Goal: Task Accomplishment & Management: Manage account settings

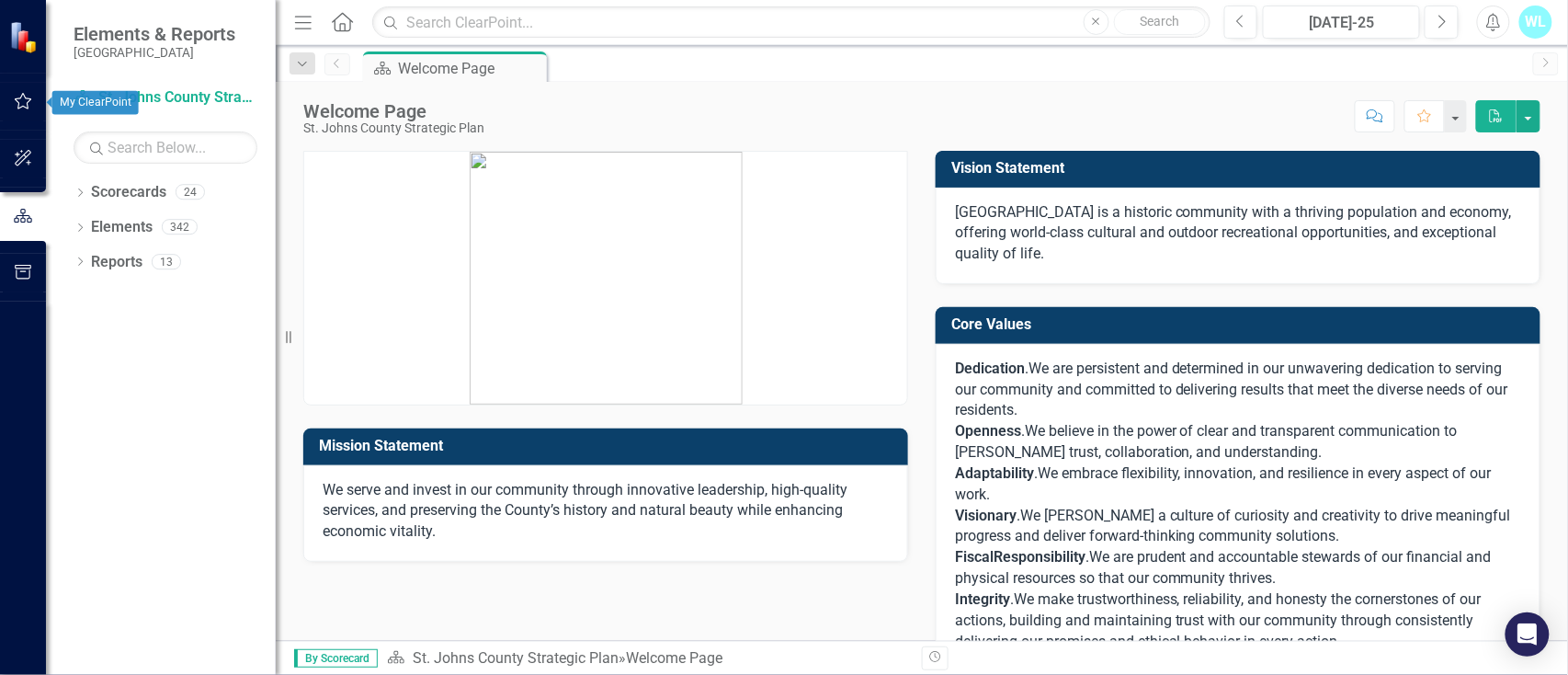
click at [22, 105] on icon "button" at bounding box center [23, 101] width 19 height 15
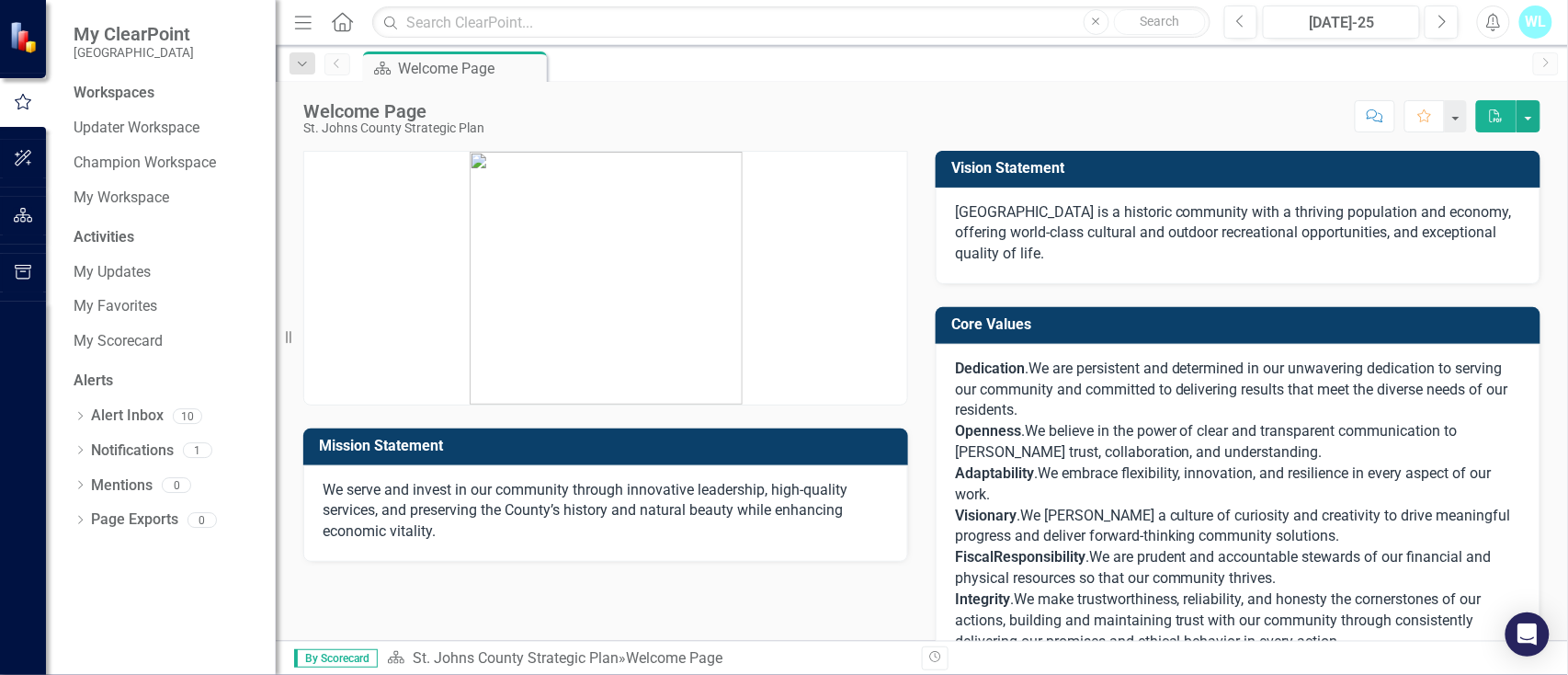
click at [85, 93] on div "Workspaces" at bounding box center [113, 93] width 81 height 21
click at [20, 99] on icon "button" at bounding box center [23, 102] width 20 height 17
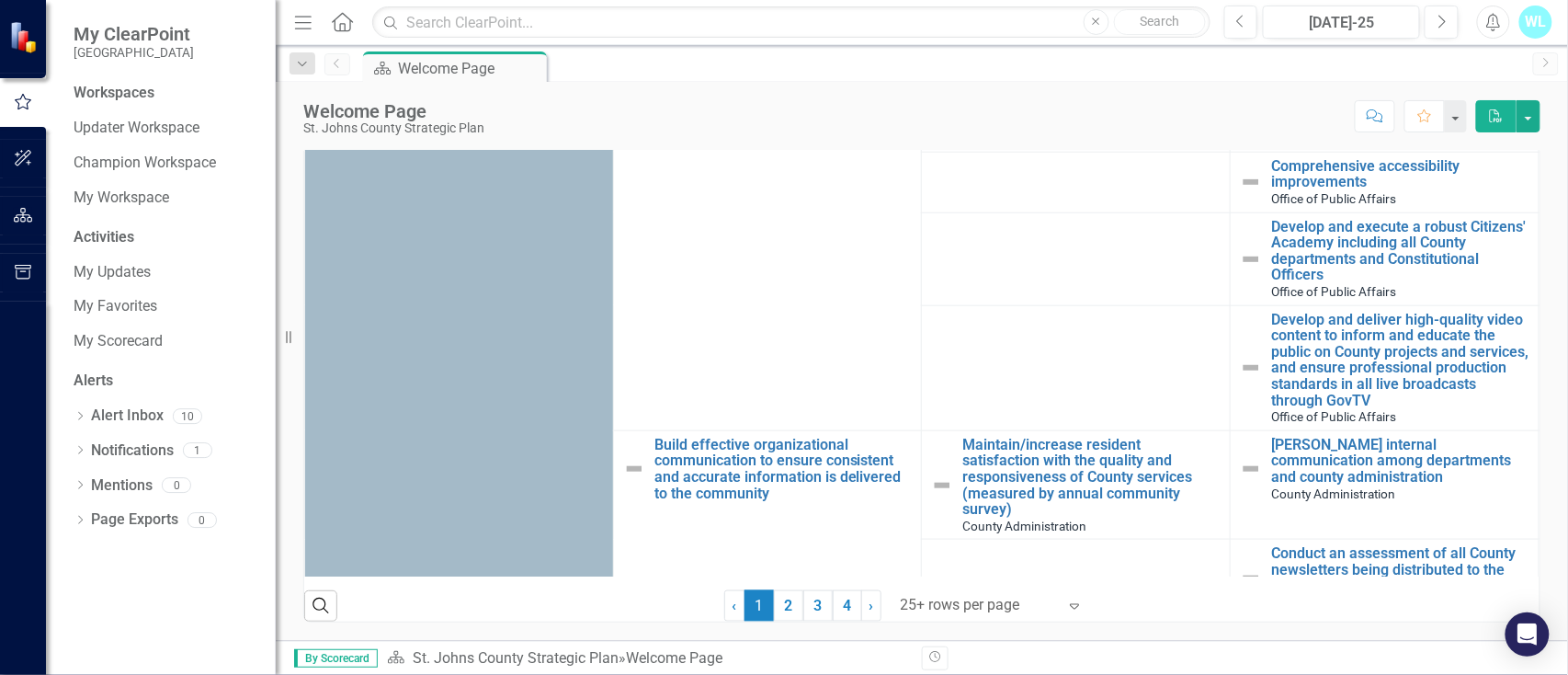
scroll to position [612, 0]
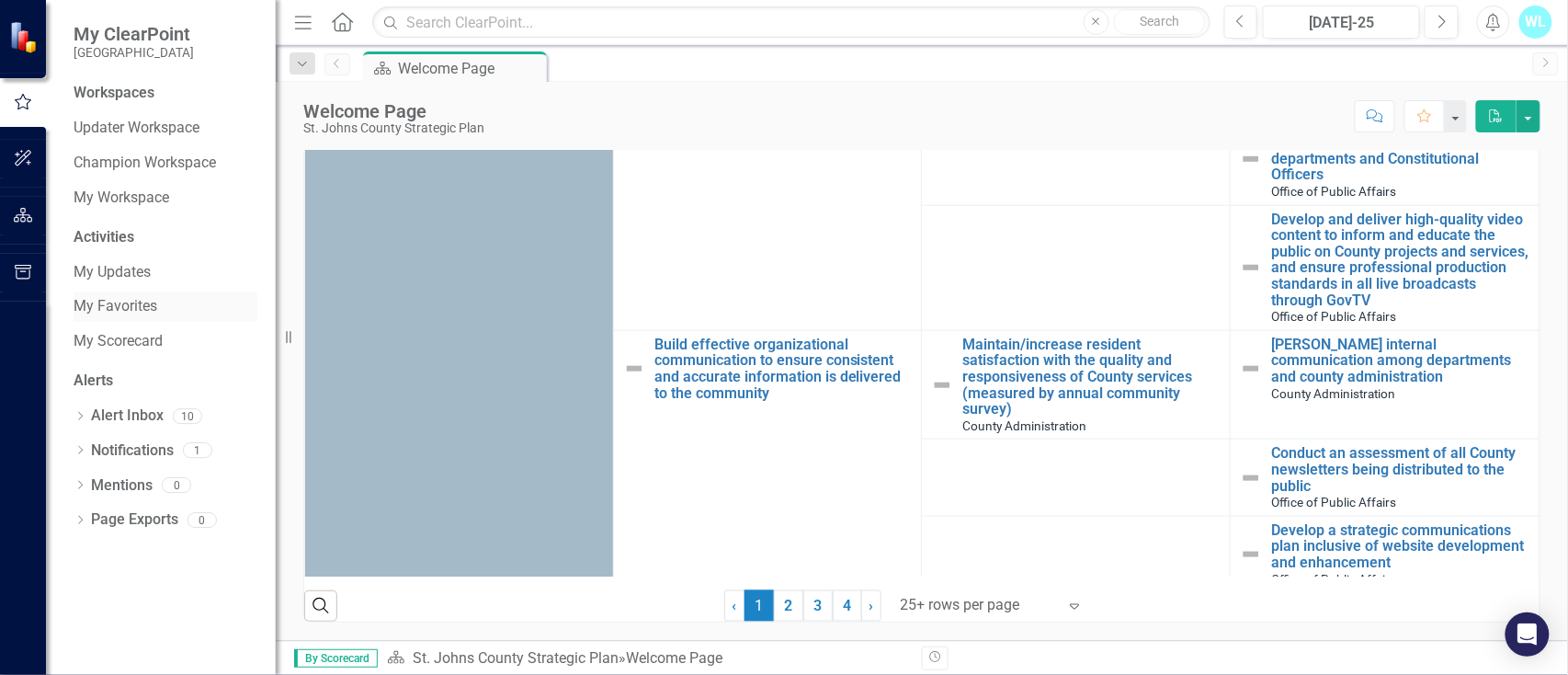
click at [115, 303] on link "My Favorites" at bounding box center [165, 306] width 184 height 21
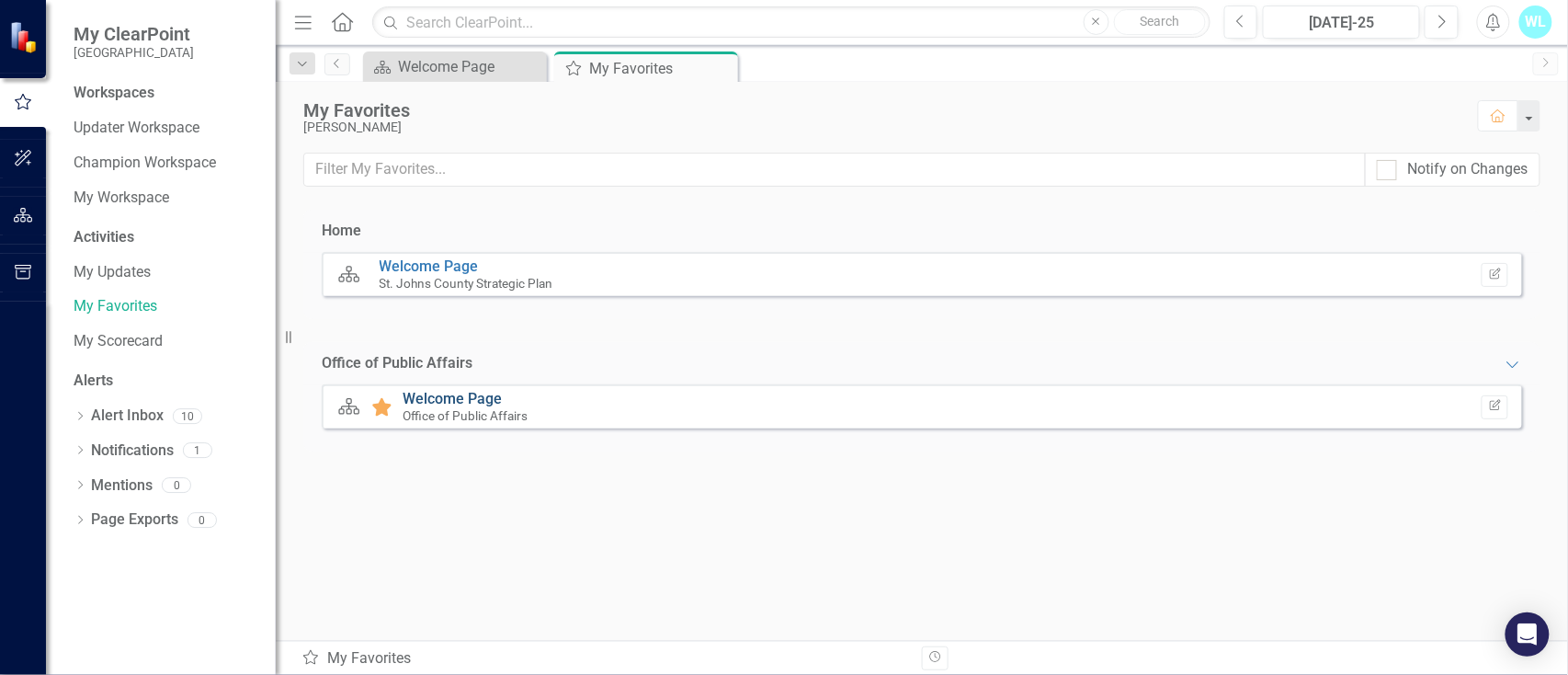
click at [449, 406] on link "Welcome Page" at bounding box center [452, 398] width 99 height 18
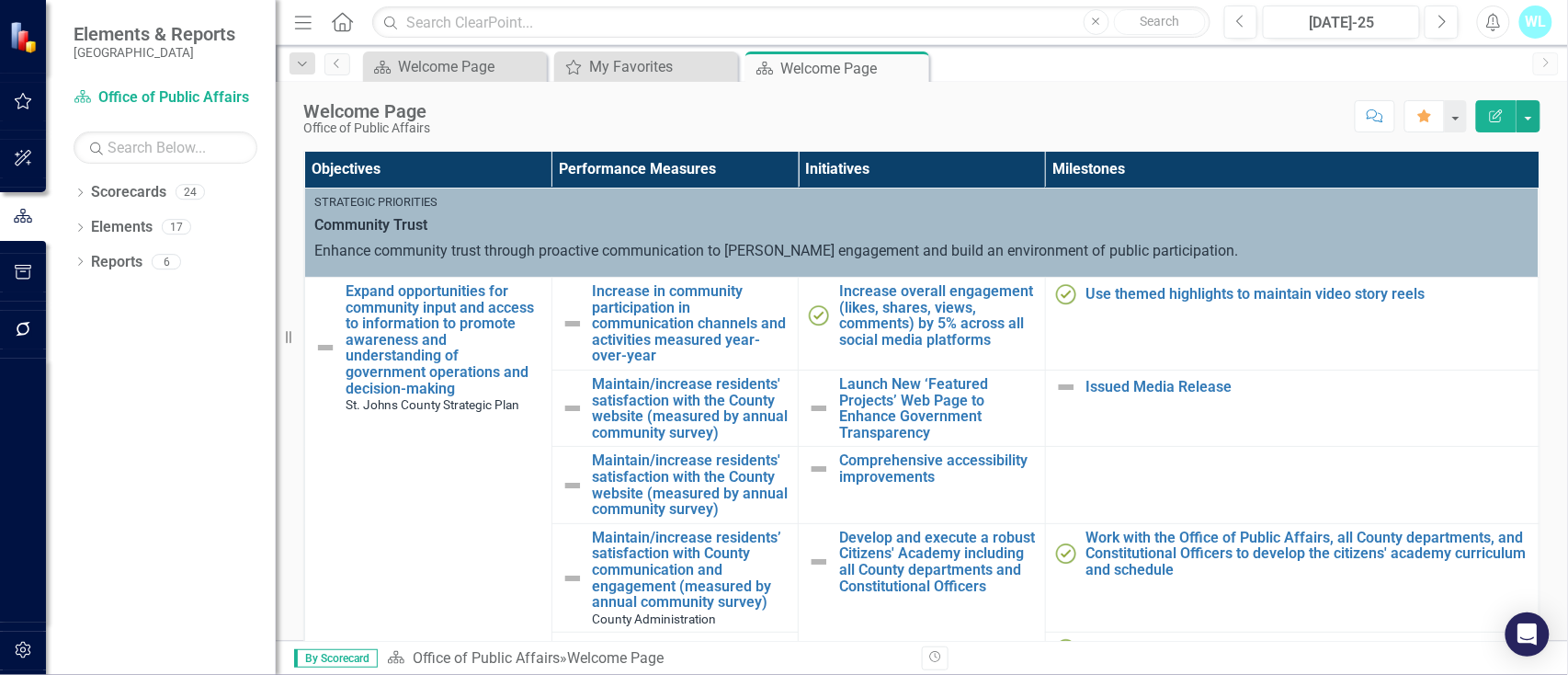
scroll to position [490, 0]
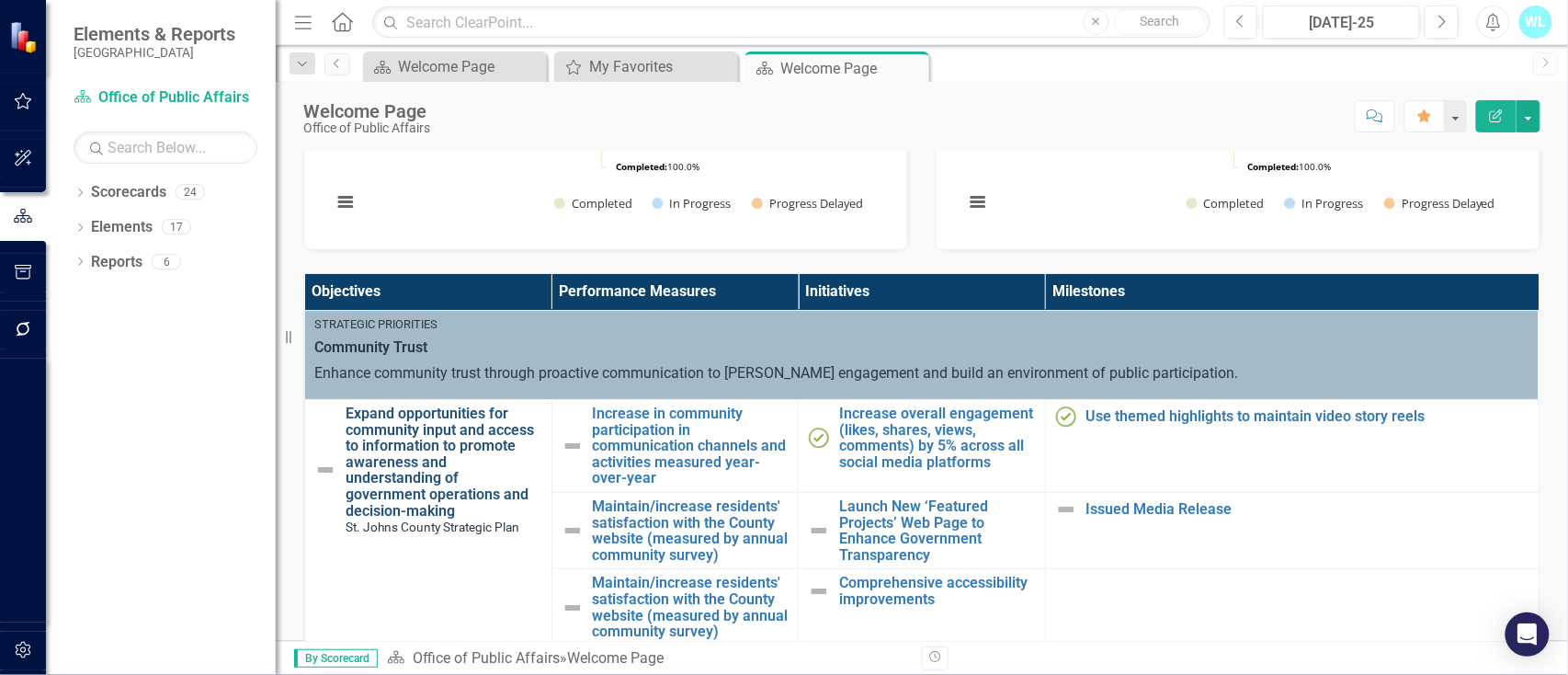
click at [416, 449] on link "Expand opportunities for community input and access to information to promote a…" at bounding box center [444, 462] width 197 height 113
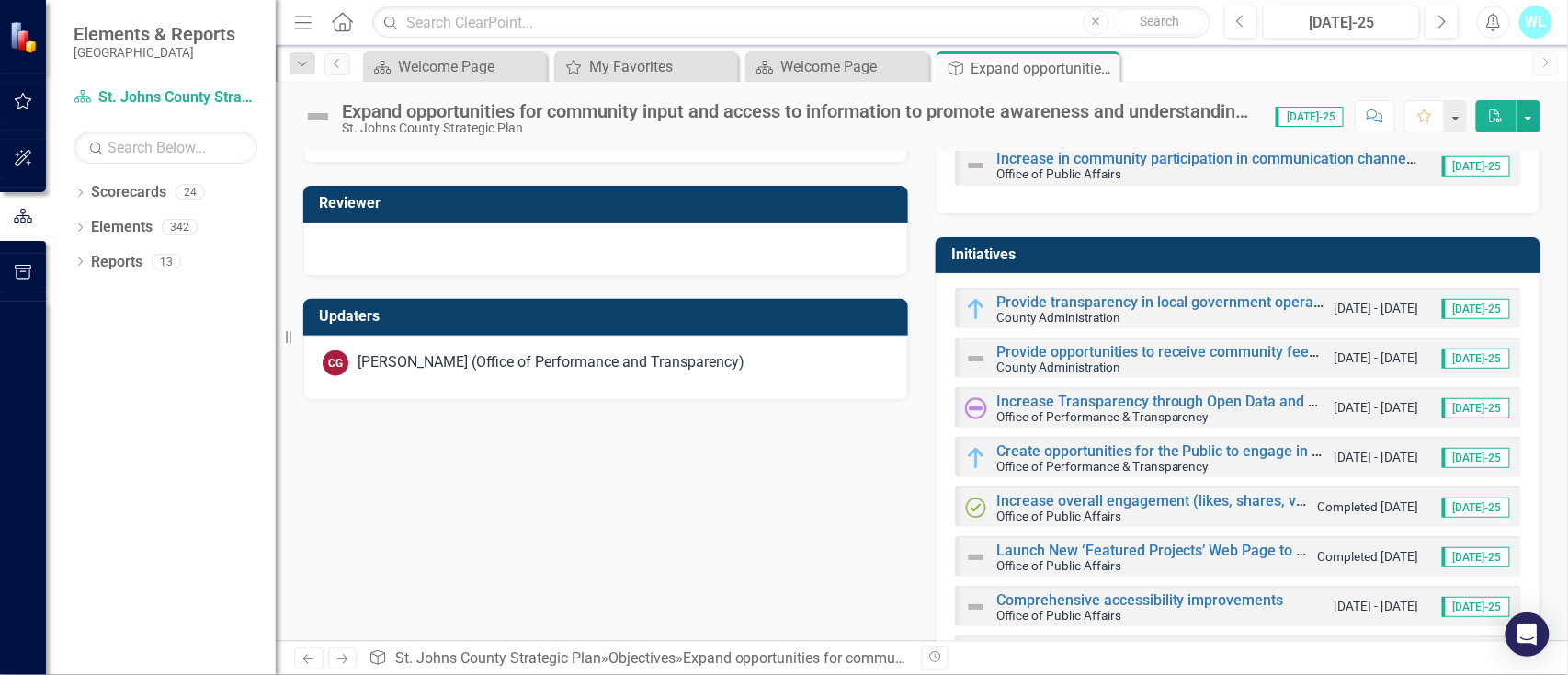
scroll to position [612, 0]
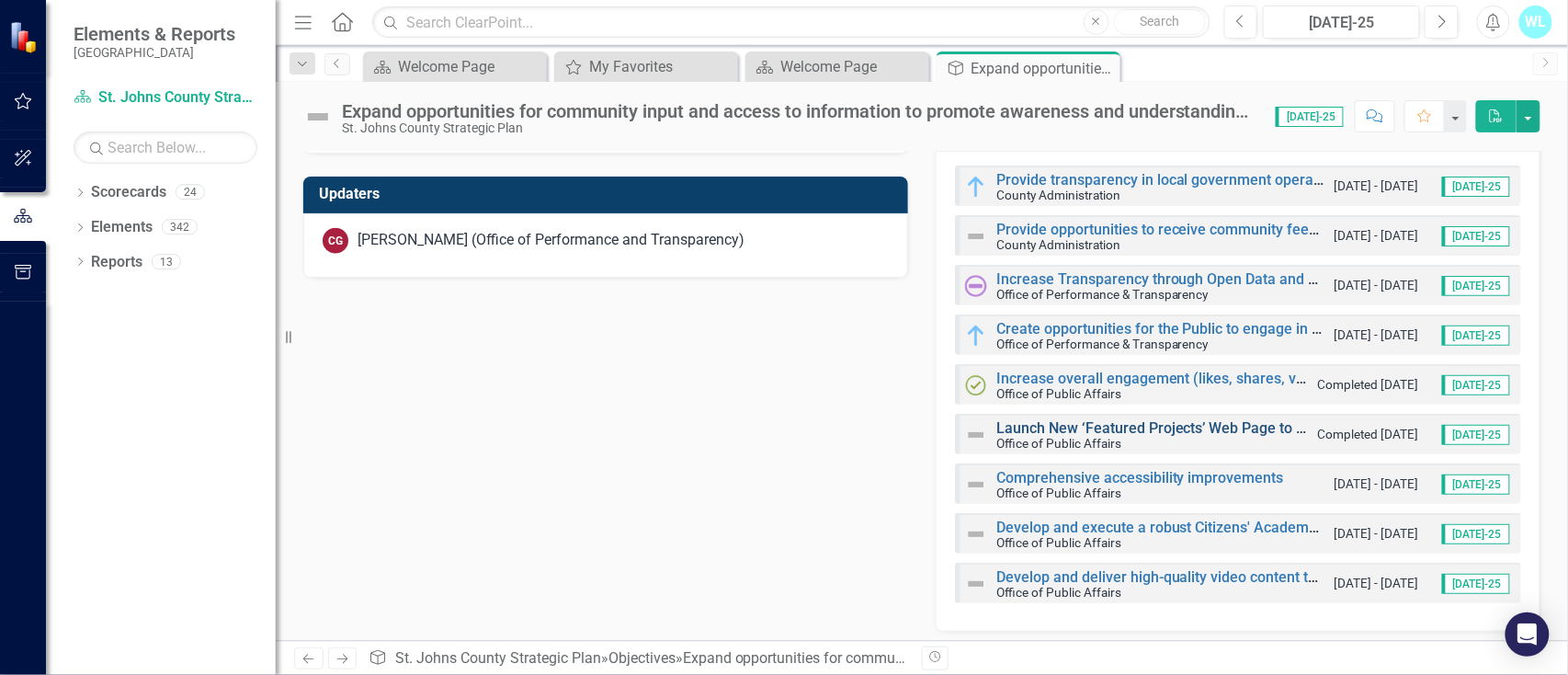
click at [1073, 428] on link "Launch New ‘Featured Projects’ Web Page to Enhance Government Transparency" at bounding box center [1264, 427] width 538 height 18
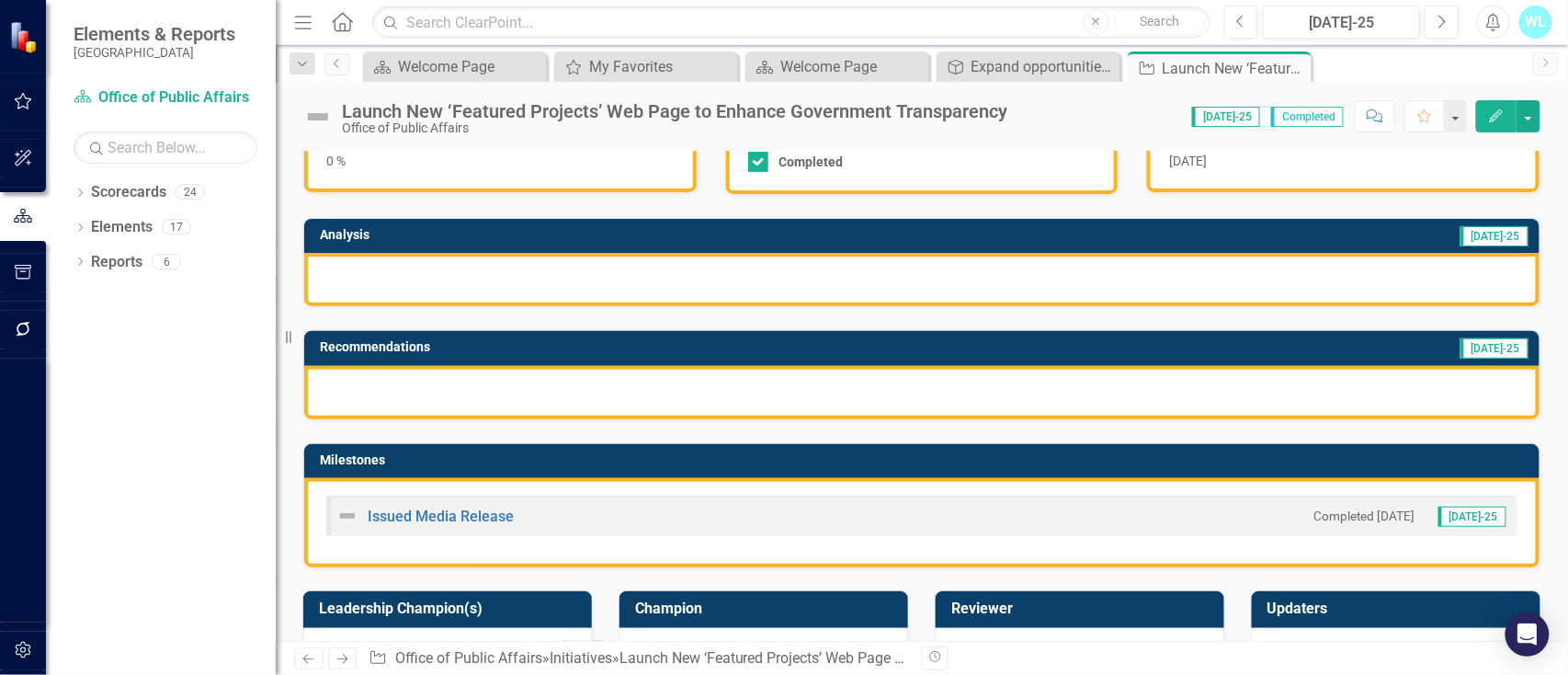
scroll to position [244, 0]
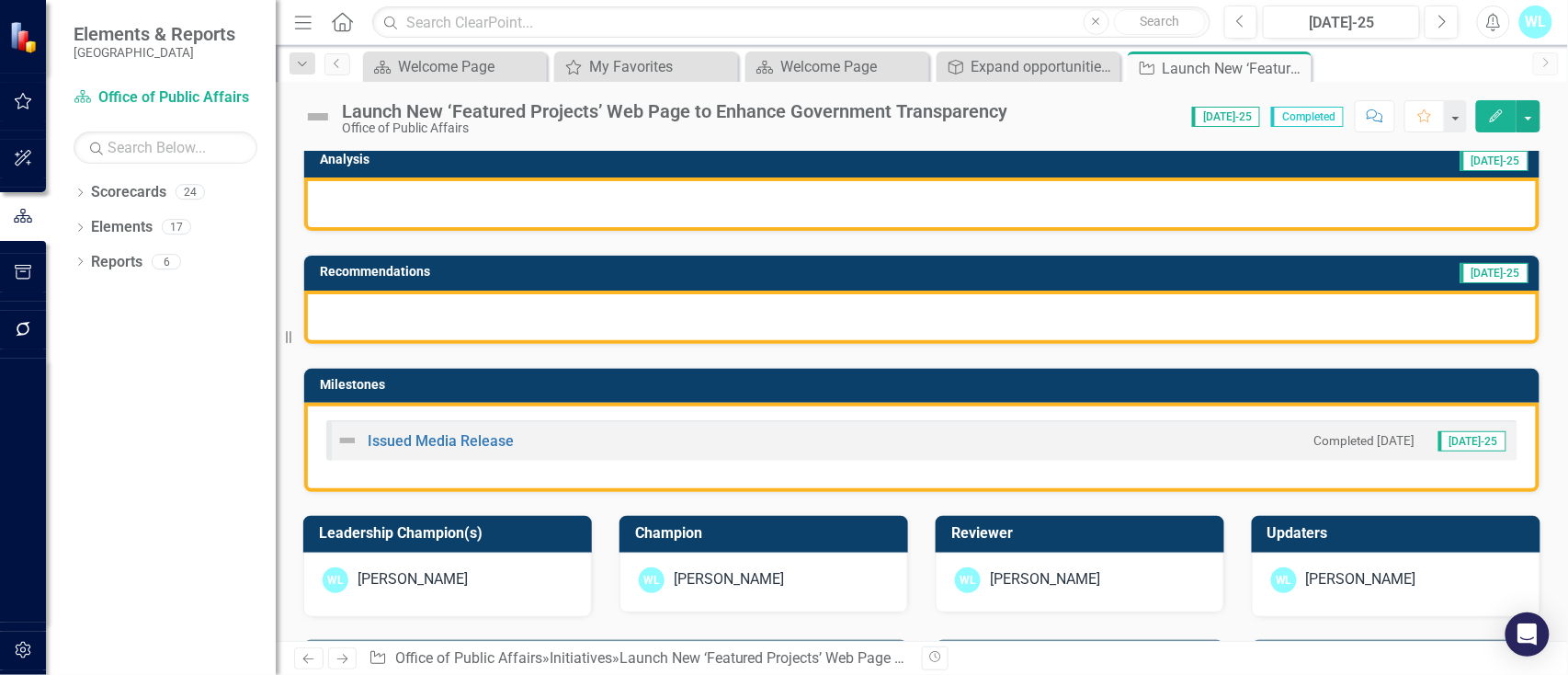
click at [1335, 599] on div "[PERSON_NAME]" at bounding box center [1395, 584] width 289 height 64
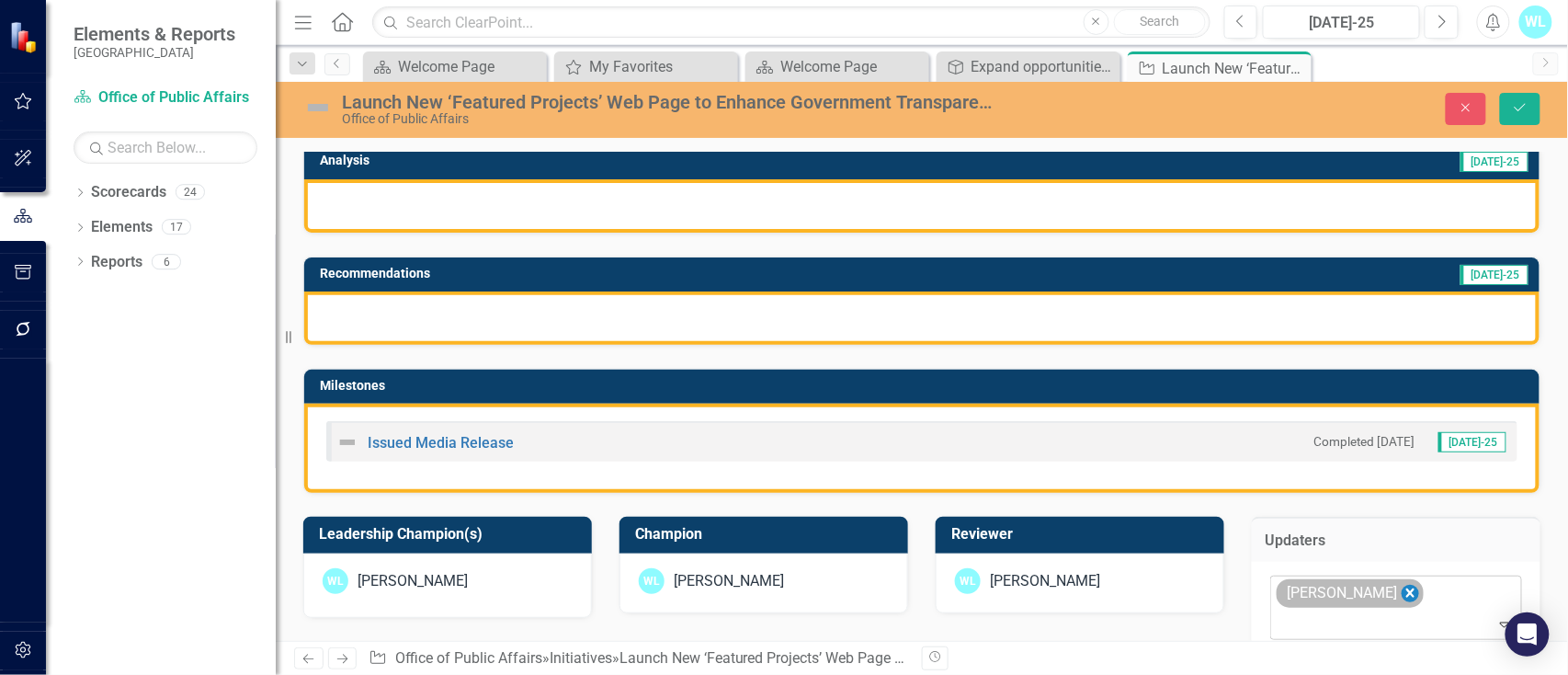
click at [1406, 593] on icon "Remove Wayne Larson" at bounding box center [1410, 593] width 8 height 9
type input "ty"
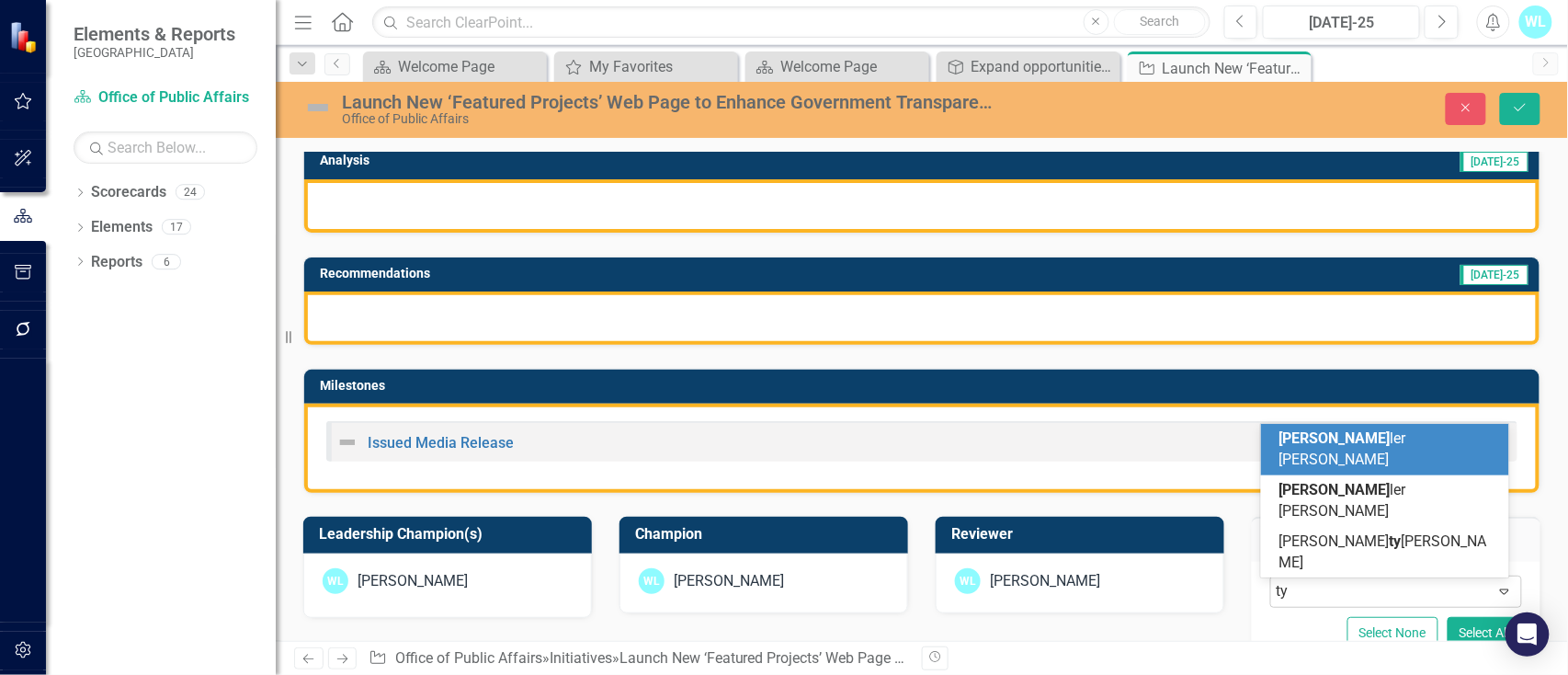
click at [1372, 471] on div "[PERSON_NAME] ler [PERSON_NAME]" at bounding box center [1389, 449] width 220 height 43
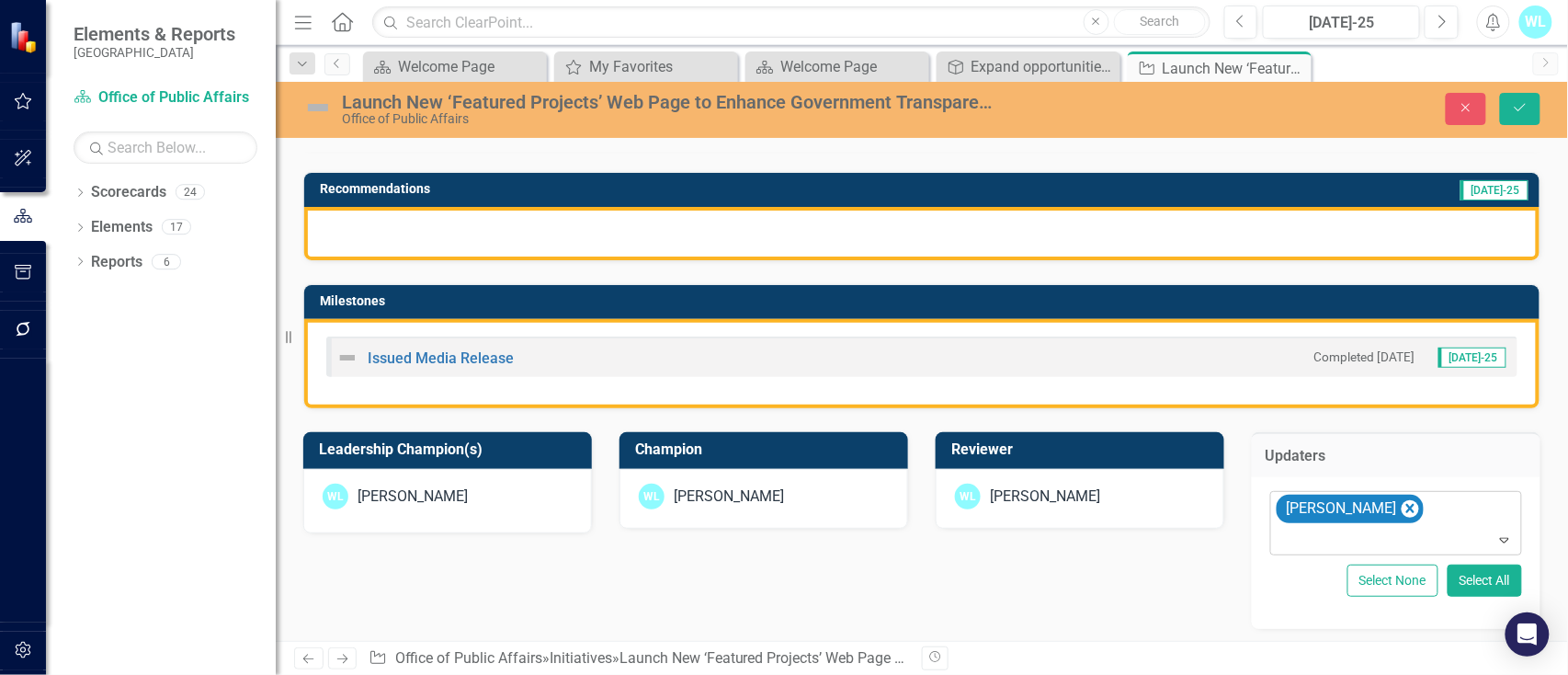
scroll to position [368, 0]
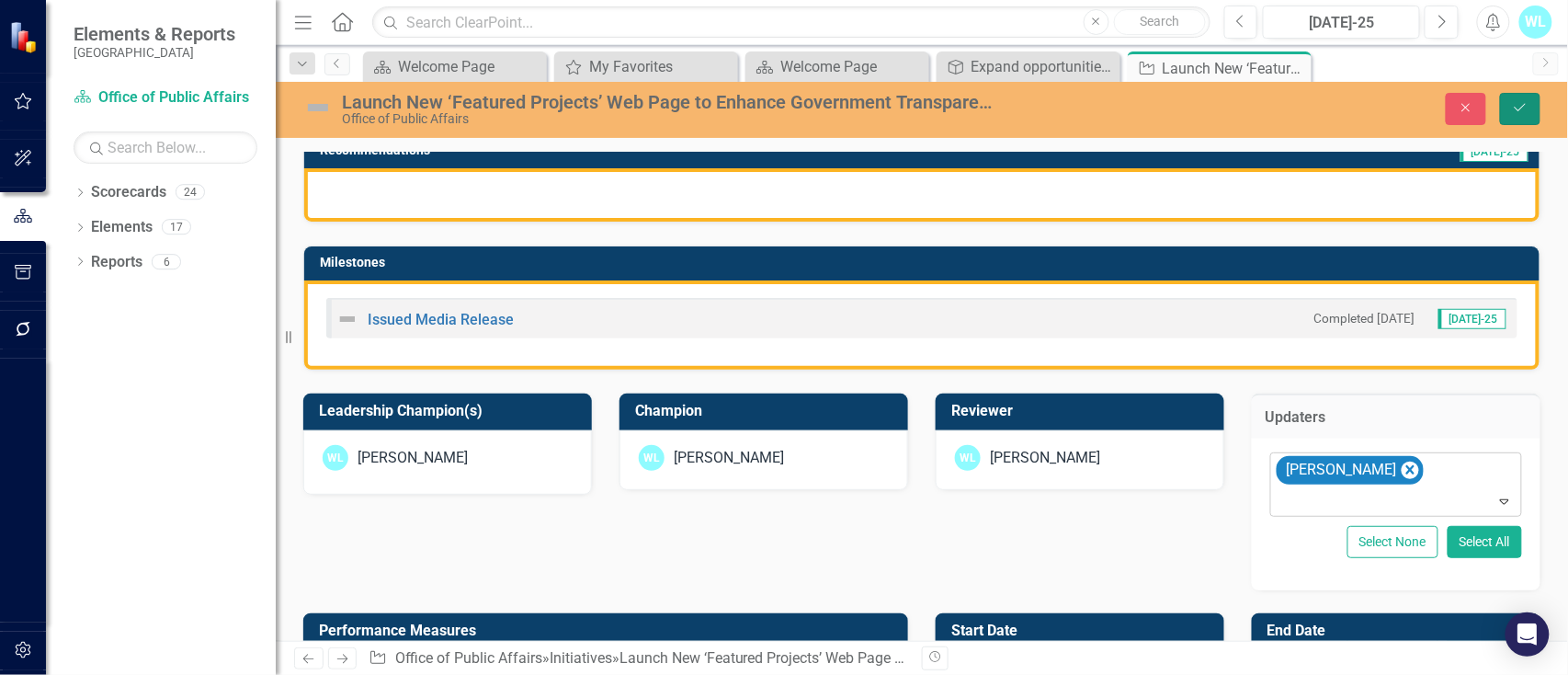
click at [1514, 107] on icon "Save" at bounding box center [1520, 108] width 17 height 13
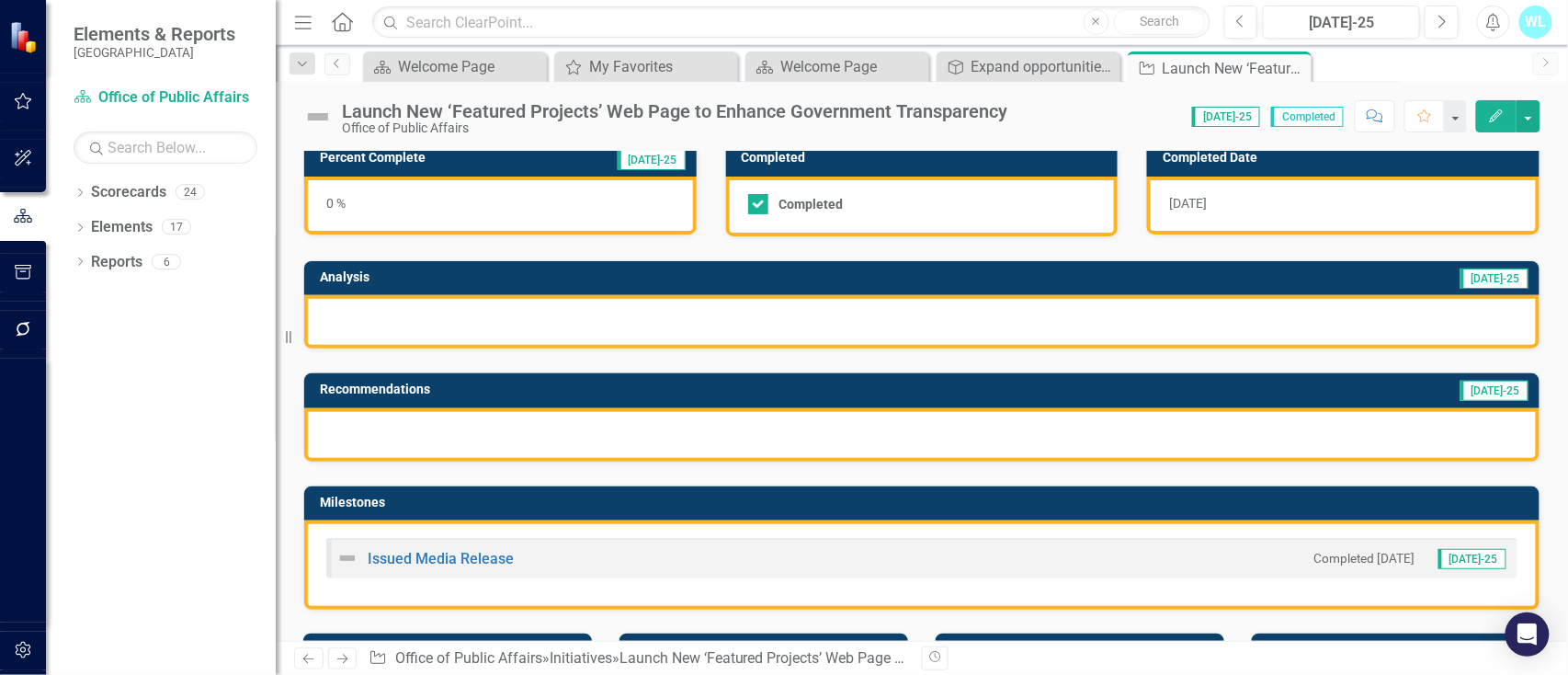
scroll to position [123, 0]
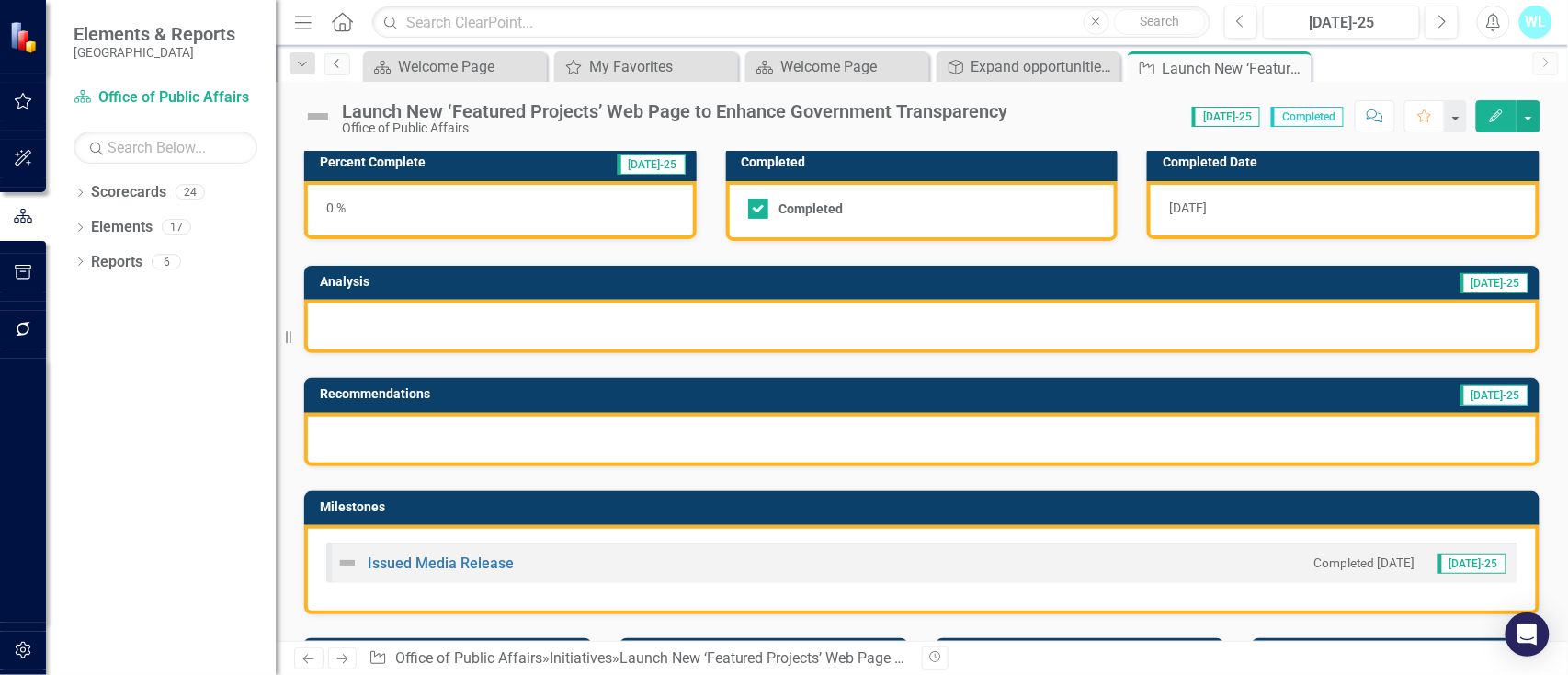
click at [332, 63] on icon "Previous" at bounding box center [337, 63] width 15 height 11
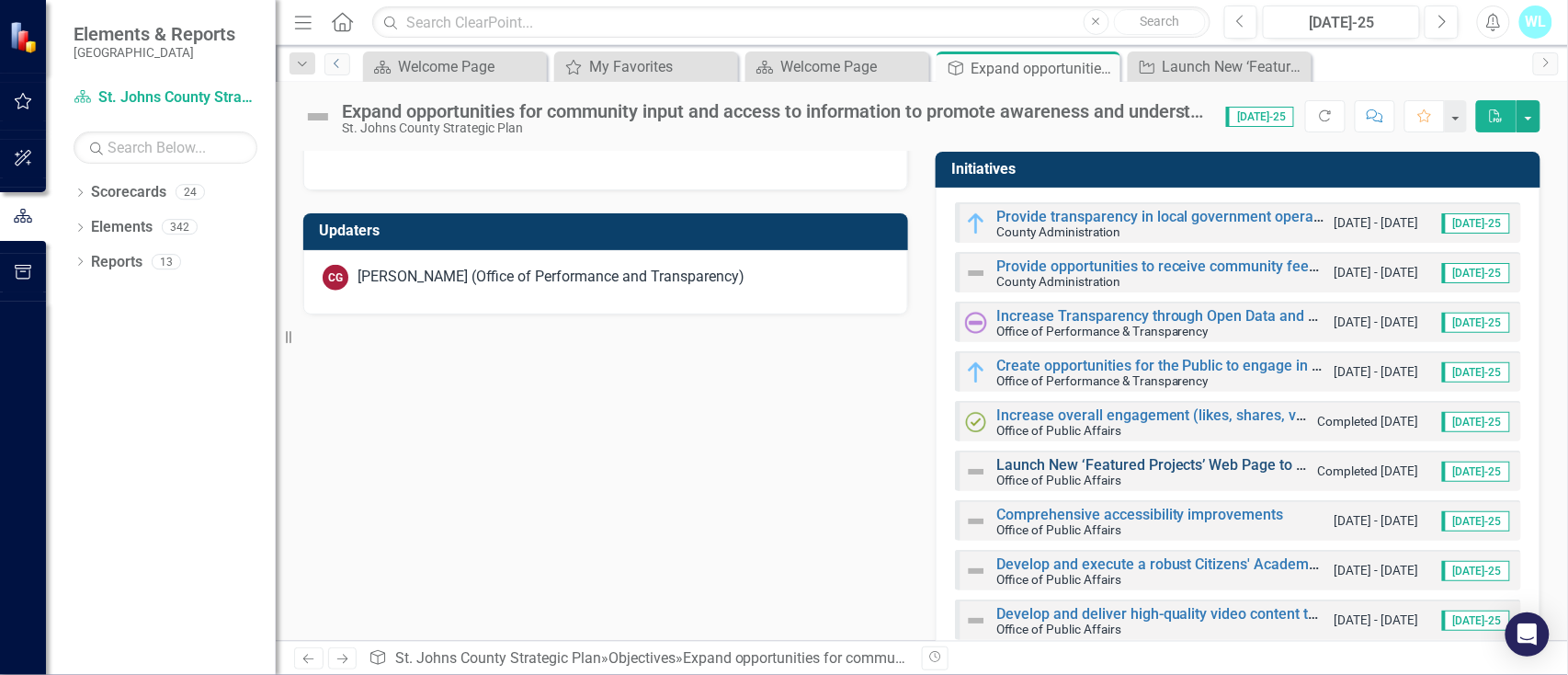
scroll to position [612, 0]
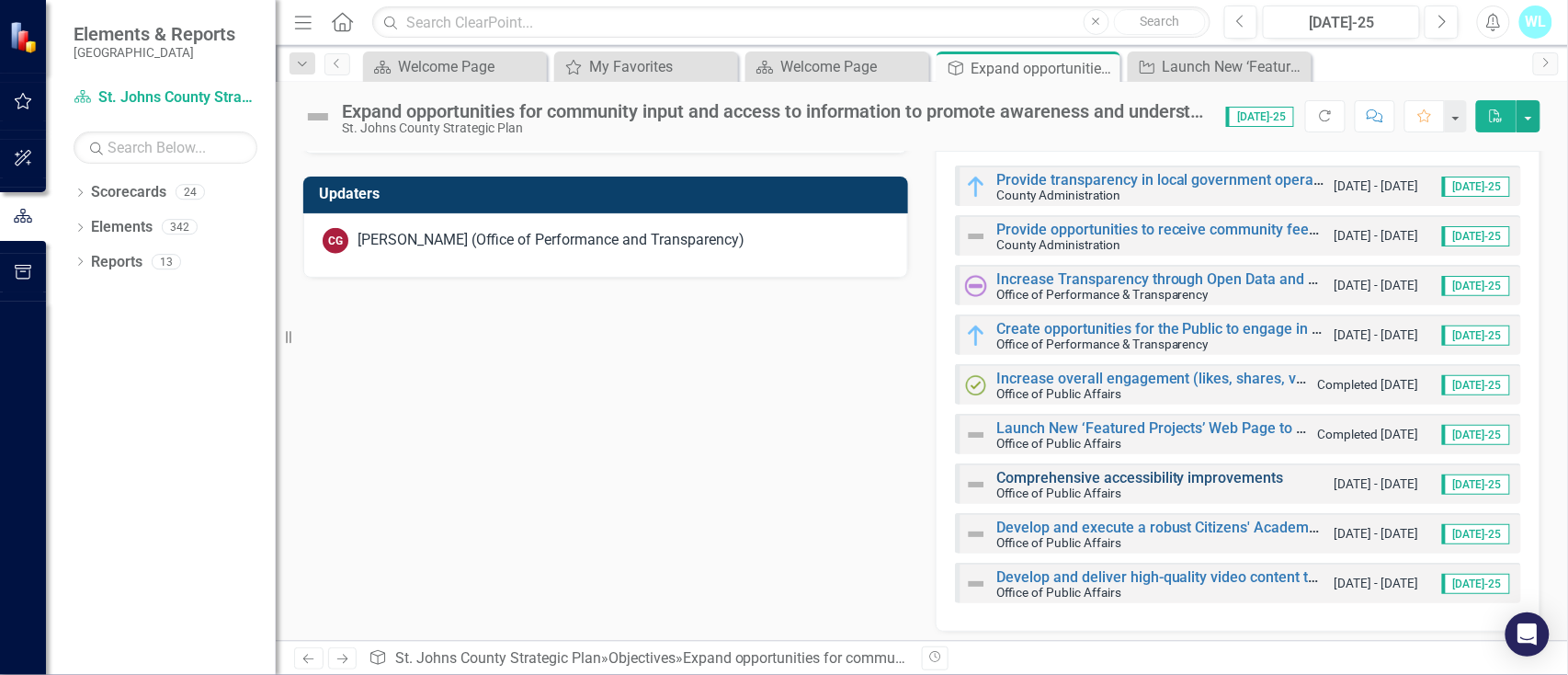
click at [1092, 479] on link "Comprehensive accessibility improvements" at bounding box center [1140, 477] width 288 height 18
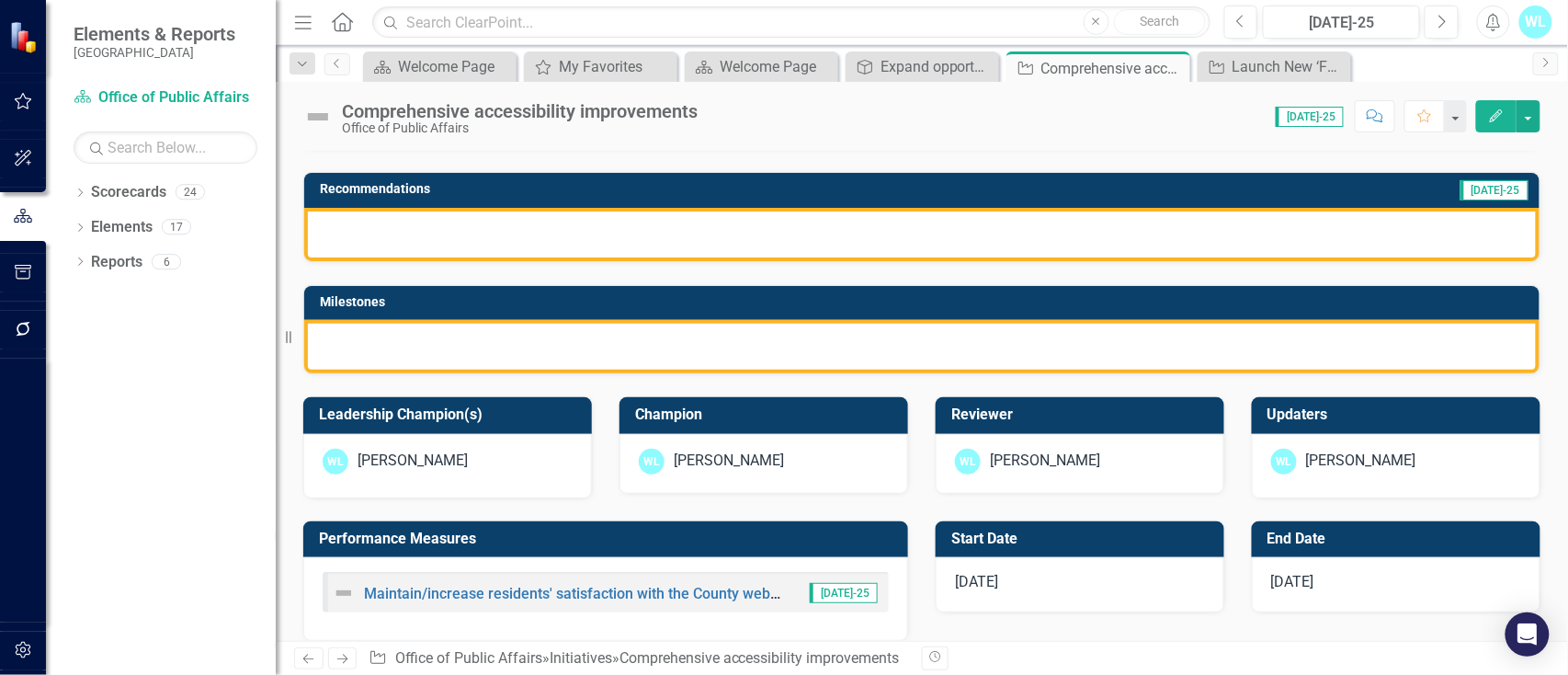
scroll to position [368, 0]
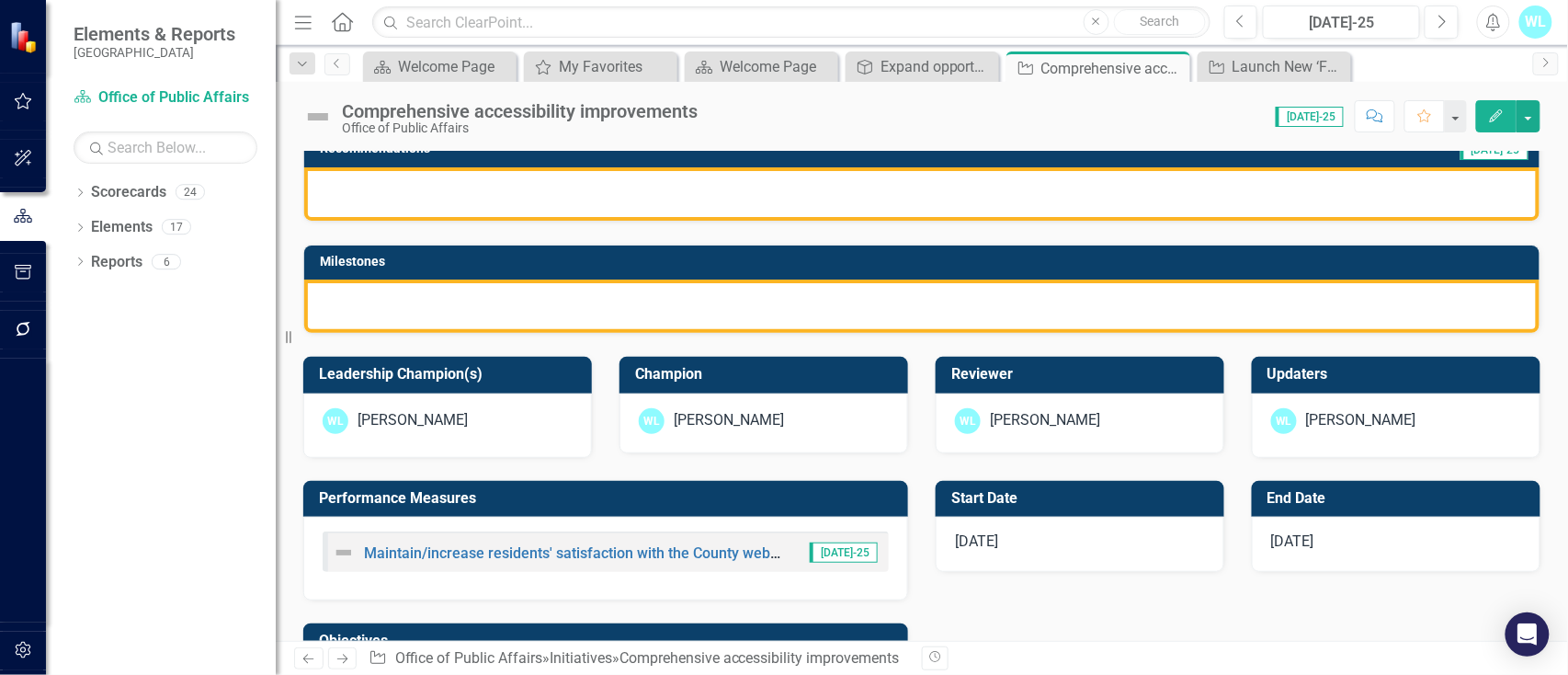
click at [1336, 439] on div "[PERSON_NAME]" at bounding box center [1395, 425] width 289 height 64
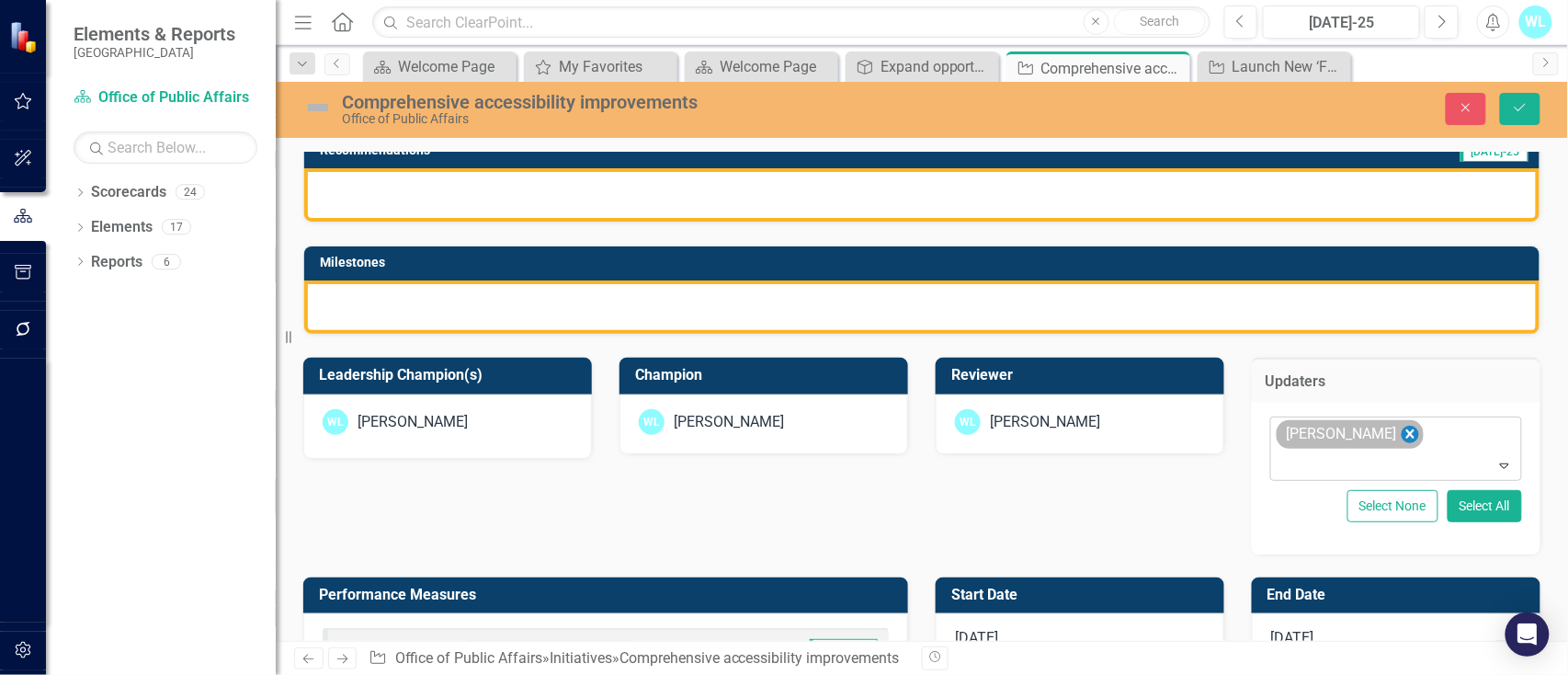
click at [1402, 442] on icon "Remove Wayne Larson" at bounding box center [1410, 434] width 18 height 23
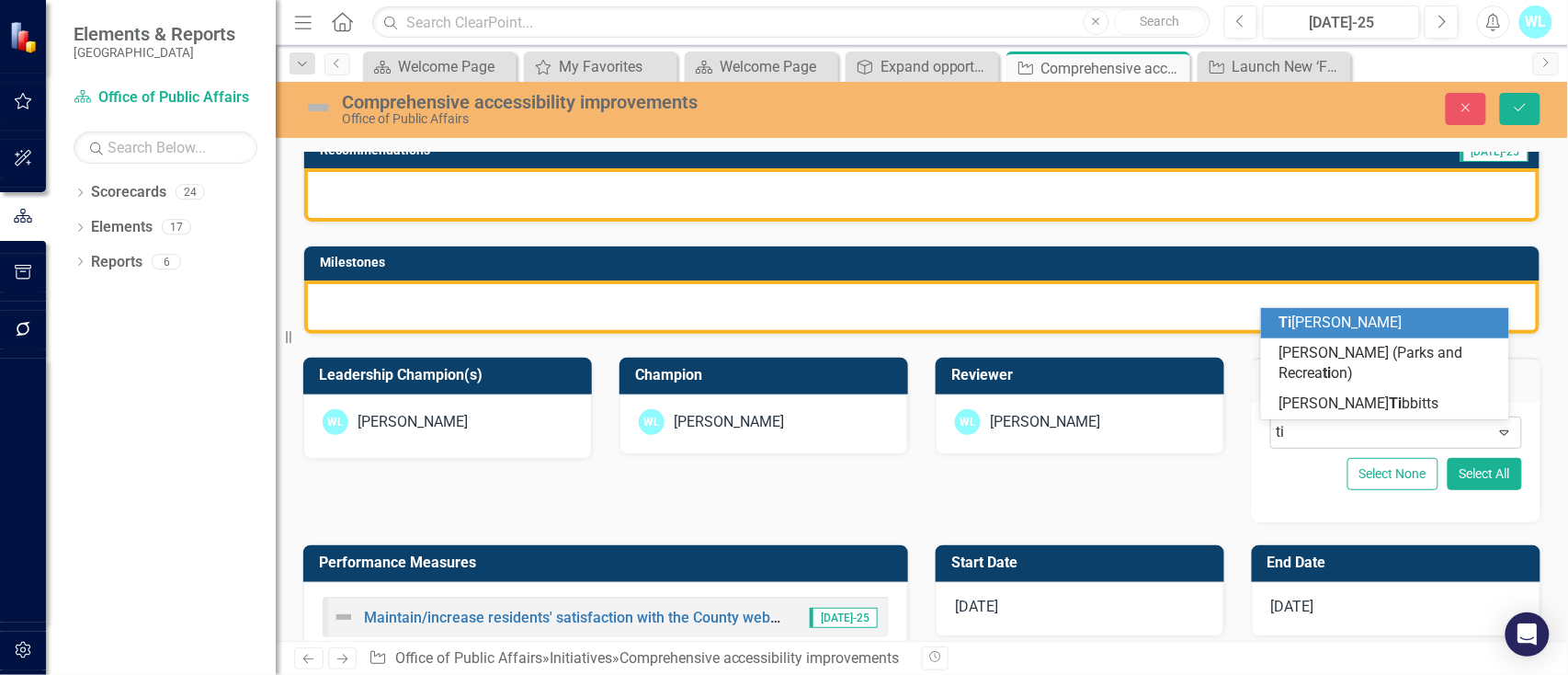
type input "tin"
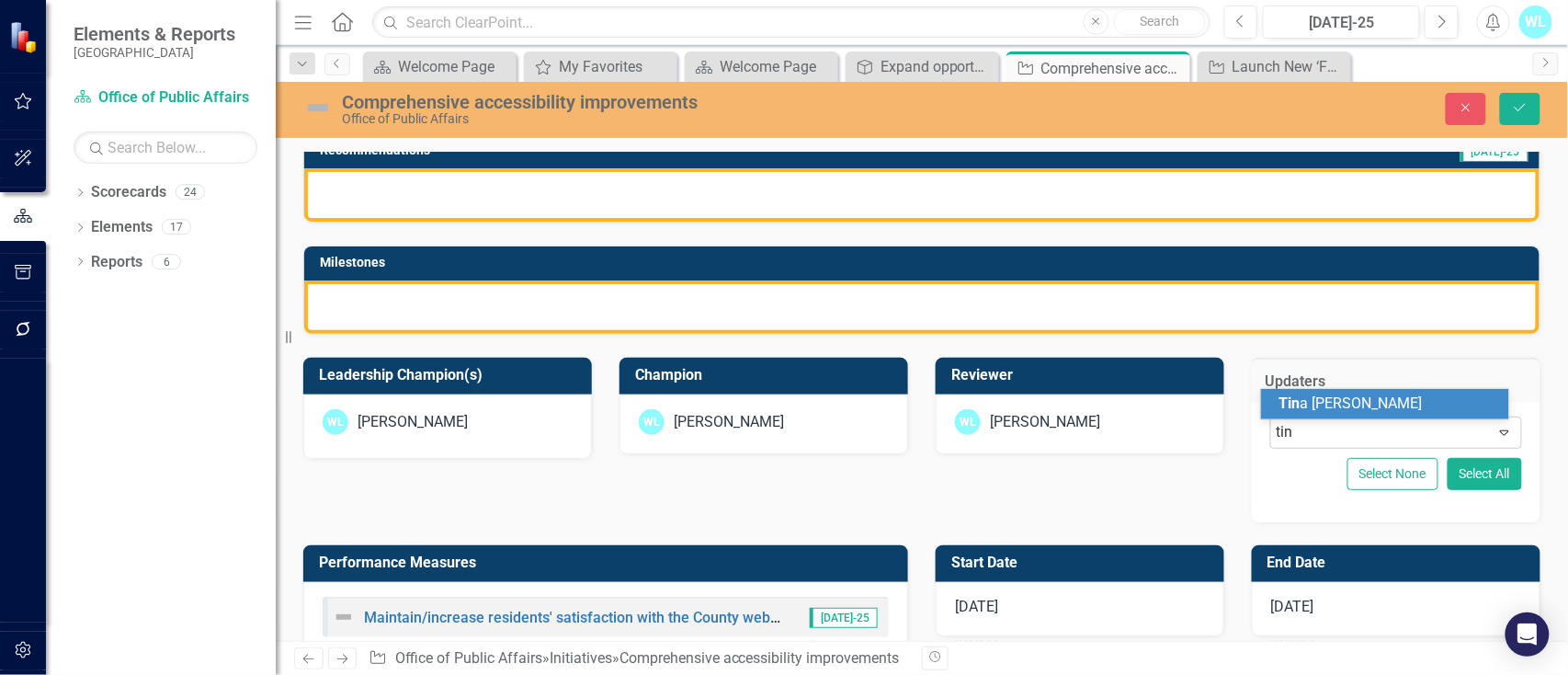
click at [1368, 395] on div "Tin a [PERSON_NAME]" at bounding box center [1389, 404] width 220 height 21
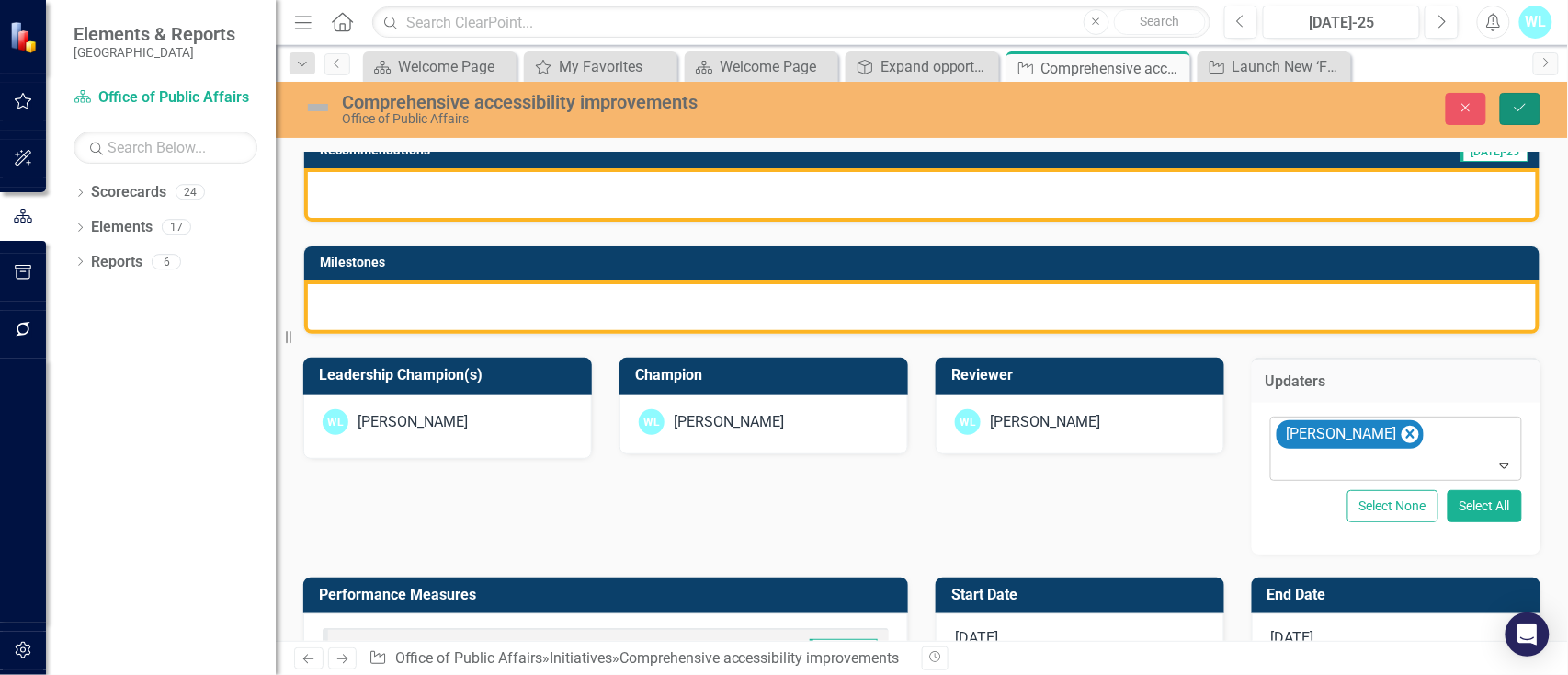
drag, startPoint x: 1515, startPoint y: 120, endPoint x: 1512, endPoint y: 104, distance: 16.3
click at [1514, 120] on button "Save" at bounding box center [1521, 109] width 41 height 32
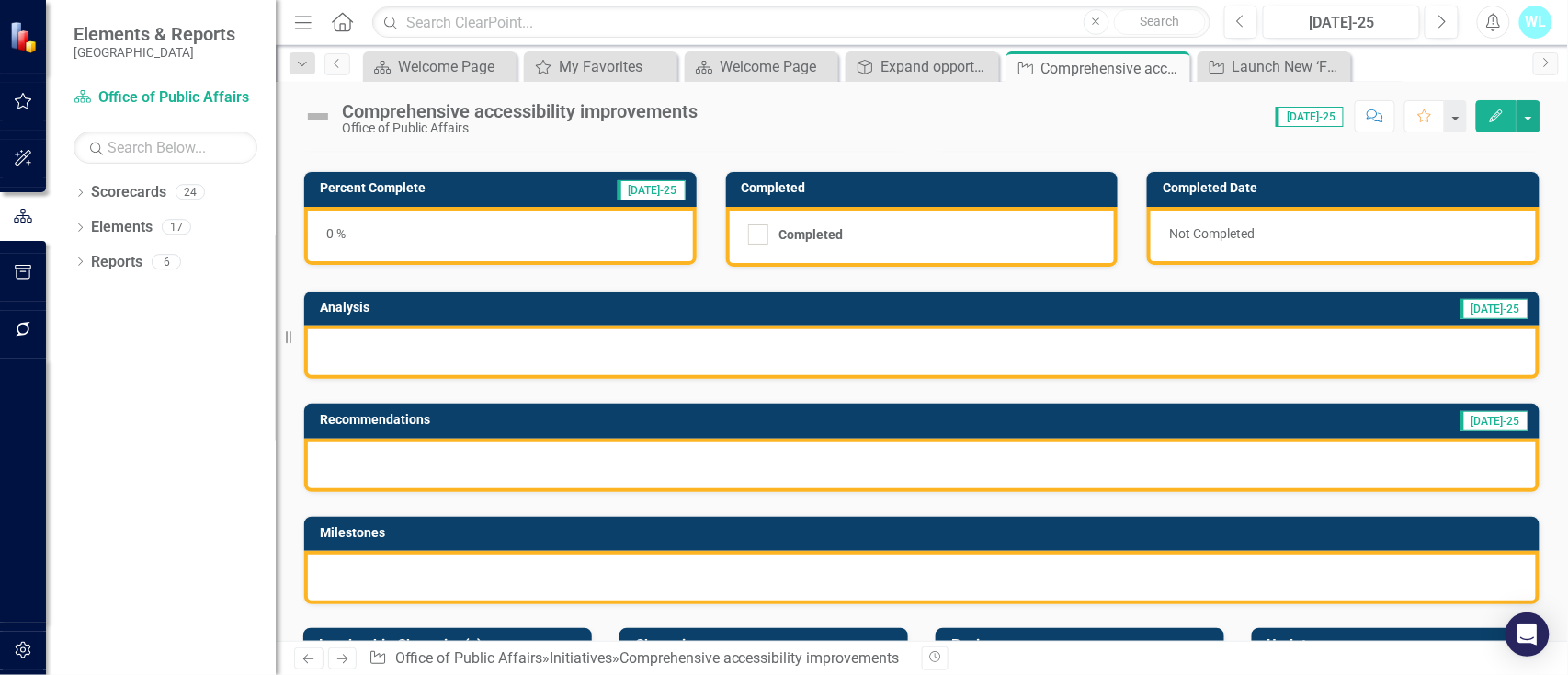
scroll to position [0, 0]
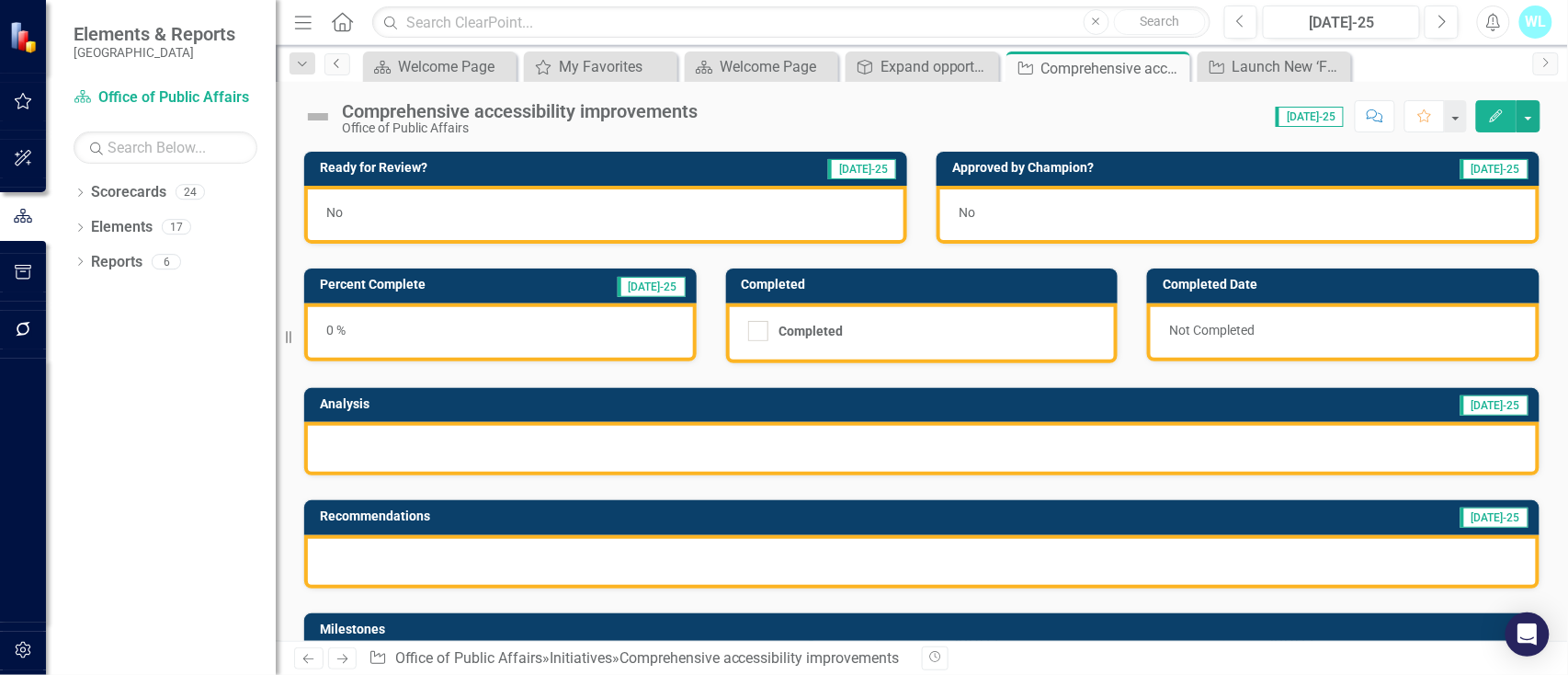
click at [340, 64] on icon "Previous" at bounding box center [337, 63] width 15 height 11
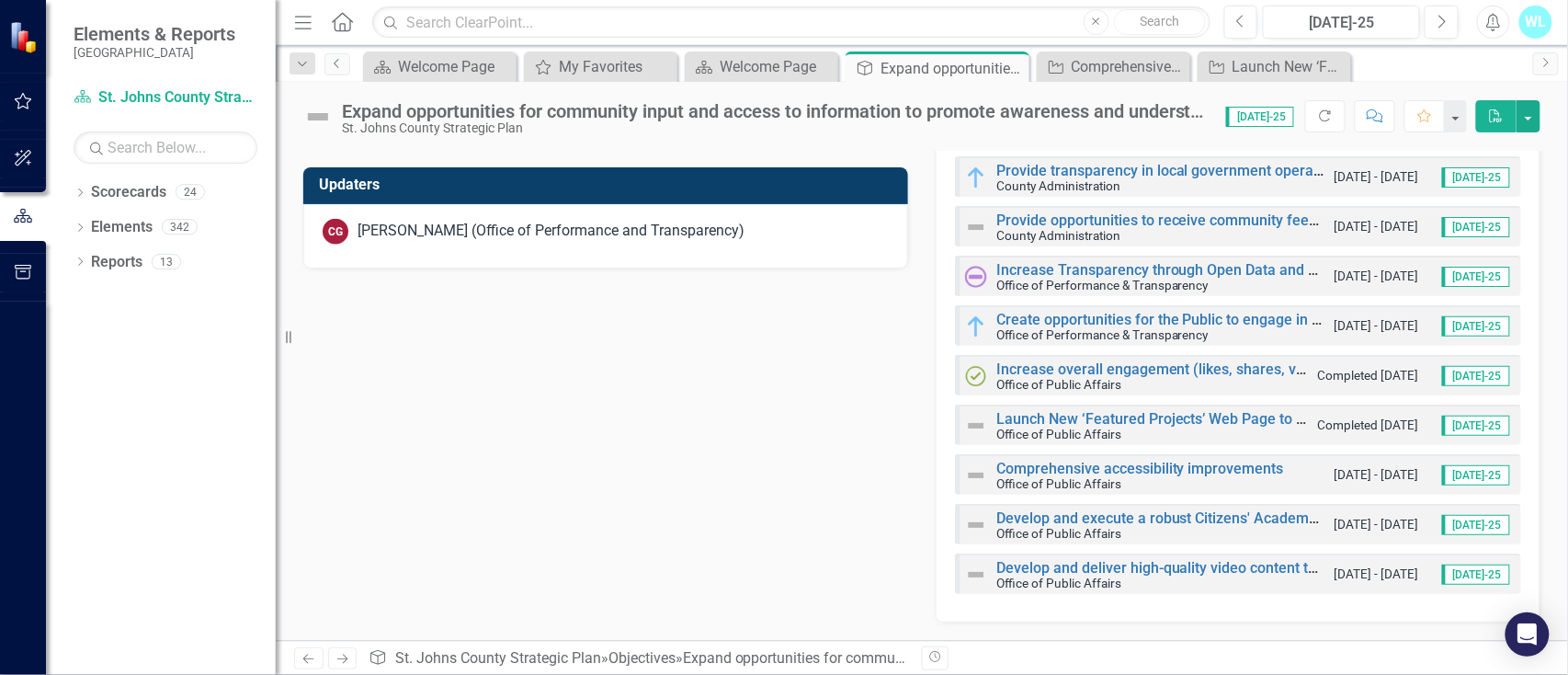
scroll to position [623, 0]
click at [1052, 516] on link "Develop and execute a robust Citizens' Academy including all County departments…" at bounding box center [1355, 517] width 719 height 18
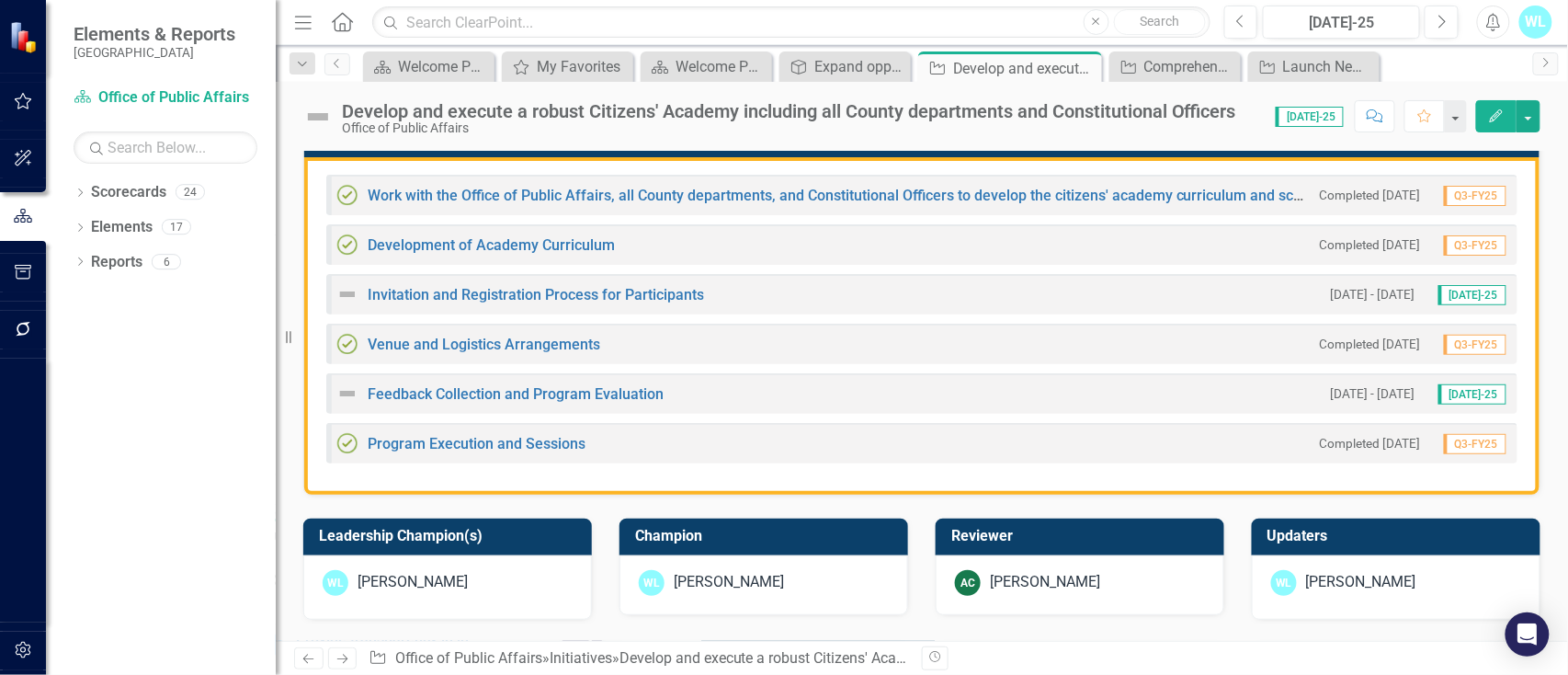
scroll to position [612, 0]
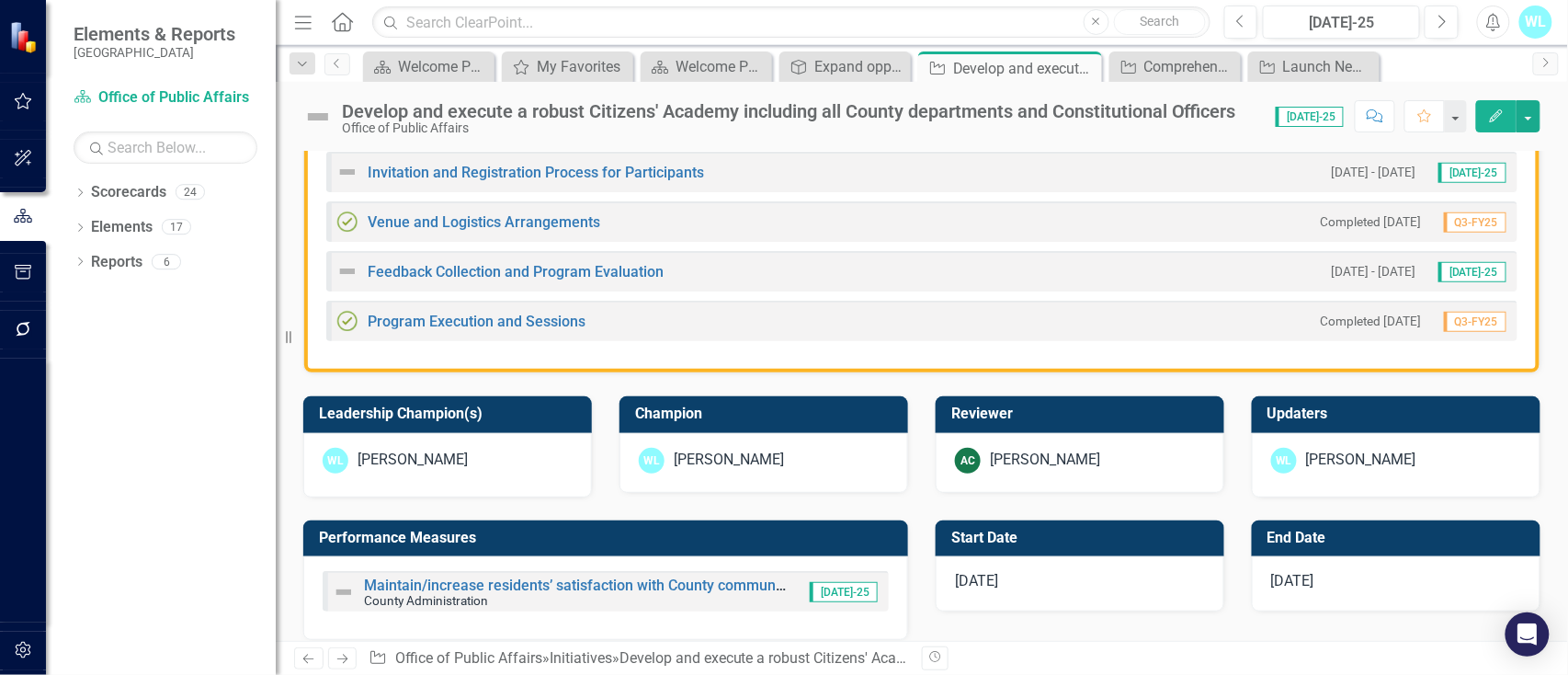
click at [1315, 482] on div "[PERSON_NAME]" at bounding box center [1395, 464] width 289 height 64
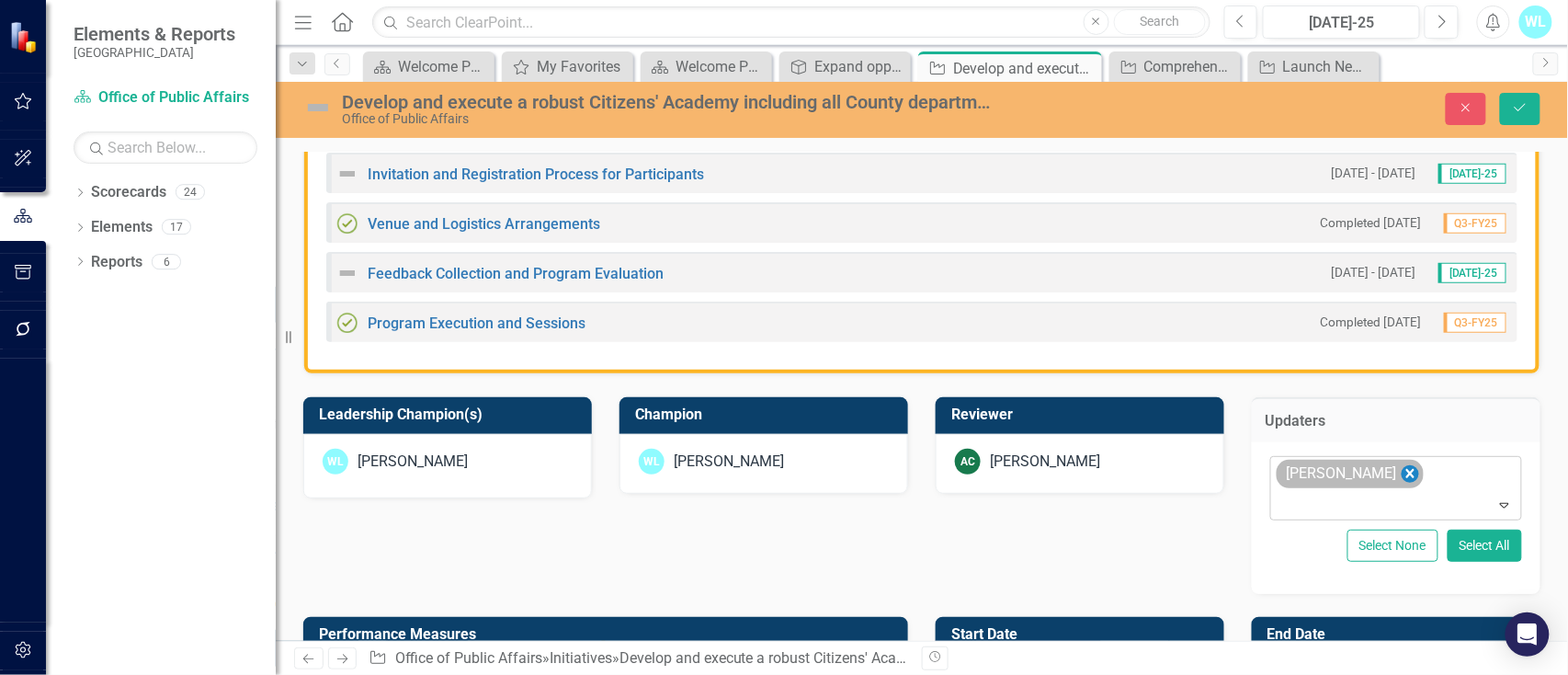
click at [1402, 471] on icon "Remove Wayne Larson" at bounding box center [1410, 474] width 18 height 23
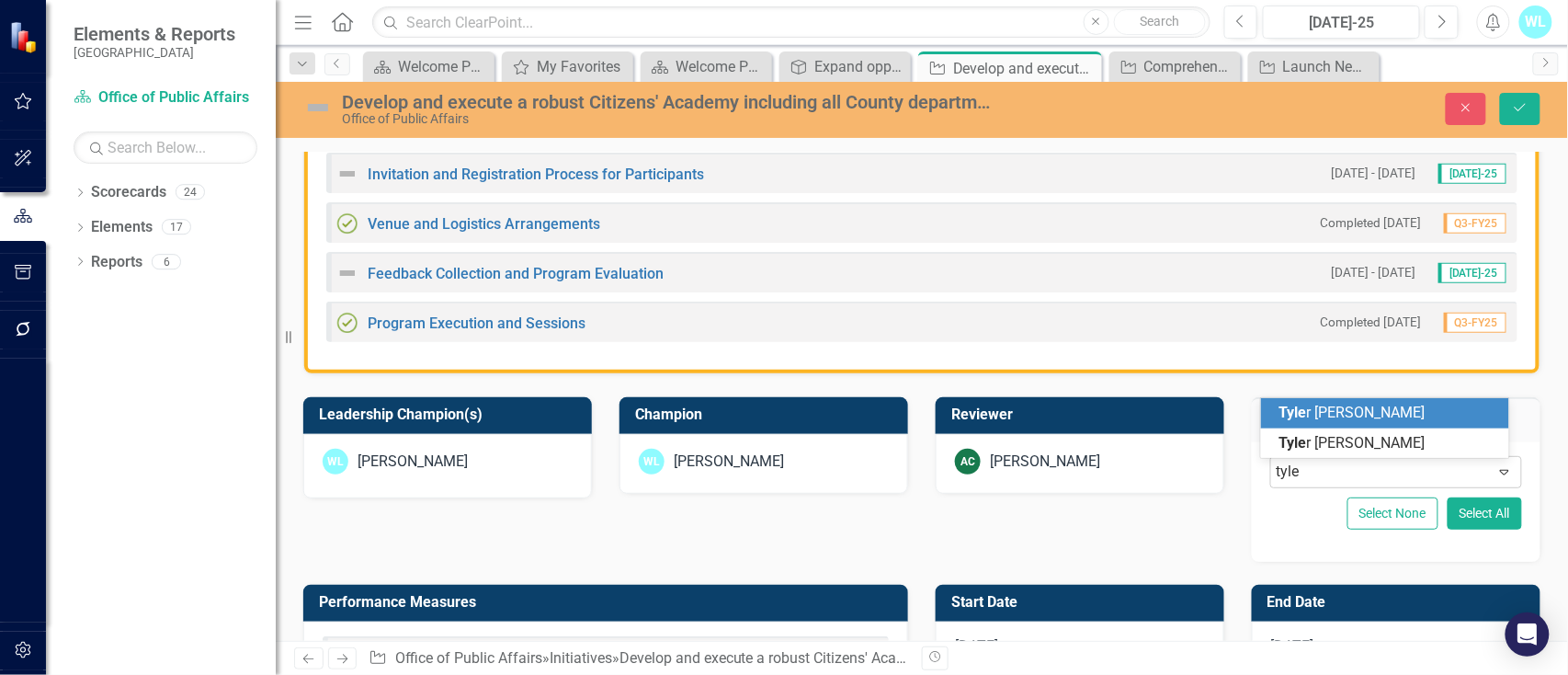
type input "[PERSON_NAME]"
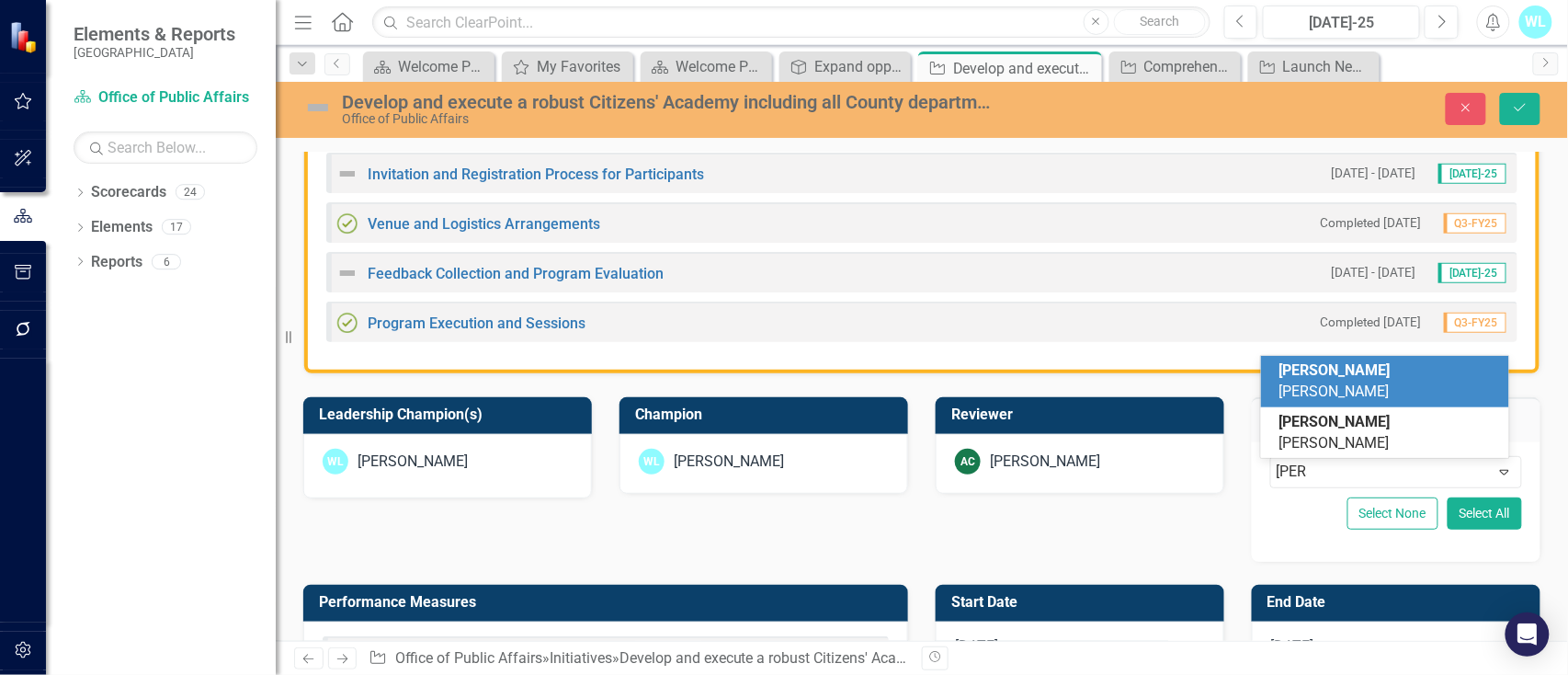
click at [1371, 400] on span "[PERSON_NAME]" at bounding box center [1335, 381] width 111 height 39
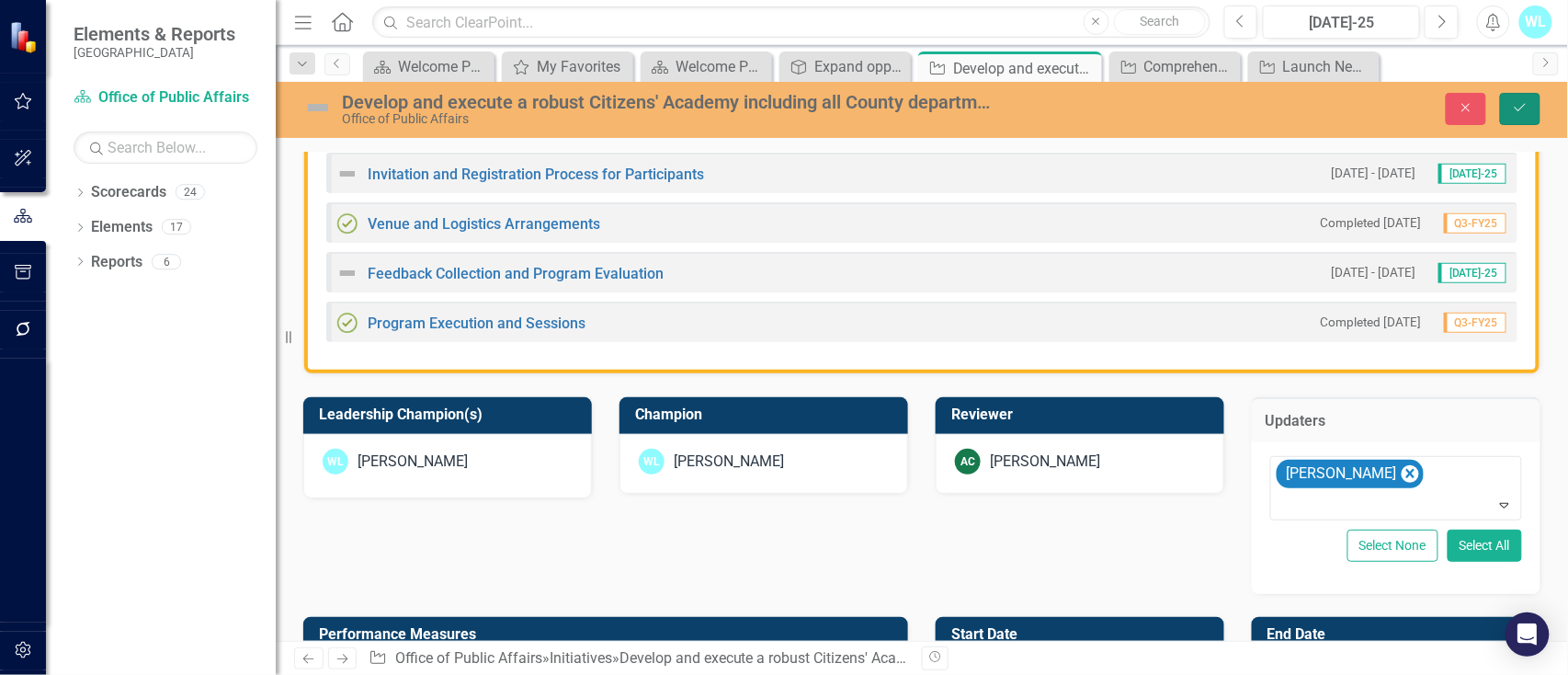
click at [1516, 99] on button "Save" at bounding box center [1521, 109] width 41 height 32
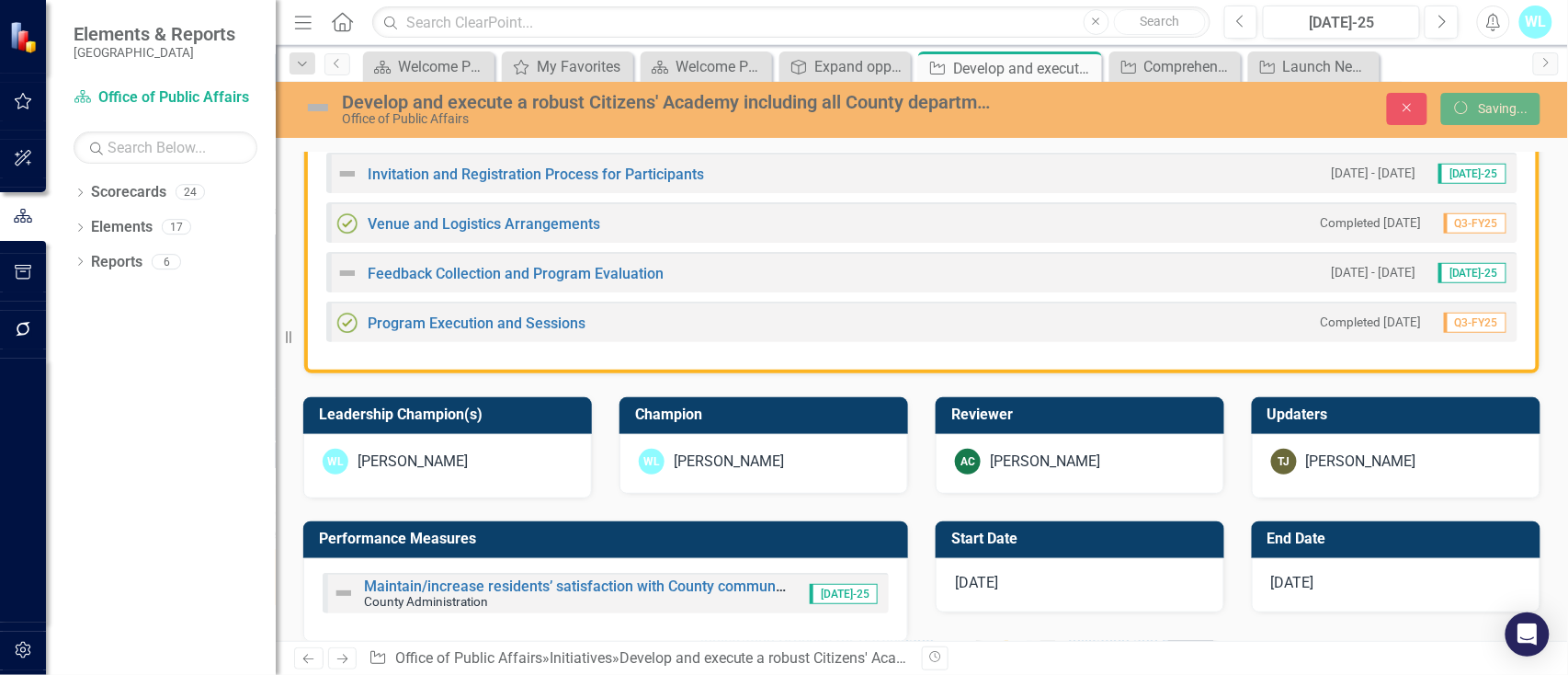
click at [1062, 465] on div "[PERSON_NAME]" at bounding box center [1044, 461] width 110 height 21
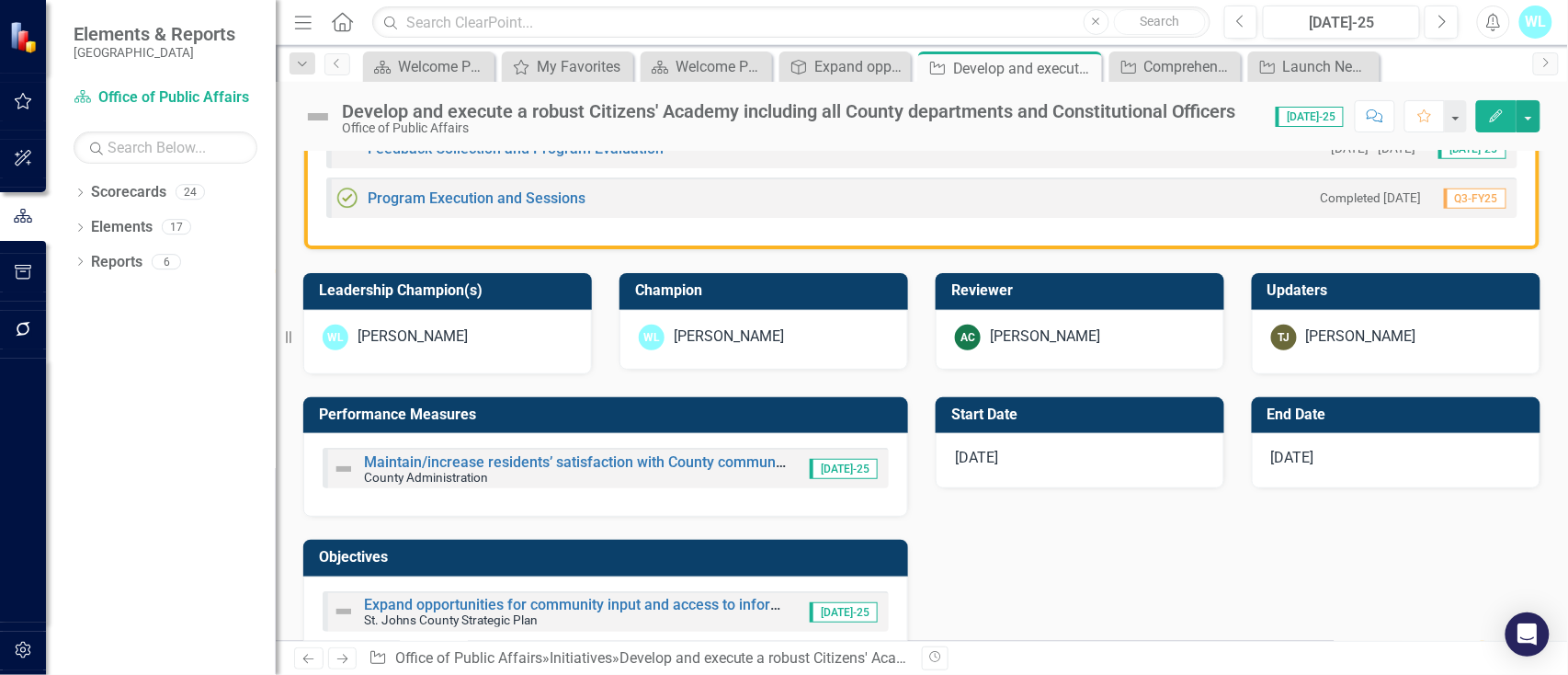
scroll to position [858, 0]
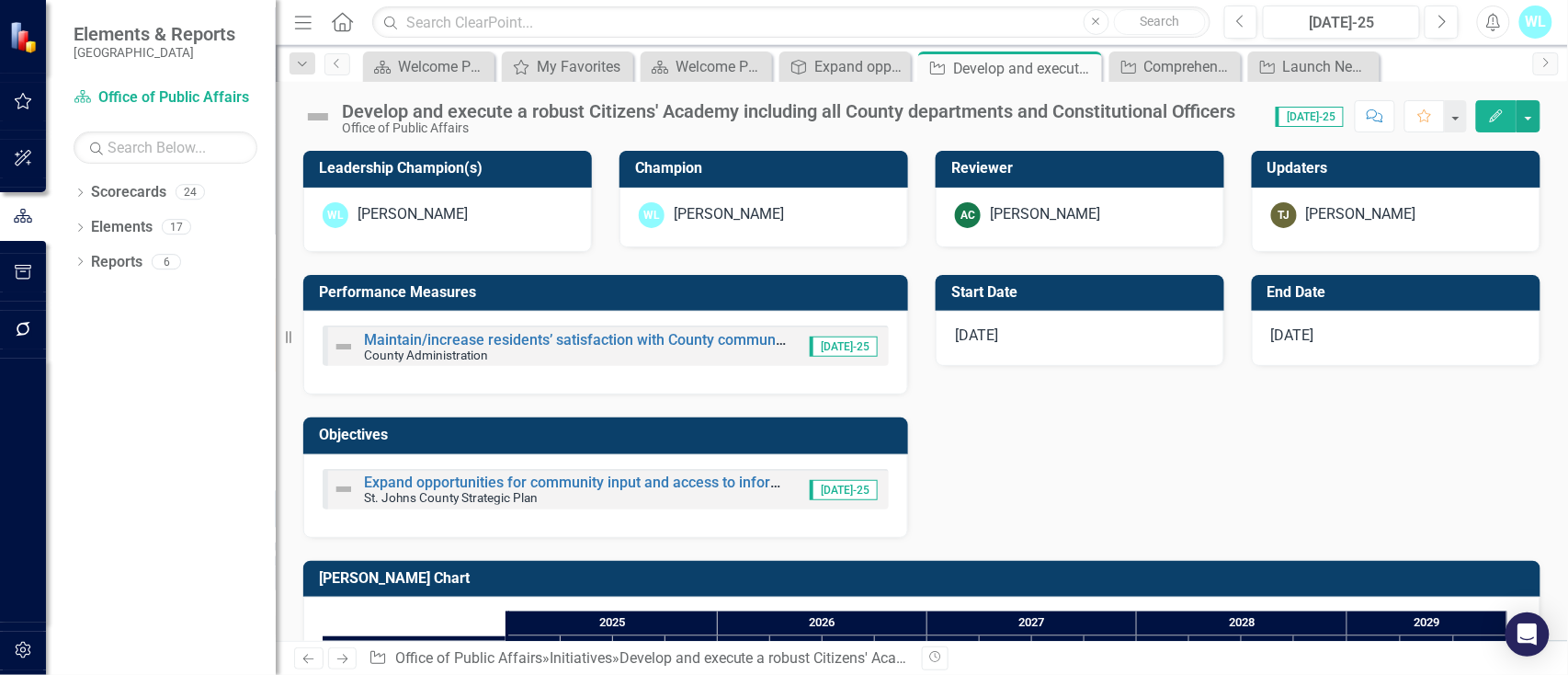
click at [1066, 228] on div "AC [PERSON_NAME]" at bounding box center [1080, 215] width 250 height 26
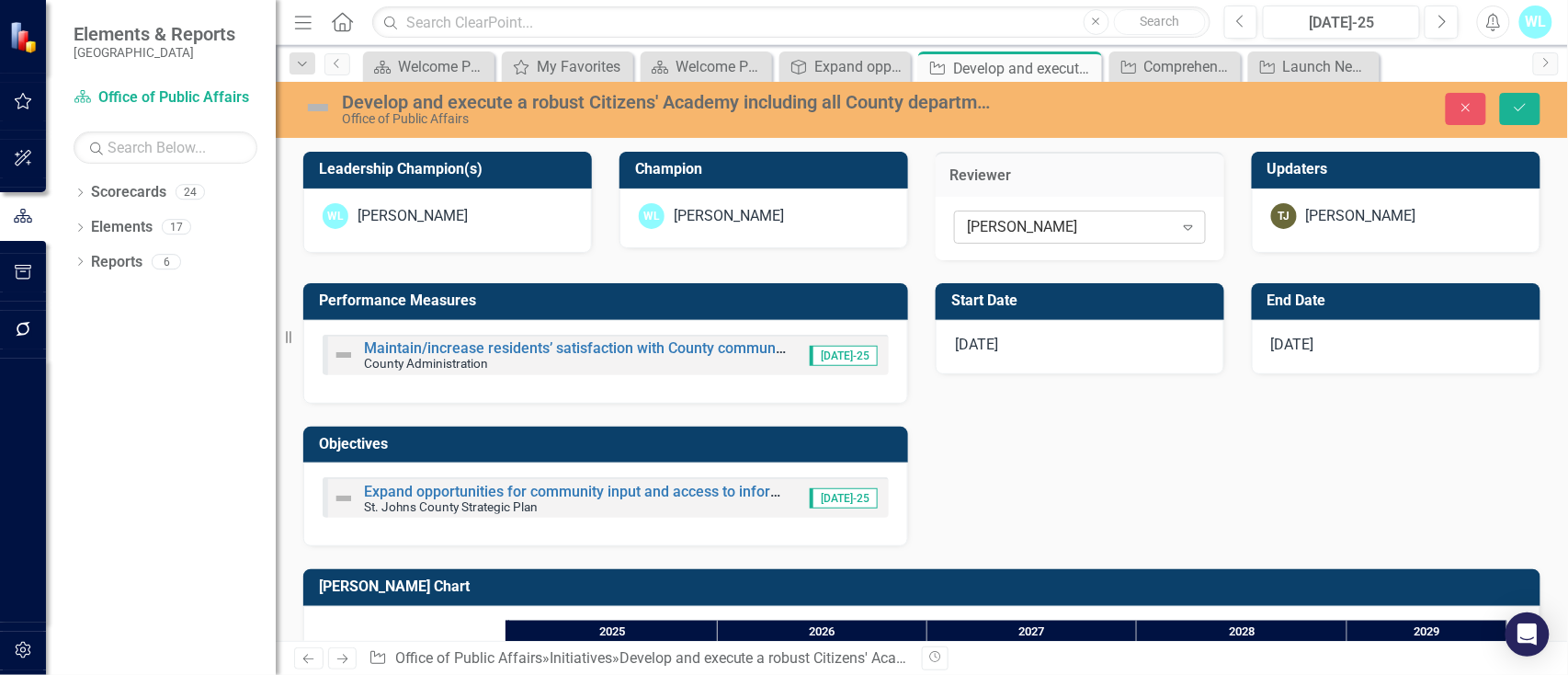
click at [1069, 228] on div "[PERSON_NAME]" at bounding box center [1069, 227] width 207 height 21
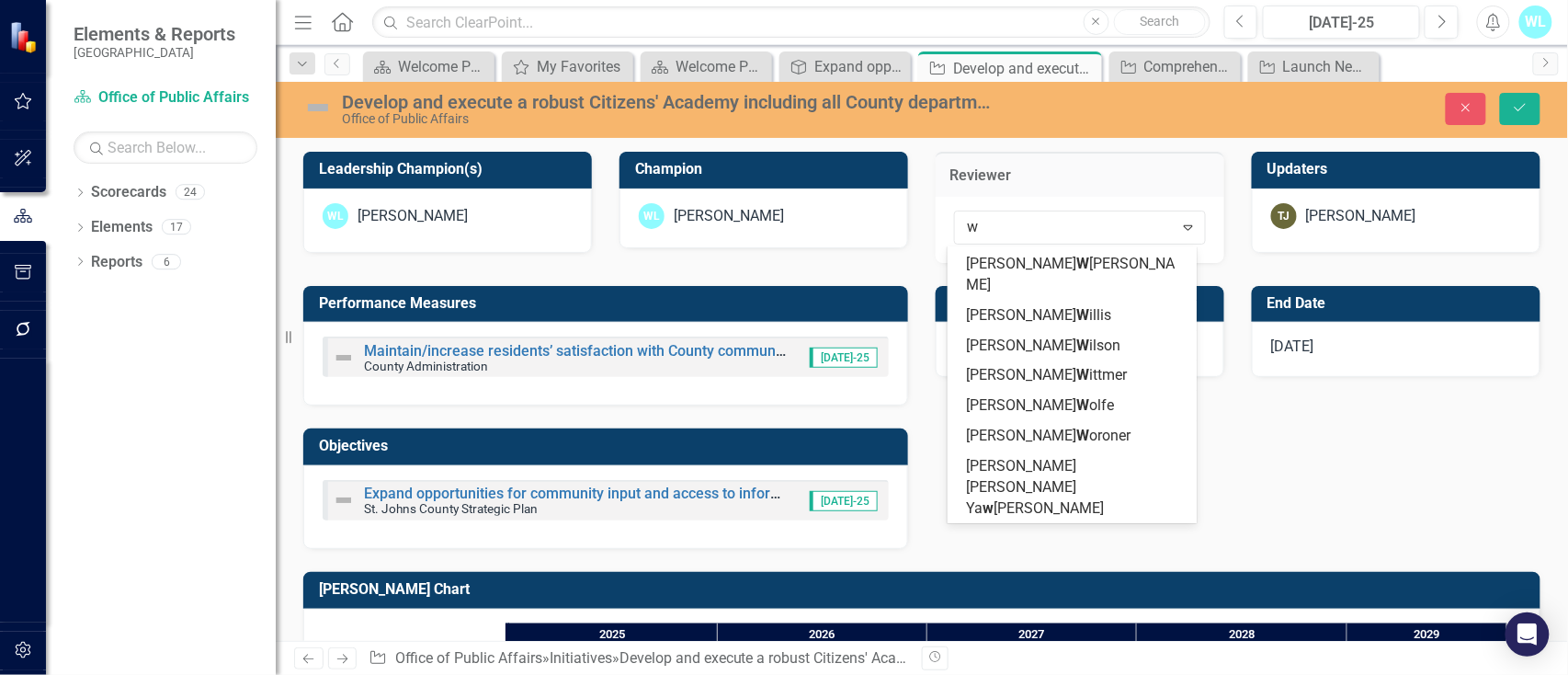
scroll to position [181, 0]
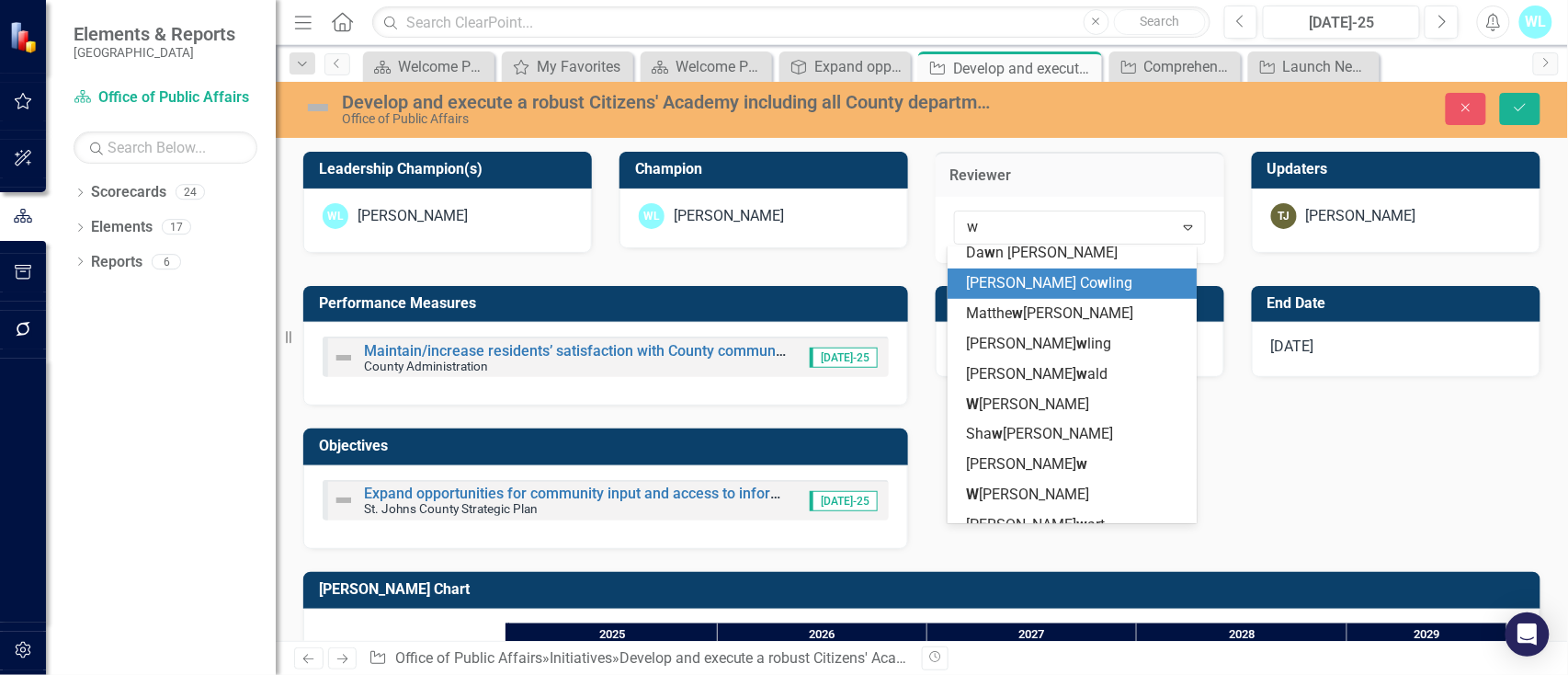
type input "wa"
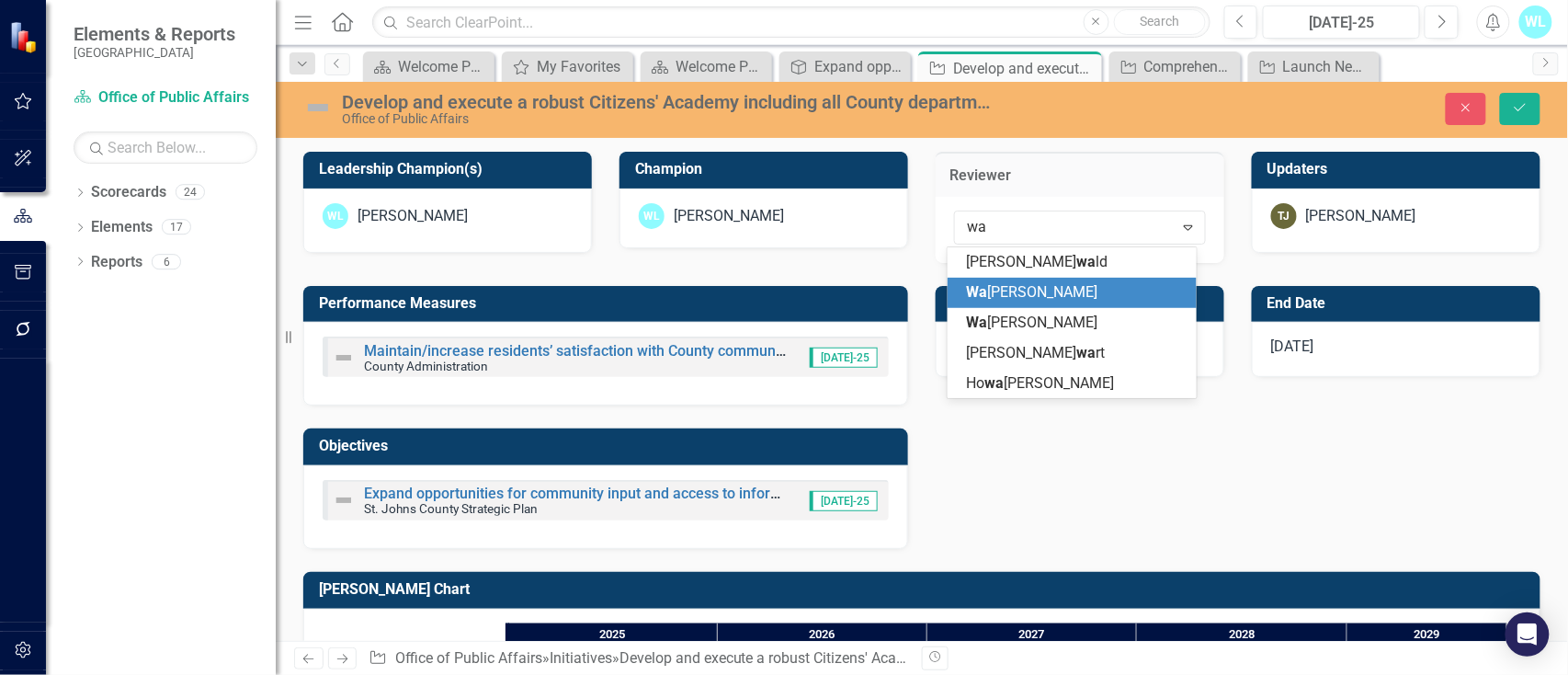
click at [1035, 285] on span "Wa yne [PERSON_NAME]" at bounding box center [1031, 292] width 132 height 18
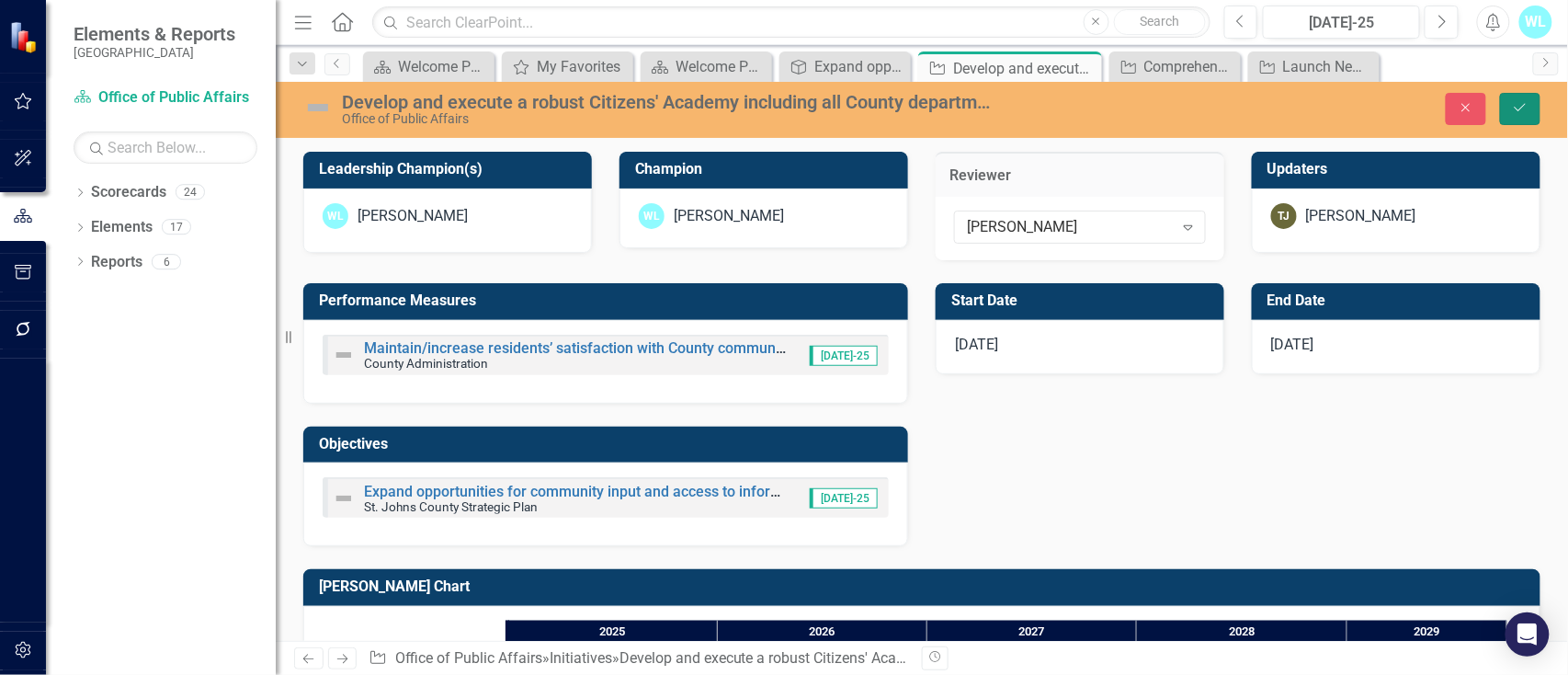
click at [1525, 101] on icon "Save" at bounding box center [1520, 108] width 17 height 13
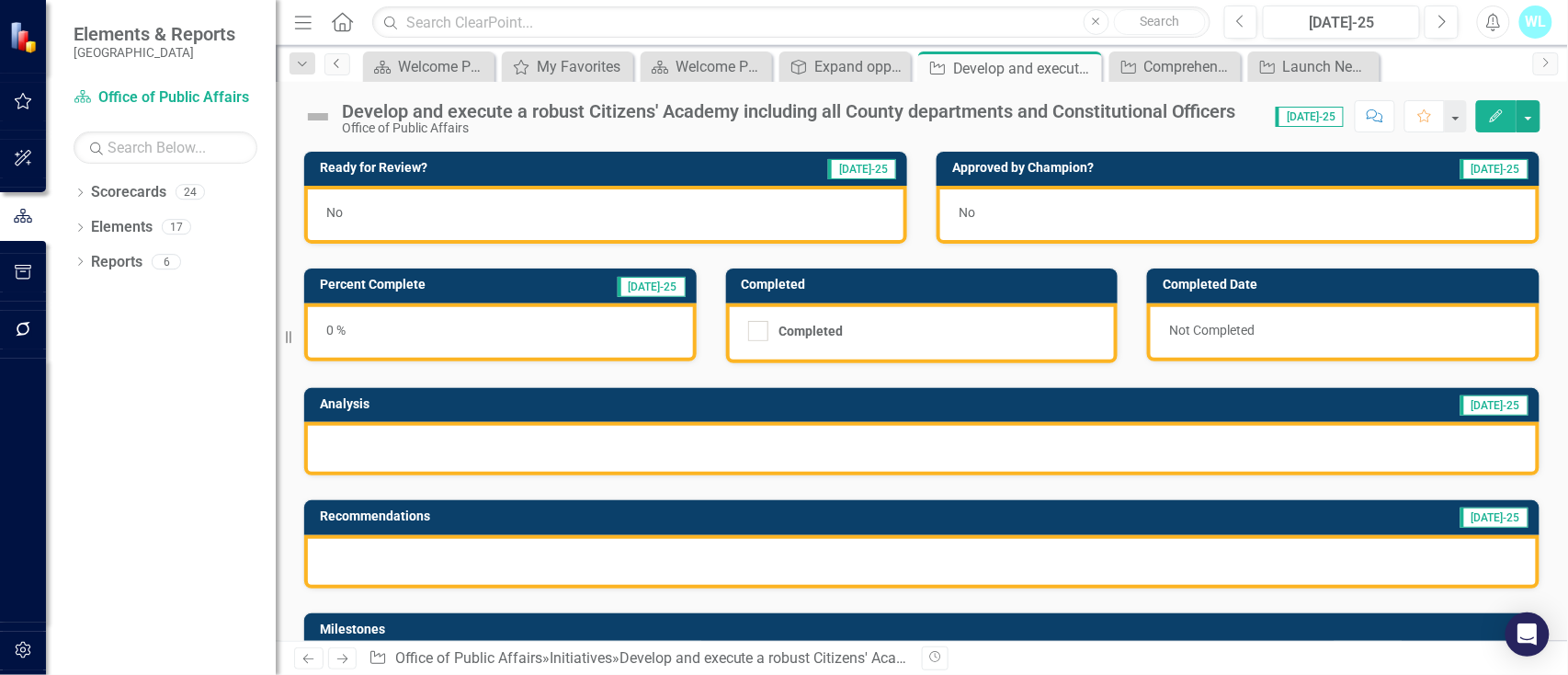
click at [338, 64] on icon "Previous" at bounding box center [337, 63] width 15 height 11
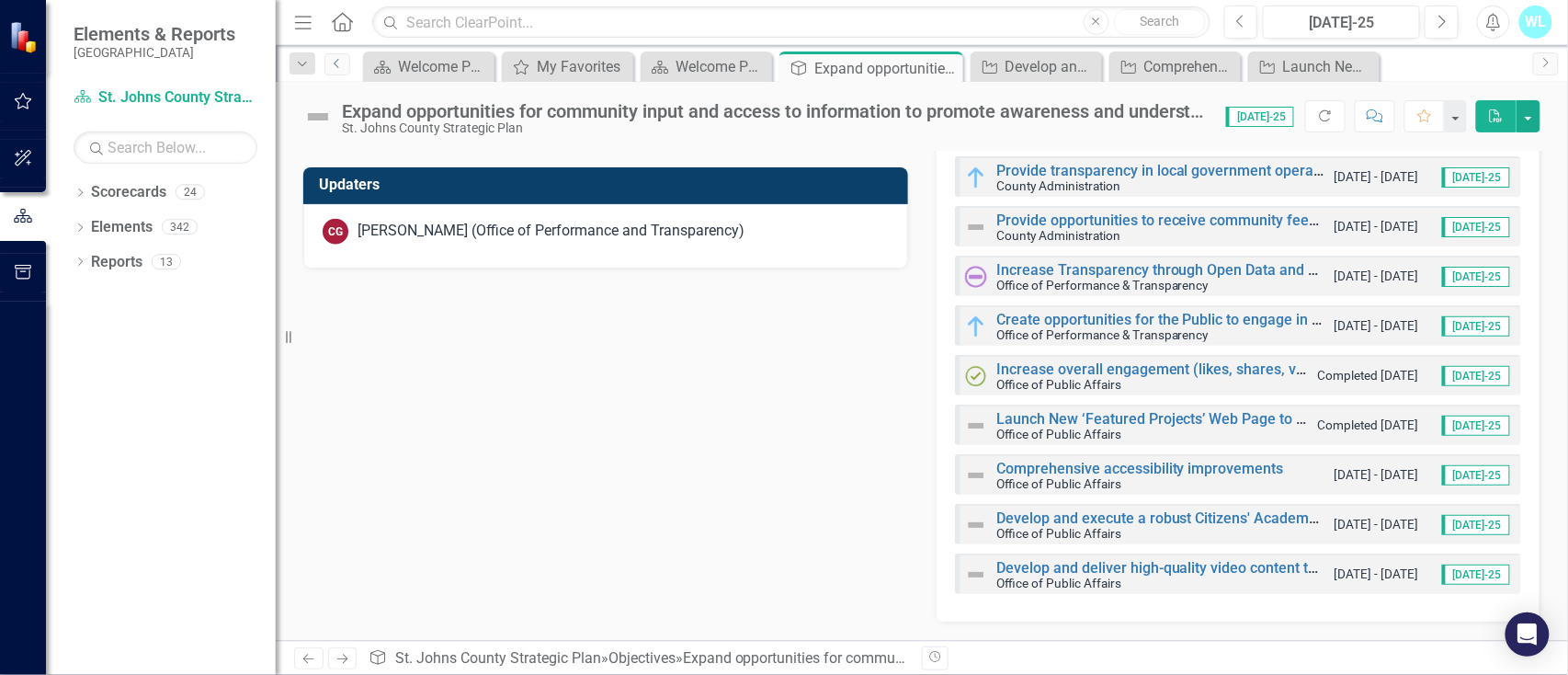
scroll to position [623, 0]
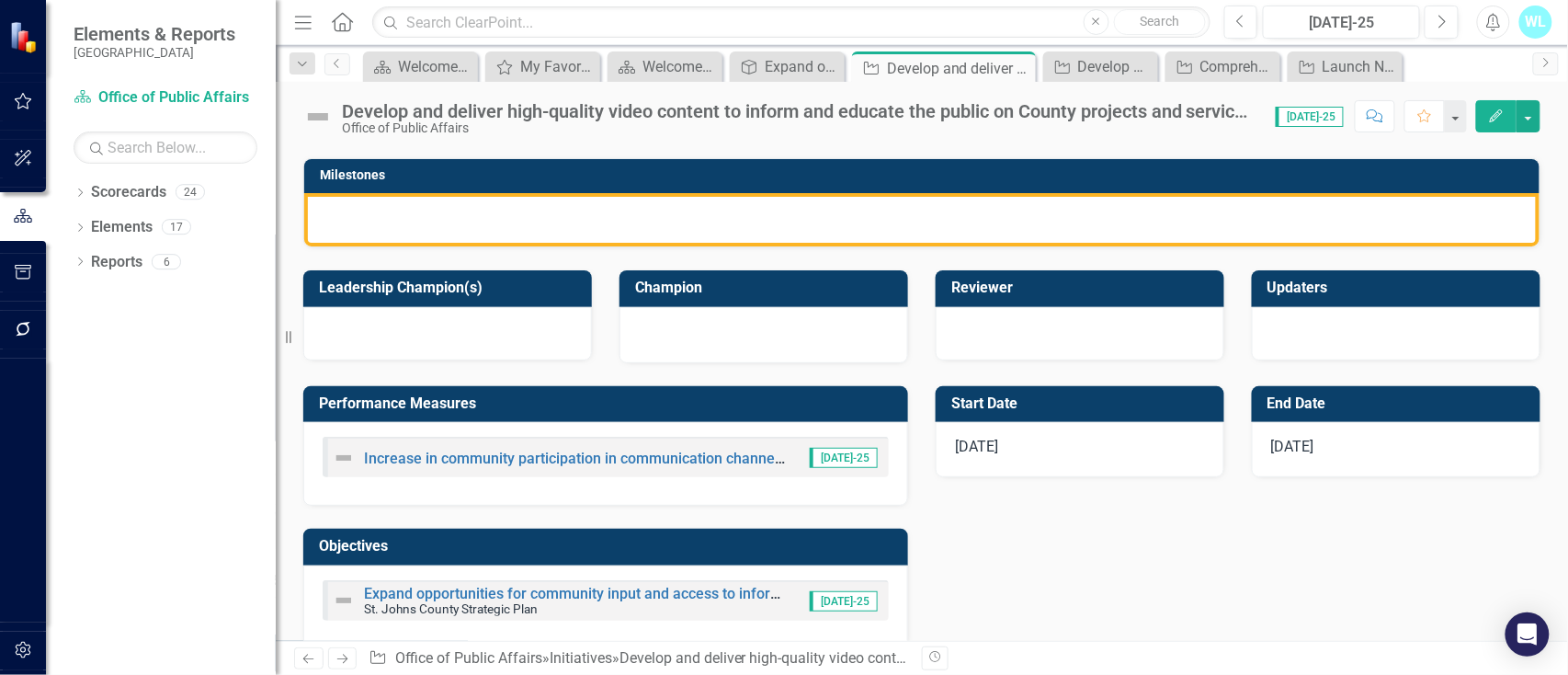
scroll to position [490, 0]
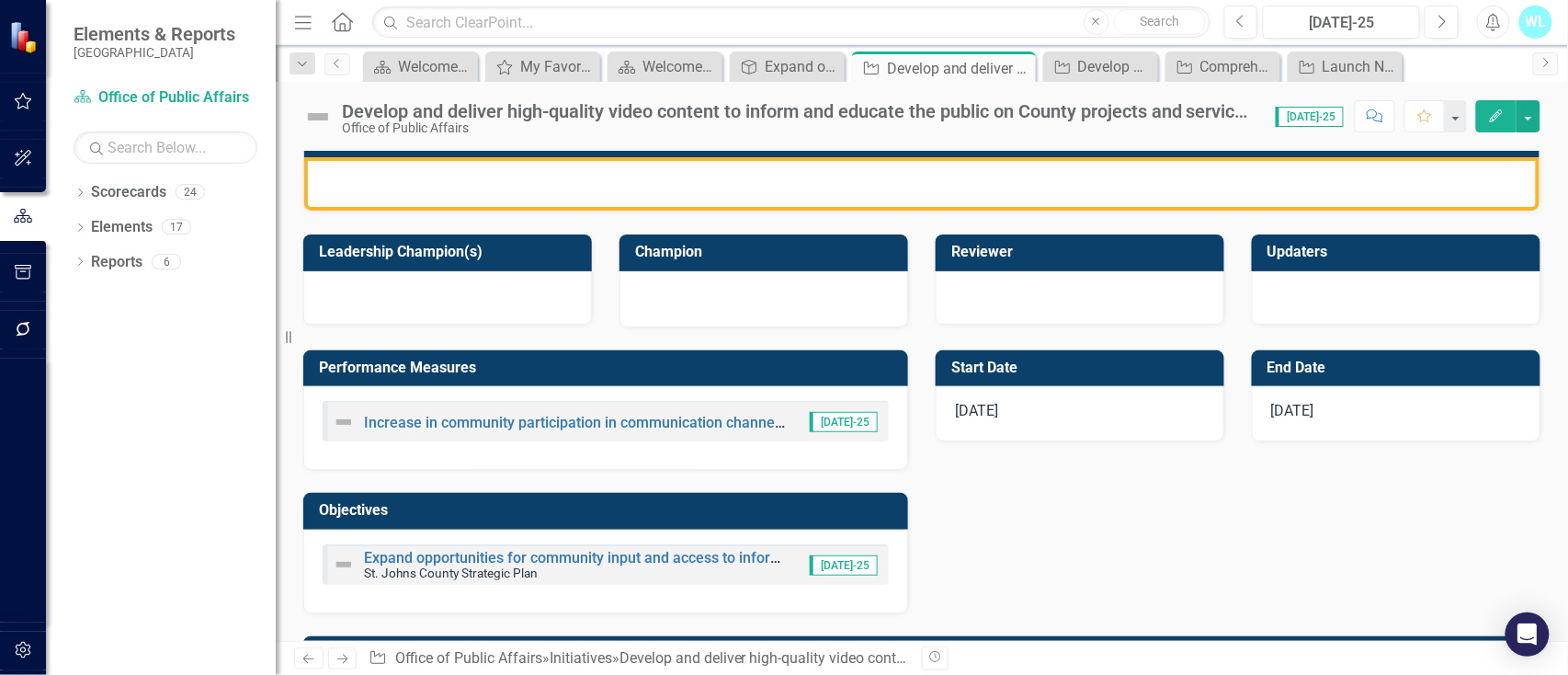
click at [1316, 284] on div at bounding box center [1395, 297] width 289 height 53
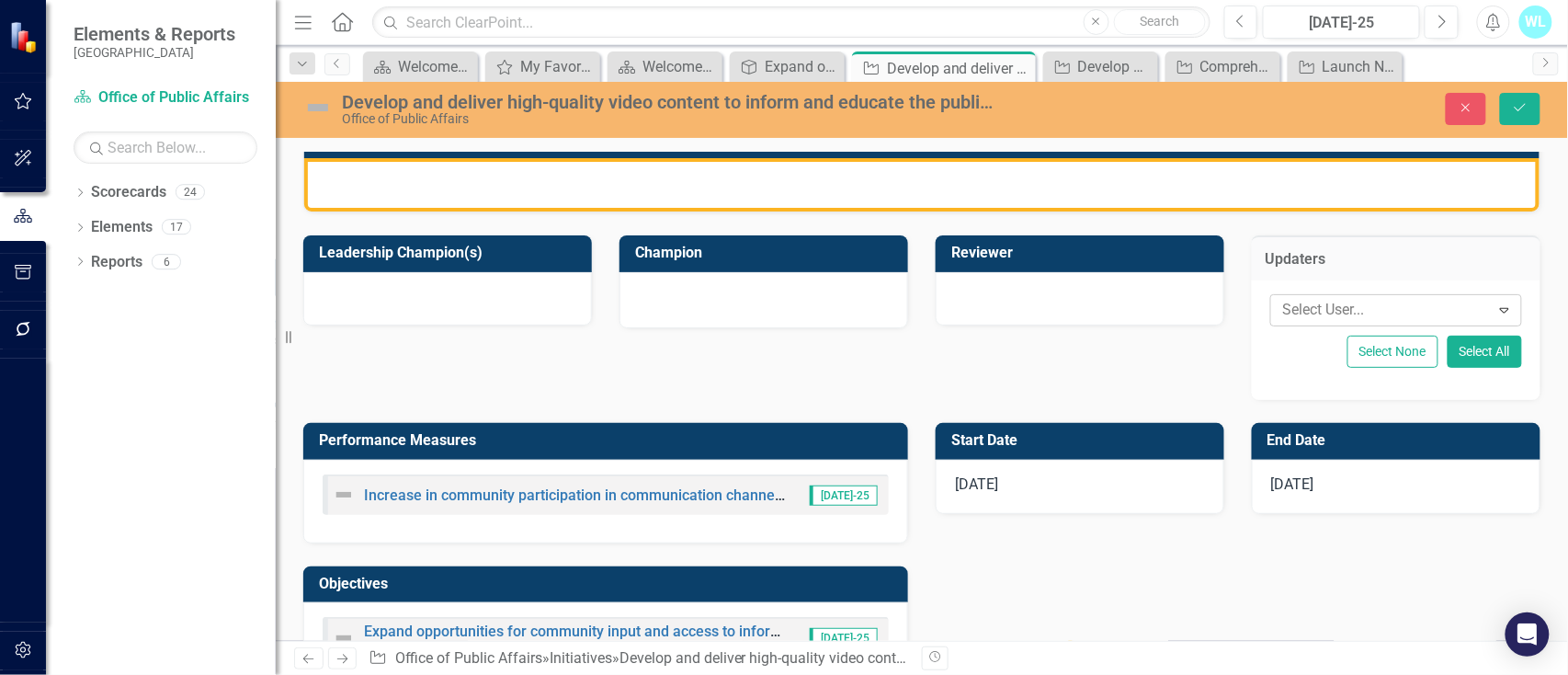
click at [1391, 324] on div "Select User..." at bounding box center [1380, 310] width 214 height 29
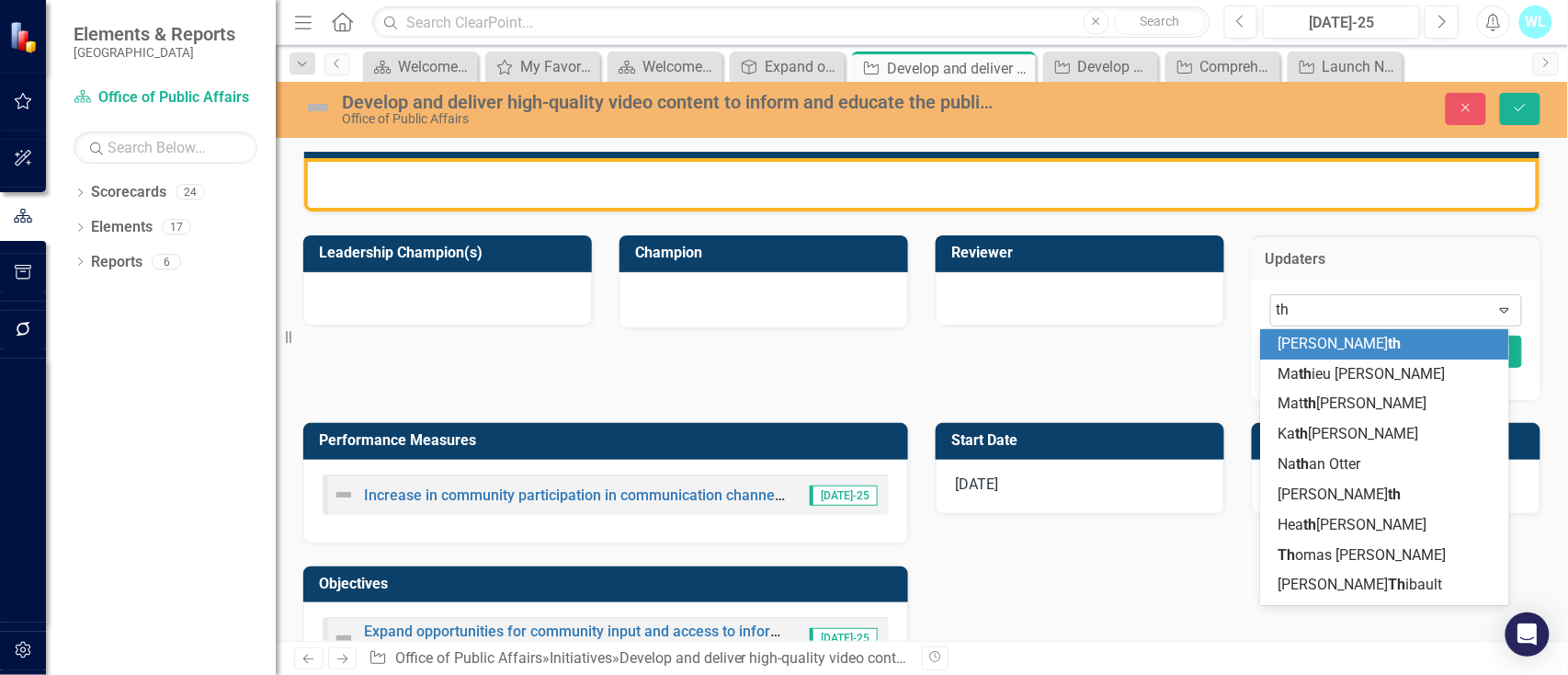
type input "tho"
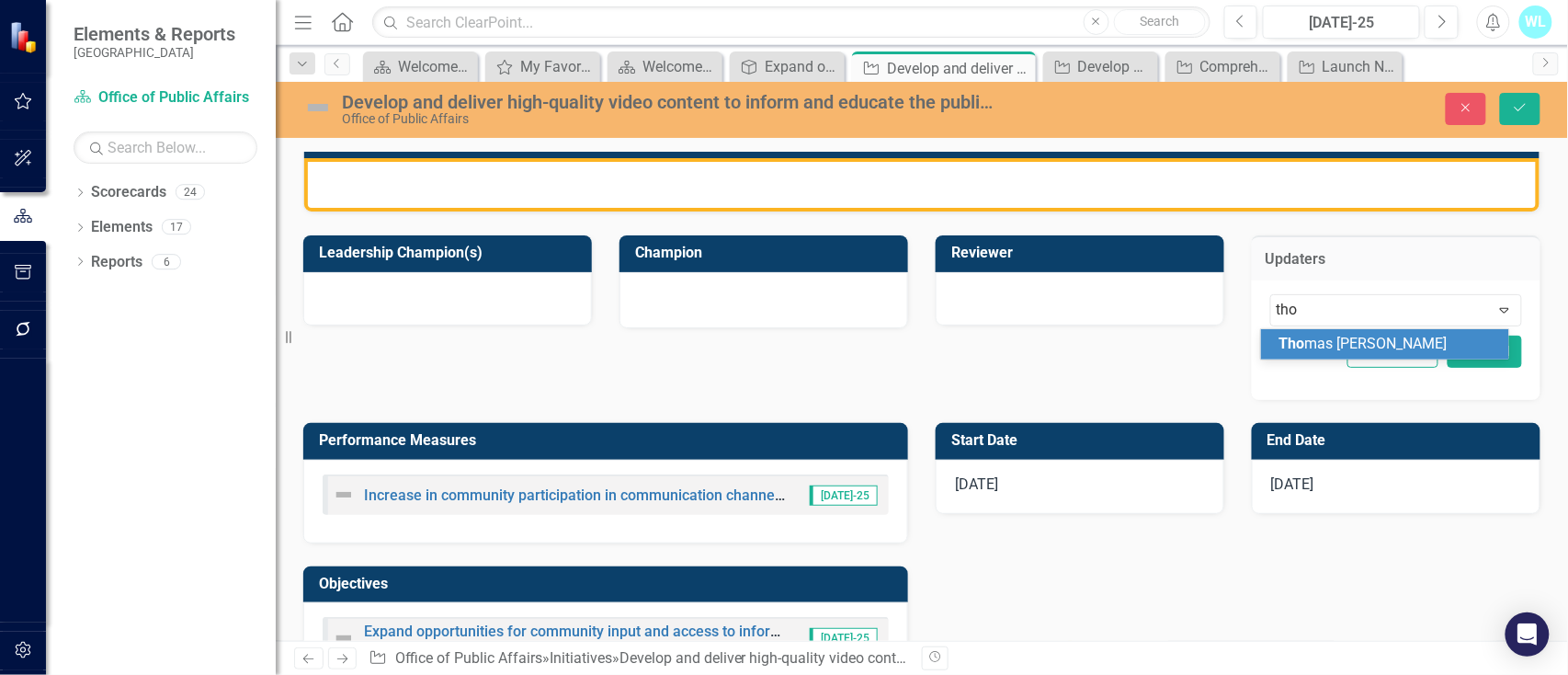
click at [1409, 347] on div "Tho mas [PERSON_NAME]" at bounding box center [1389, 344] width 220 height 21
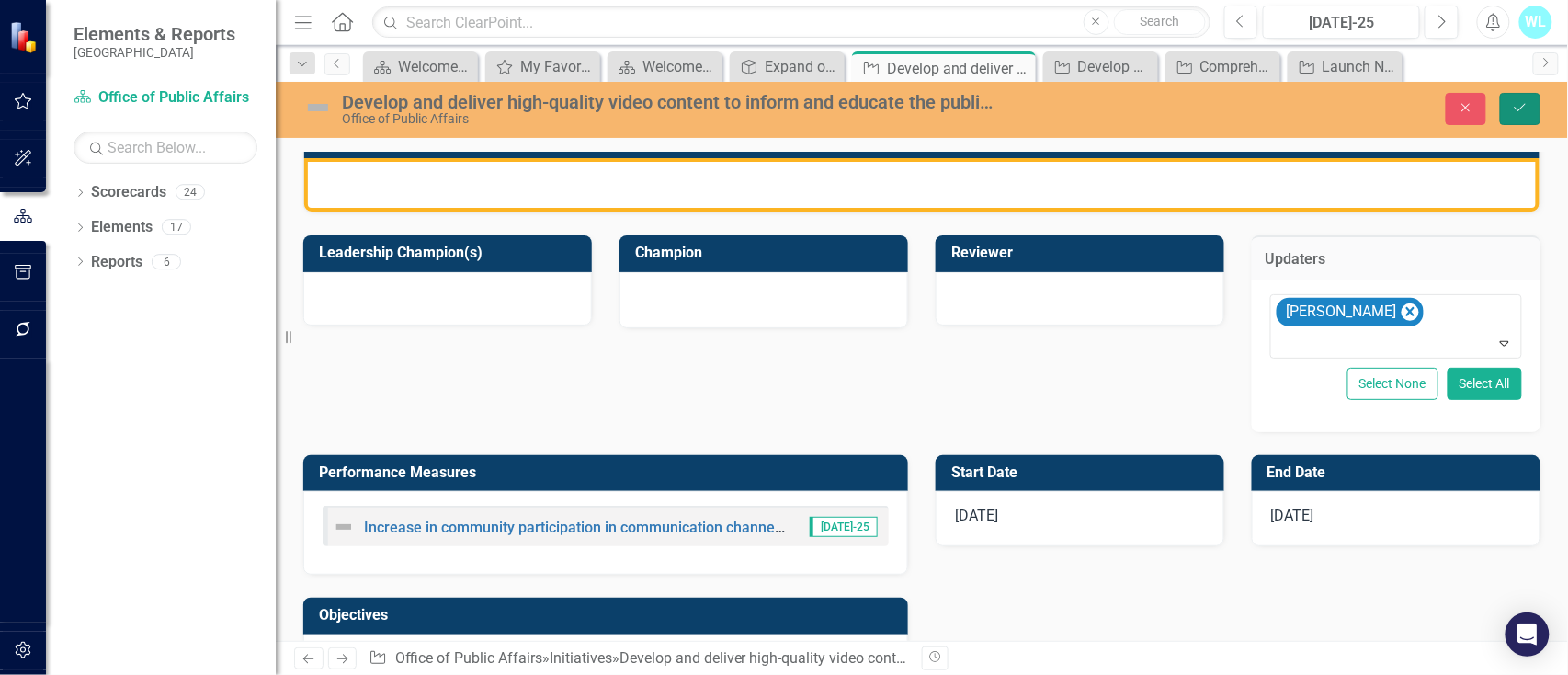
click at [1508, 105] on button "Save" at bounding box center [1521, 109] width 41 height 32
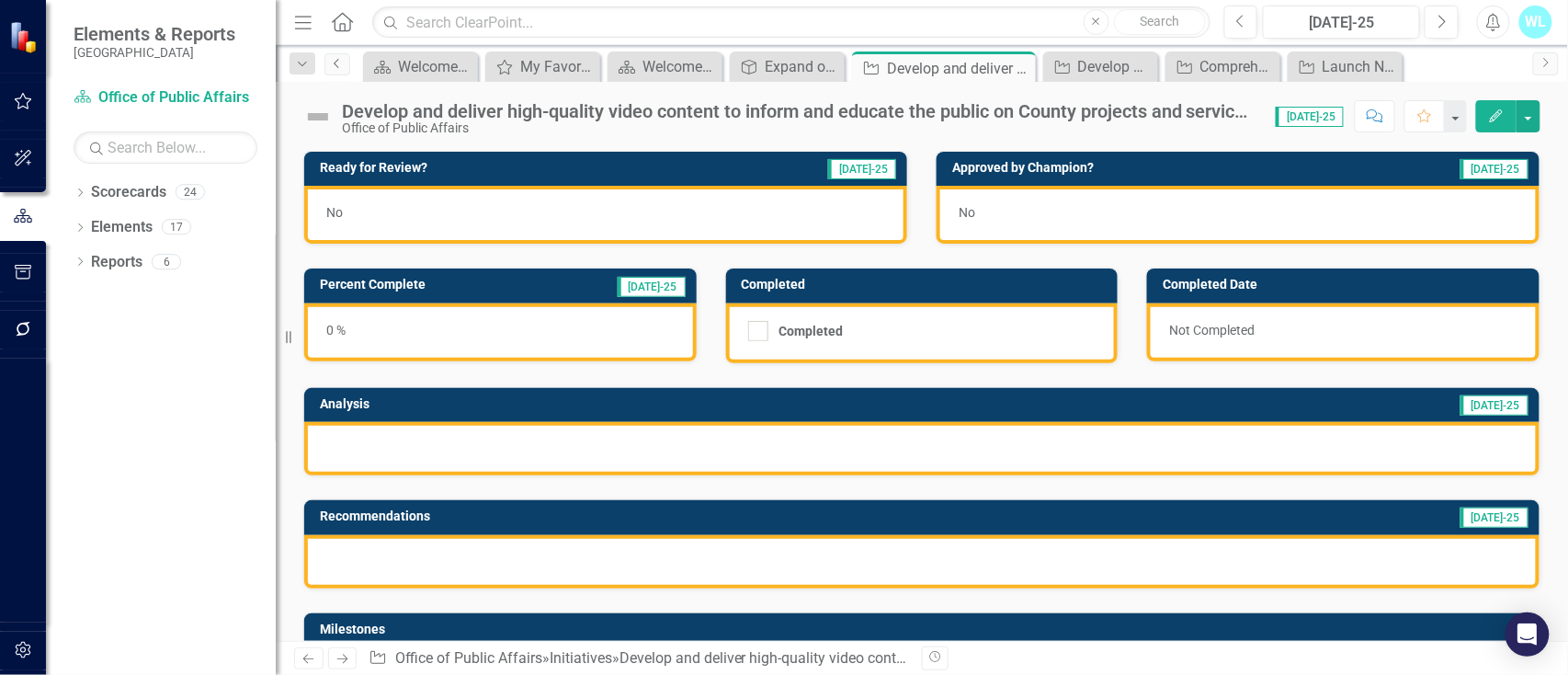
click at [340, 63] on icon "Previous" at bounding box center [337, 63] width 15 height 11
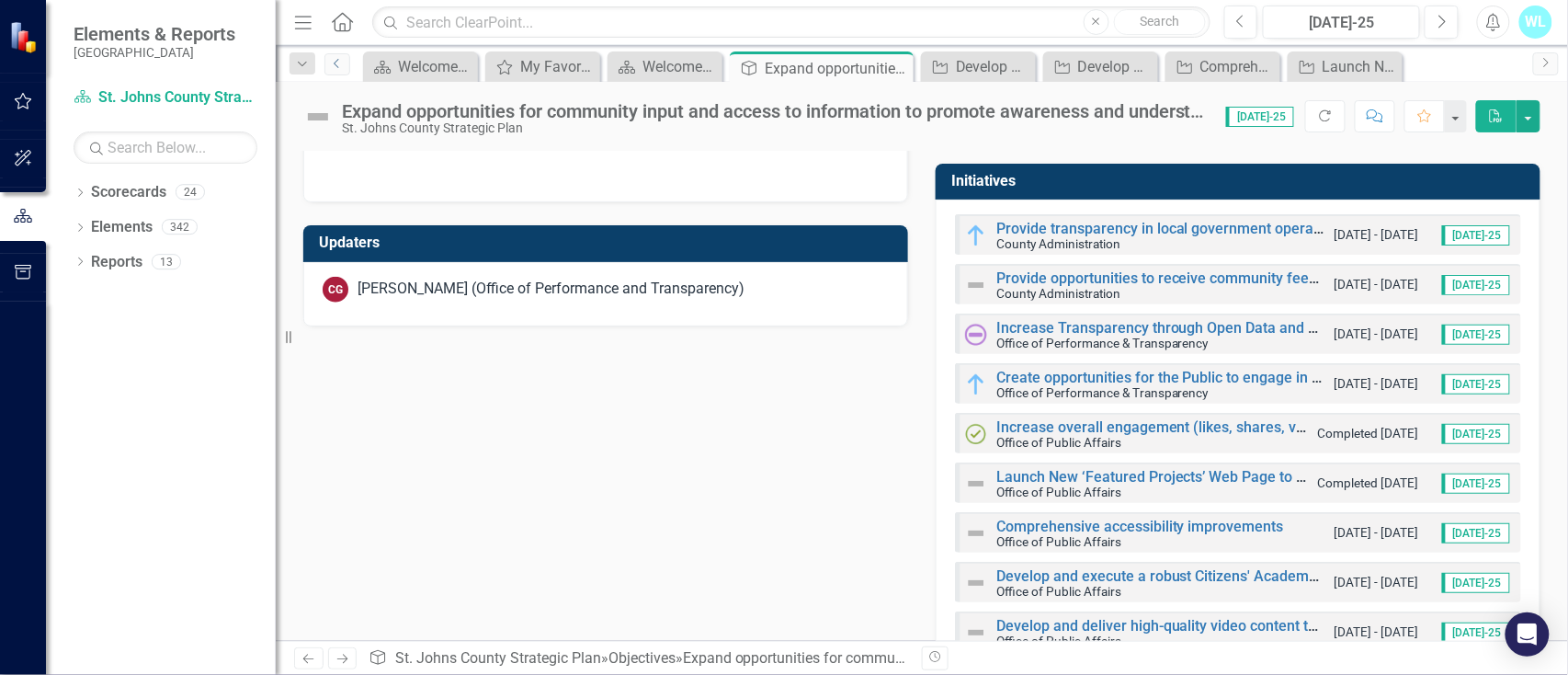
scroll to position [623, 0]
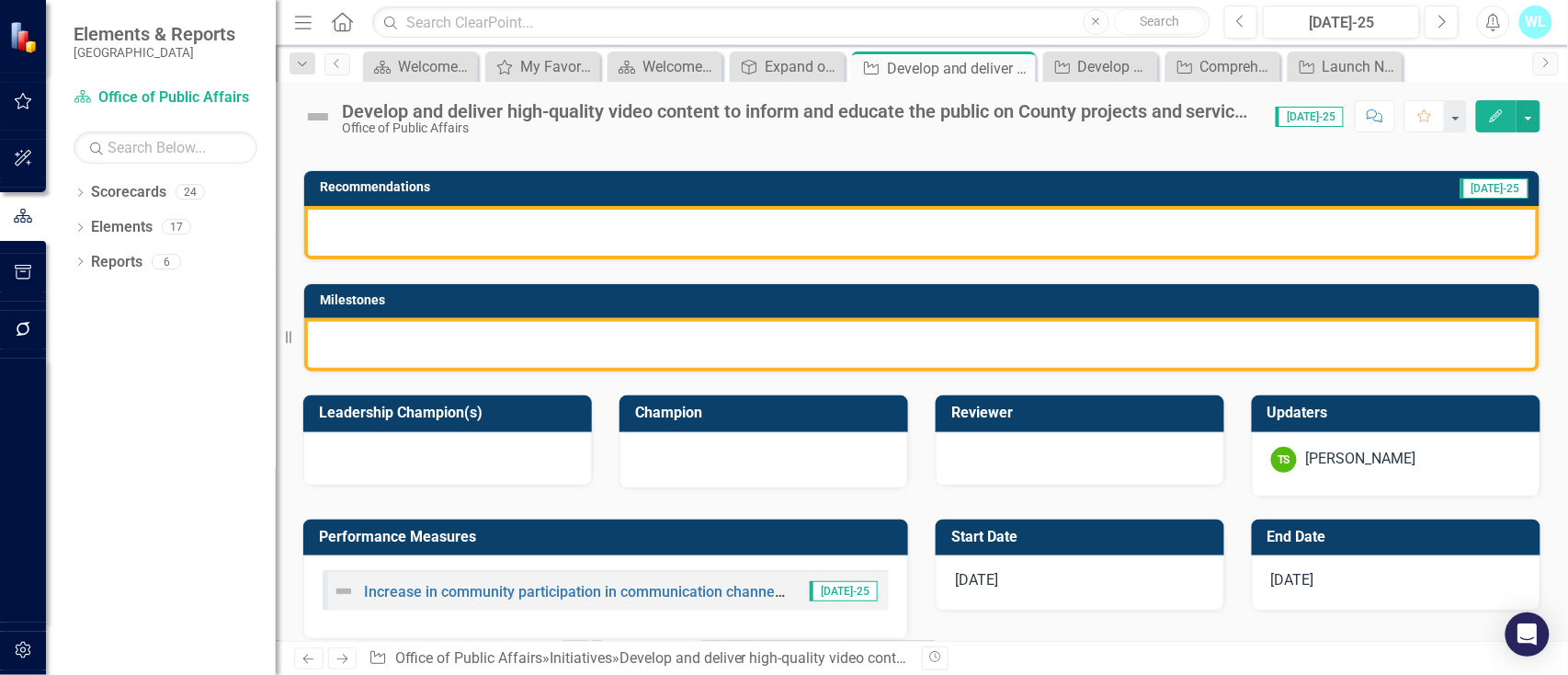
scroll to position [490, 0]
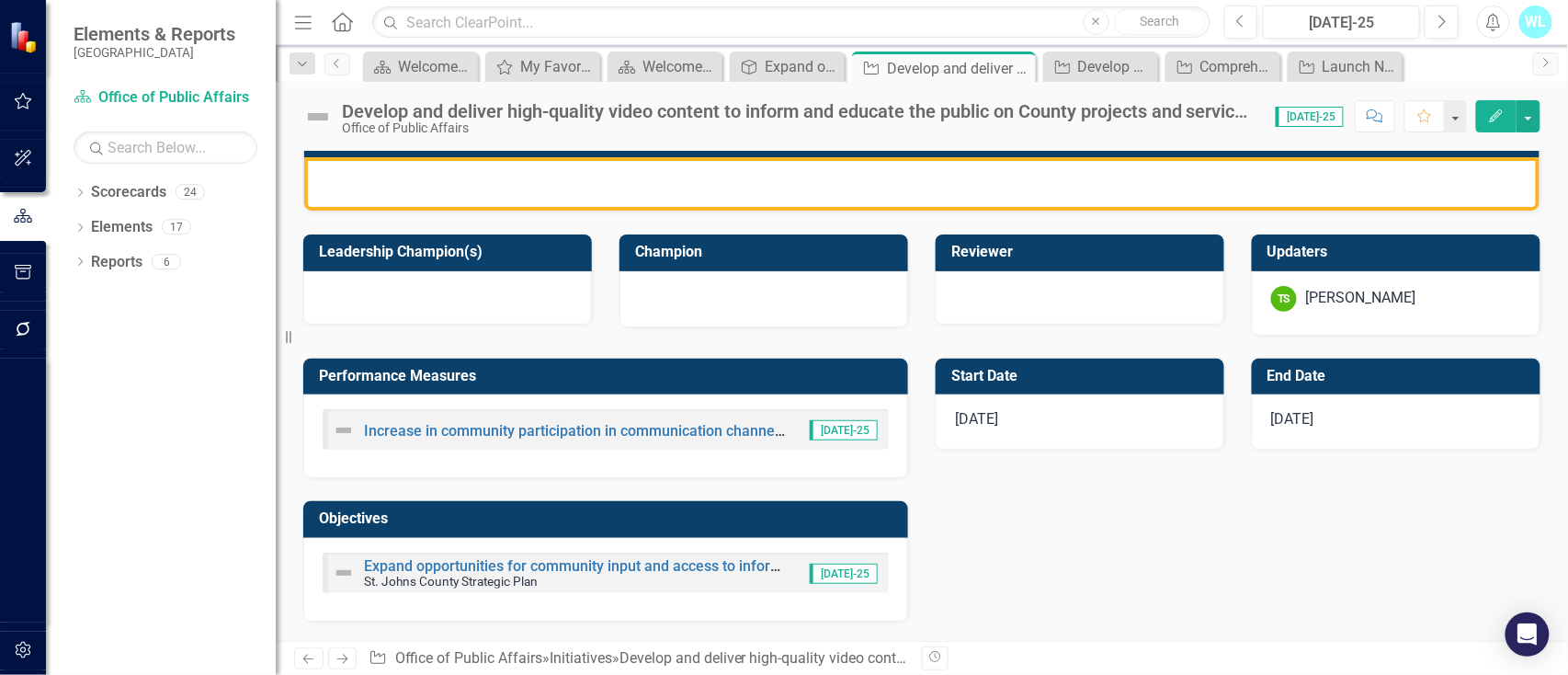
click at [1007, 315] on div at bounding box center [1080, 297] width 289 height 53
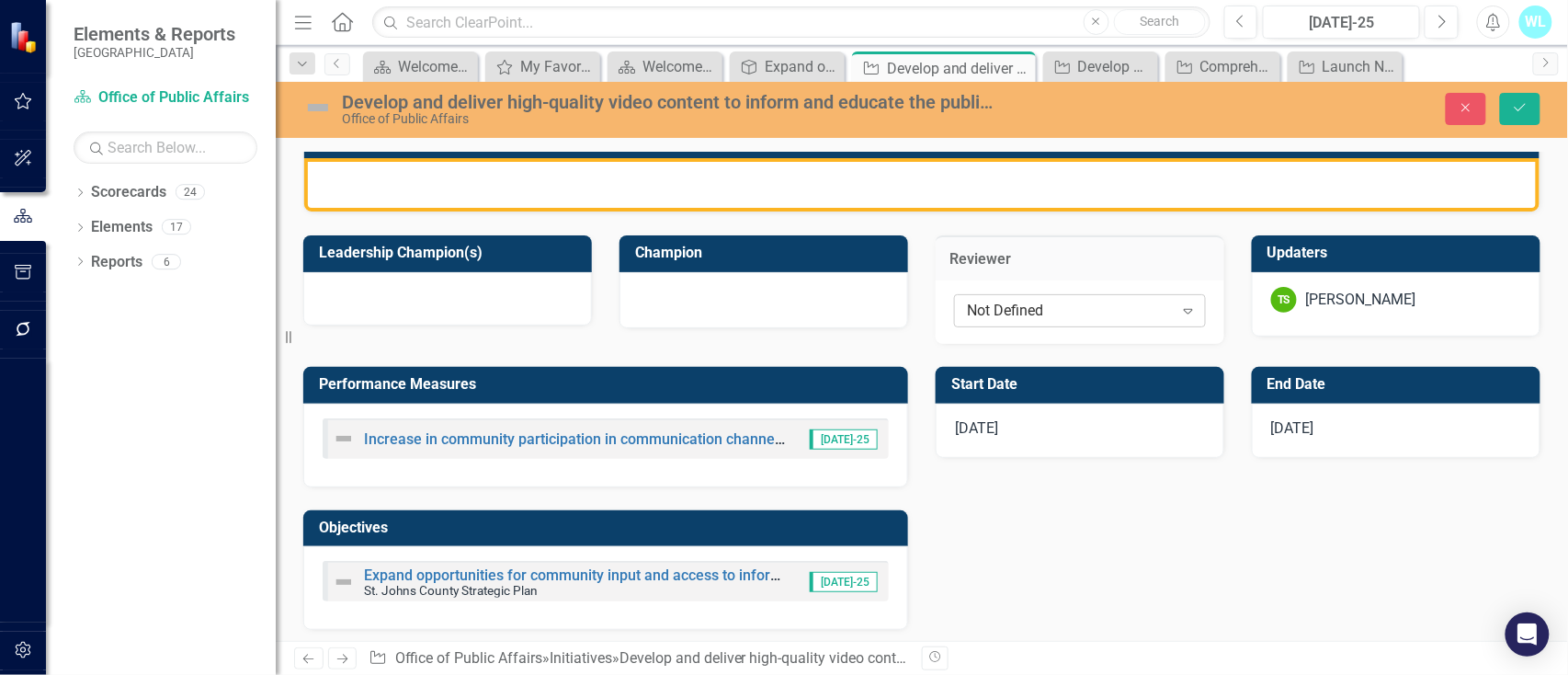
click at [1004, 309] on div "Not Defined" at bounding box center [1069, 311] width 207 height 21
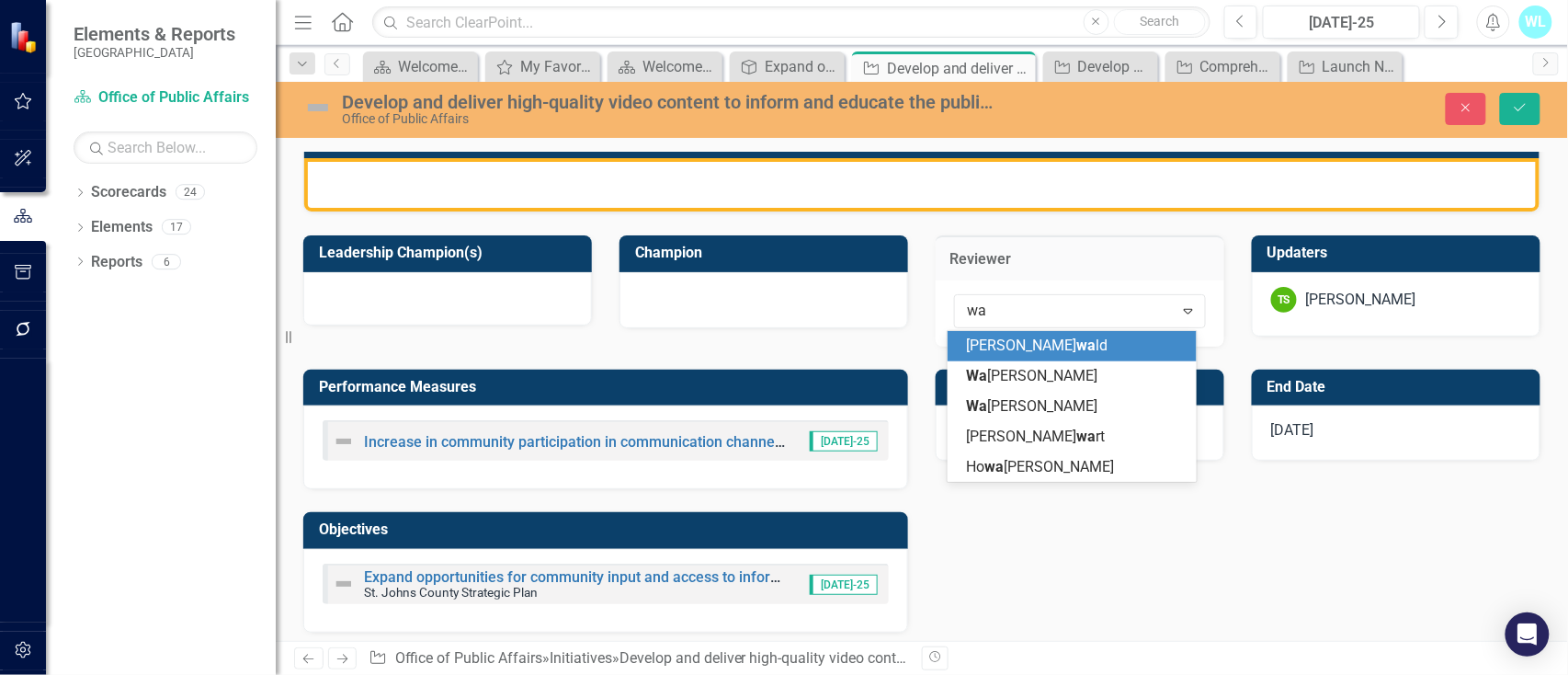
type input "w"
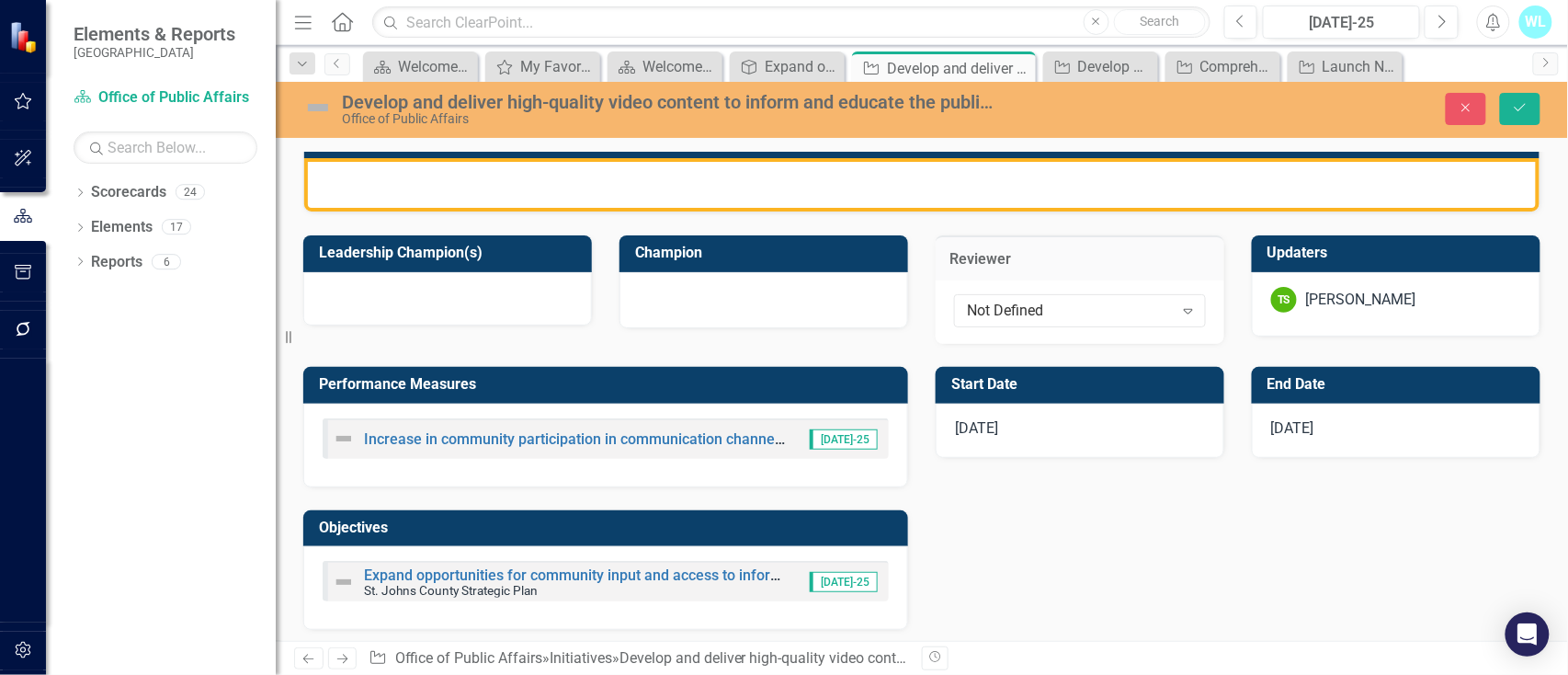
click at [1067, 227] on div "Reviewer Not Defined Expand" at bounding box center [1080, 279] width 317 height 132
click at [741, 284] on div at bounding box center [763, 300] width 289 height 56
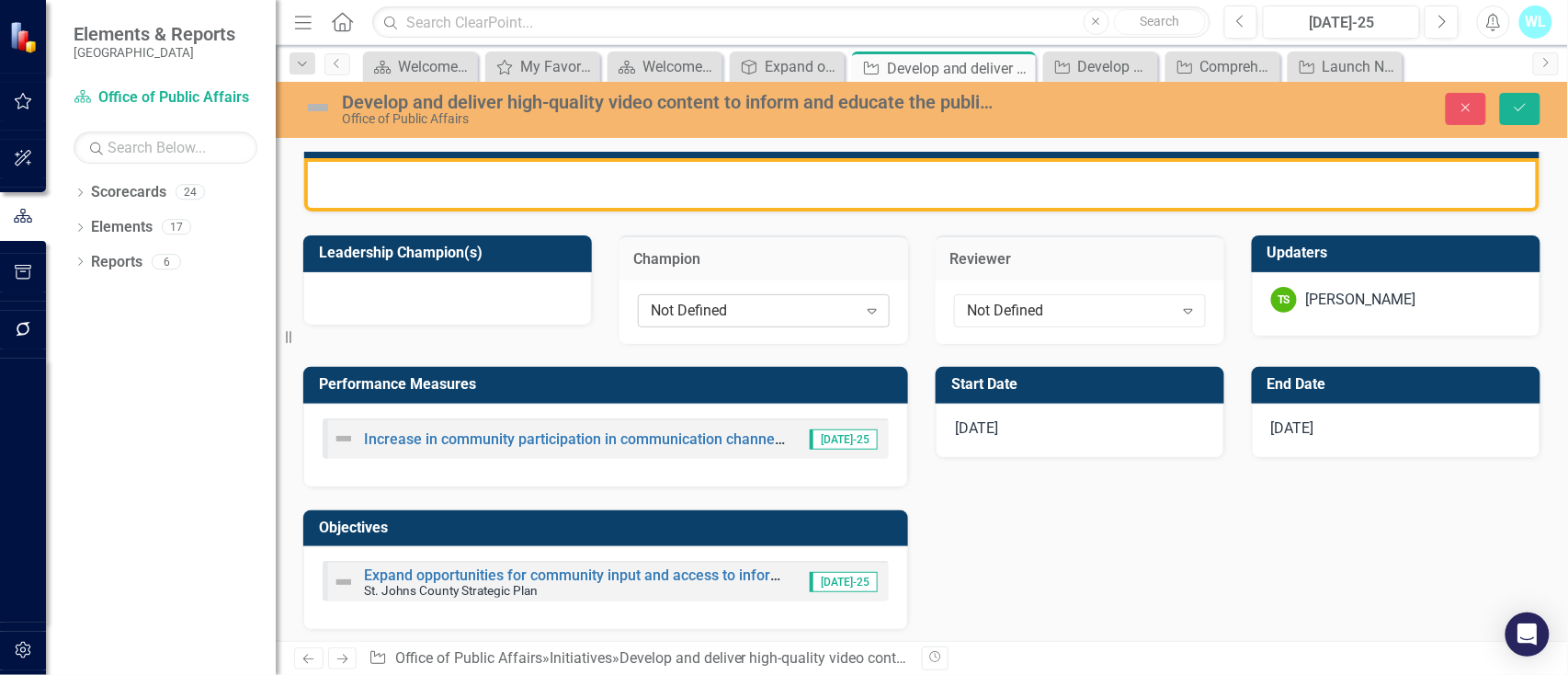
click at [741, 320] on div "Not Defined" at bounding box center [754, 311] width 207 height 21
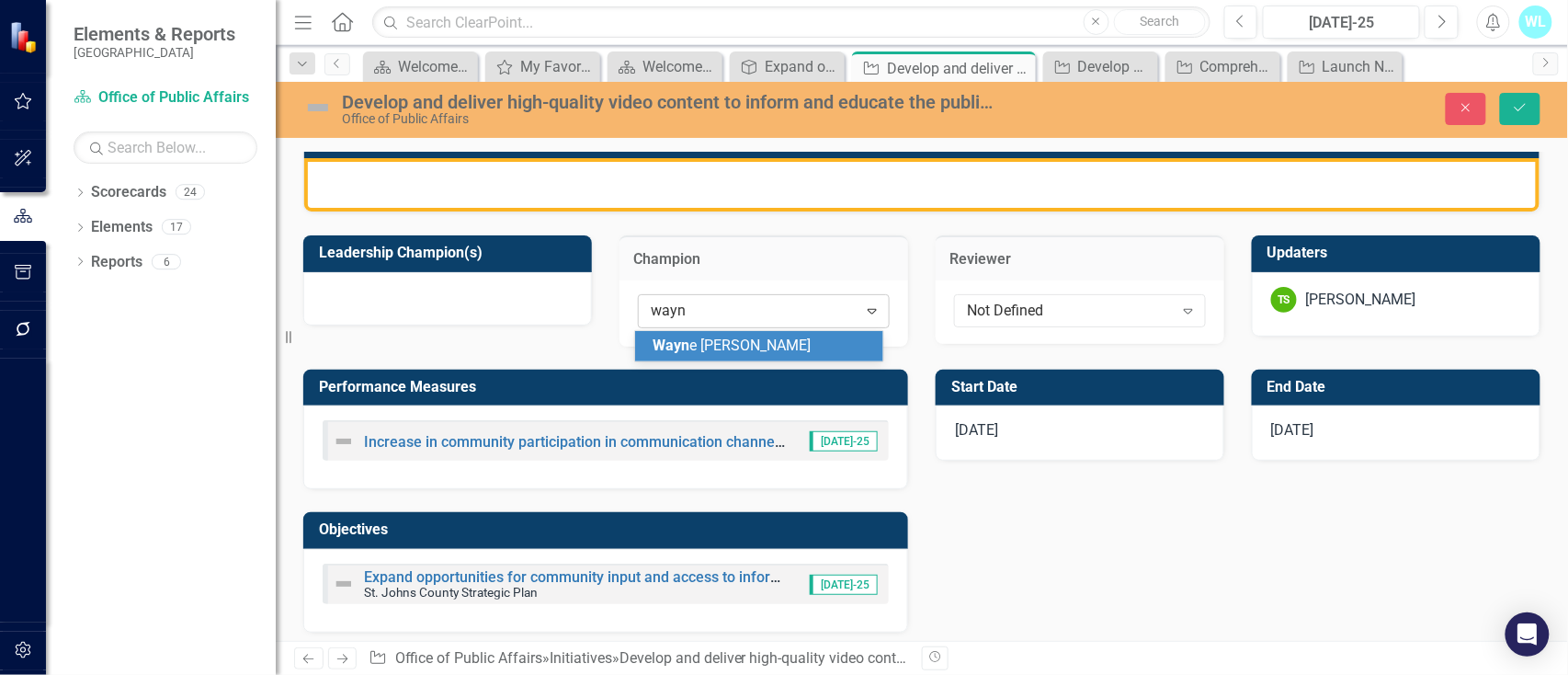
type input "[PERSON_NAME]"
click at [735, 343] on span "[PERSON_NAME]" at bounding box center [709, 356] width 111 height 39
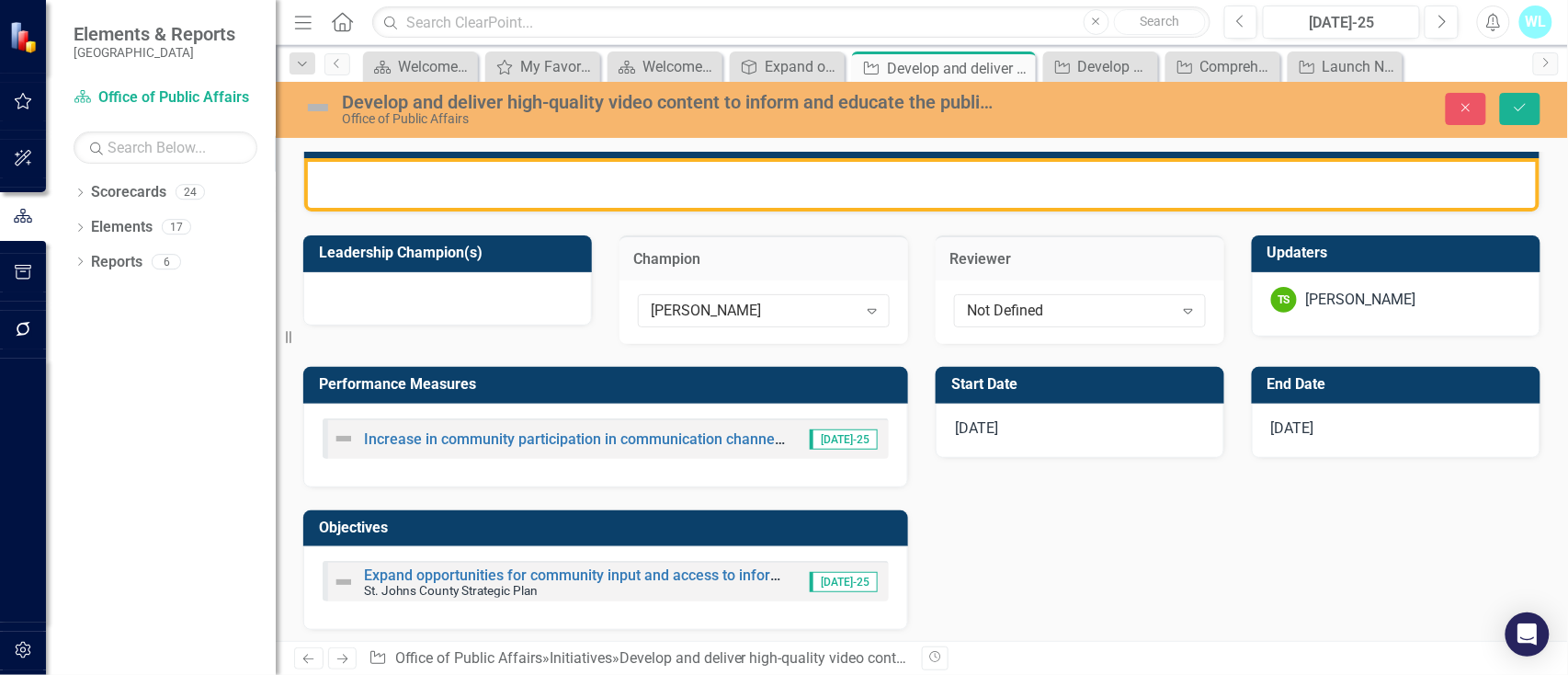
click at [454, 314] on div at bounding box center [447, 298] width 289 height 53
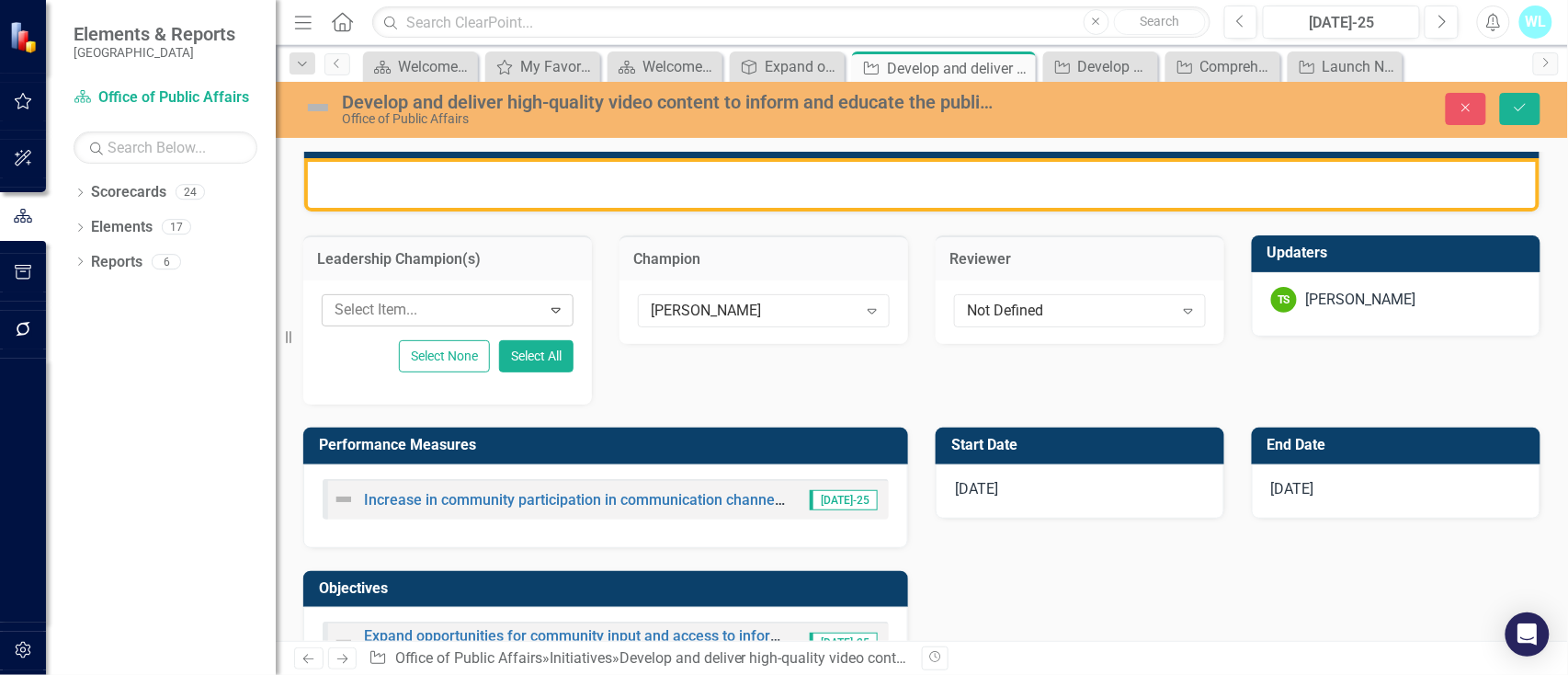
click at [475, 307] on div at bounding box center [434, 310] width 214 height 25
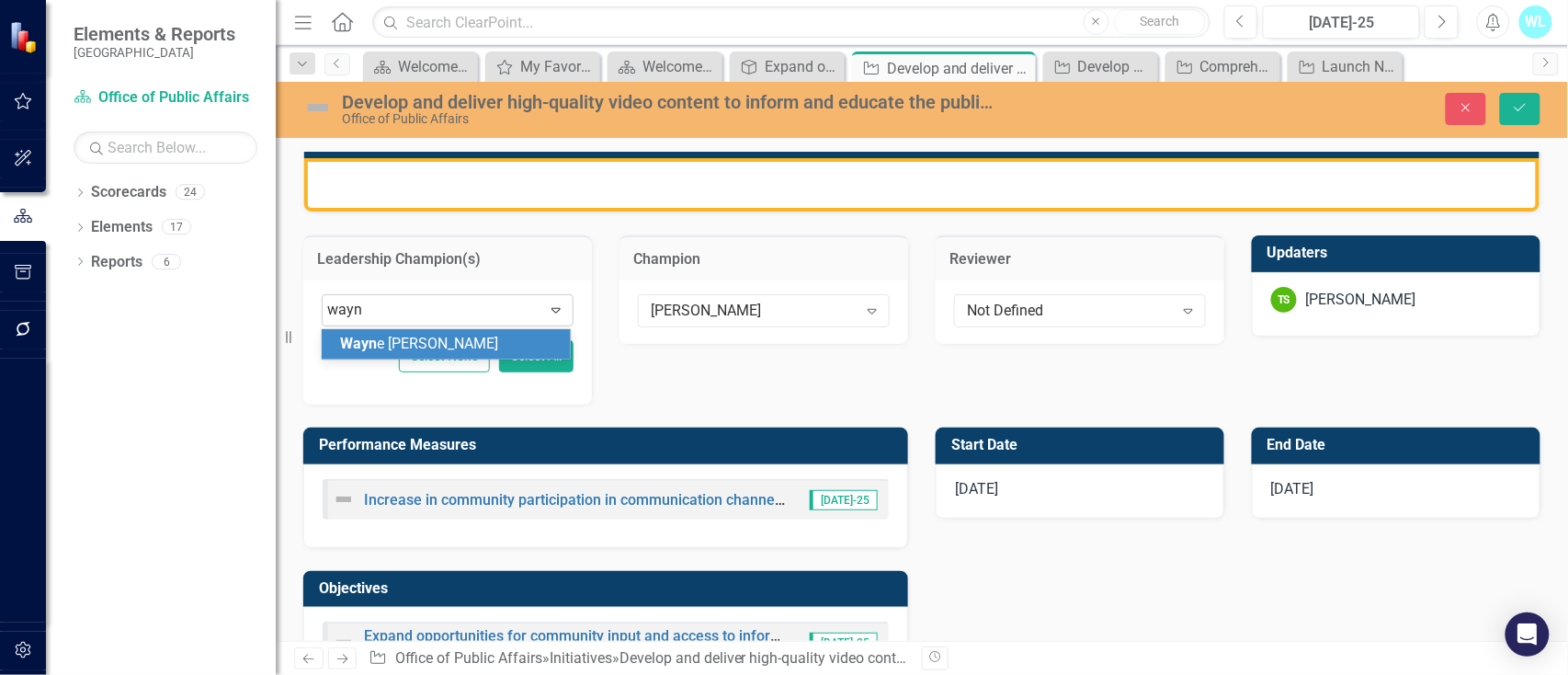
type input "[PERSON_NAME]"
click at [448, 339] on div "[PERSON_NAME]" at bounding box center [449, 355] width 220 height 43
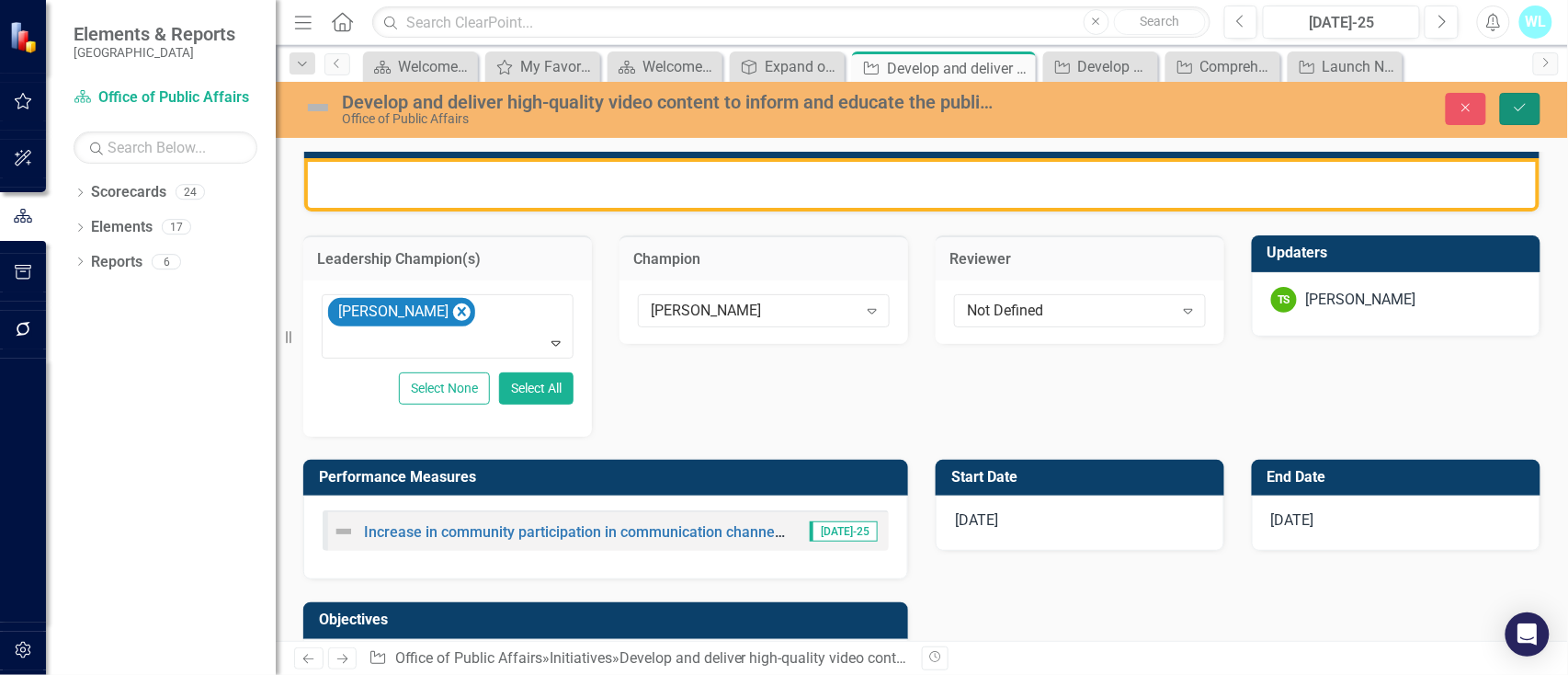
click at [1522, 112] on icon "Save" at bounding box center [1520, 108] width 17 height 13
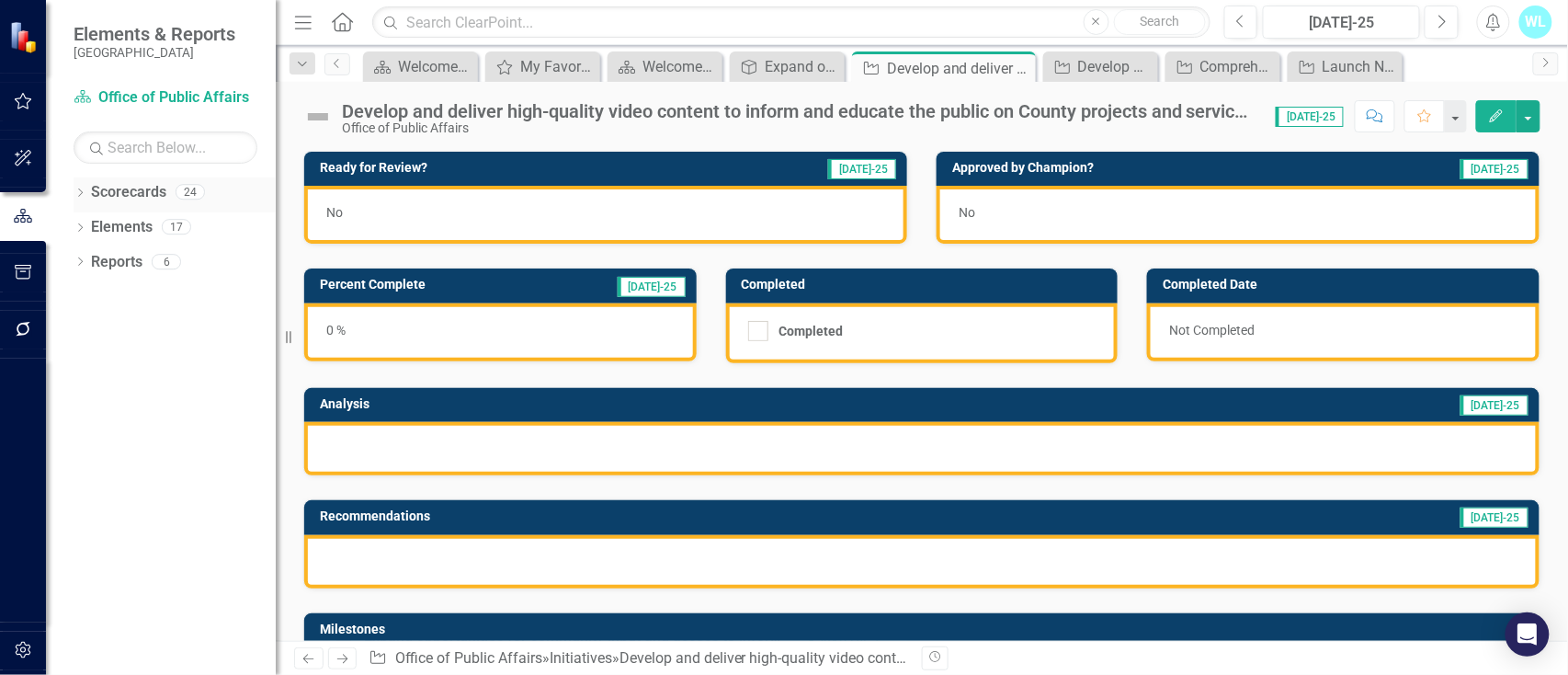
click at [84, 189] on icon "Dropdown" at bounding box center [80, 194] width 13 height 10
click at [86, 225] on icon "Dropdown" at bounding box center [89, 227] width 14 height 11
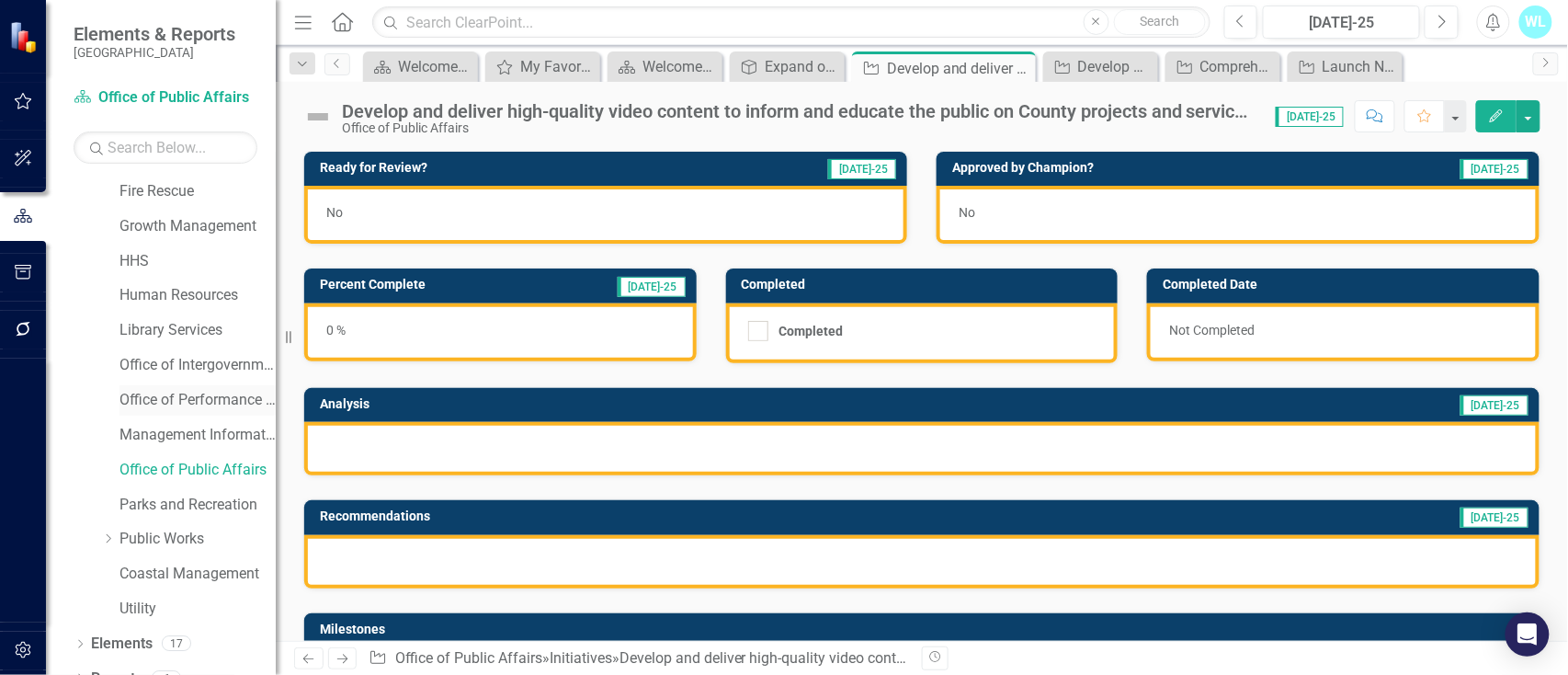
scroll to position [268, 0]
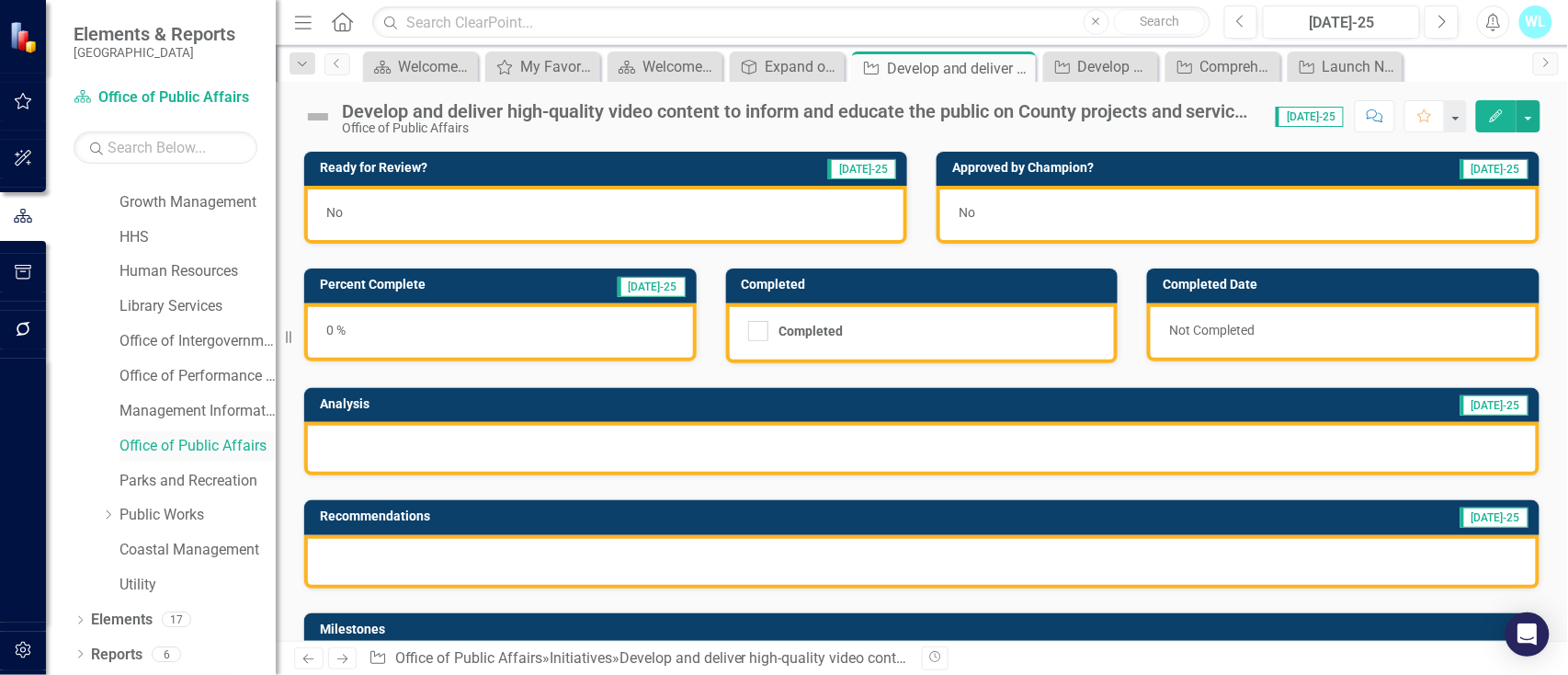
click at [149, 435] on link "Office of Public Affairs" at bounding box center [198, 446] width 156 height 21
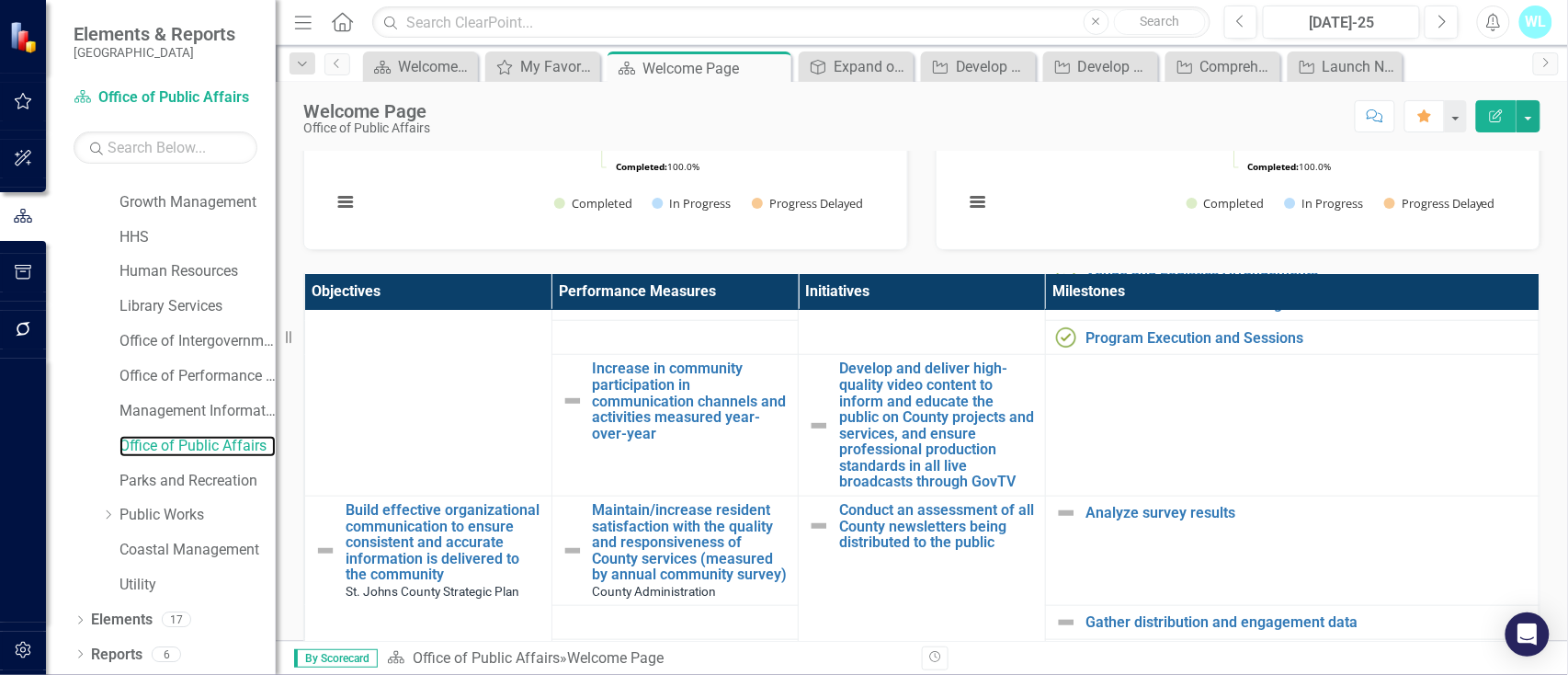
scroll to position [612, 0]
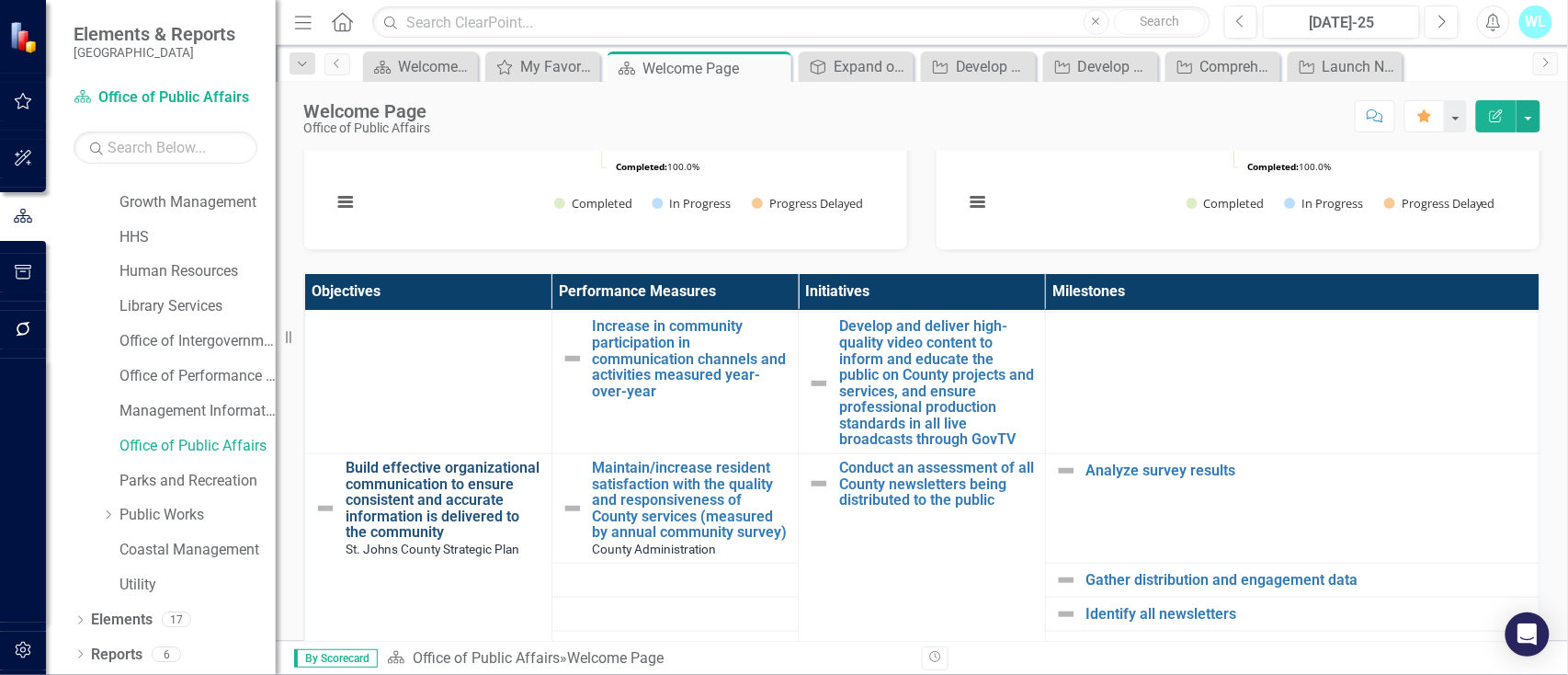
click at [395, 524] on link "Build effective organizational communication to ensure consistent and accurate …" at bounding box center [444, 500] width 197 height 81
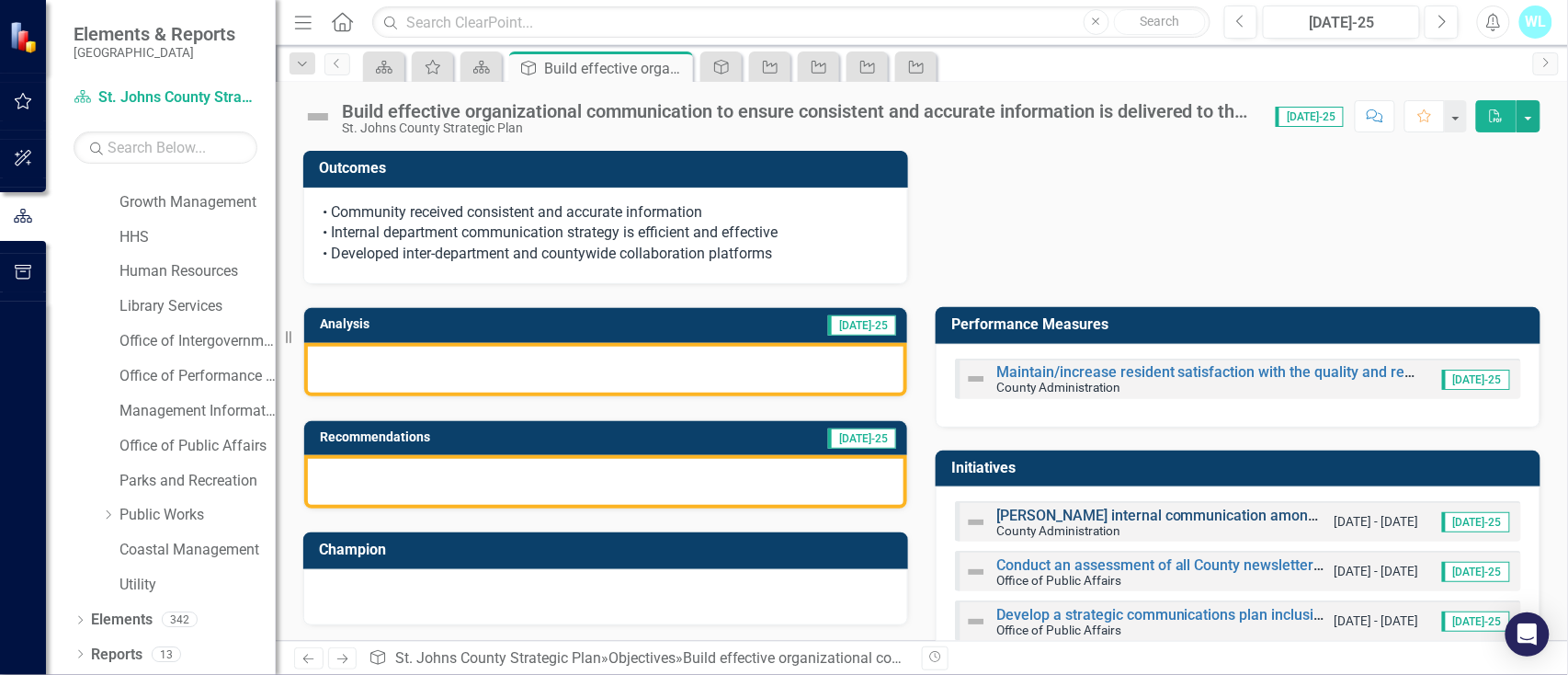
click at [1071, 509] on link "[PERSON_NAME] internal communication among departments and county administration" at bounding box center [1289, 514] width 585 height 18
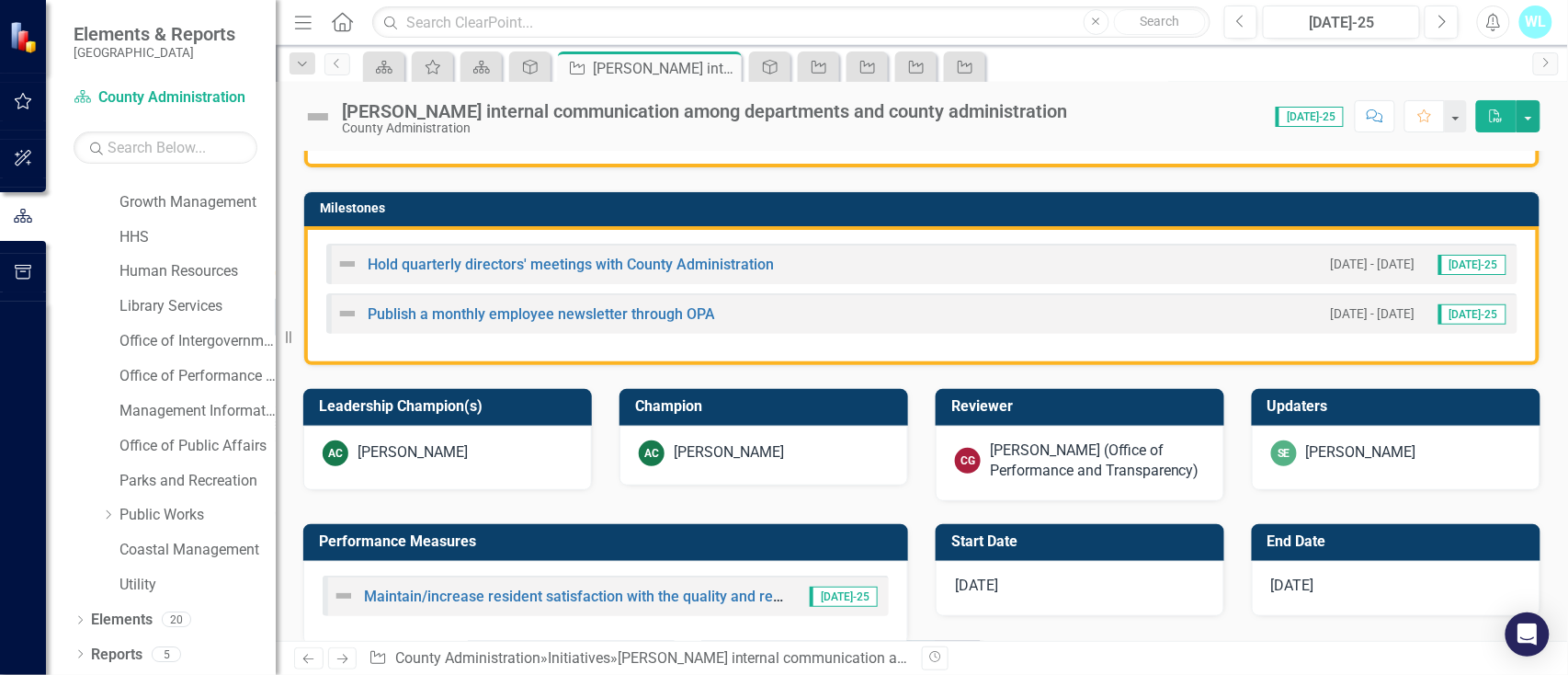
scroll to position [368, 0]
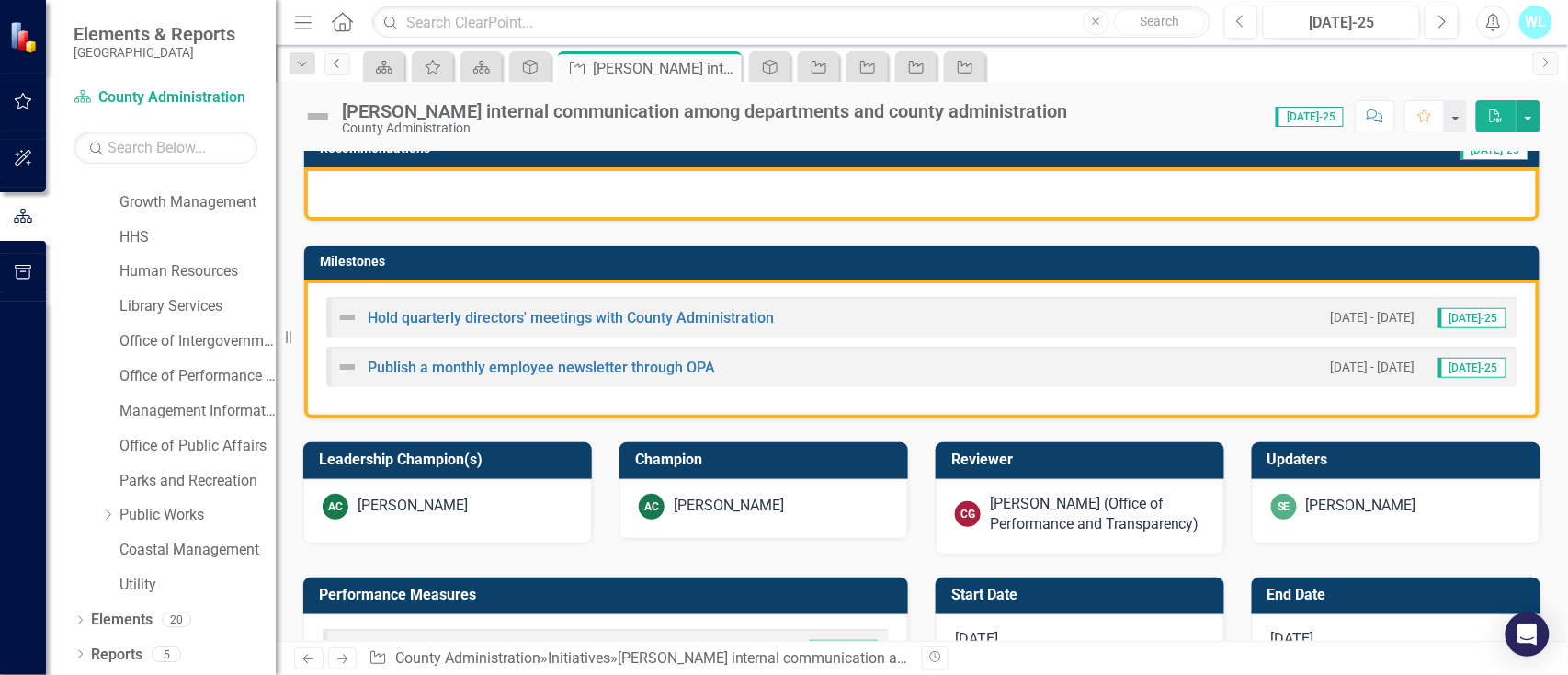
click at [343, 64] on icon "Previous" at bounding box center [337, 63] width 15 height 11
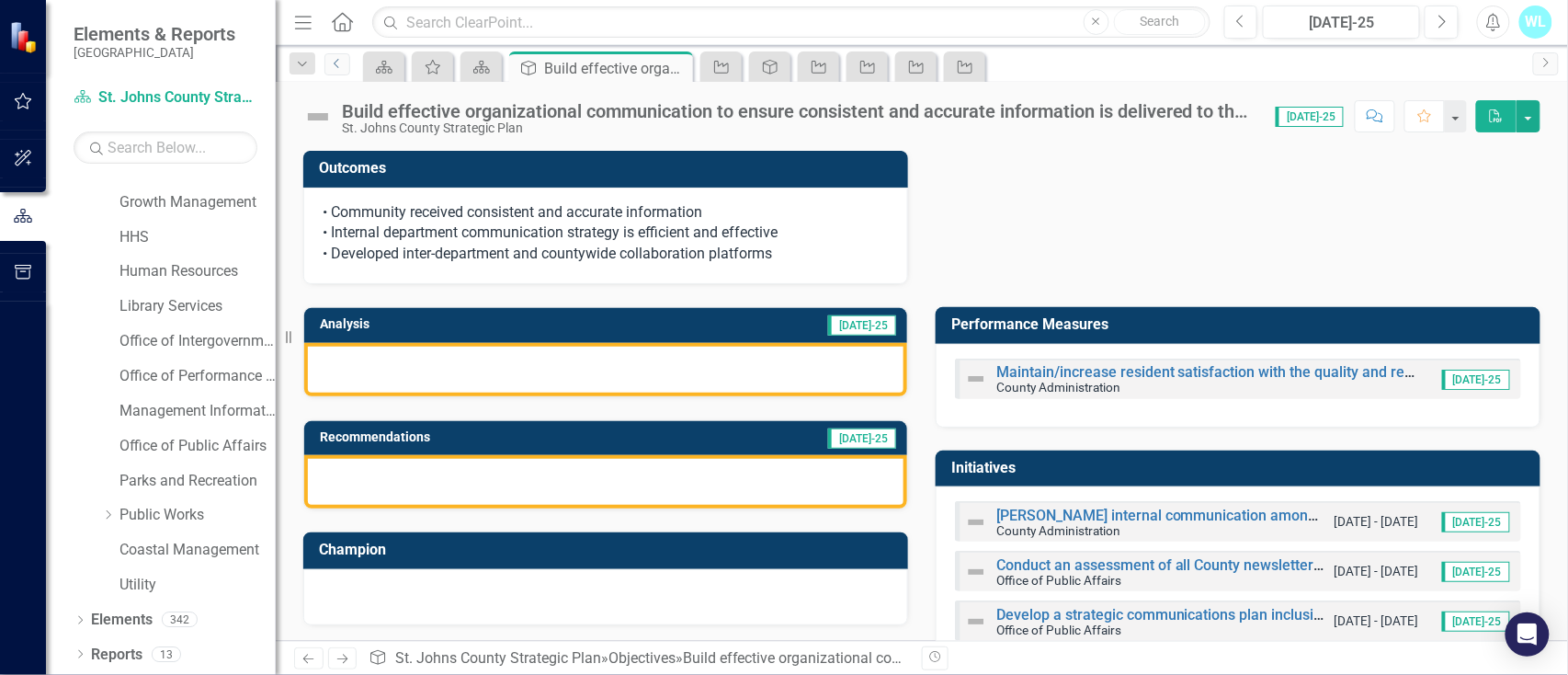
scroll to position [123, 0]
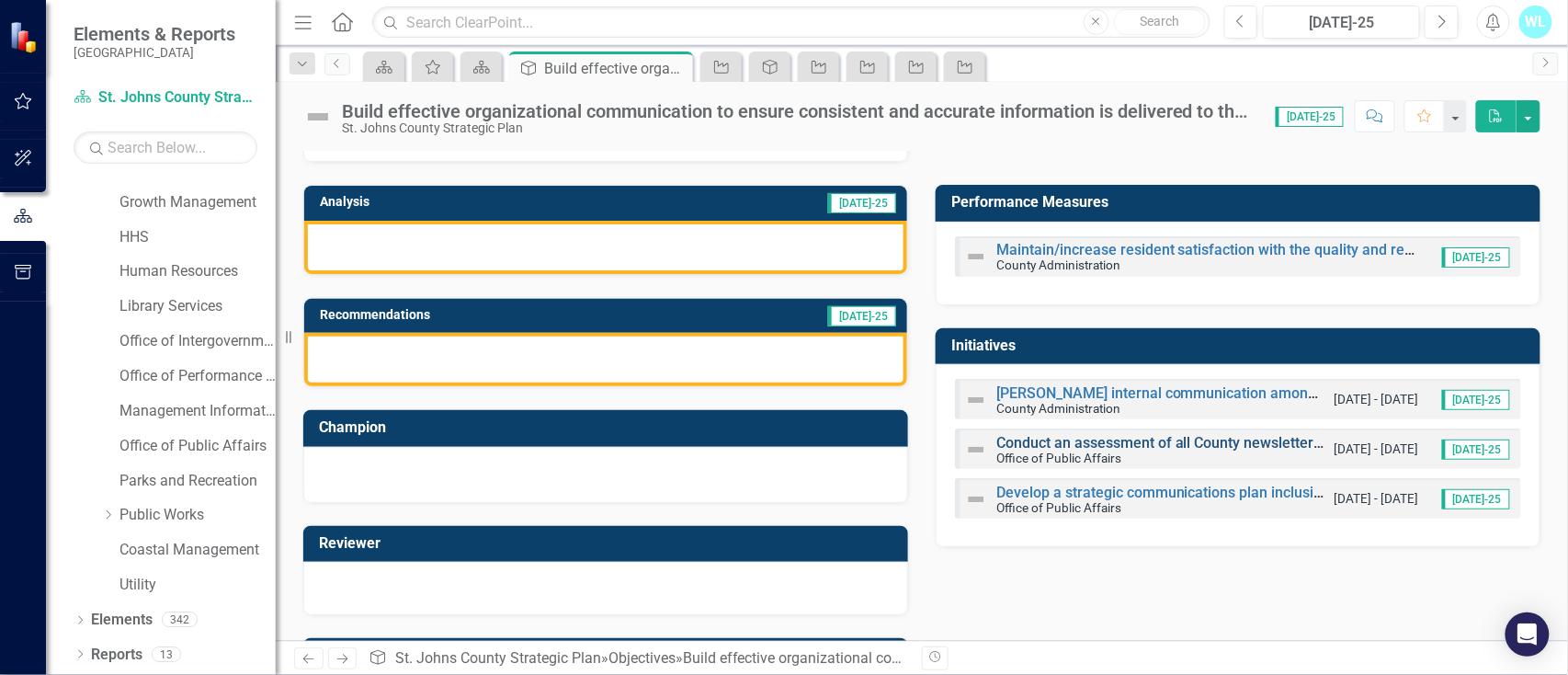
click at [1053, 446] on link "Conduct an assessment of all County newsletters being distributed to the public" at bounding box center [1258, 442] width 525 height 18
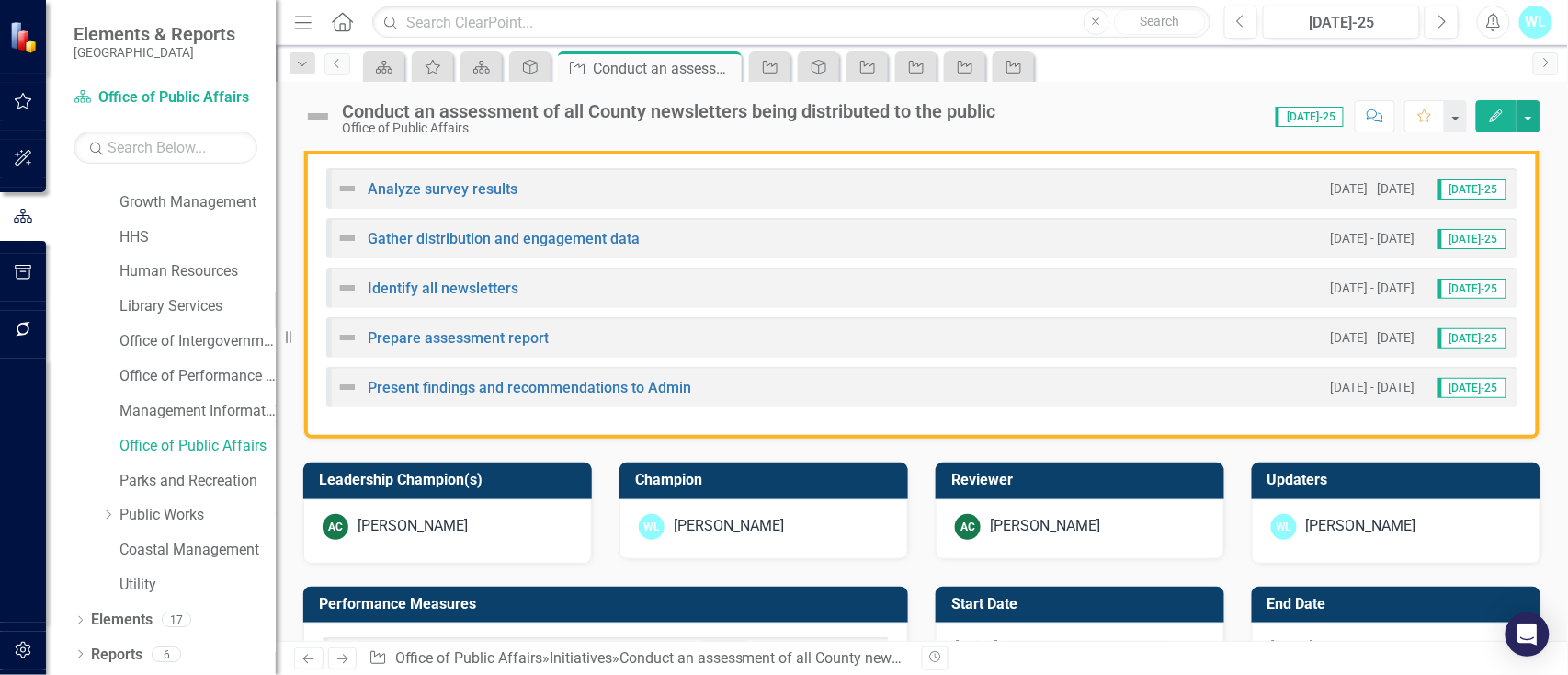
scroll to position [612, 0]
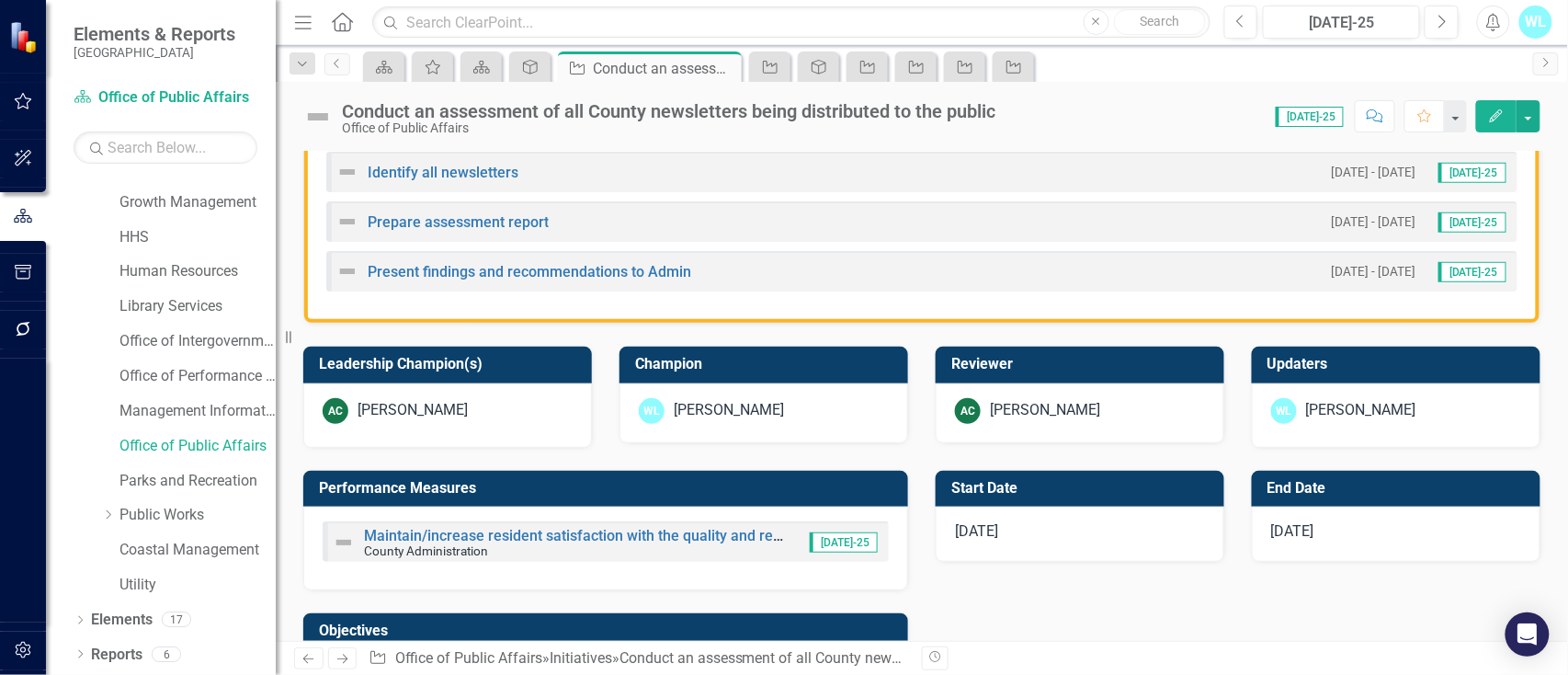
click at [1424, 415] on div "[PERSON_NAME]" at bounding box center [1395, 411] width 250 height 26
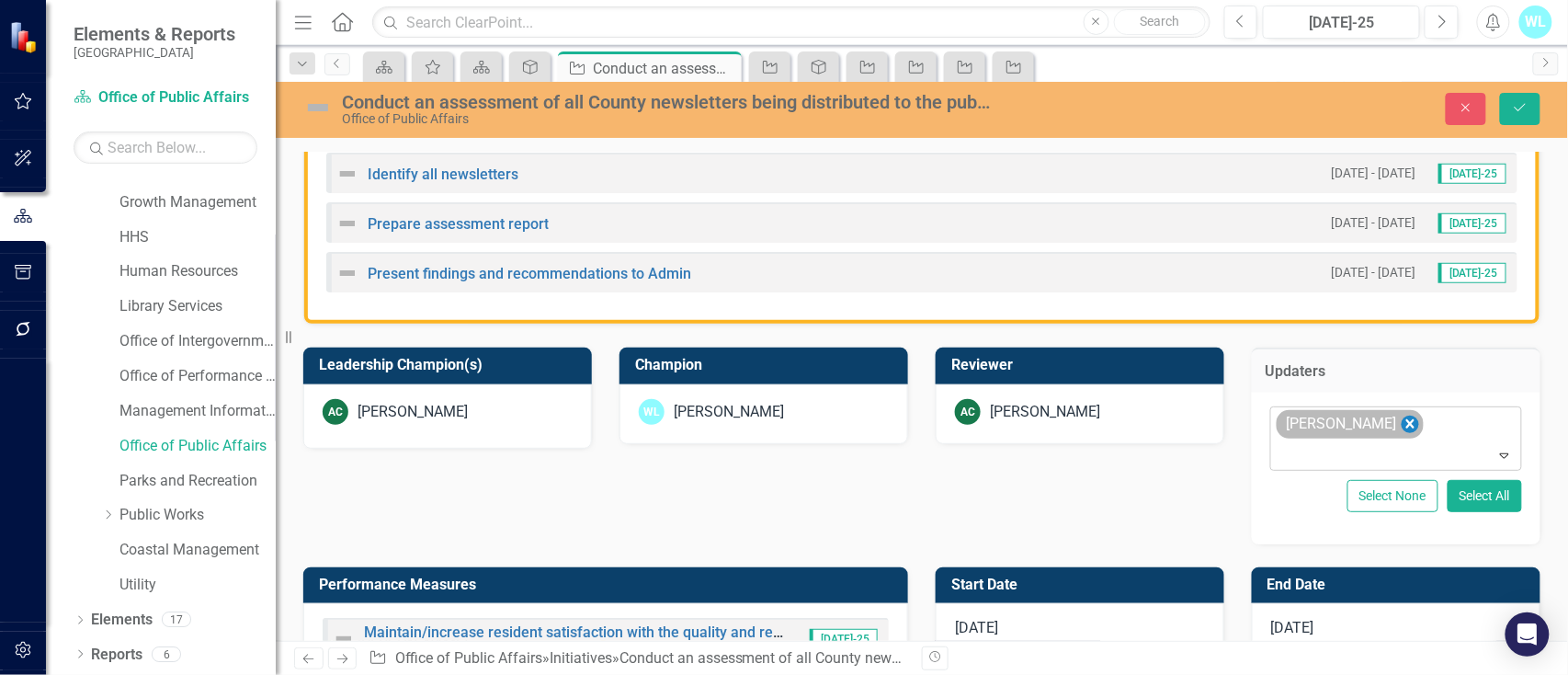
click at [1402, 424] on icon "Remove Wayne Larson" at bounding box center [1410, 423] width 18 height 23
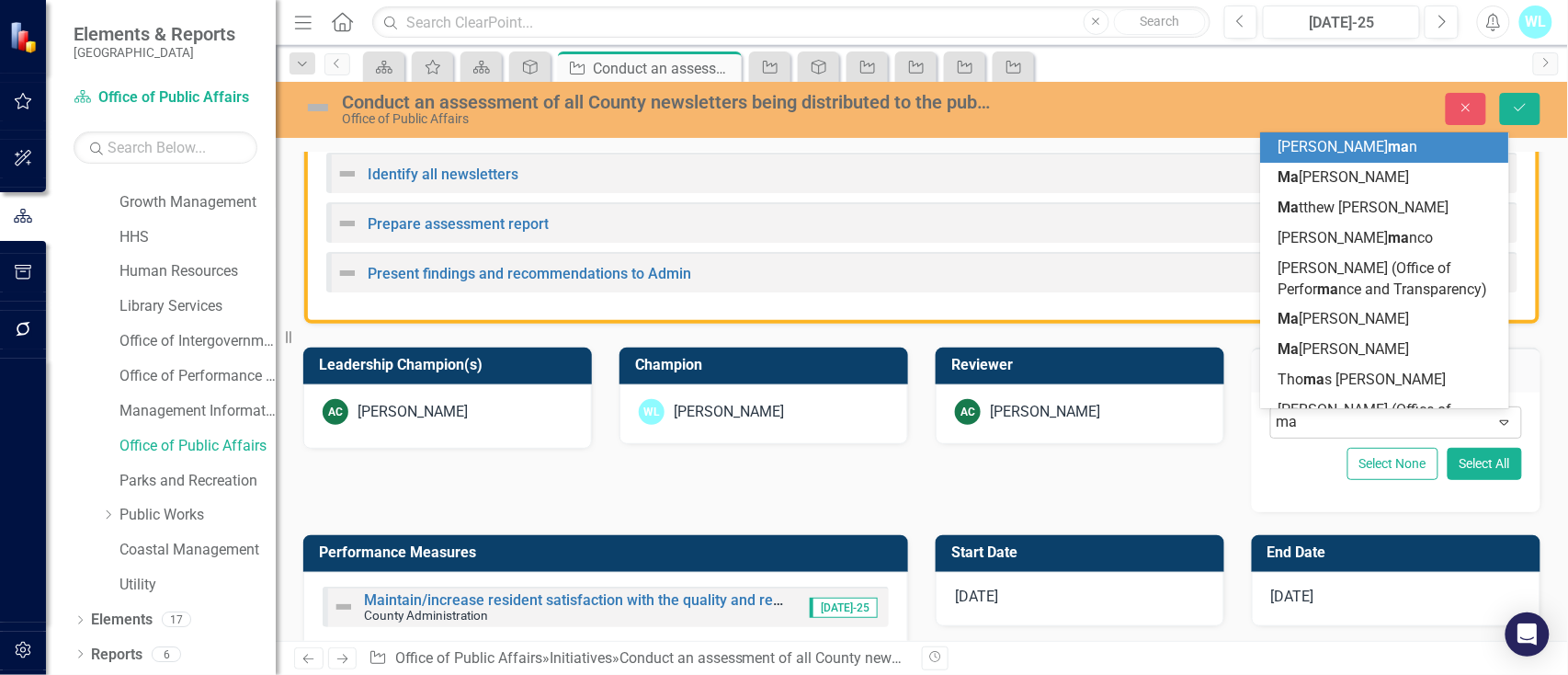
type input "mat"
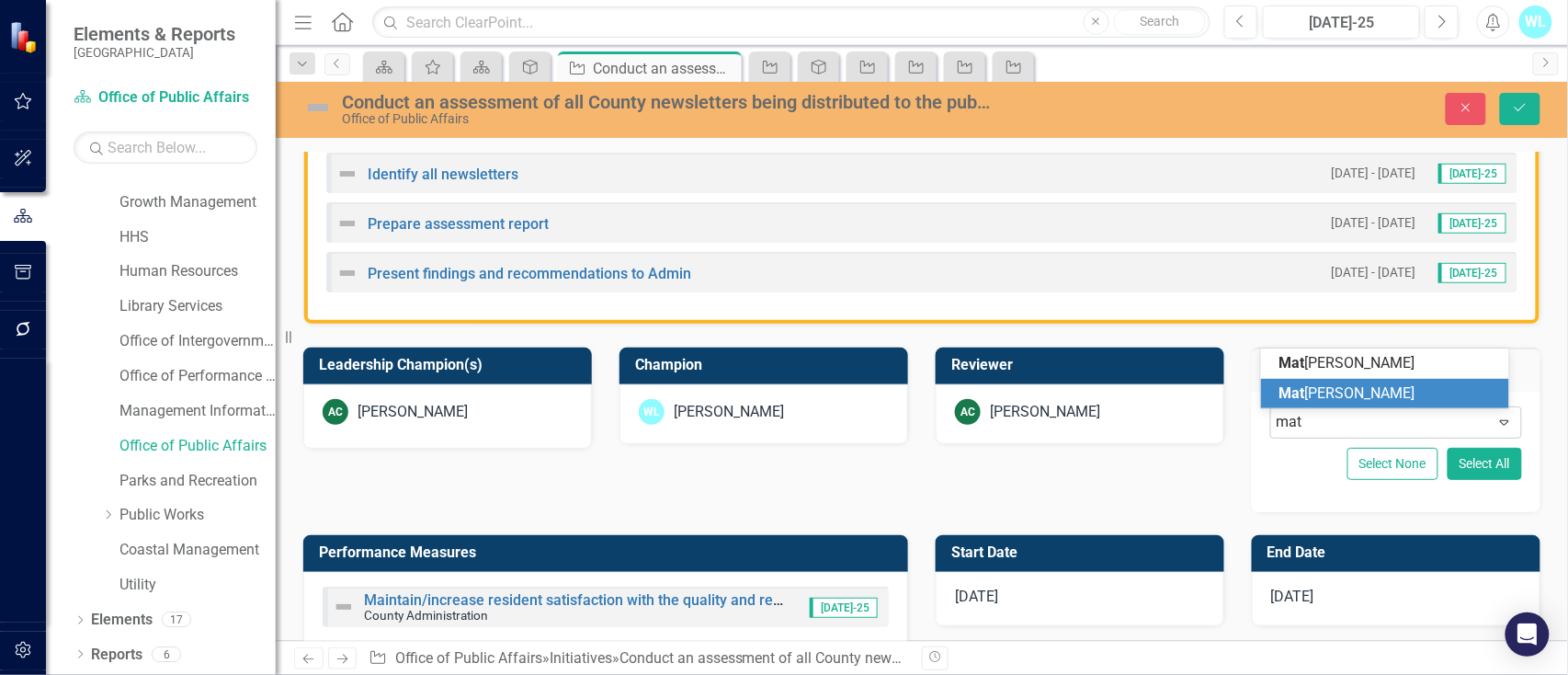
click at [1386, 401] on div "Mat [PERSON_NAME]" at bounding box center [1389, 394] width 220 height 21
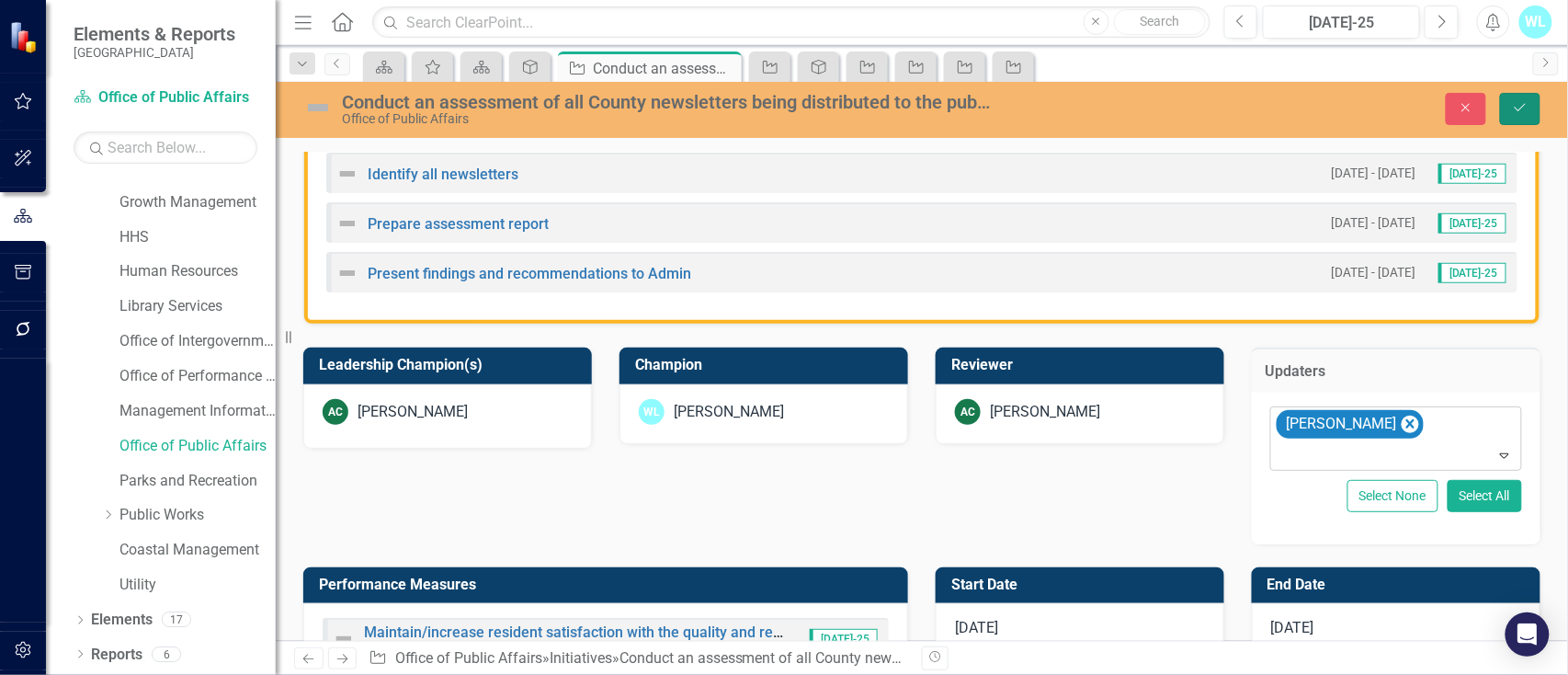
click at [1519, 103] on icon "Save" at bounding box center [1520, 108] width 17 height 13
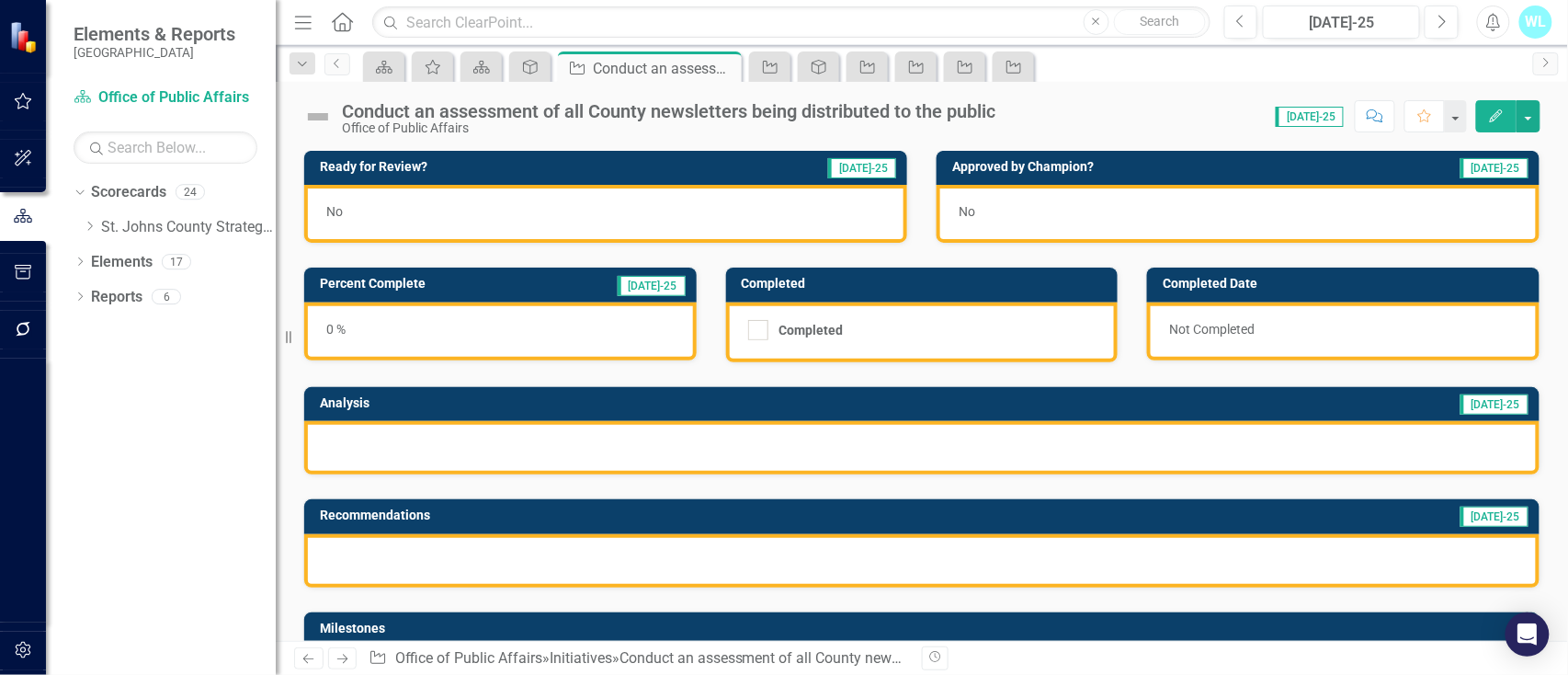
scroll to position [0, 0]
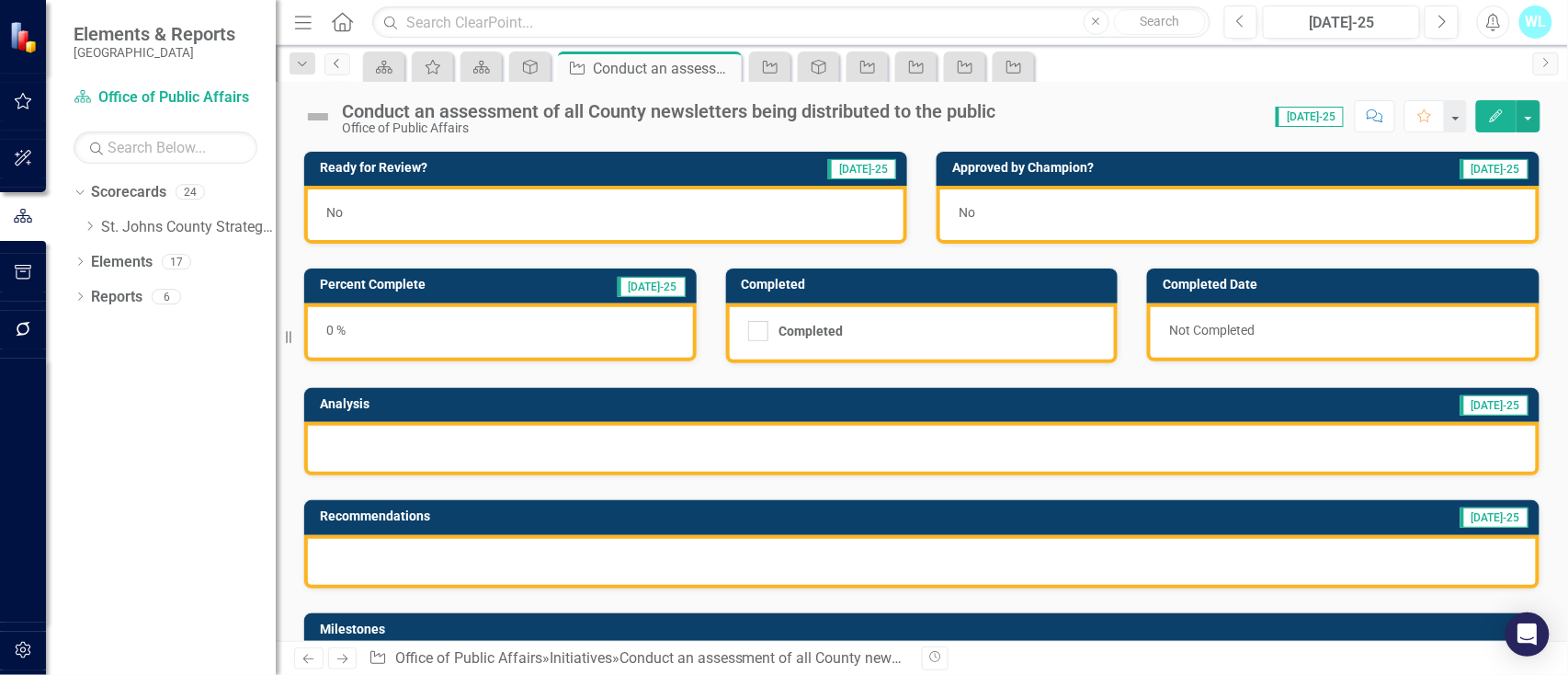
click at [328, 60] on link "Previous" at bounding box center [337, 64] width 26 height 22
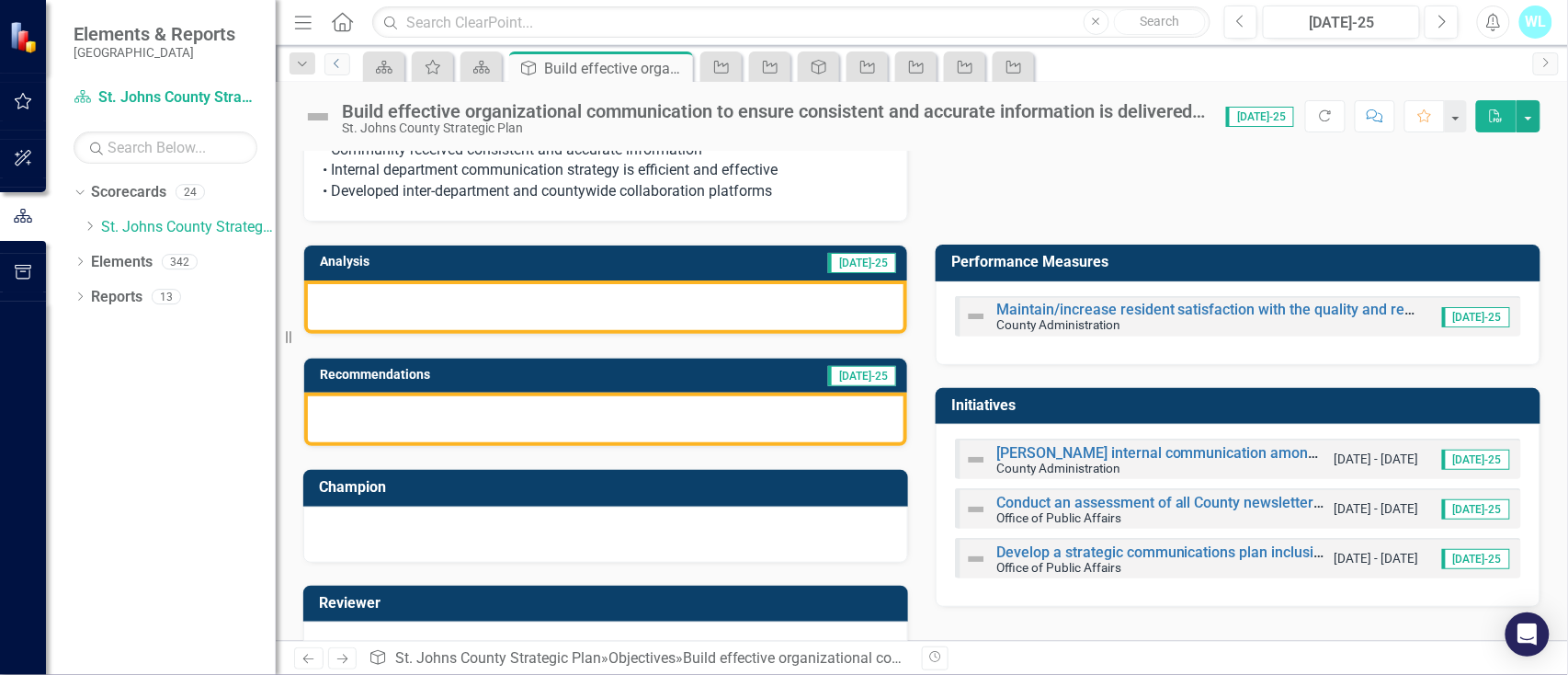
scroll to position [123, 0]
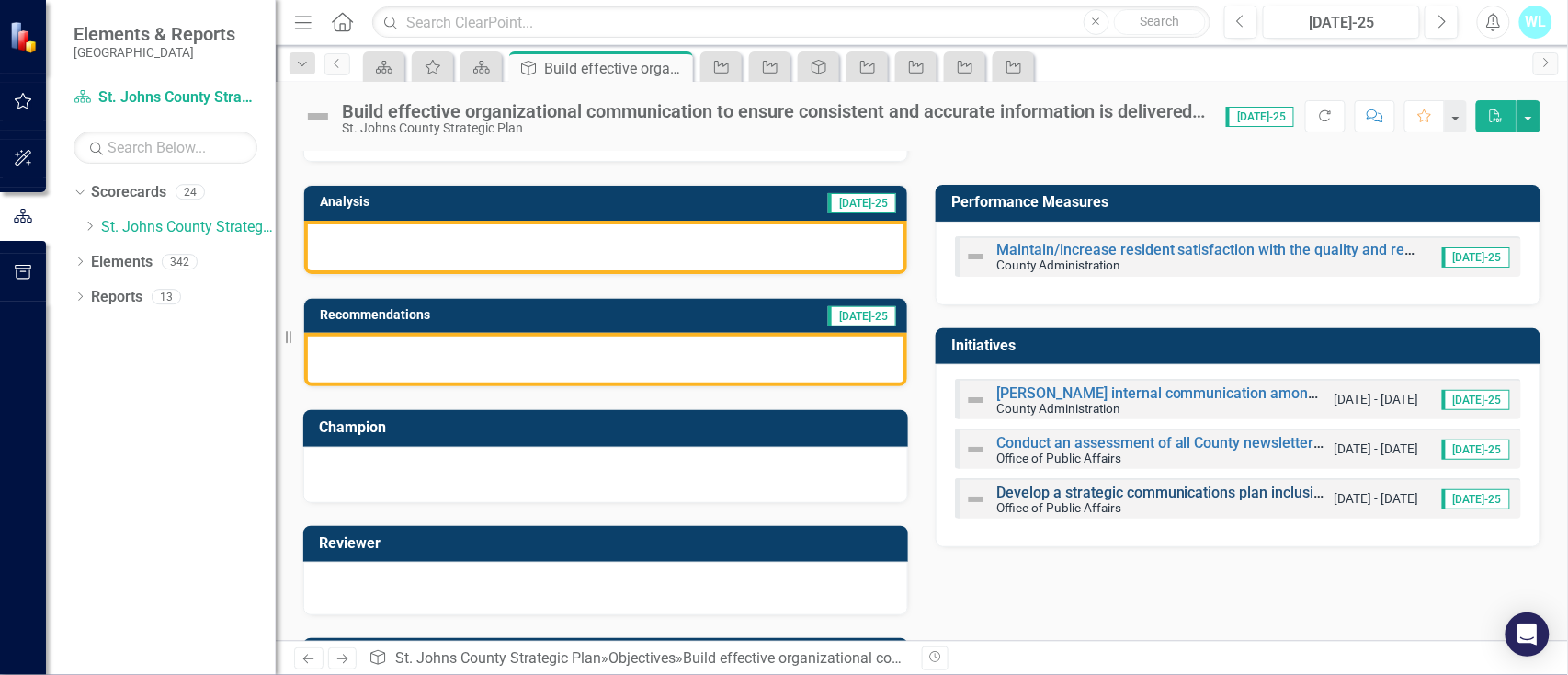
click at [1039, 490] on link "Develop a strategic communications plan inclusive of website development and en…" at bounding box center [1305, 492] width 619 height 18
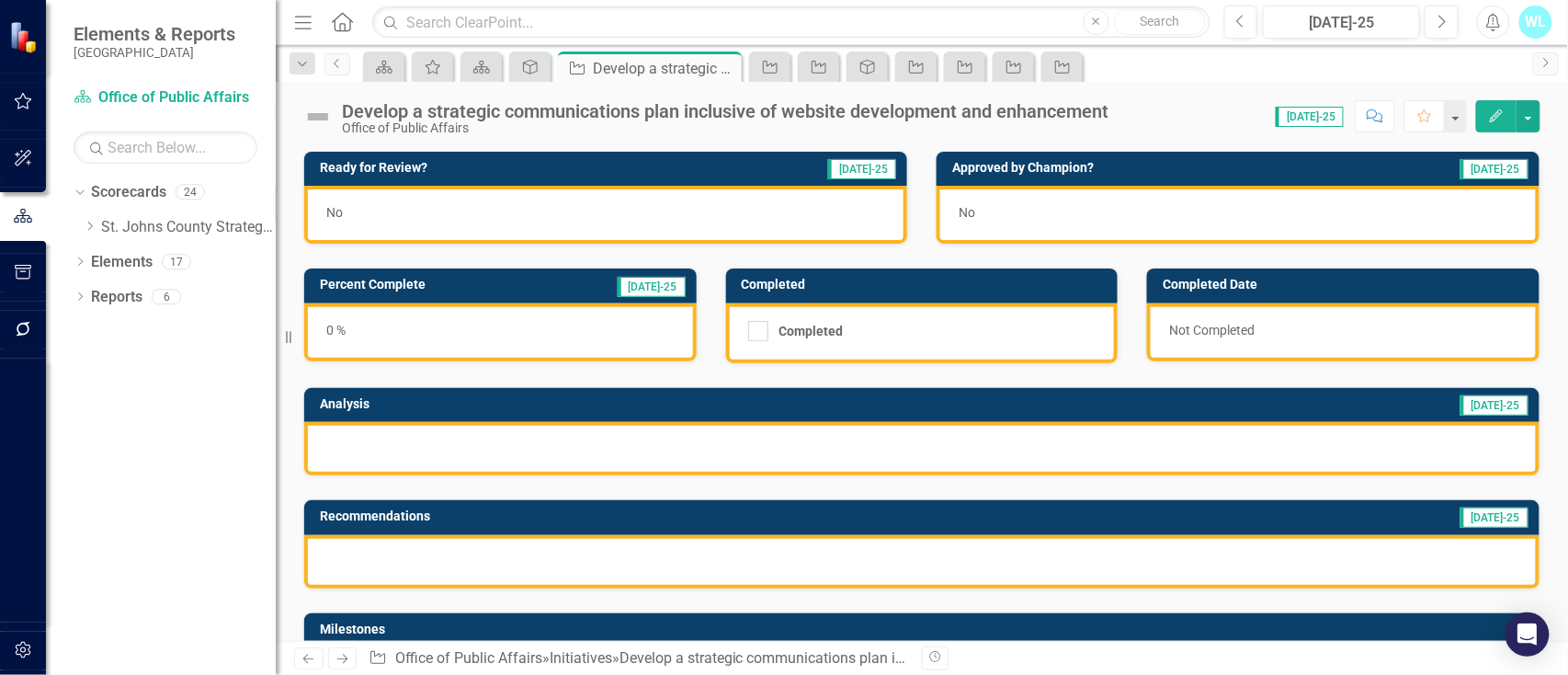
click at [997, 126] on div "Office of Public Affairs" at bounding box center [725, 128] width 767 height 14
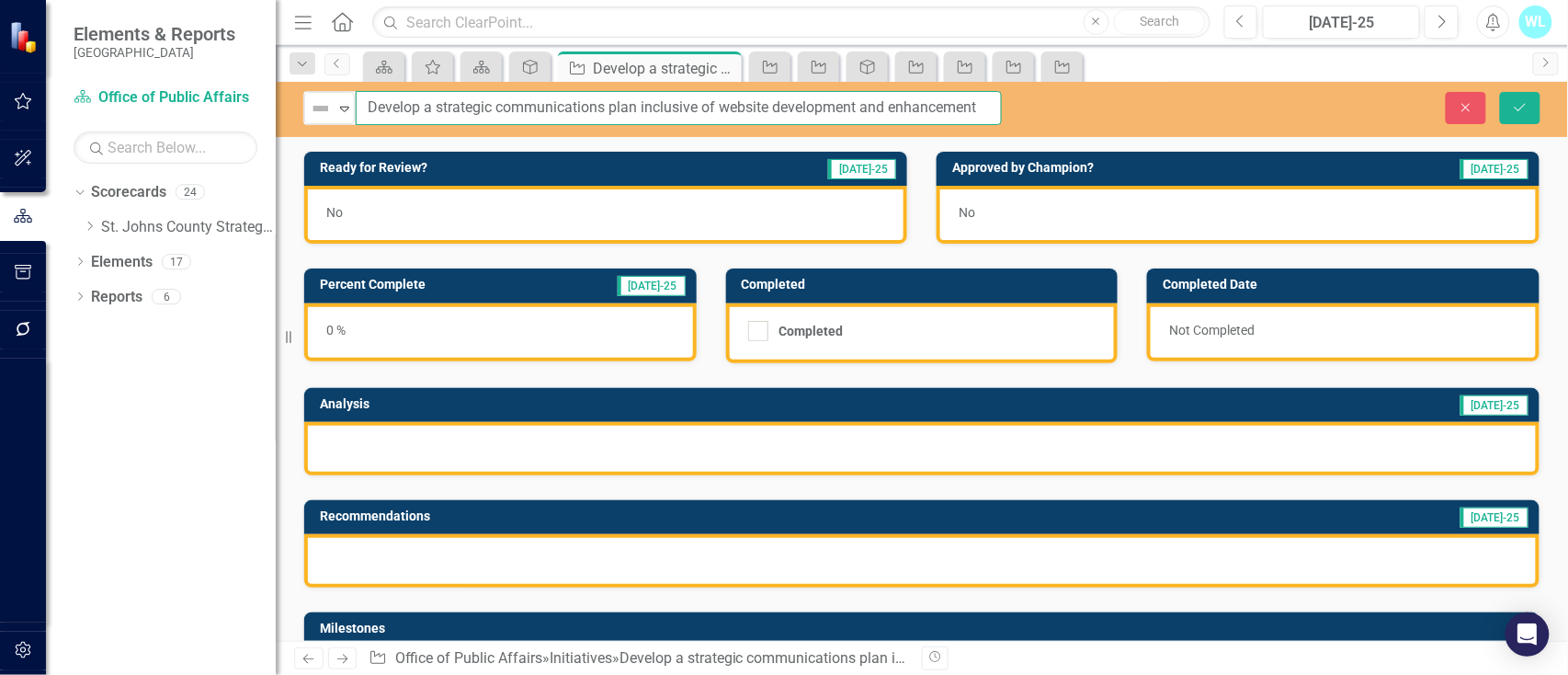
click at [978, 114] on input "Develop a strategic communications plan inclusive of website development and en…" at bounding box center [679, 108] width 646 height 34
type input "Develop a strategic communications plan"
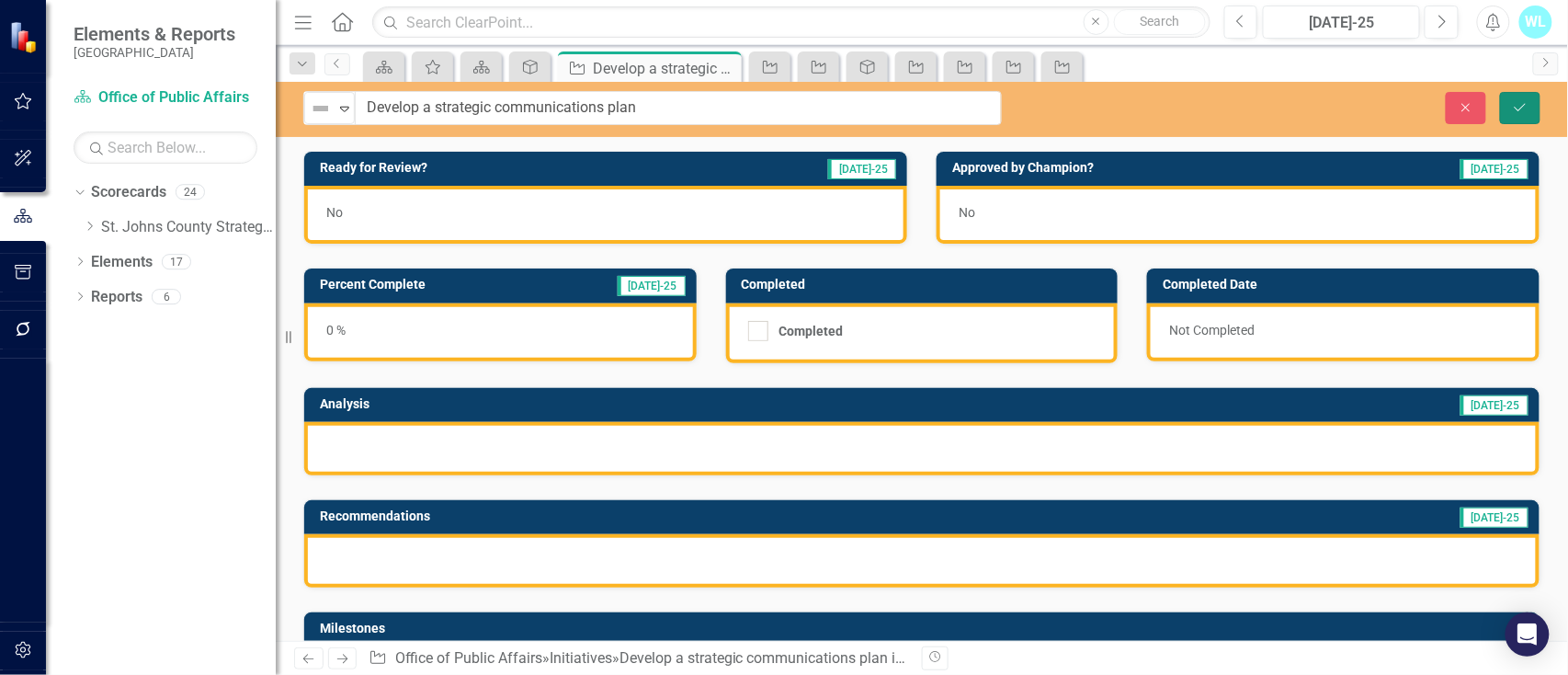
click at [1510, 115] on button "Save" at bounding box center [1521, 108] width 41 height 32
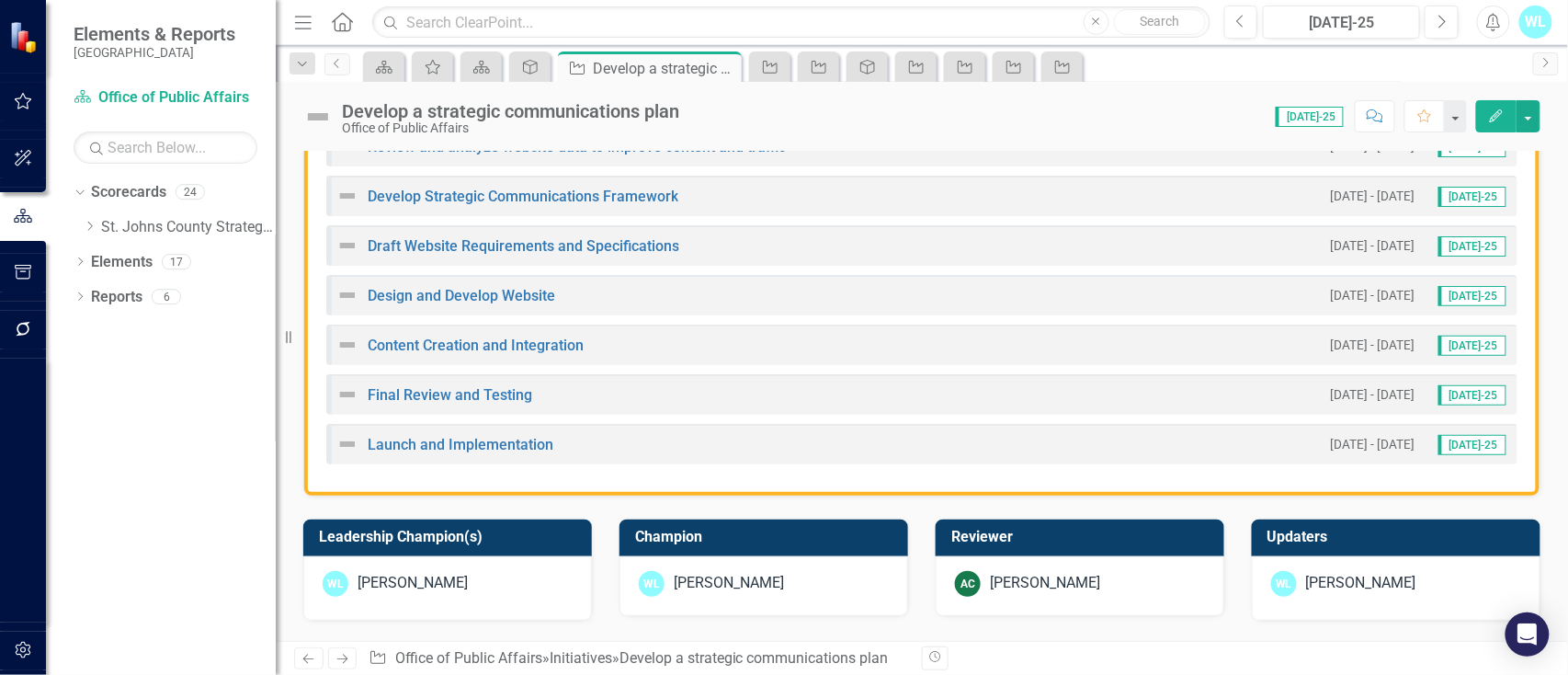
scroll to position [612, 0]
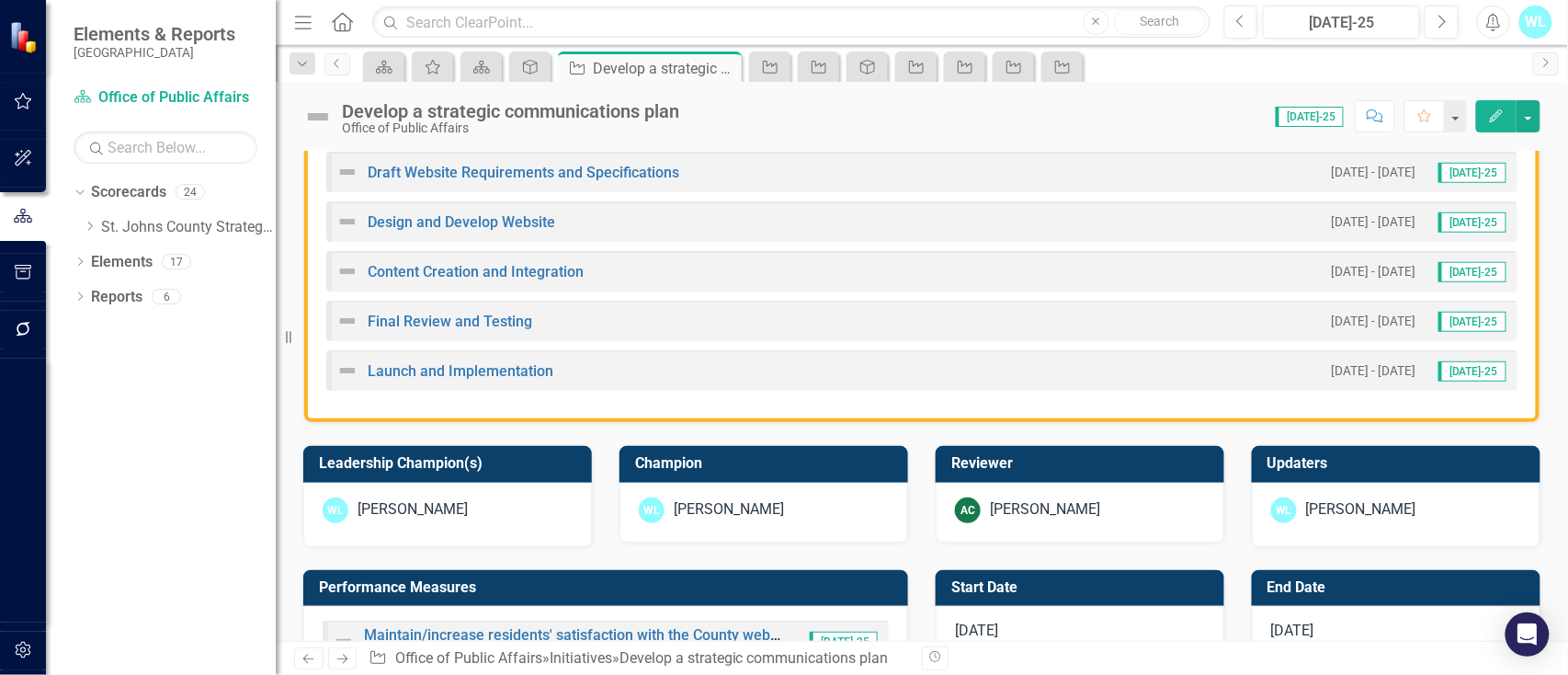
click at [1075, 529] on div "AC [PERSON_NAME]" at bounding box center [1080, 513] width 289 height 59
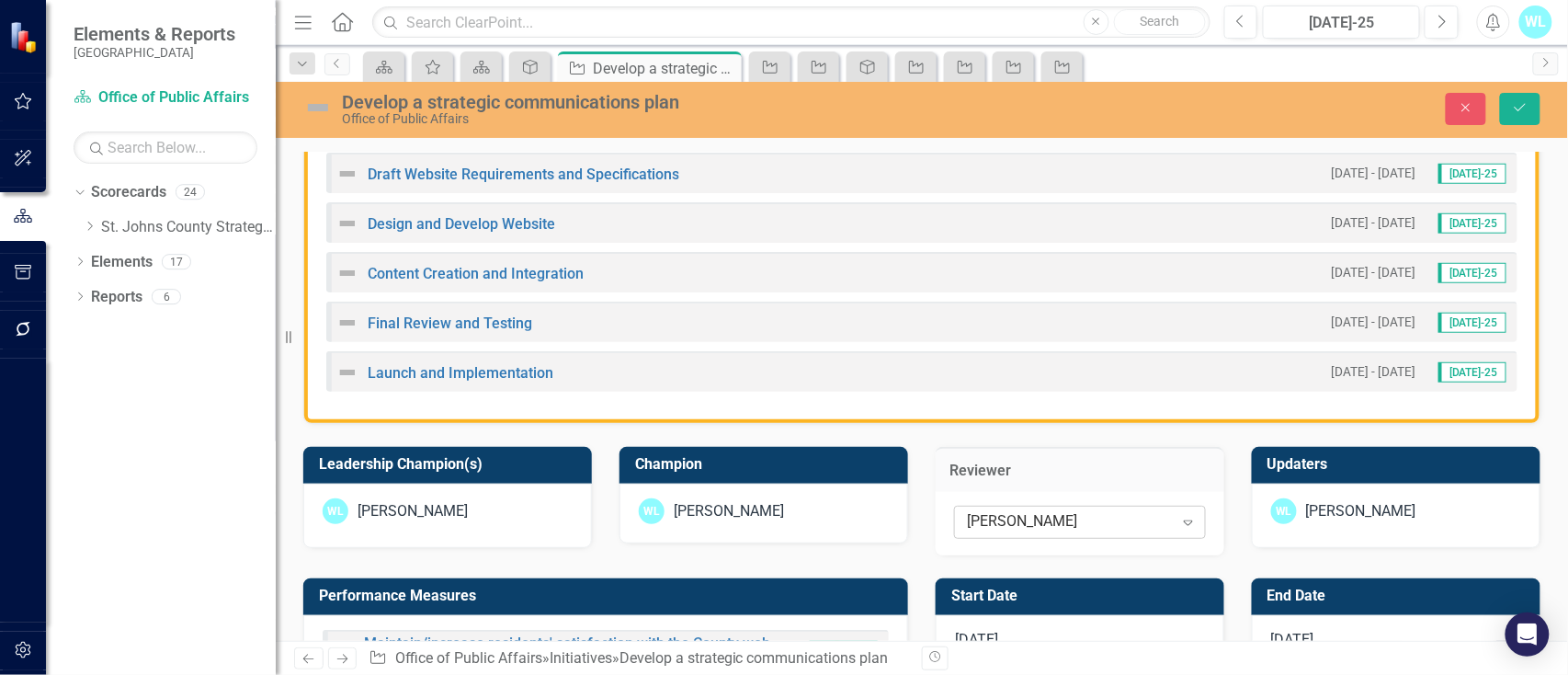
click at [1052, 513] on div "[PERSON_NAME]" at bounding box center [1069, 522] width 207 height 21
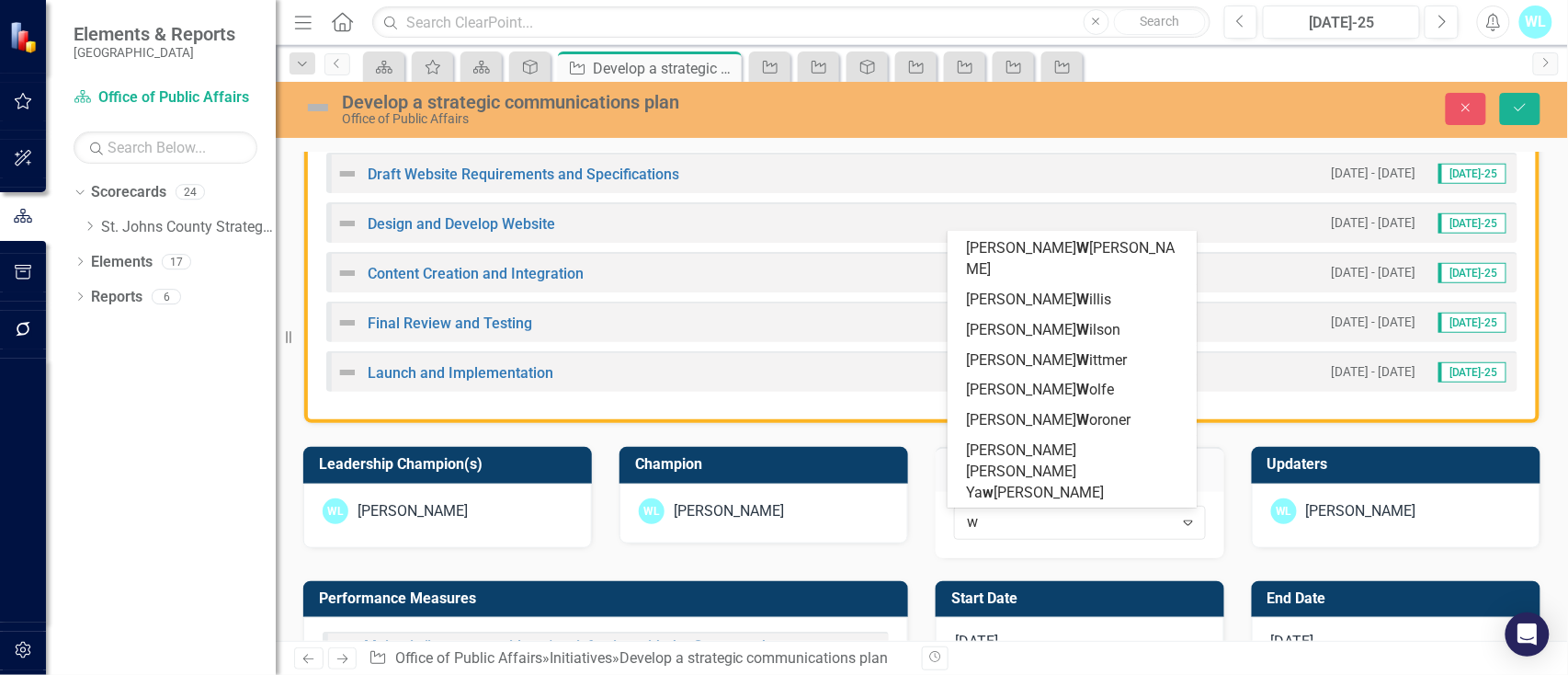
scroll to position [181, 0]
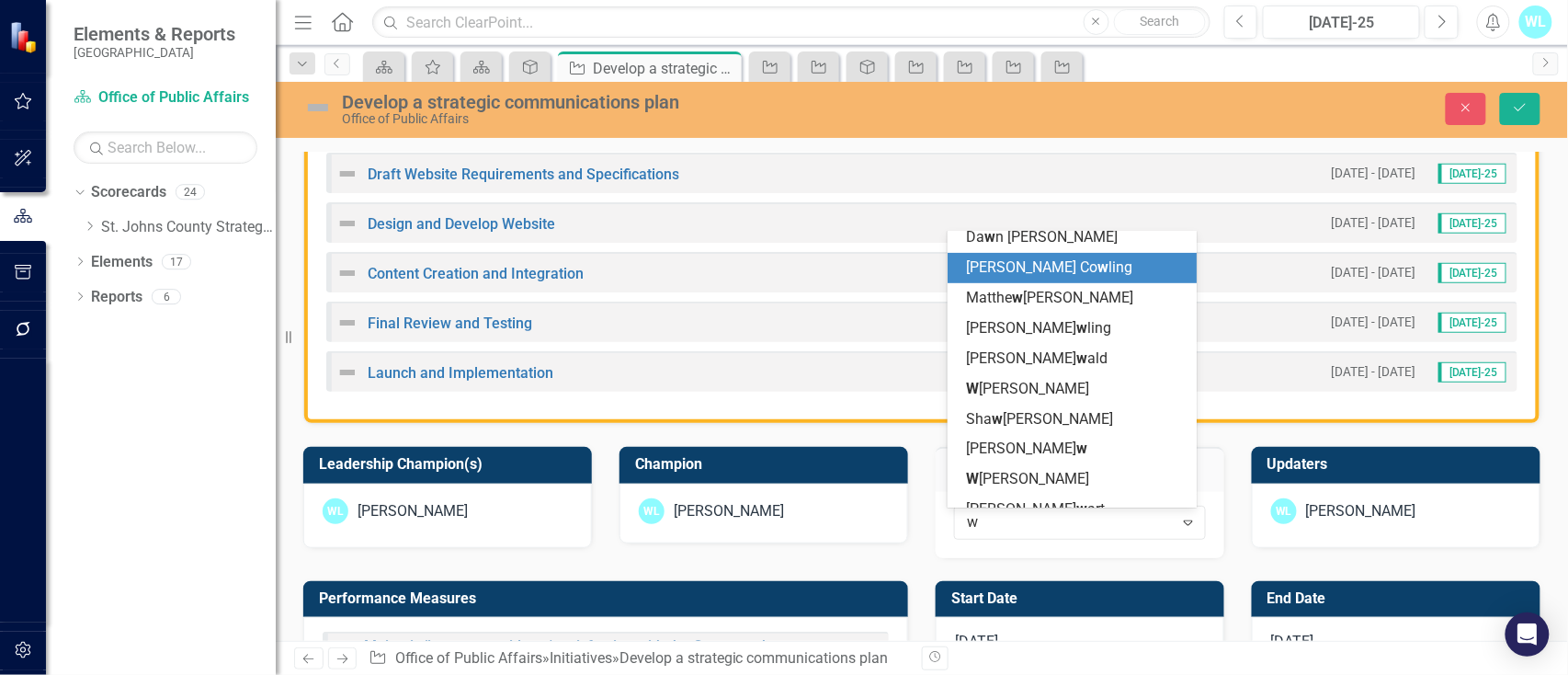
type input "wa"
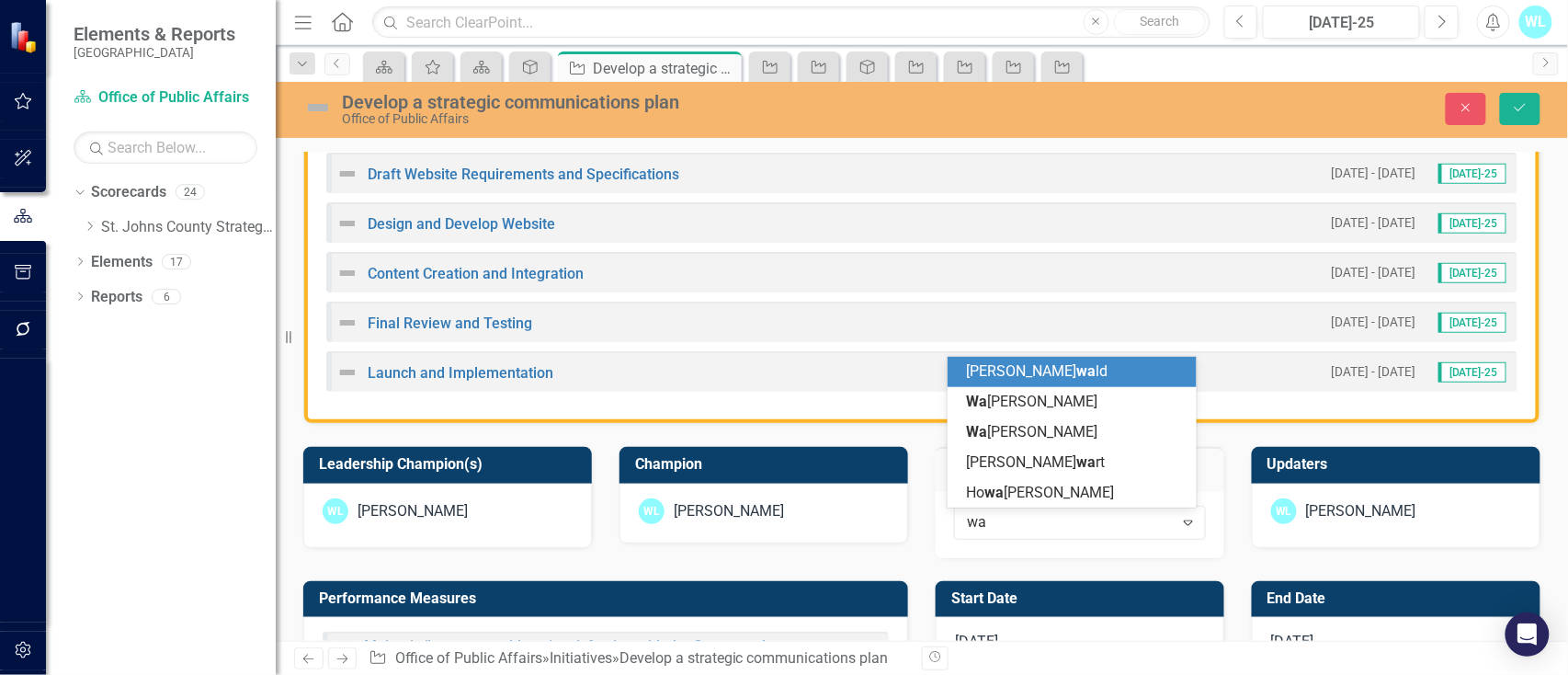
scroll to position [0, 0]
click at [1031, 383] on div "[PERSON_NAME] wa ld" at bounding box center [1072, 371] width 249 height 31
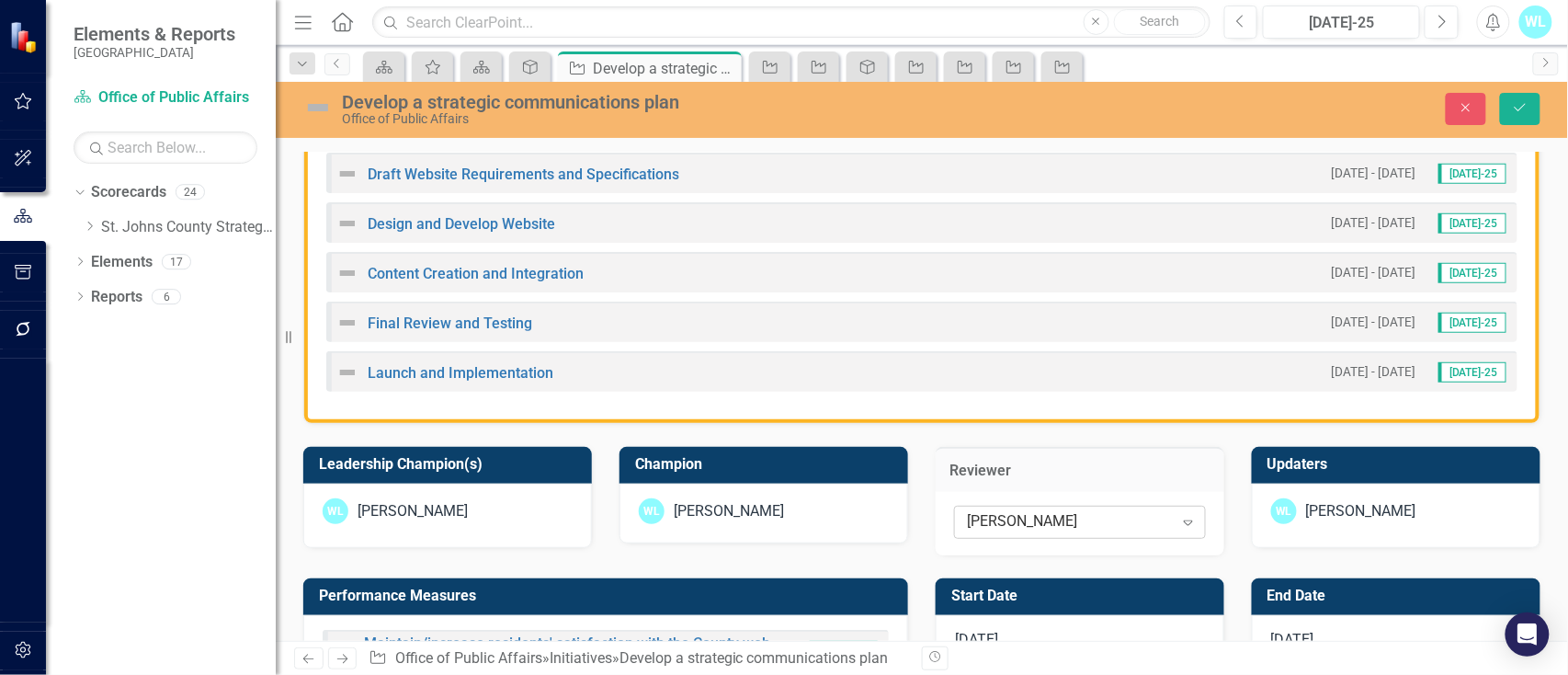
click at [1043, 513] on div "[PERSON_NAME]" at bounding box center [1069, 522] width 207 height 21
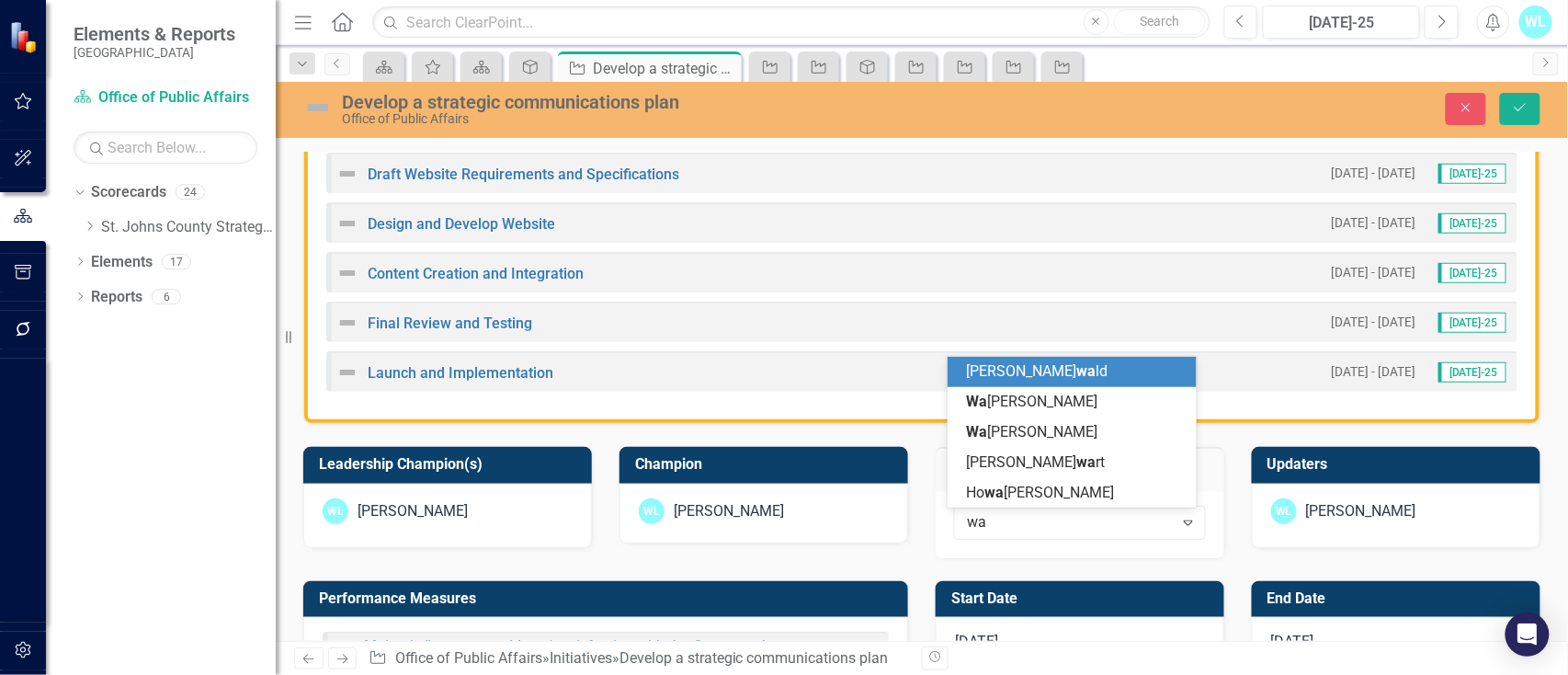
type input "way"
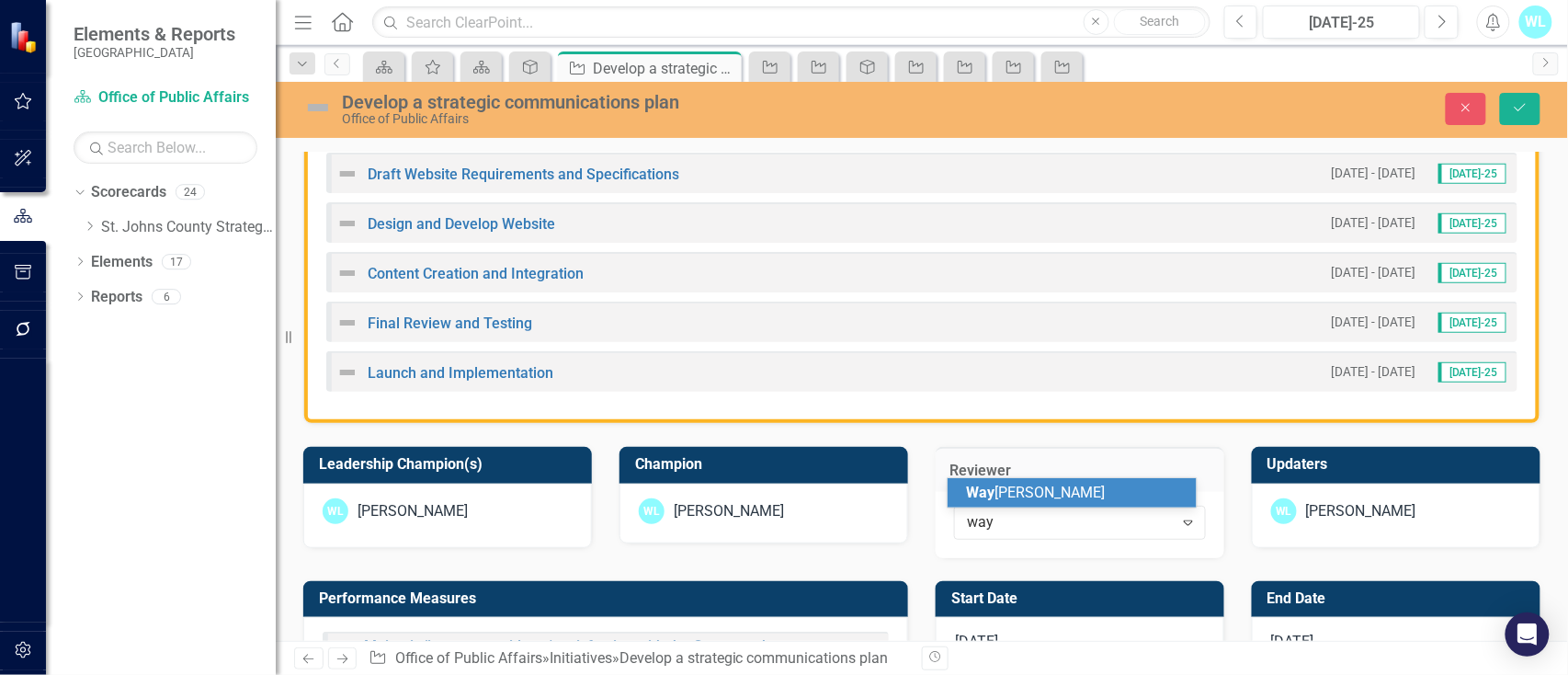
click at [1039, 487] on span "Way [PERSON_NAME]" at bounding box center [1034, 492] width 138 height 18
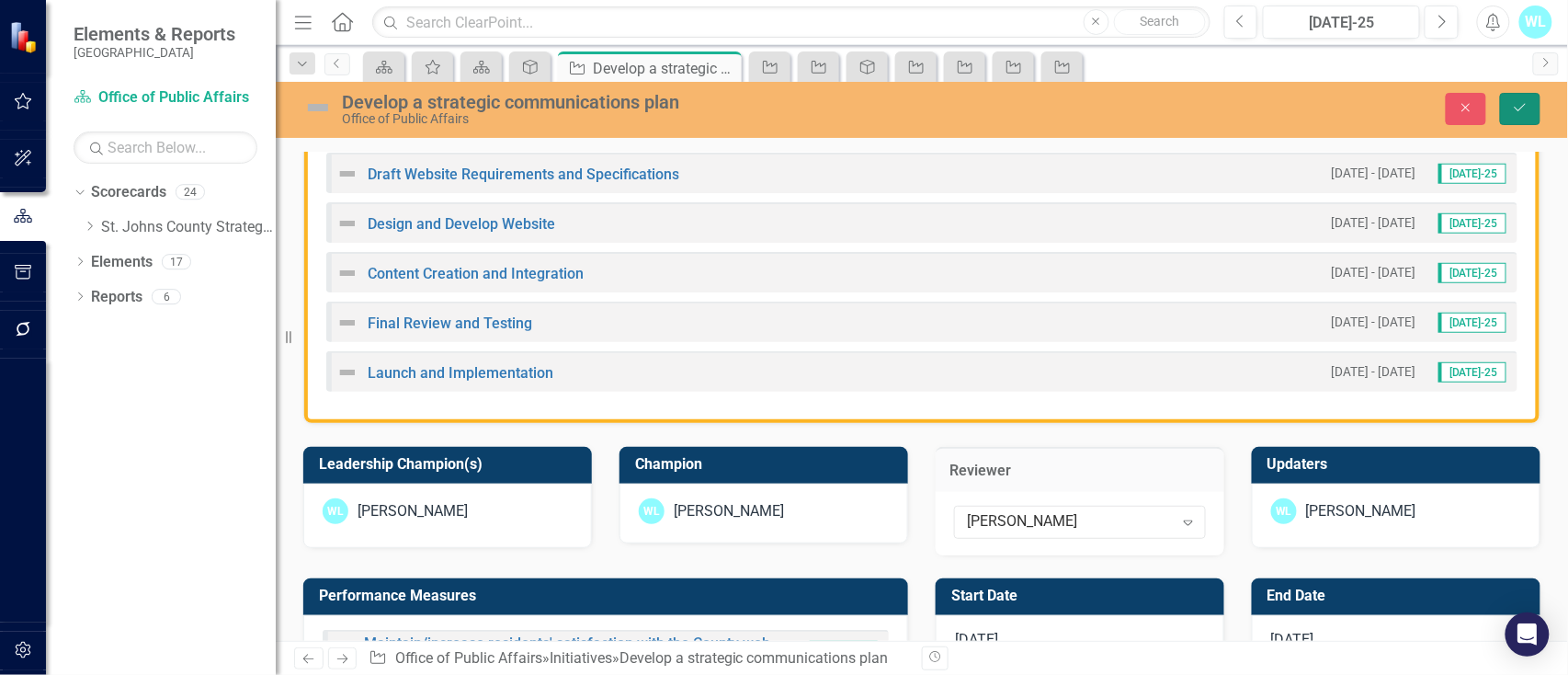
click at [1515, 110] on icon "Save" at bounding box center [1520, 108] width 17 height 13
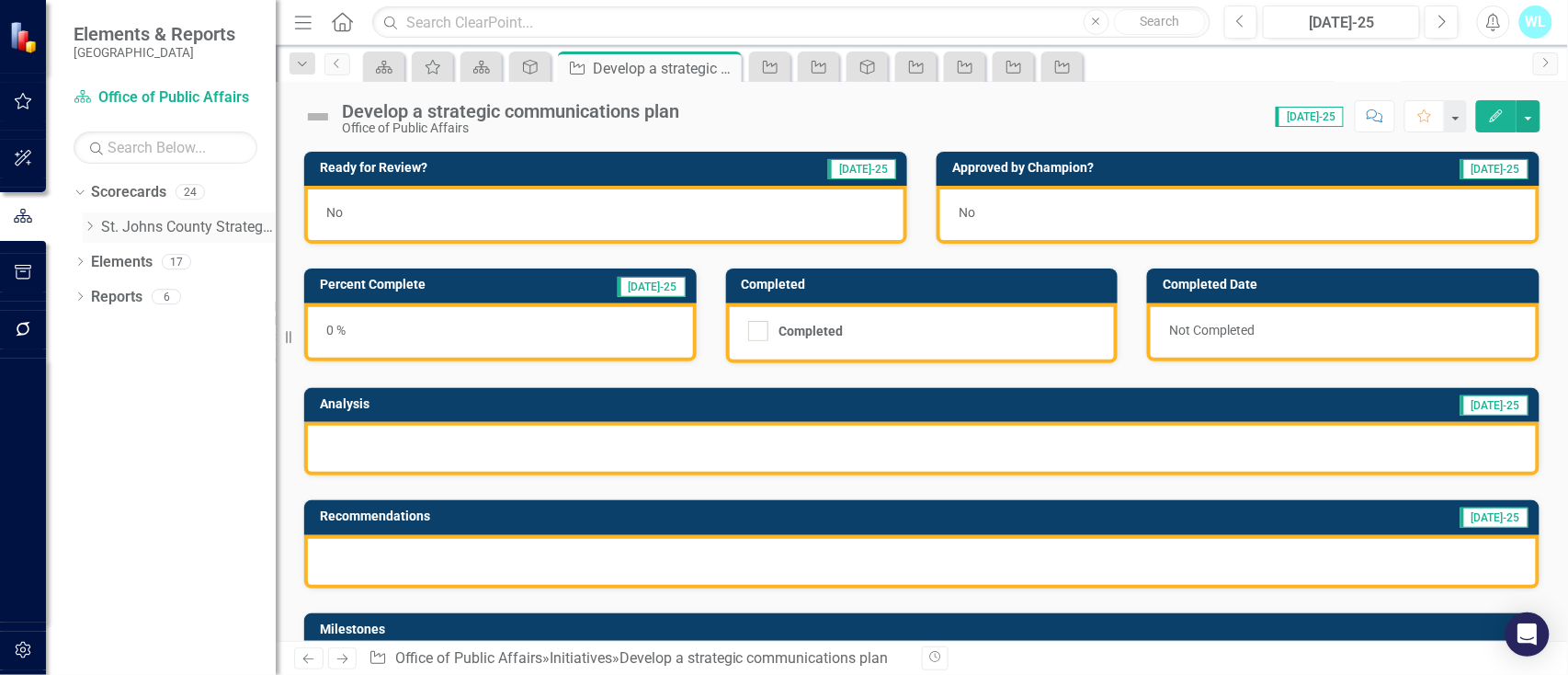
click at [85, 221] on icon "Dropdown" at bounding box center [89, 227] width 14 height 11
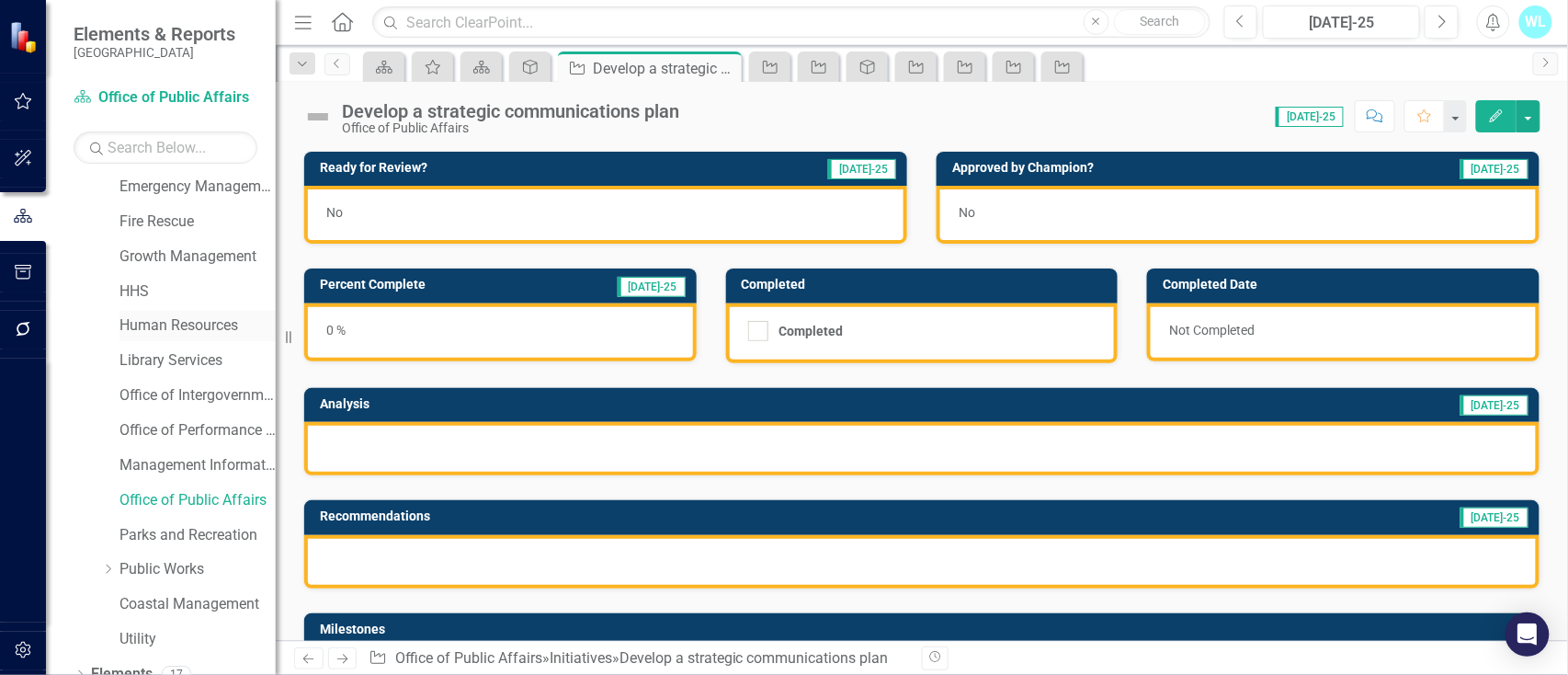
scroll to position [244, 0]
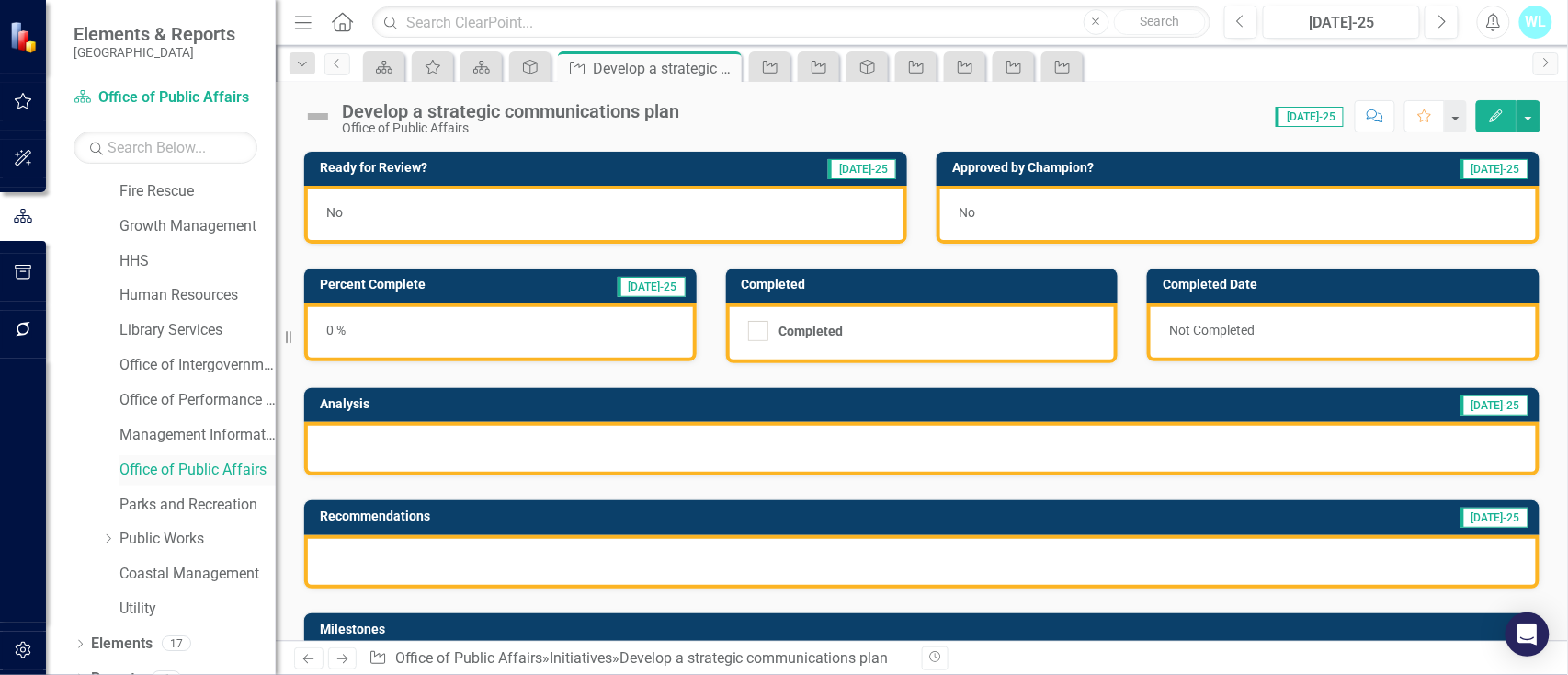
click at [137, 471] on link "Office of Public Affairs" at bounding box center [198, 470] width 156 height 21
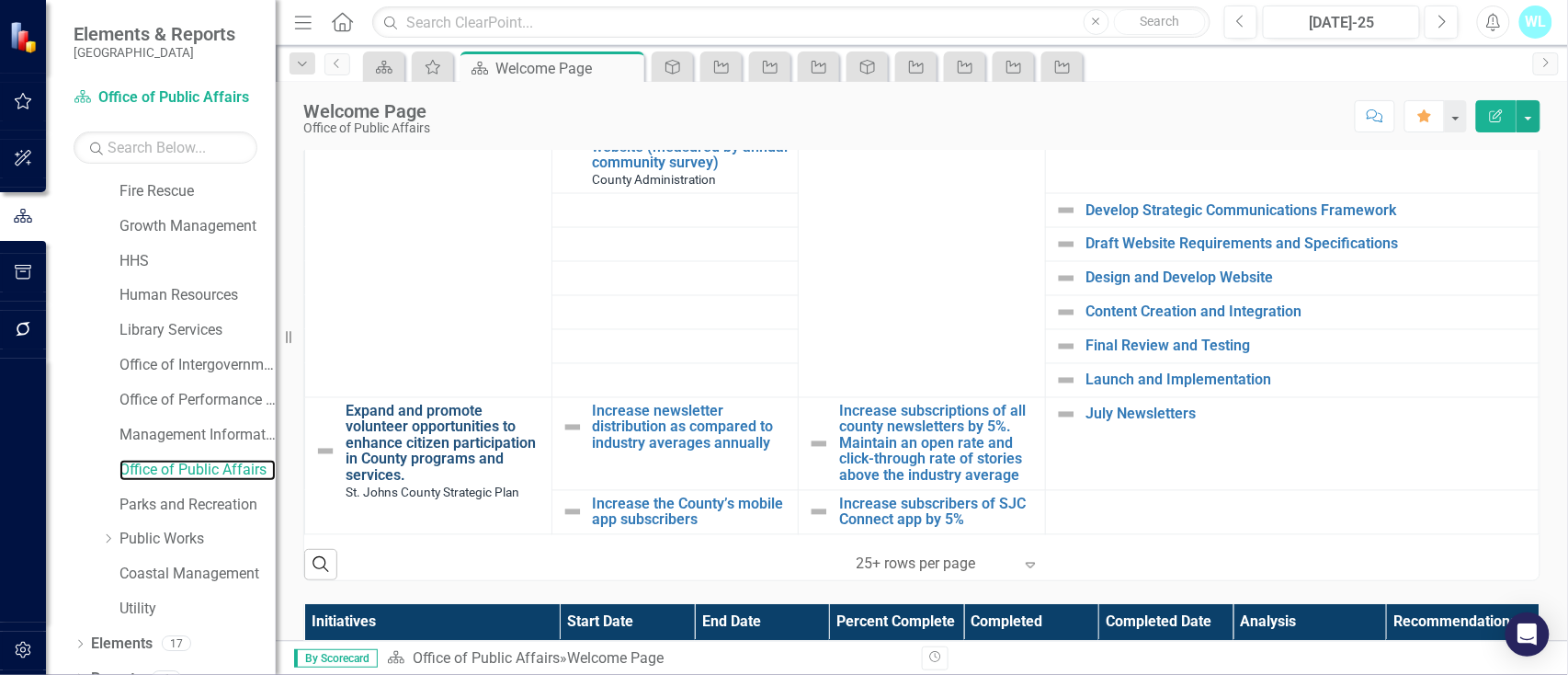
scroll to position [1002, 0]
click at [391, 411] on link "Expand and promote volunteer opportunities to enhance citizen participation in …" at bounding box center [444, 444] width 197 height 81
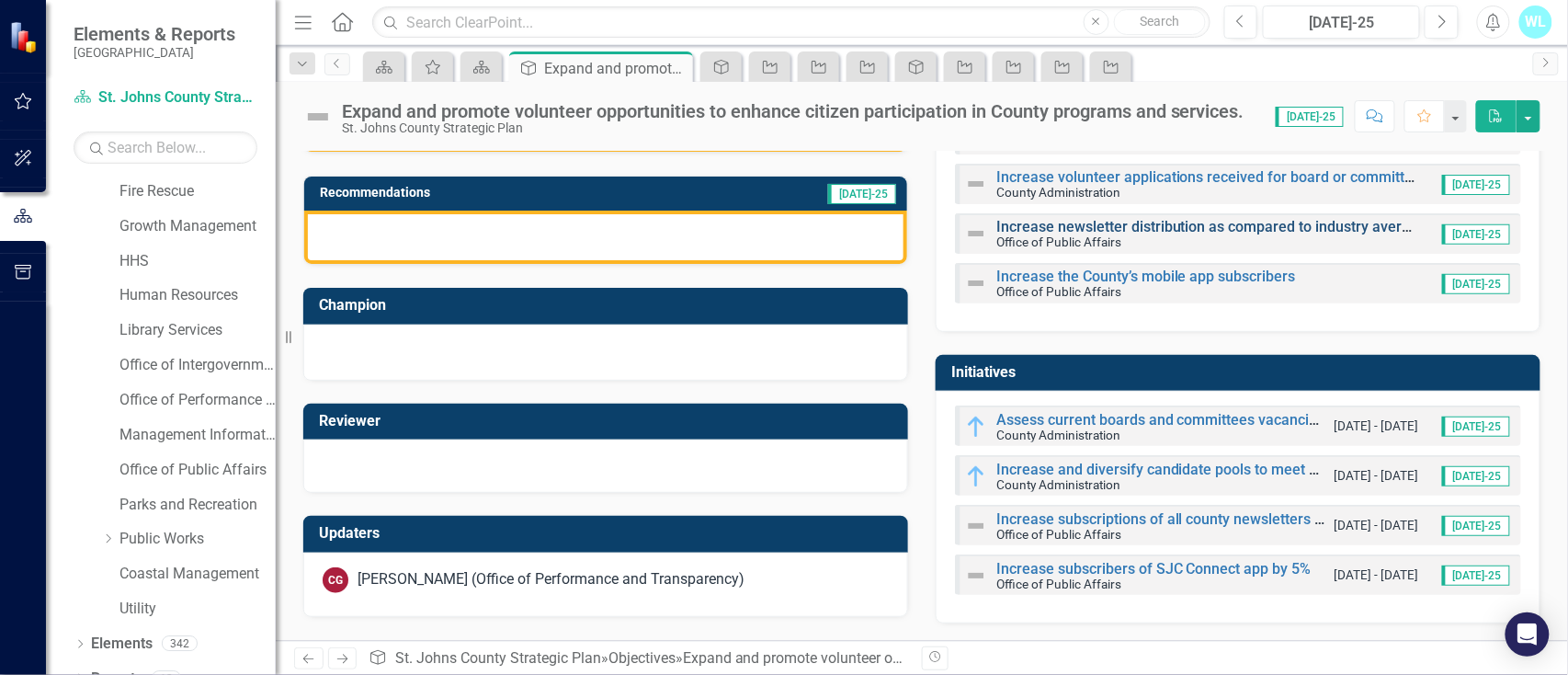
scroll to position [248, 0]
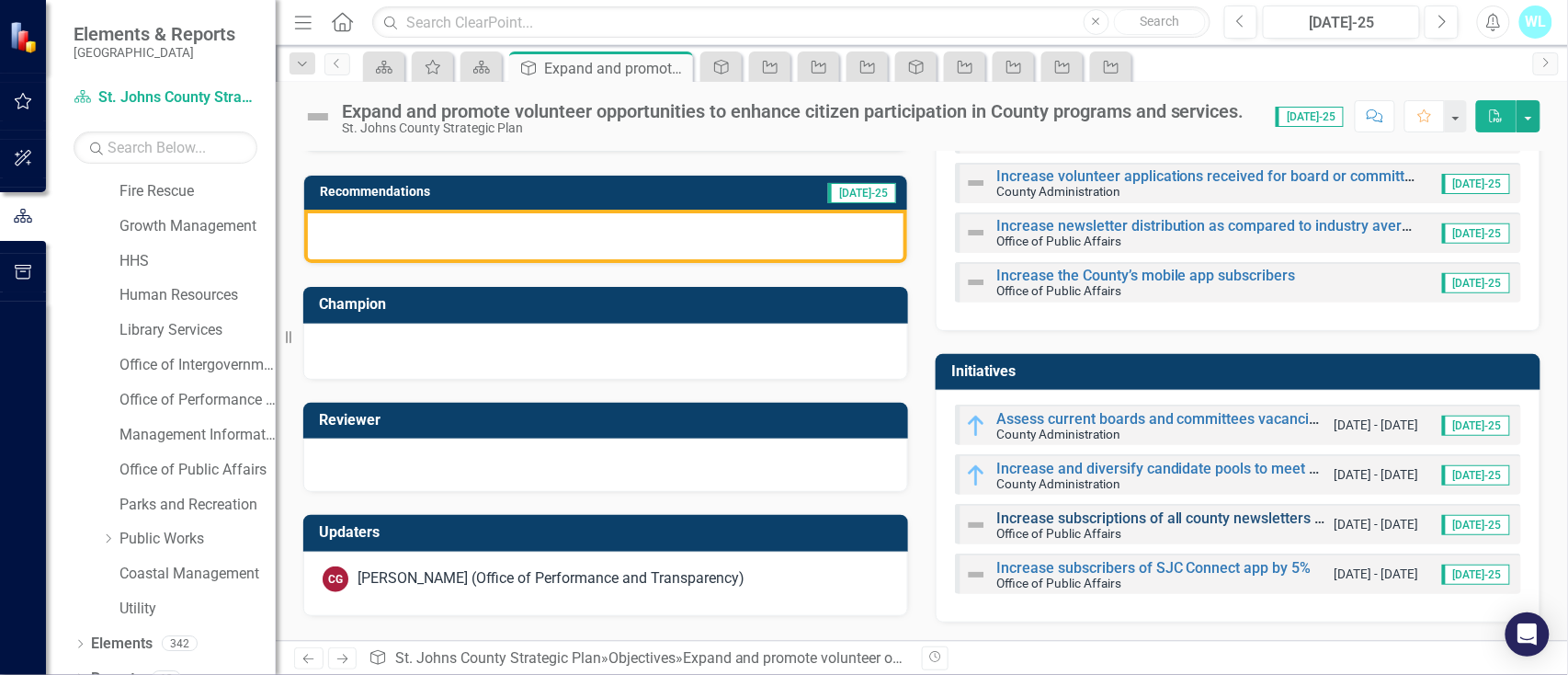
click at [1070, 515] on link "Increase subscriptions of all county newsletters by 5%. Maintain an open rate a…" at bounding box center [1450, 517] width 908 height 18
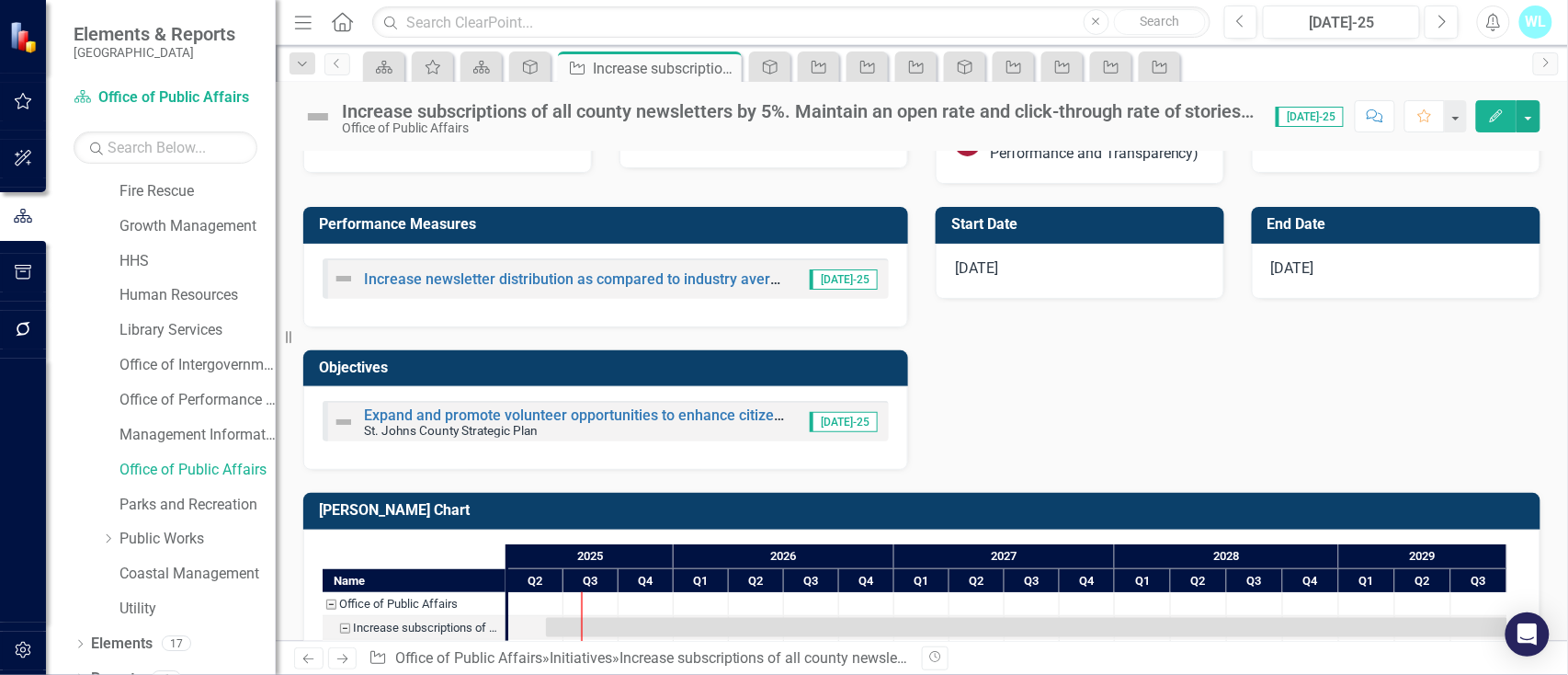
scroll to position [735, 0]
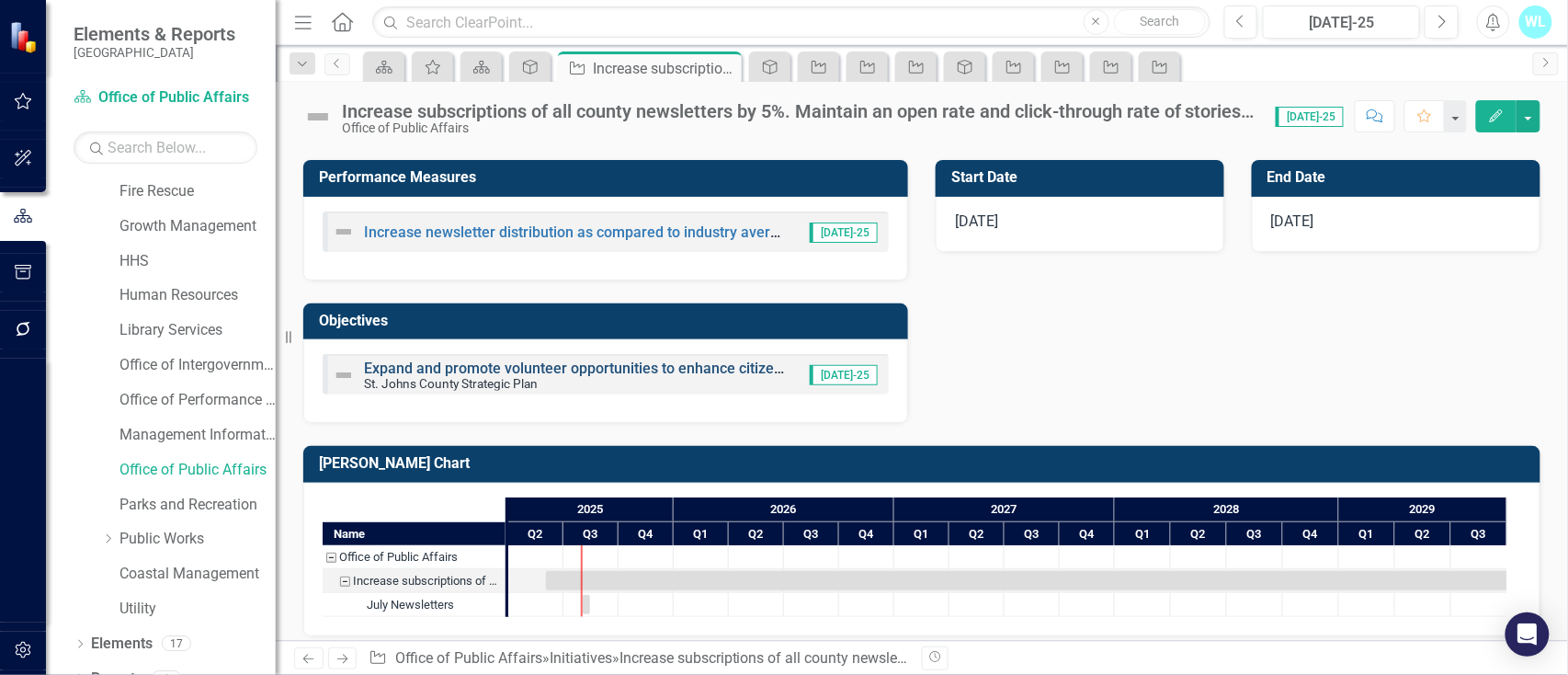
click at [471, 373] on link "Expand and promote volunteer opportunities to enhance citizen participation in …" at bounding box center [728, 368] width 729 height 18
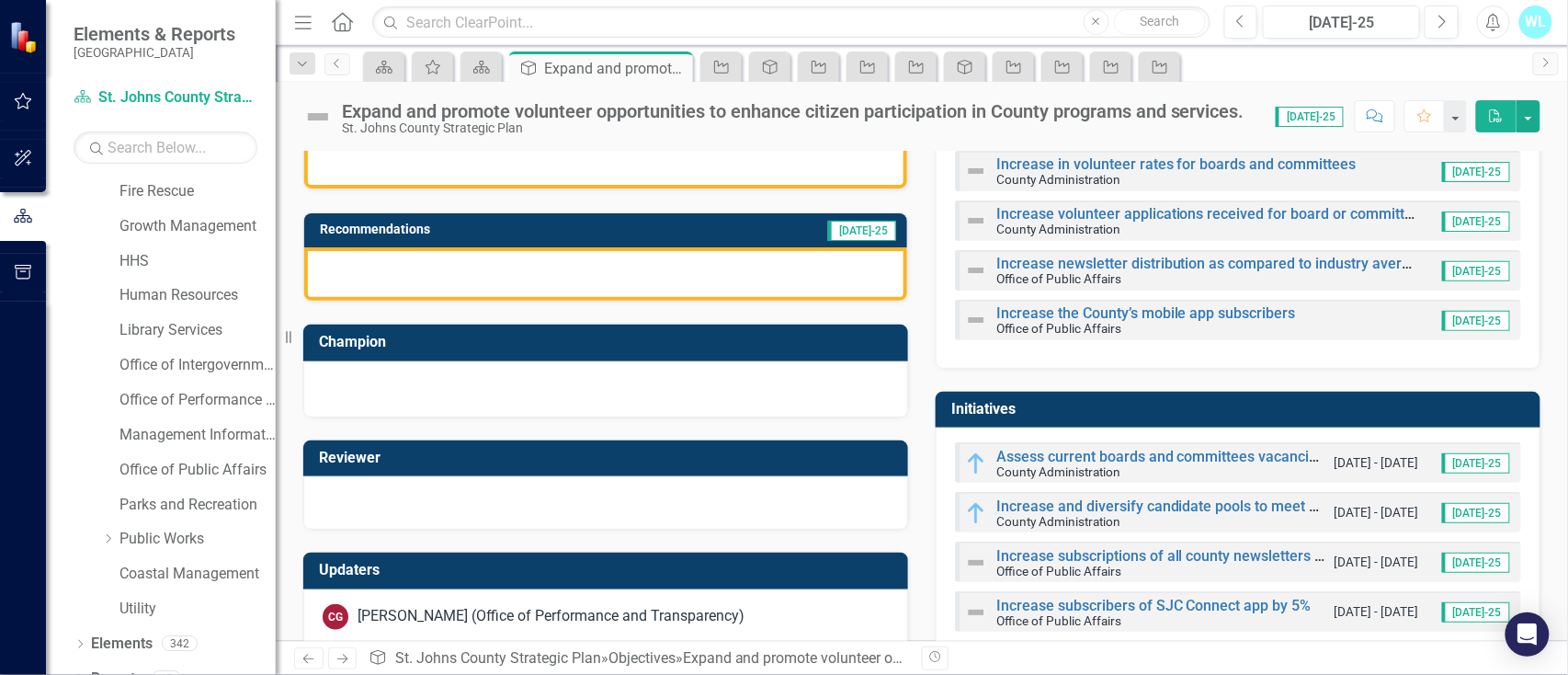
scroll to position [244, 0]
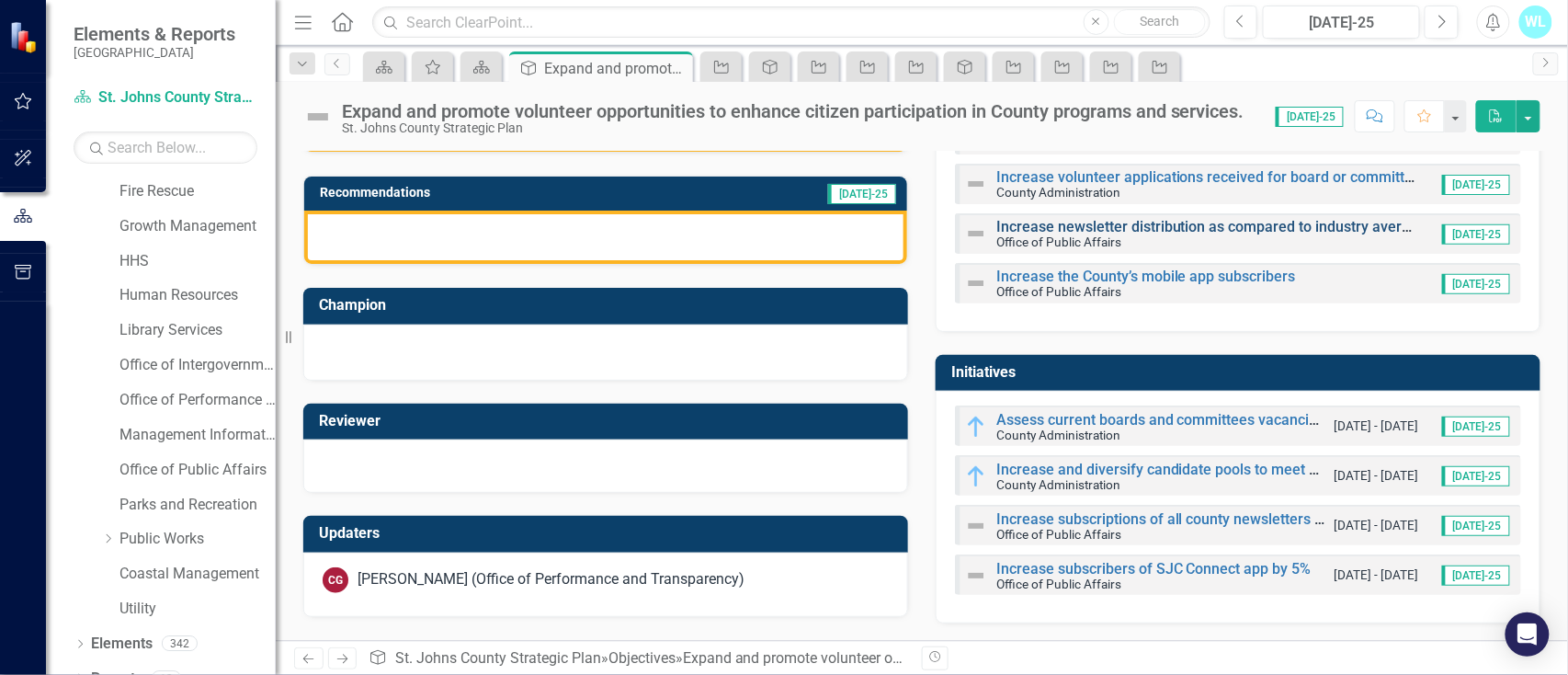
click at [1055, 222] on link "Increase newsletter distribution as compared to industry averages annually" at bounding box center [1245, 227] width 499 height 18
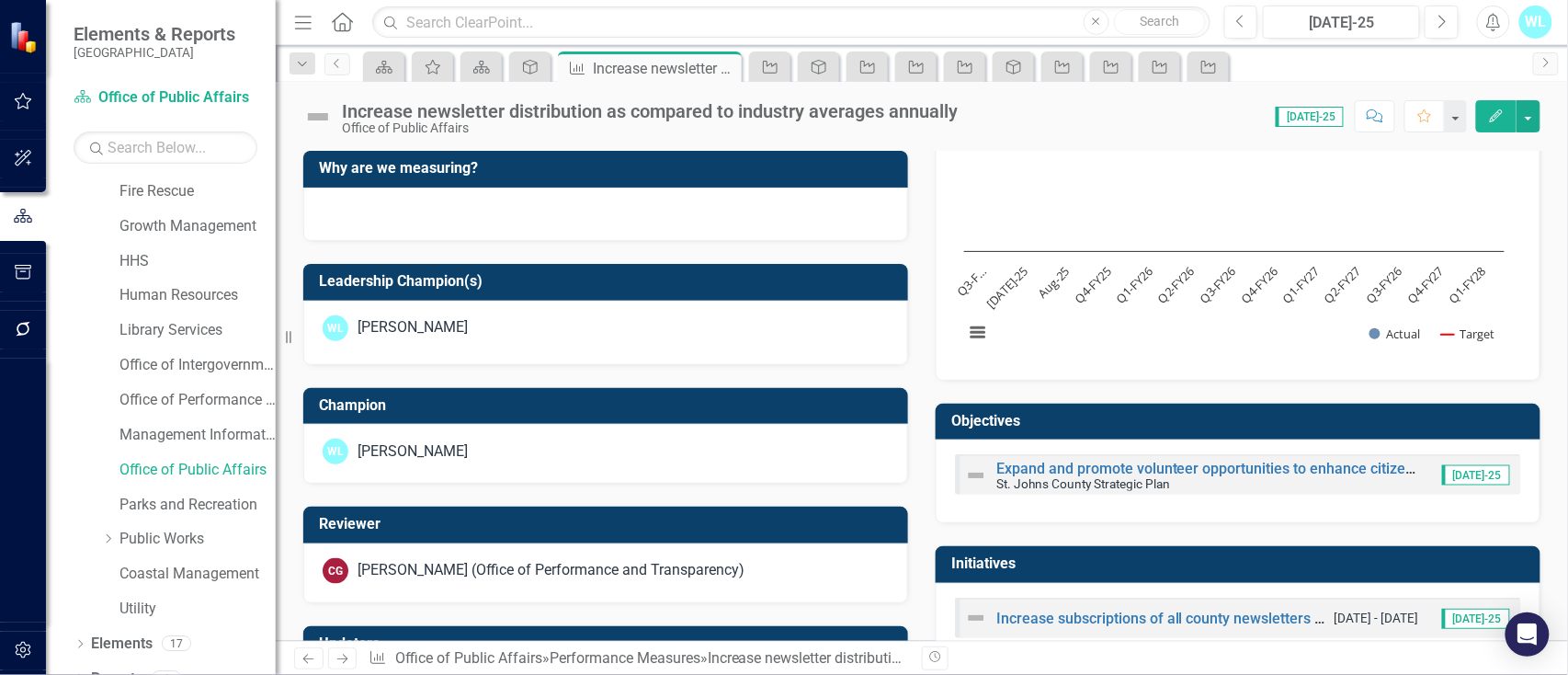
scroll to position [754, 0]
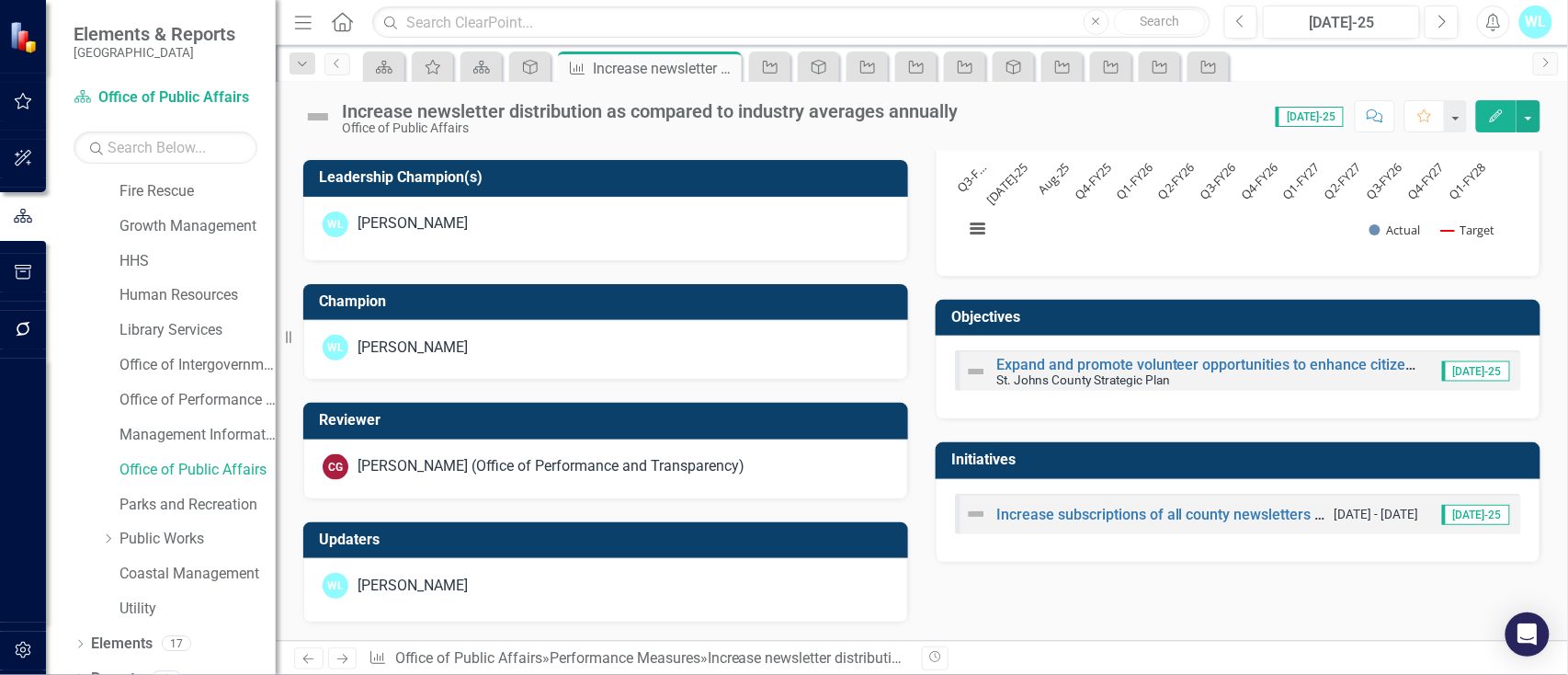
click at [534, 586] on div "[PERSON_NAME]" at bounding box center [605, 586] width 566 height 26
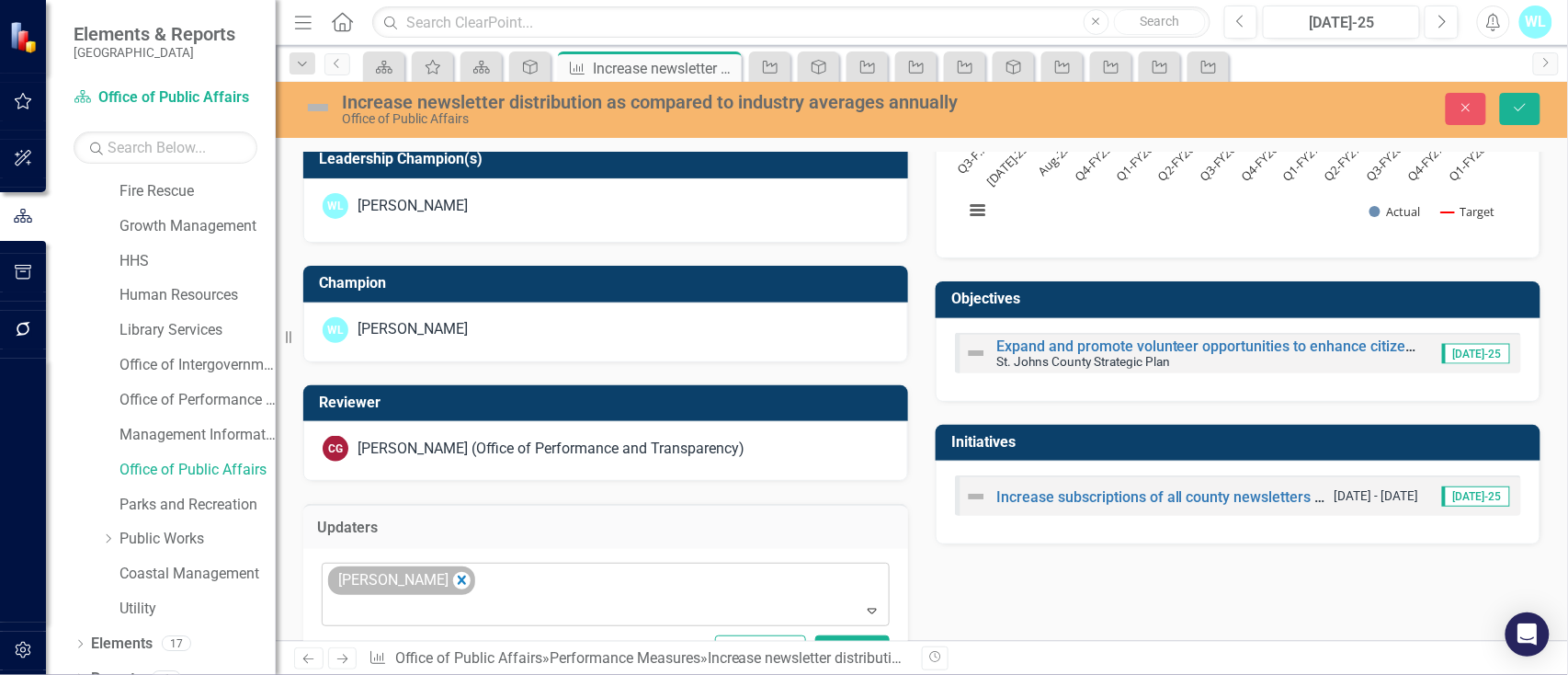
click at [454, 594] on div "[PERSON_NAME]" at bounding box center [401, 580] width 147 height 29
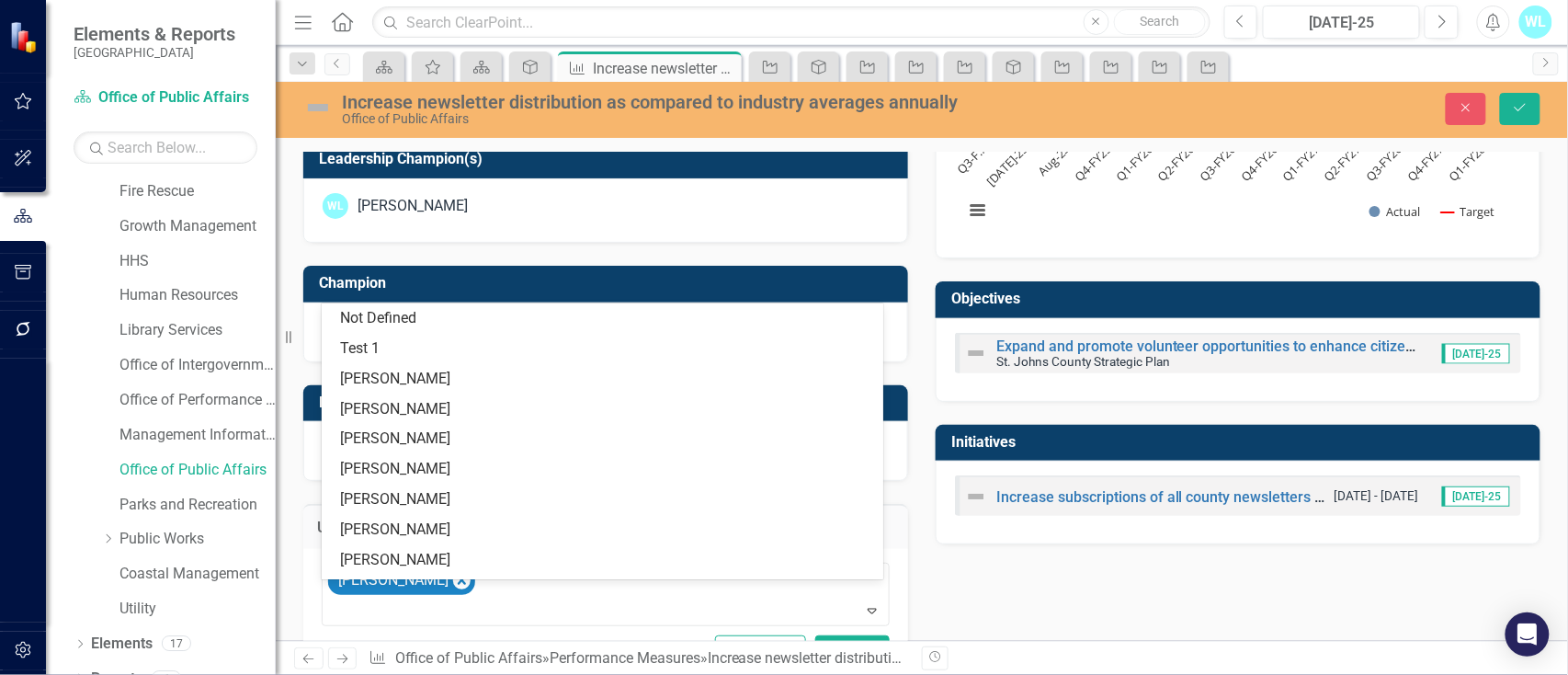
scroll to position [37, 0]
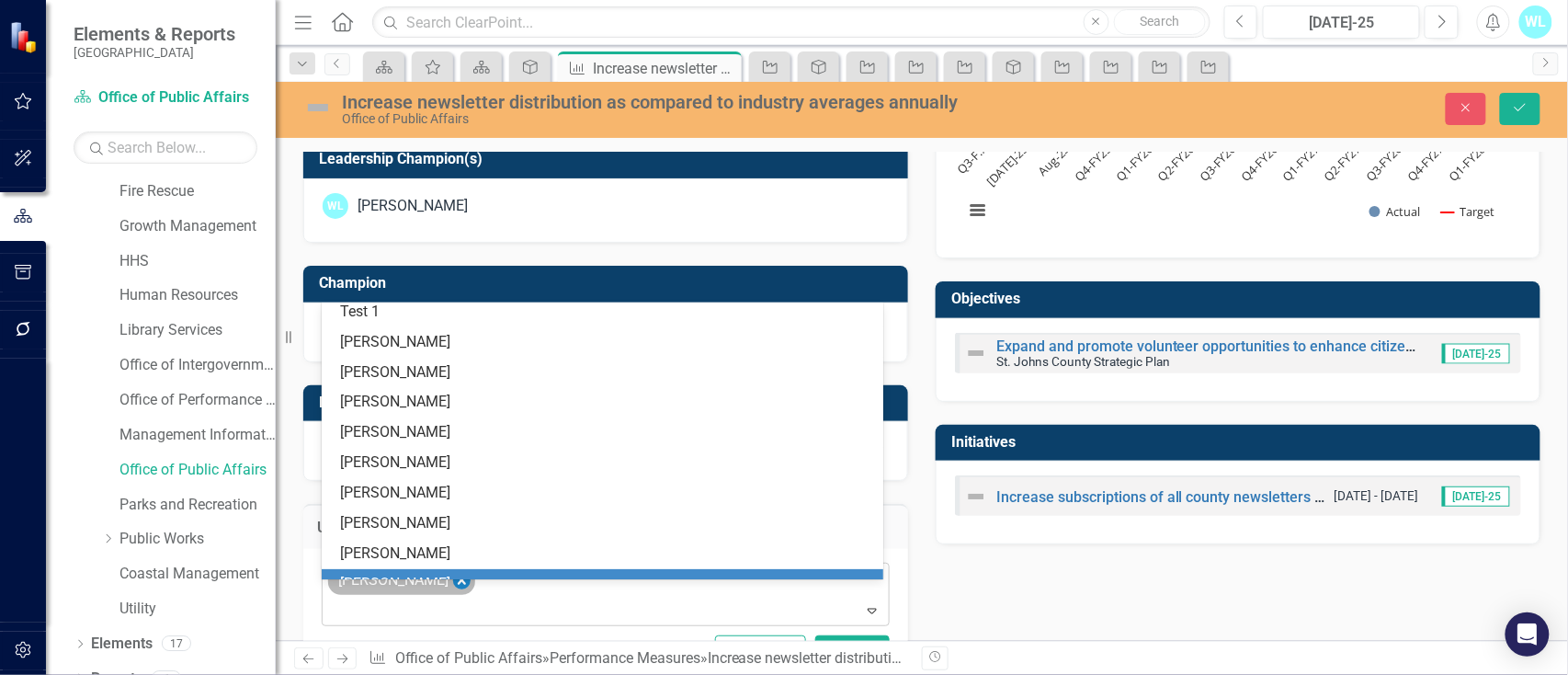
click at [453, 592] on icon "Remove Wayne Larson" at bounding box center [461, 580] width 18 height 23
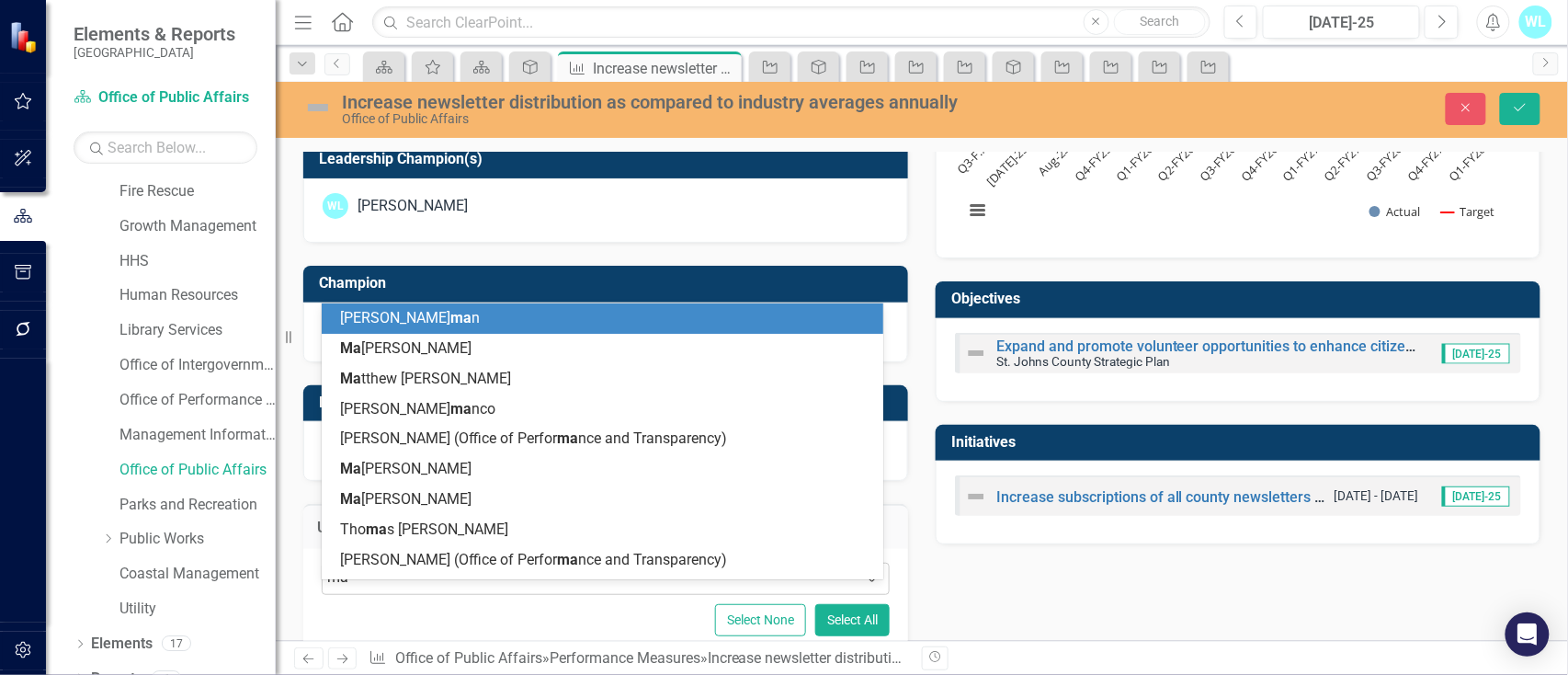
type input "mat"
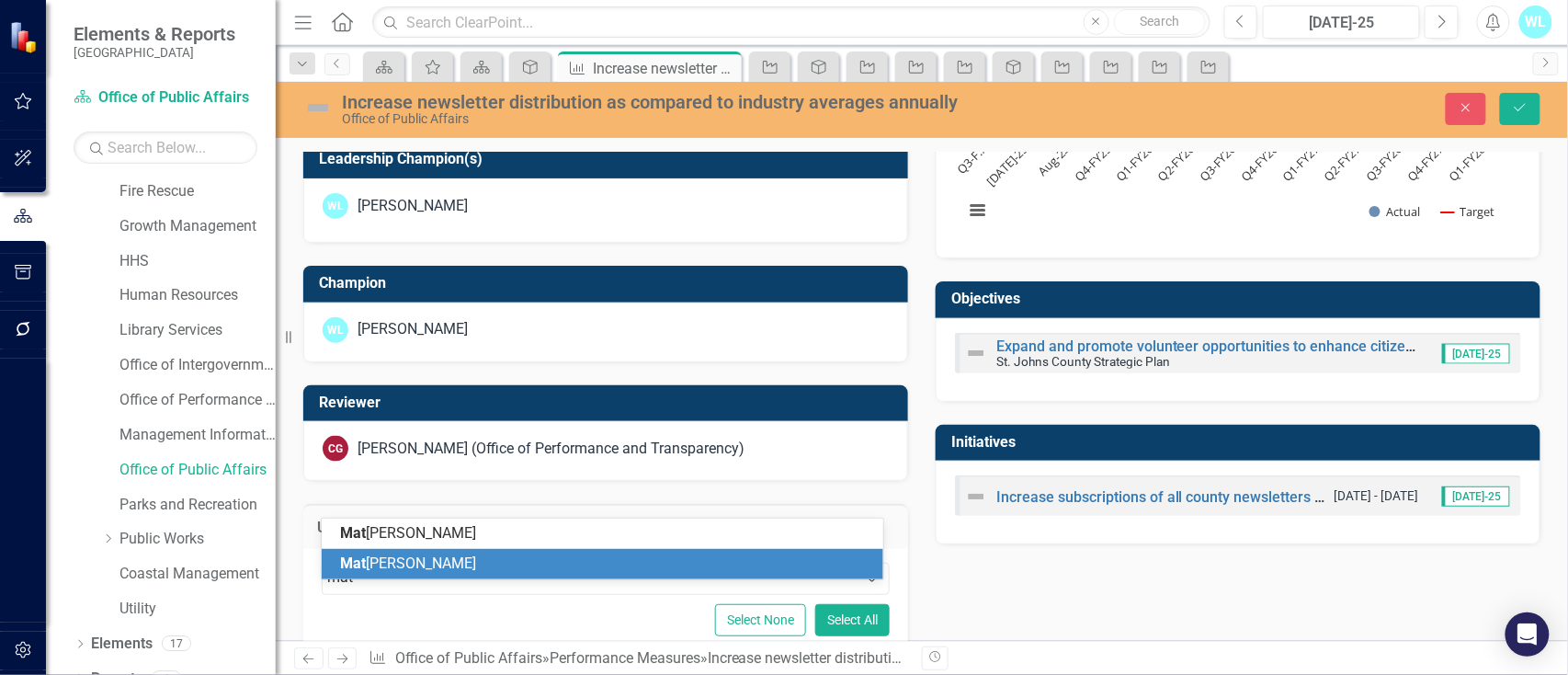
click at [460, 574] on div "Mat [PERSON_NAME]" at bounding box center [605, 564] width 532 height 21
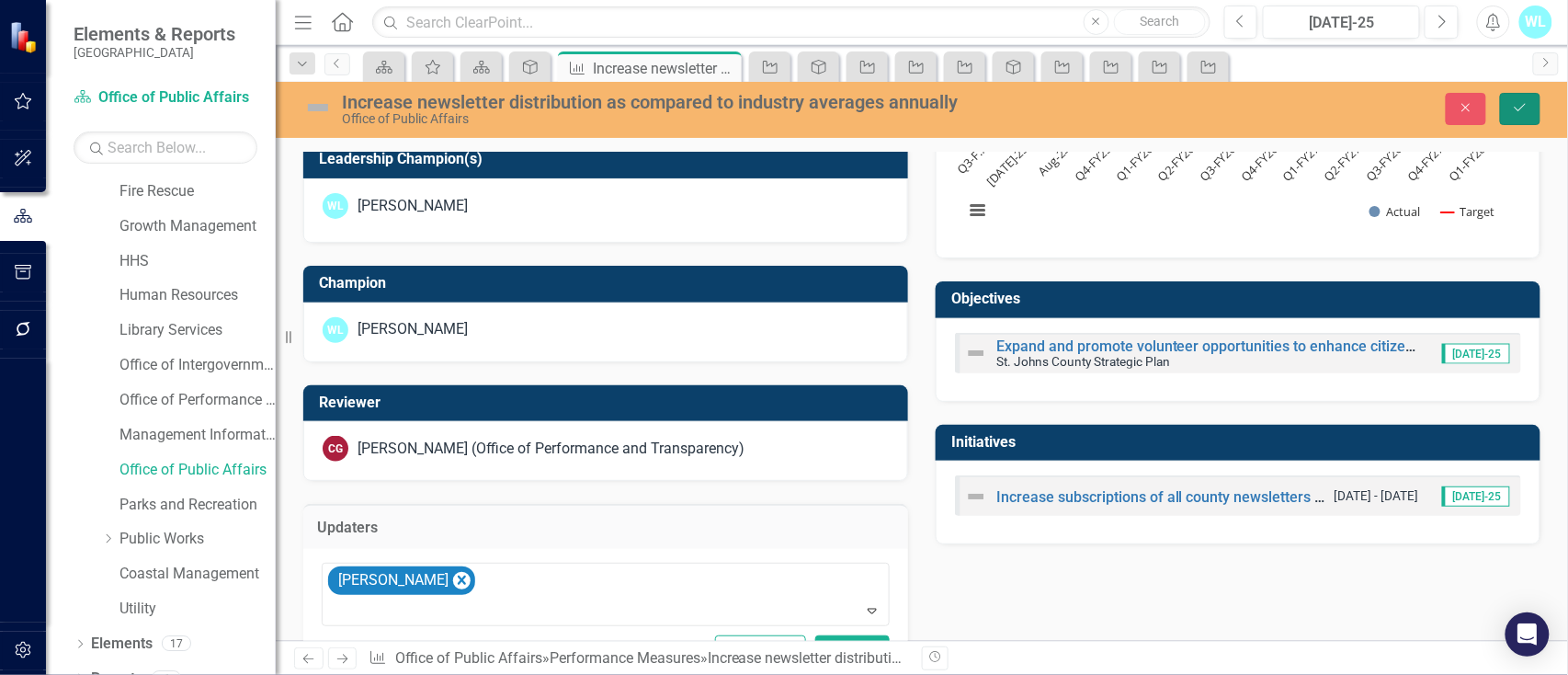
click at [1535, 107] on button "Save" at bounding box center [1521, 109] width 41 height 32
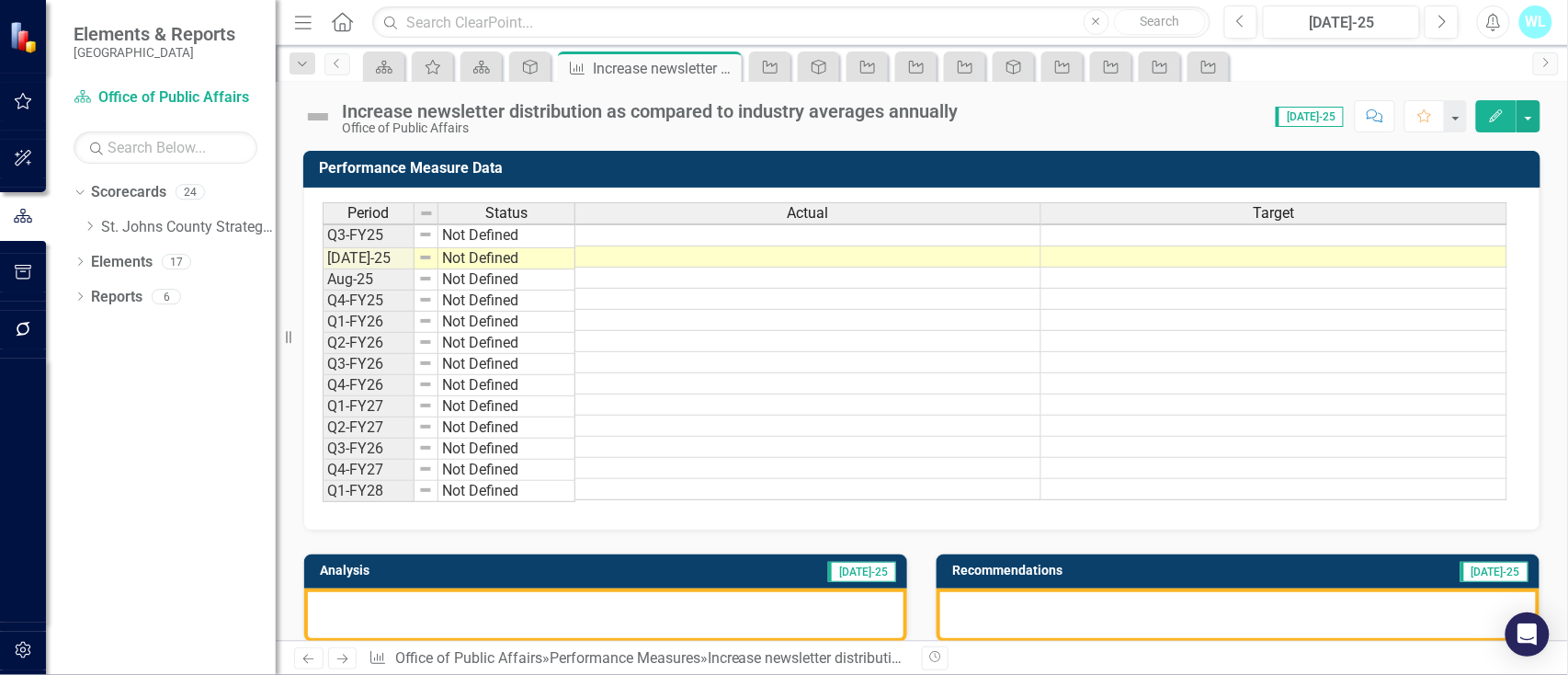
scroll to position [2, 0]
click at [339, 60] on icon "Previous" at bounding box center [337, 63] width 15 height 11
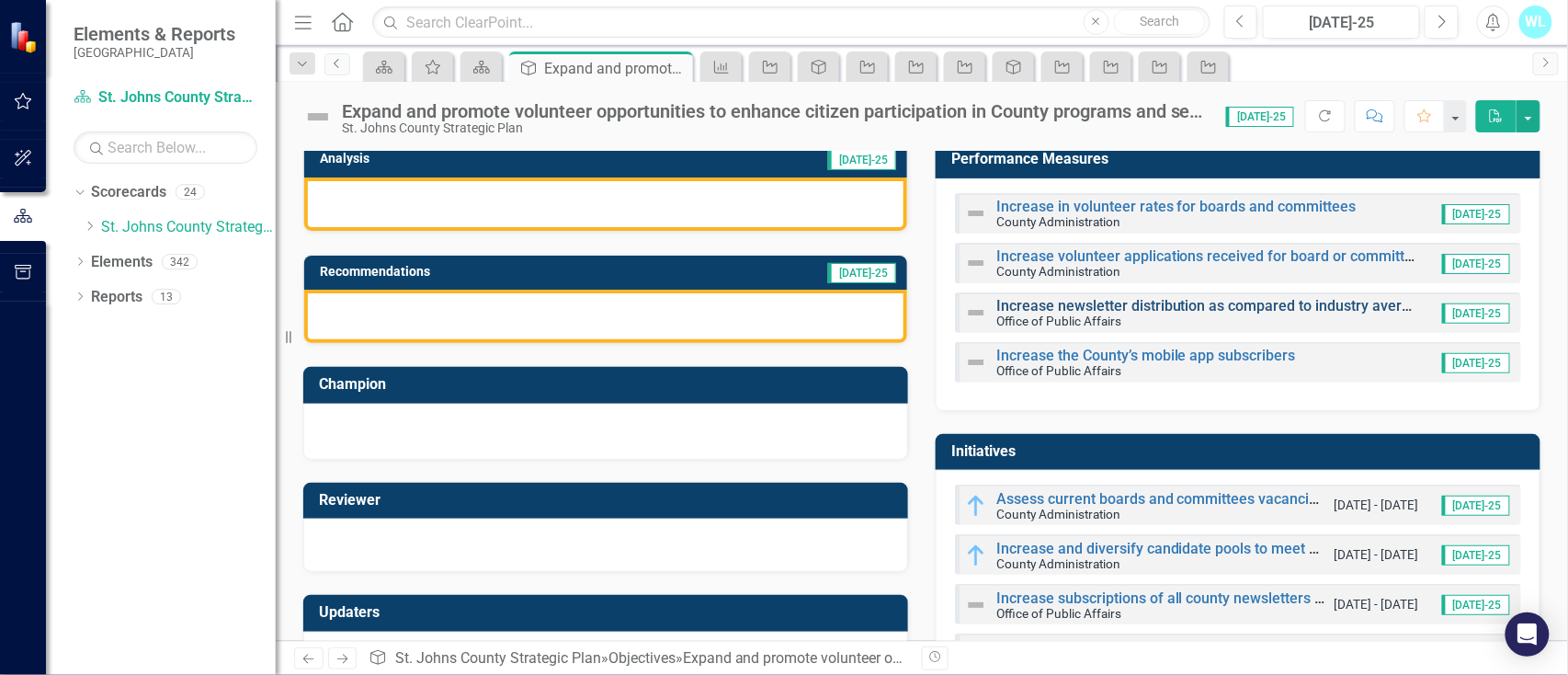
scroll to position [126, 0]
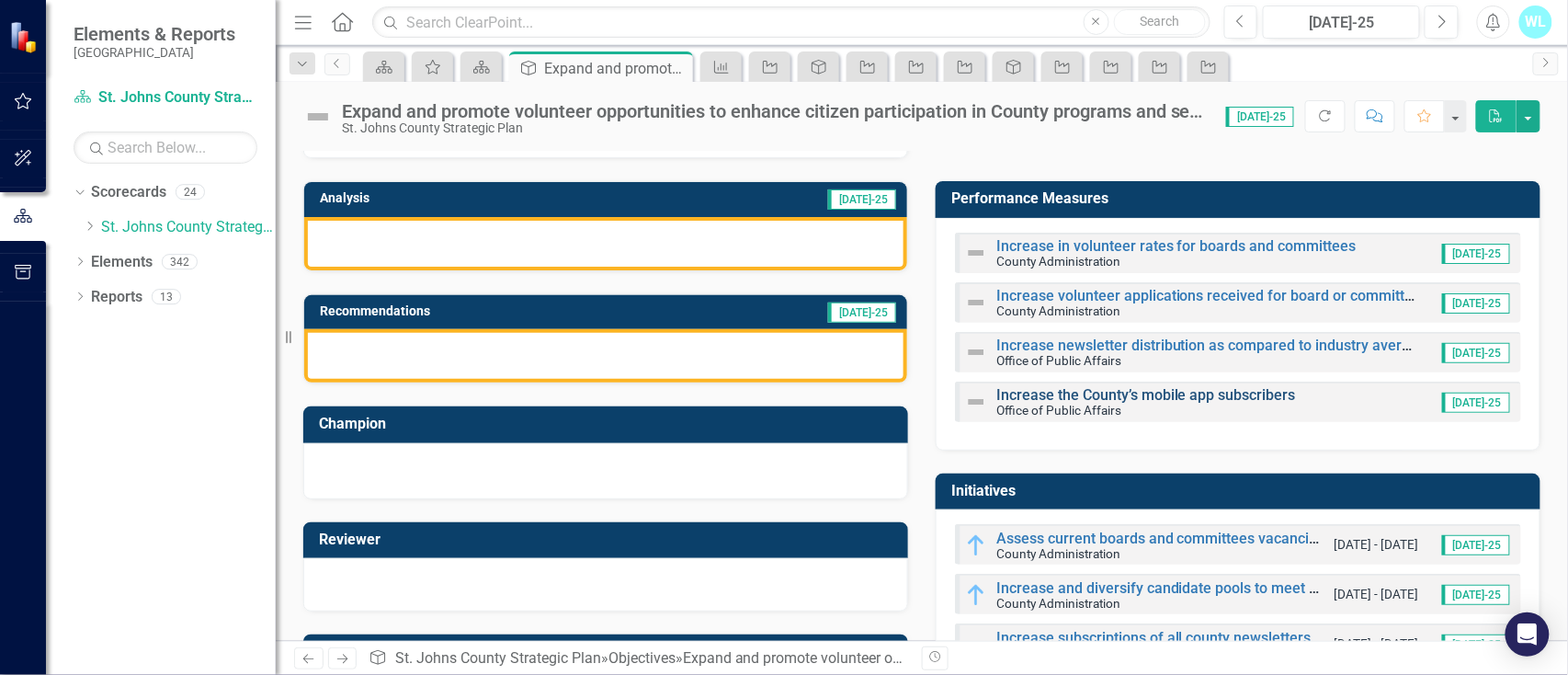
click at [1030, 398] on link "Increase the County’s mobile app subscribers" at bounding box center [1146, 395] width 300 height 18
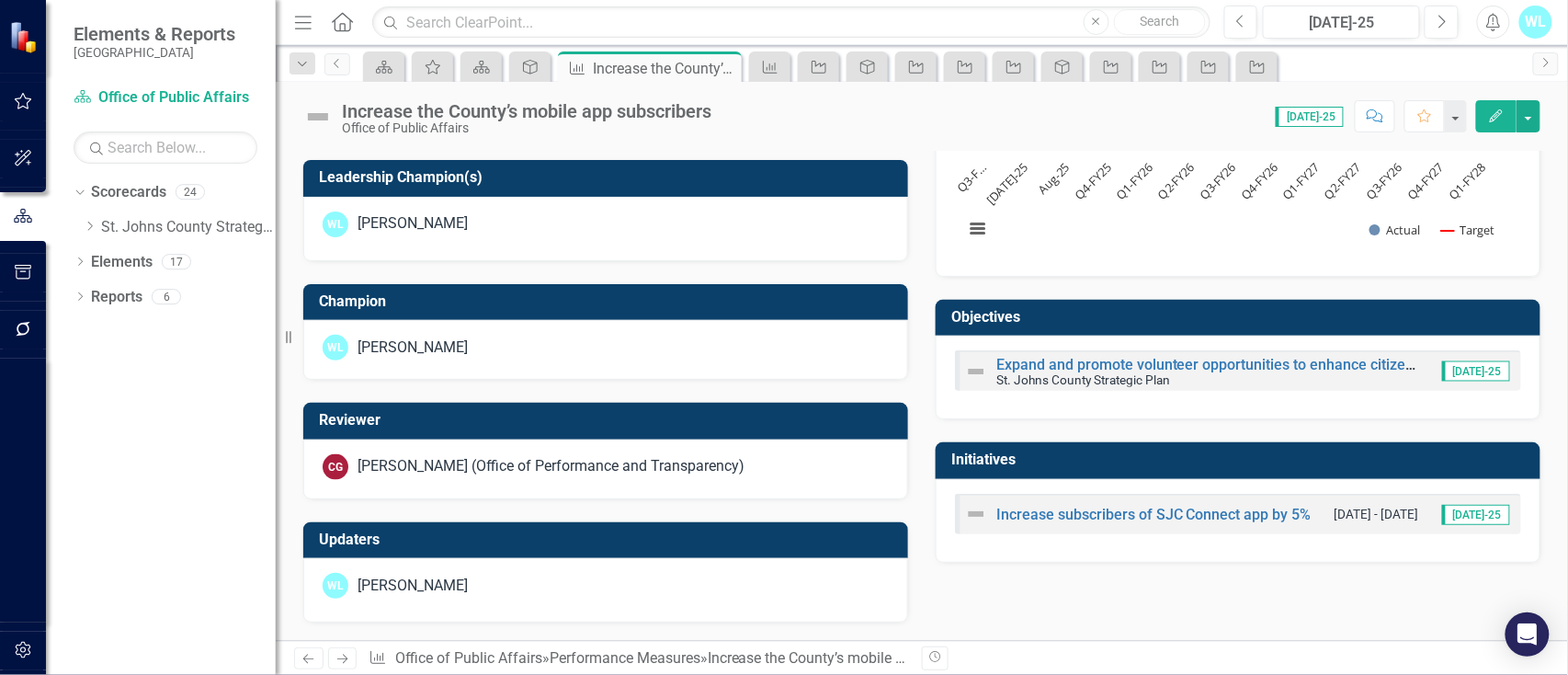
scroll to position [754, 0]
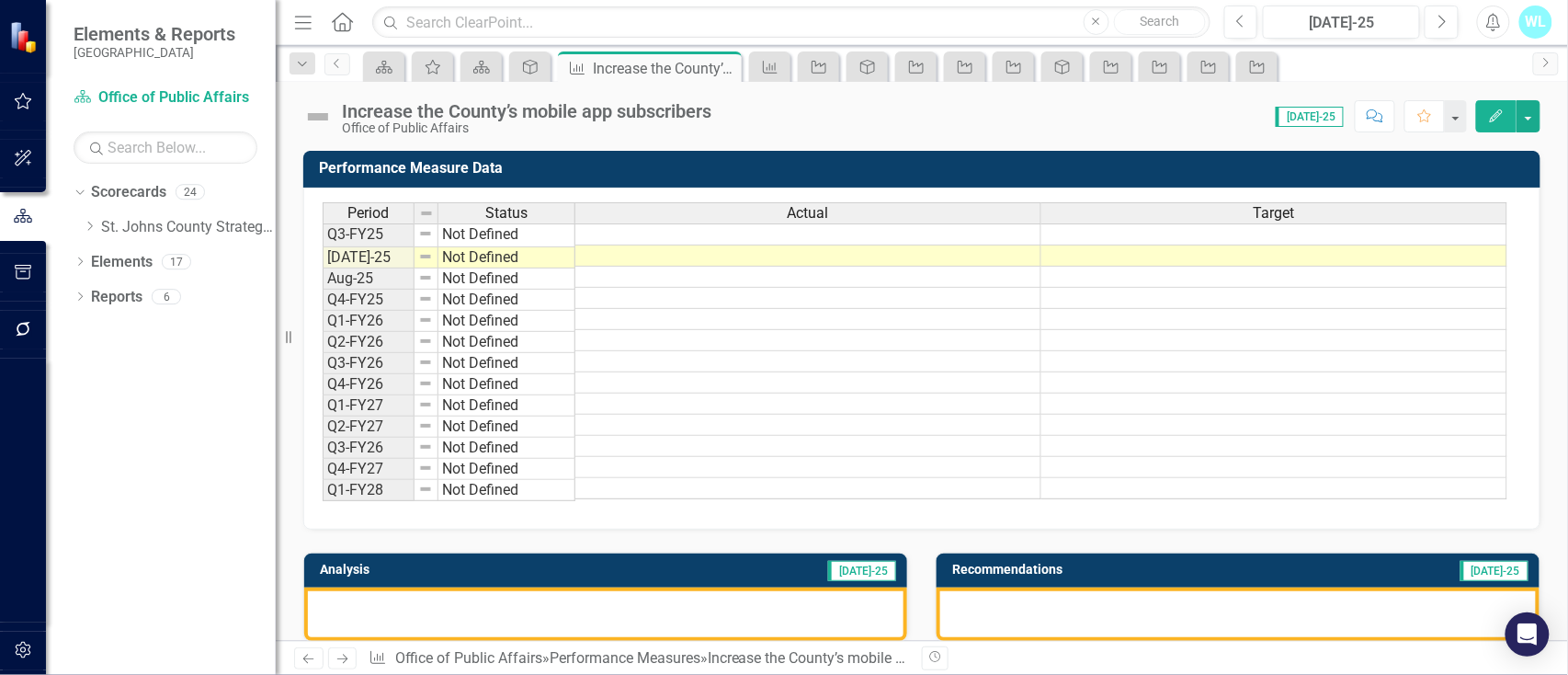
scroll to position [754, 0]
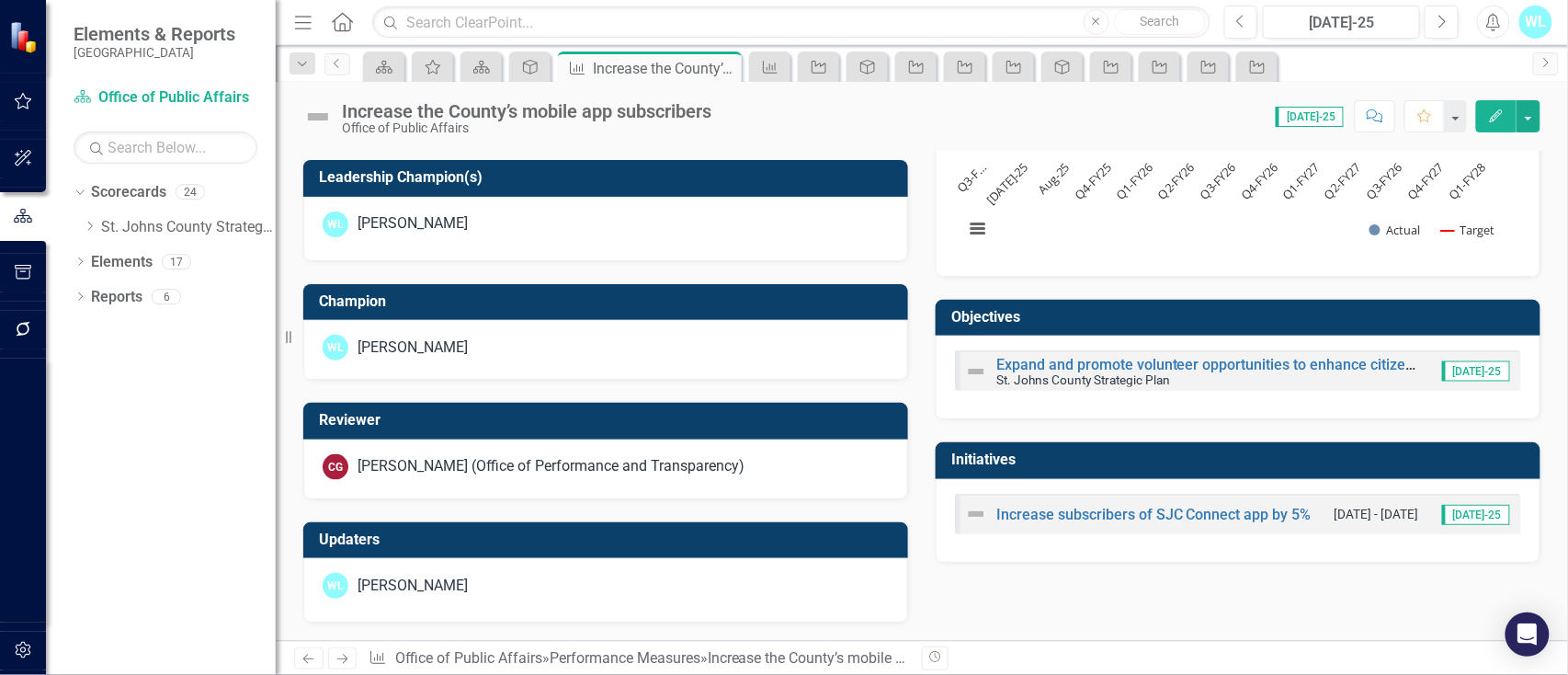
click at [644, 582] on div "[PERSON_NAME]" at bounding box center [605, 586] width 566 height 26
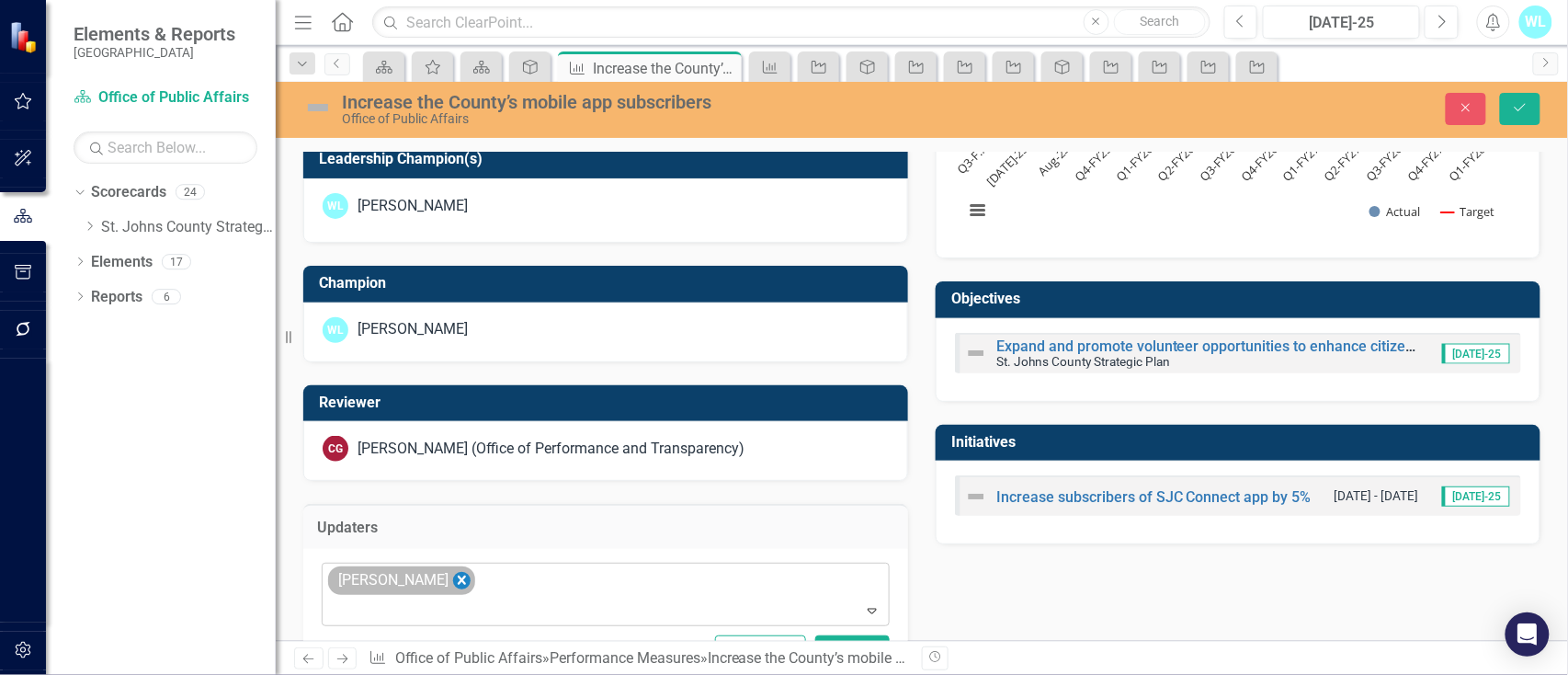
click at [458, 585] on icon "Remove Wayne Larson" at bounding box center [461, 580] width 8 height 9
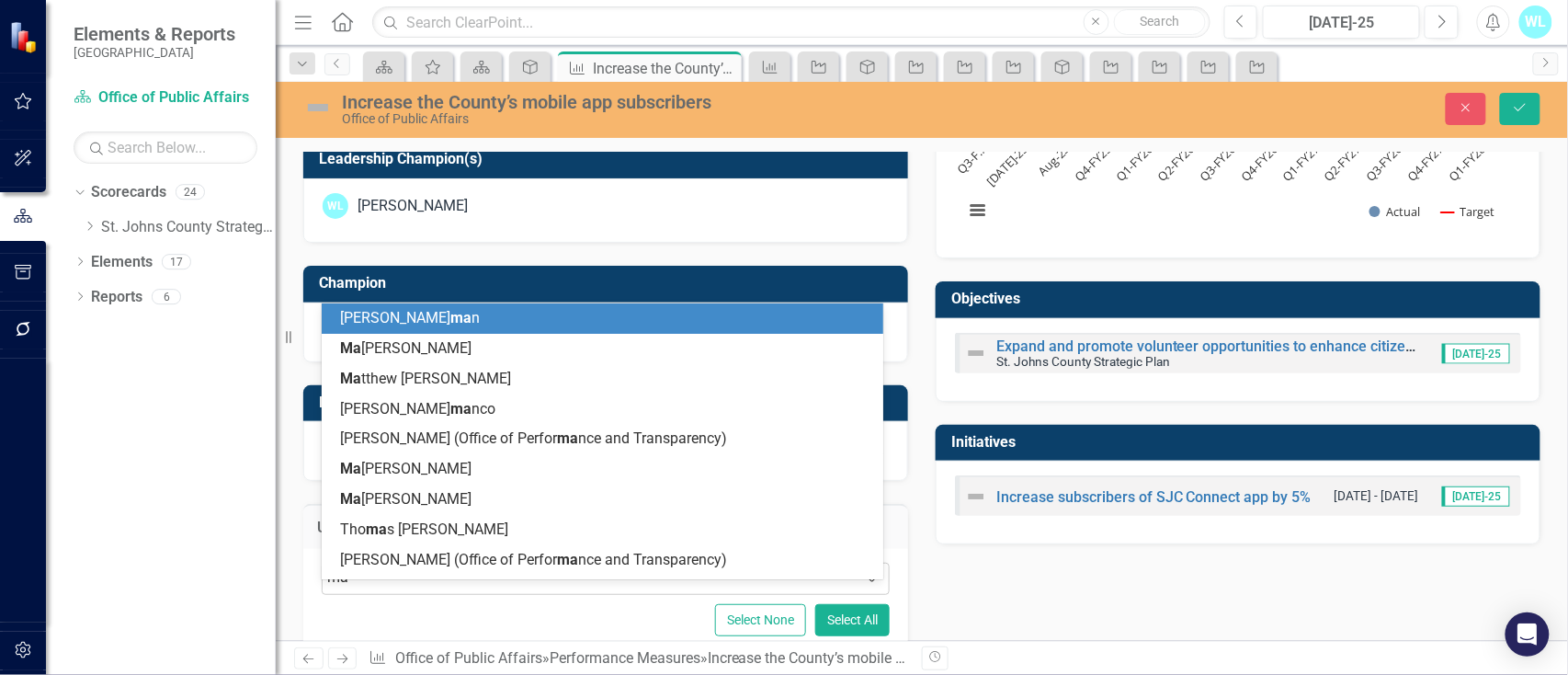
type input "mat"
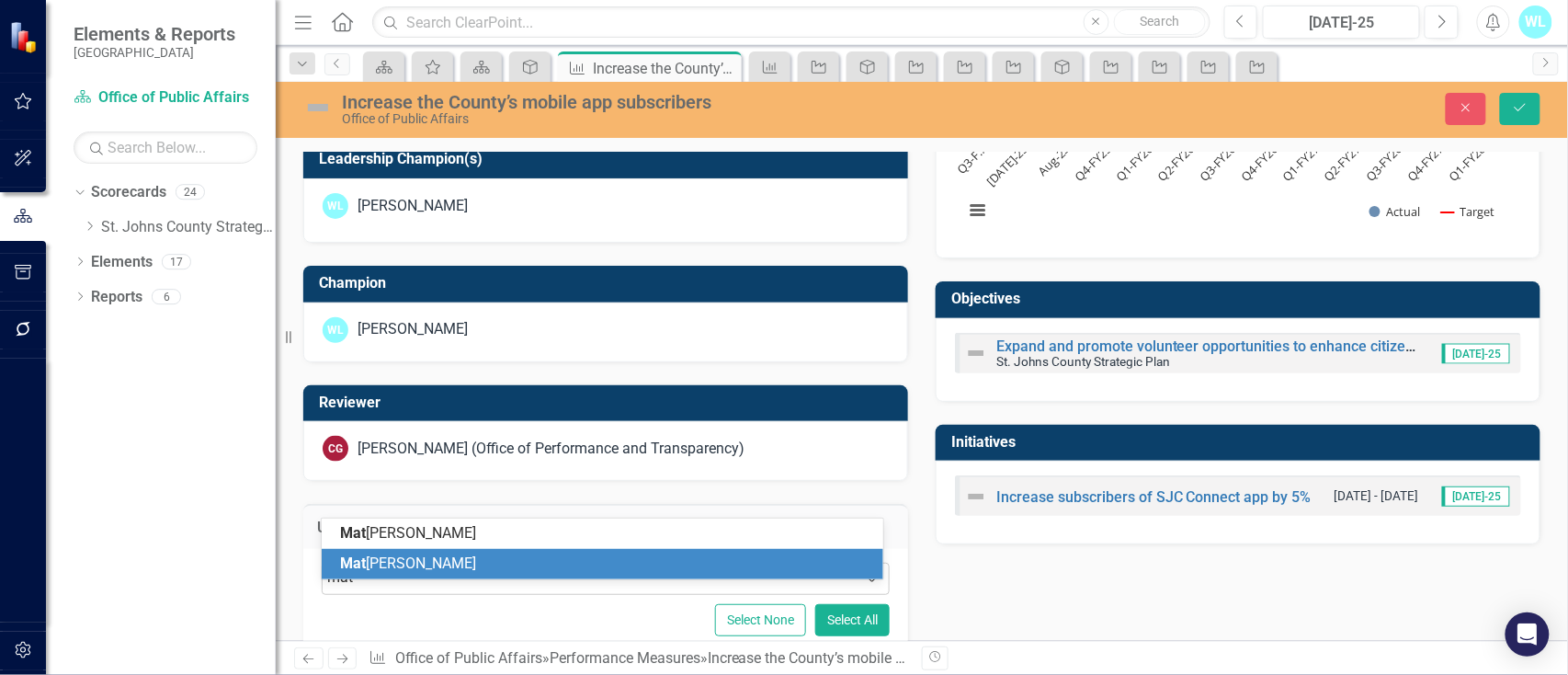
click at [441, 571] on span "Mat [PERSON_NAME]" at bounding box center [408, 563] width 136 height 18
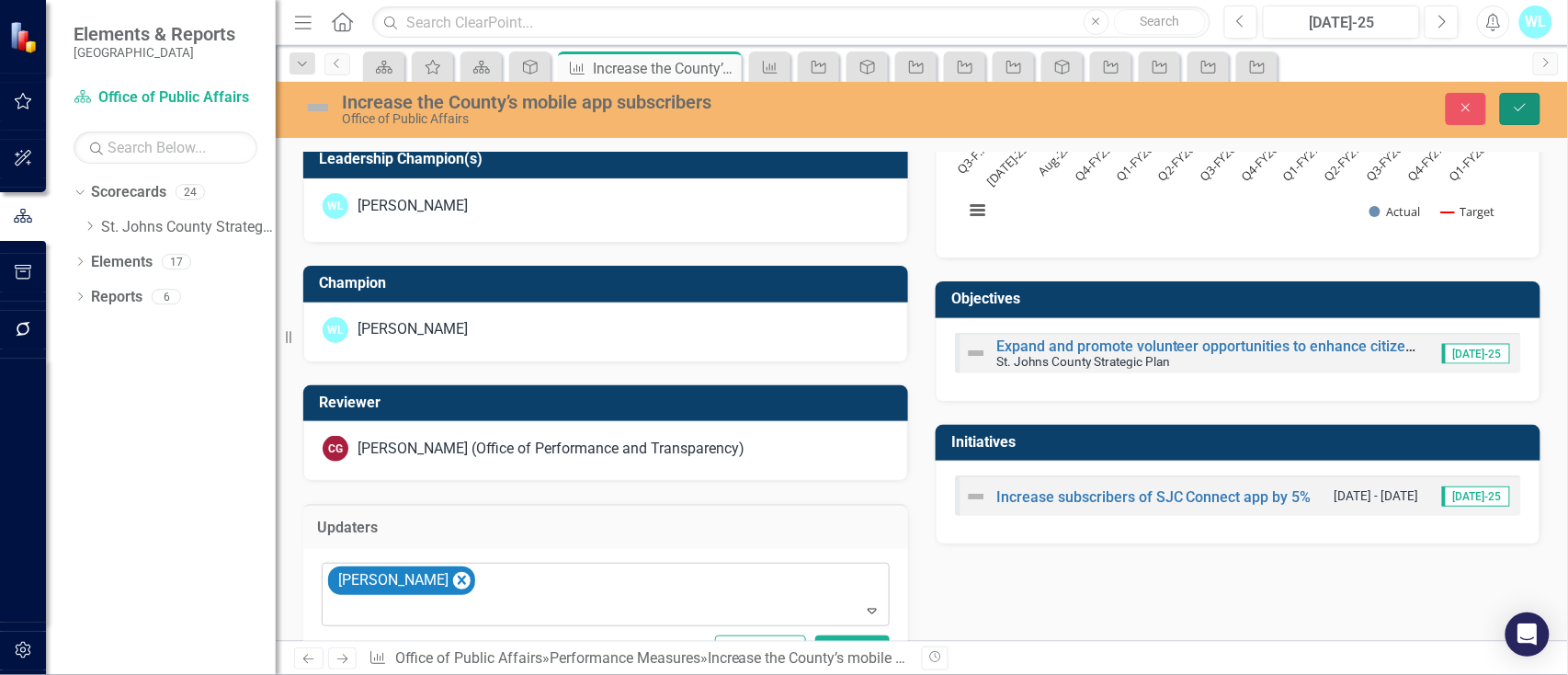
click at [1527, 119] on button "Save" at bounding box center [1521, 109] width 41 height 32
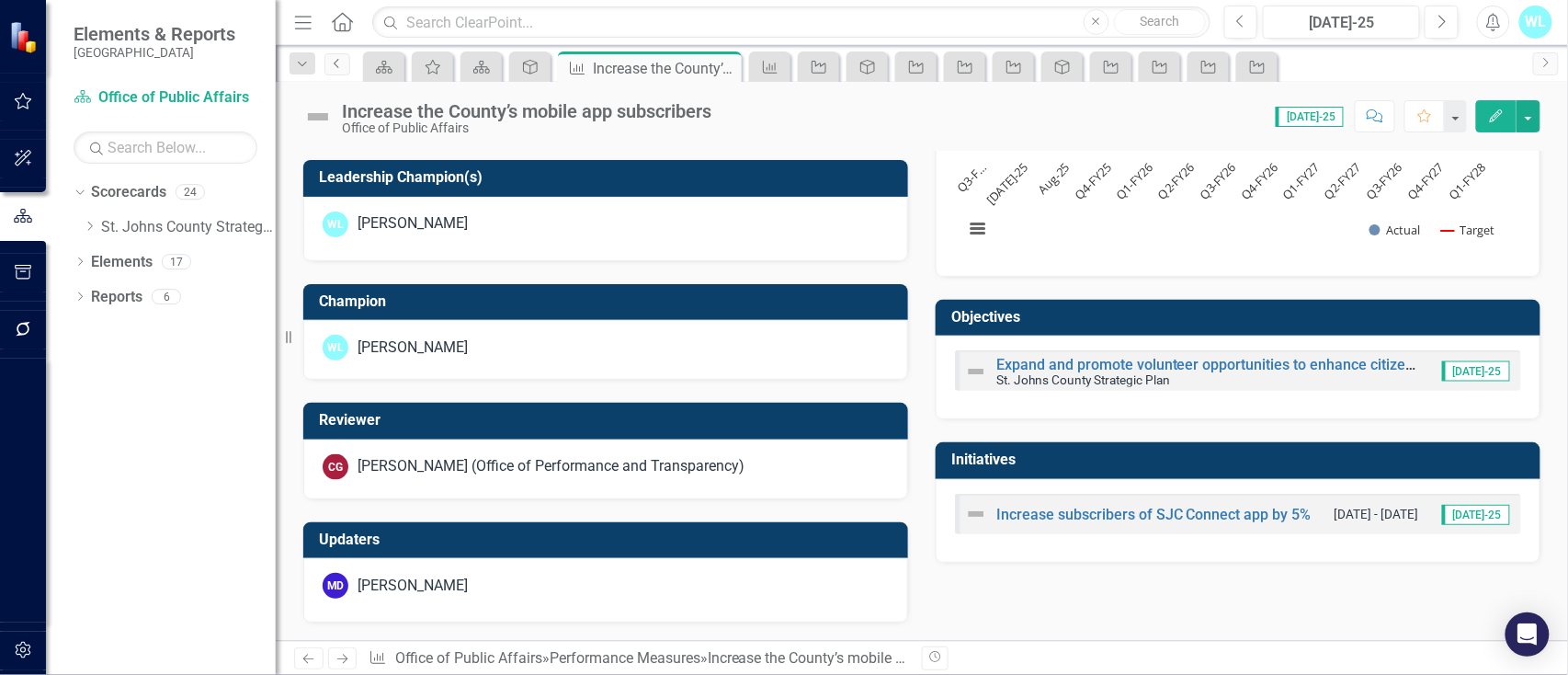
click at [328, 59] on link "Previous" at bounding box center [337, 64] width 26 height 22
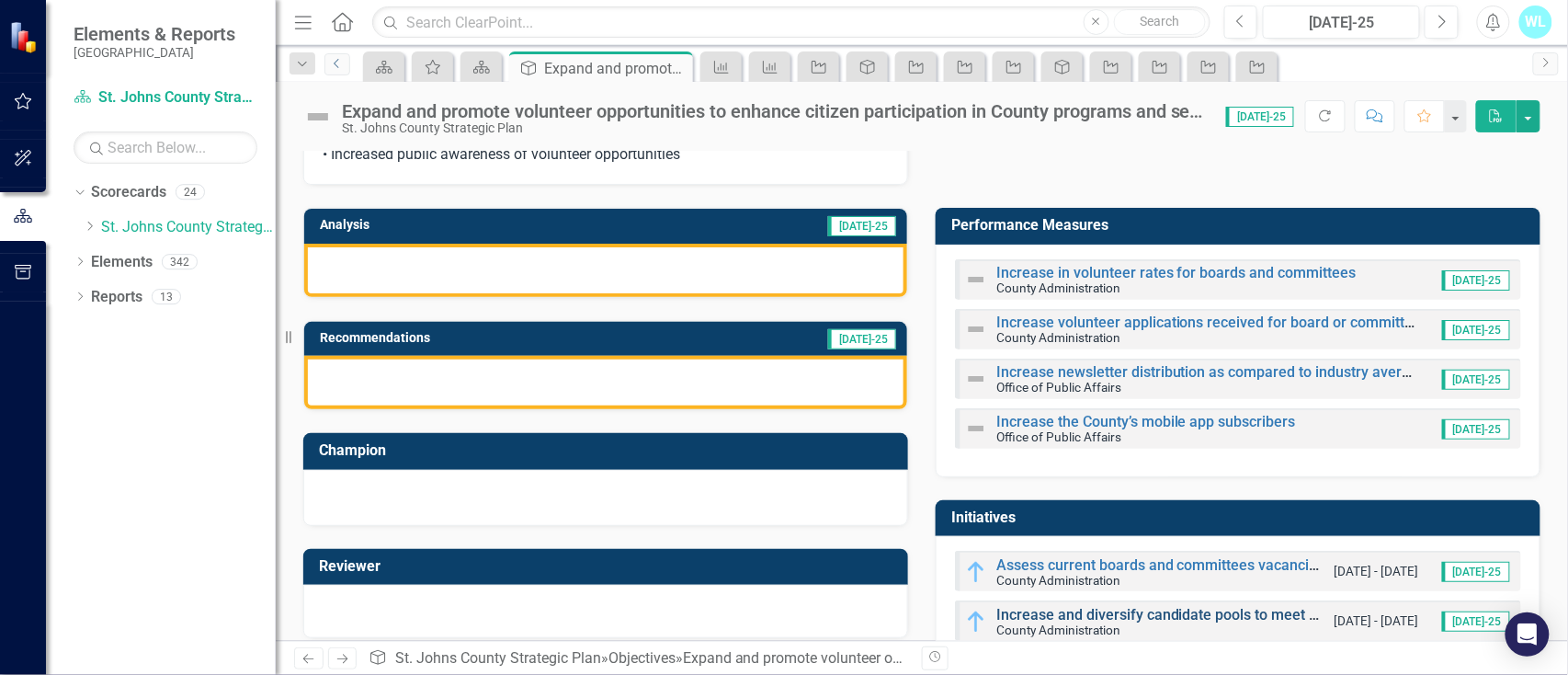
scroll to position [244, 0]
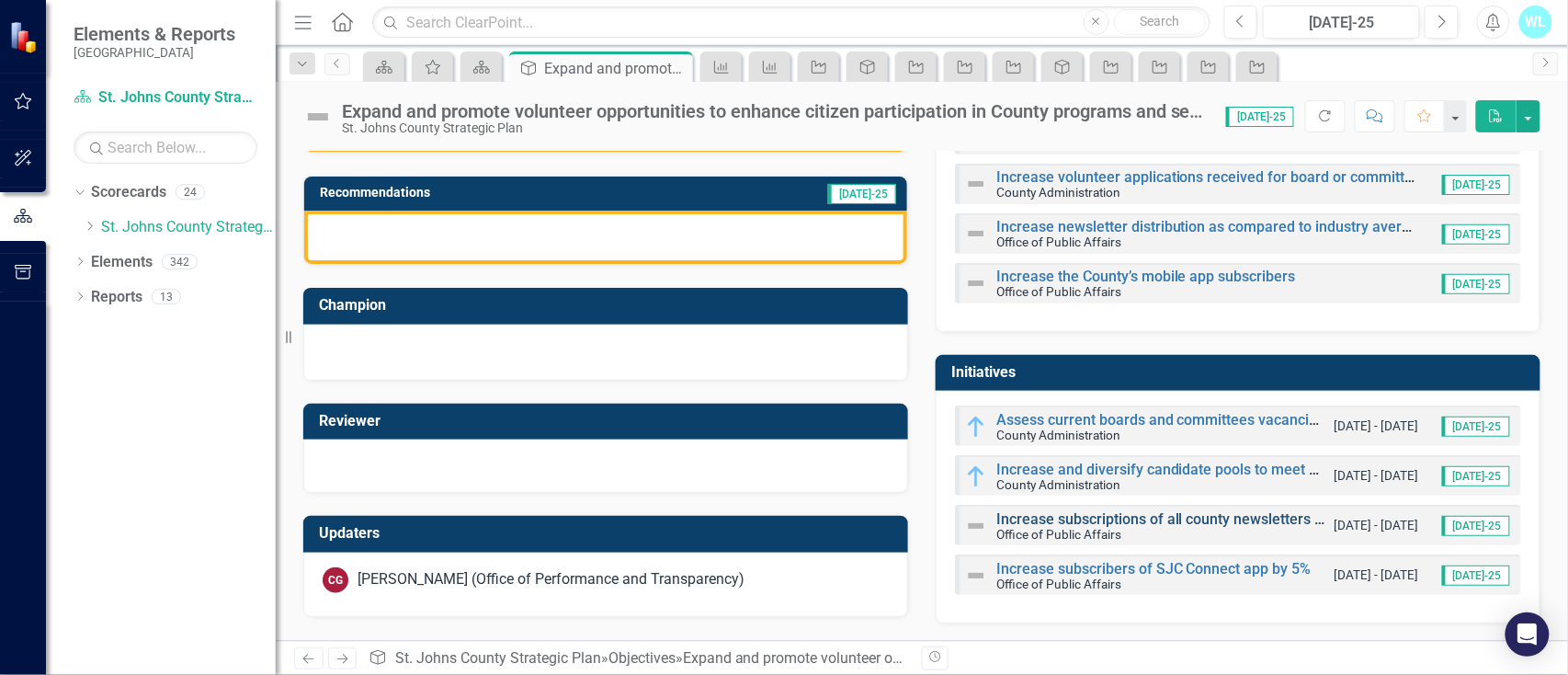
click at [1058, 523] on link "Increase subscriptions of all county newsletters by 5%. Maintain an open rate a…" at bounding box center [1450, 518] width 908 height 18
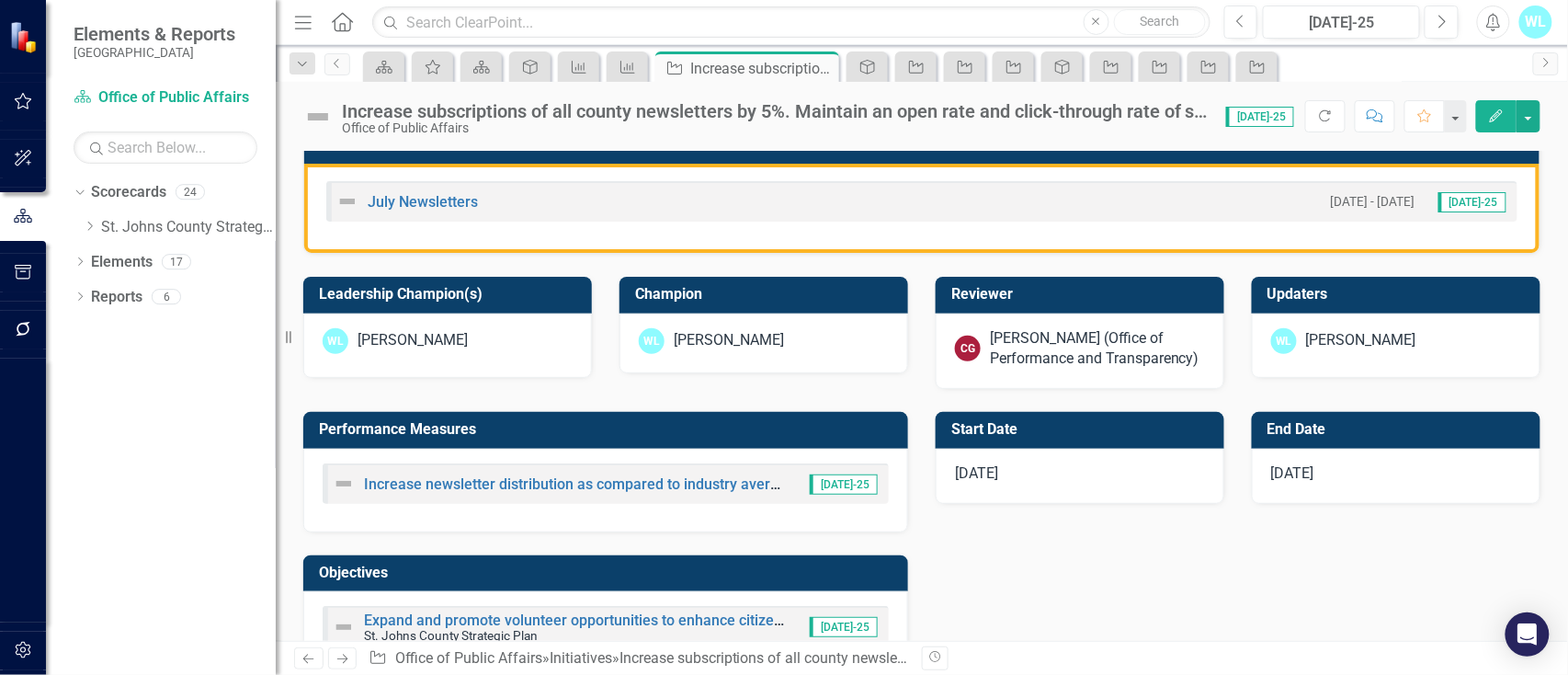
scroll to position [490, 0]
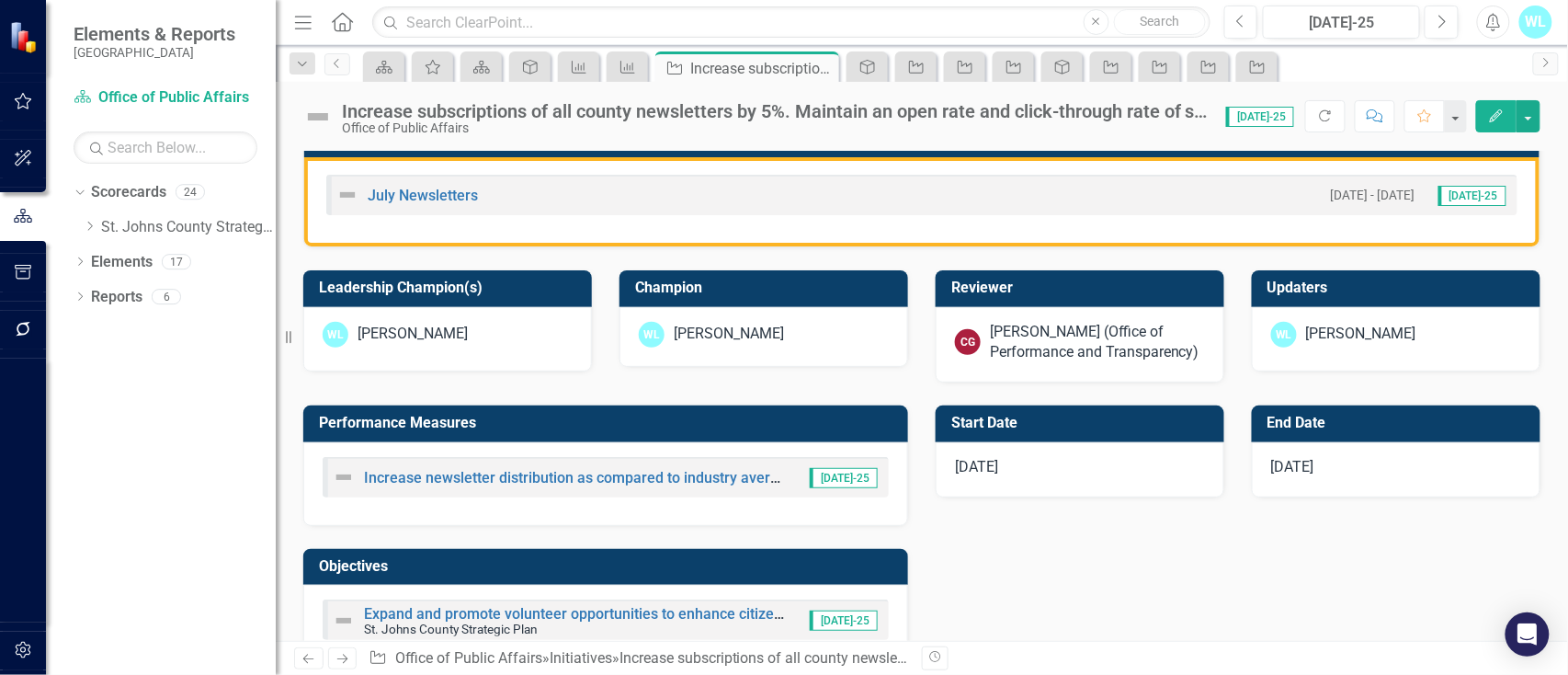
click at [1311, 344] on div "[PERSON_NAME]" at bounding box center [1361, 333] width 110 height 21
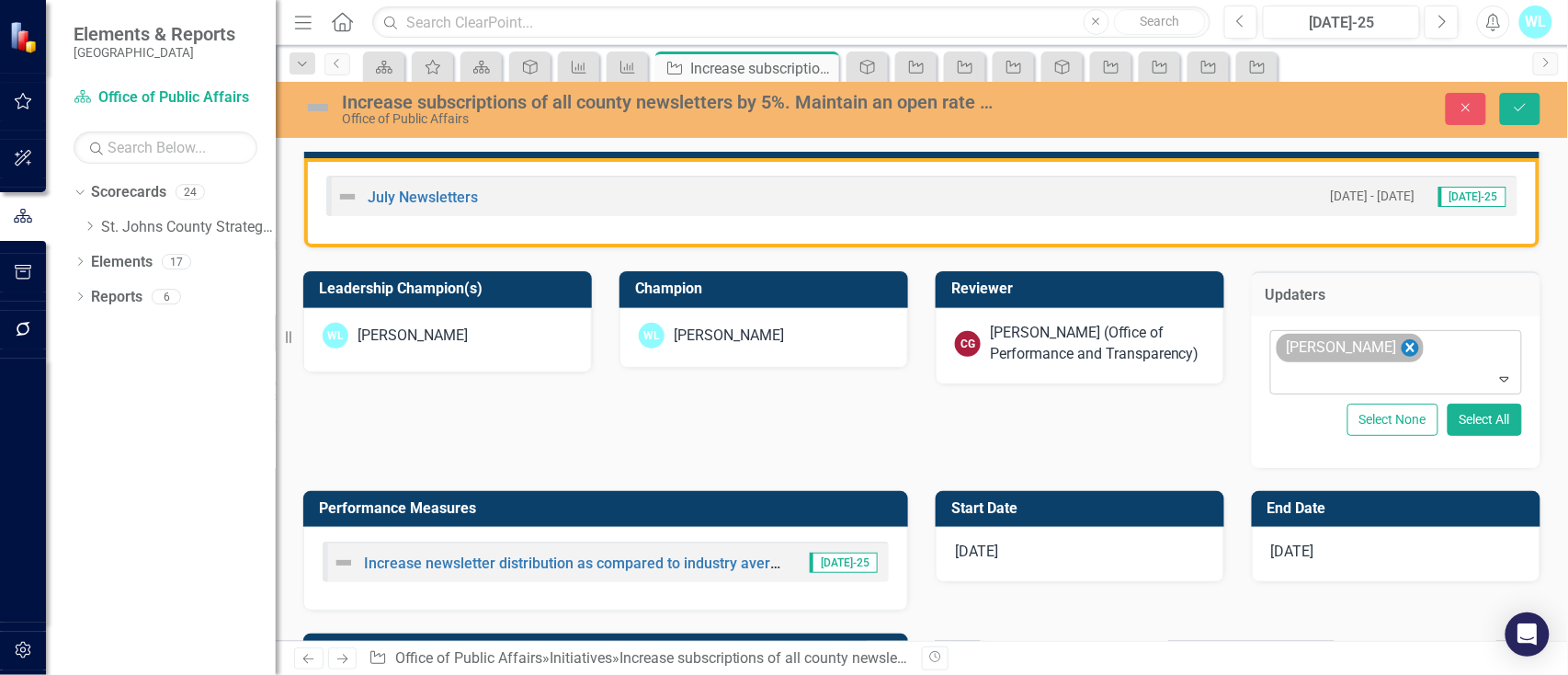
click at [1406, 350] on icon "Remove Wayne Larson" at bounding box center [1410, 347] width 8 height 9
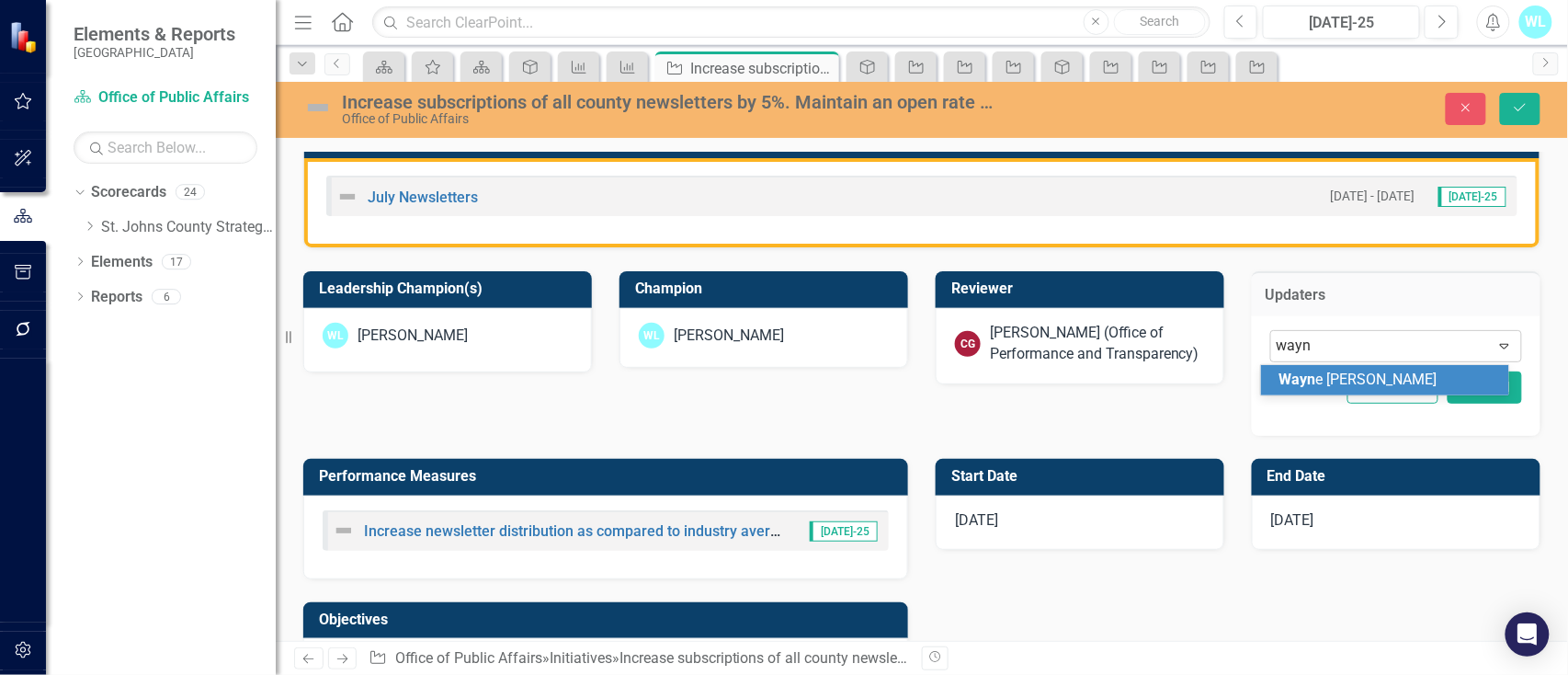
type input "[PERSON_NAME]"
click at [1356, 371] on span "[PERSON_NAME]" at bounding box center [1335, 390] width 111 height 39
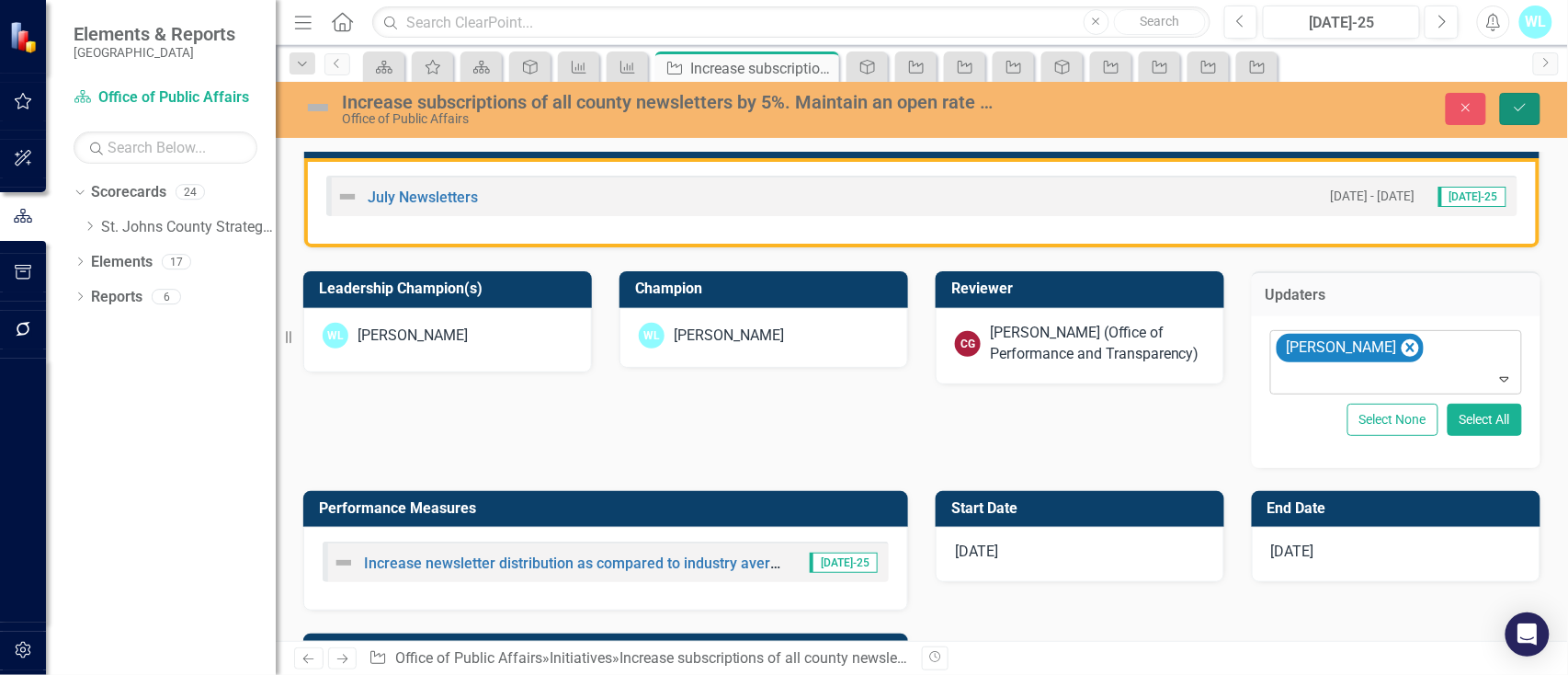
click at [1508, 100] on button "Save" at bounding box center [1521, 109] width 41 height 32
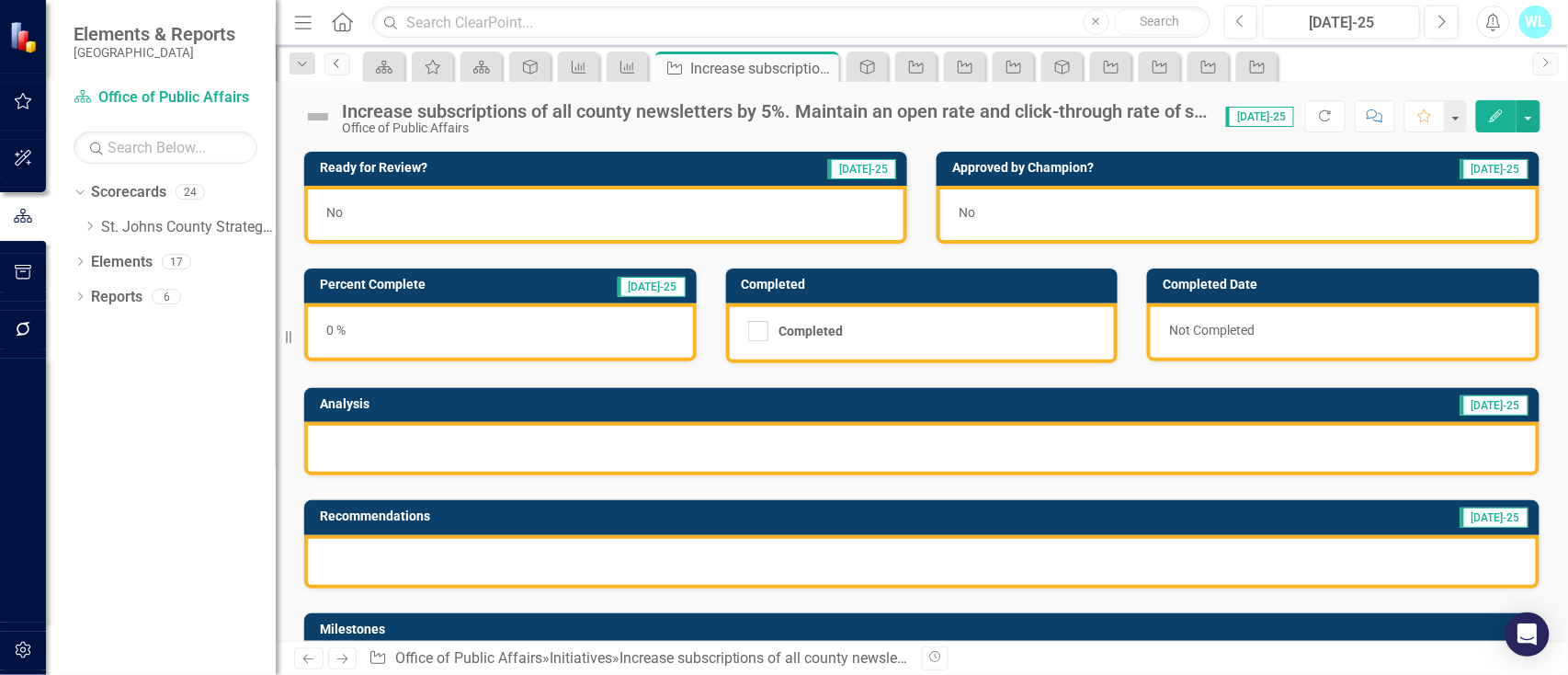
click at [343, 60] on icon "Previous" at bounding box center [337, 63] width 15 height 11
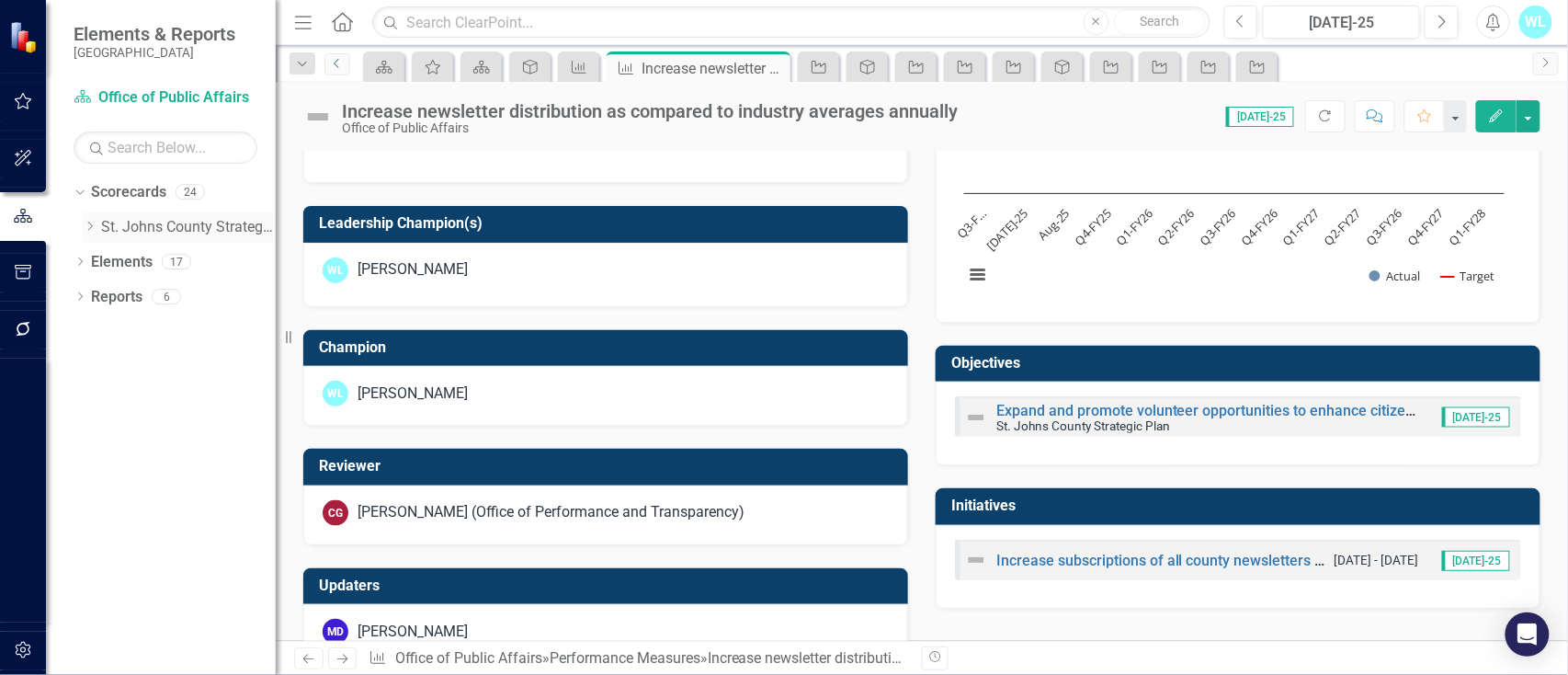
scroll to position [632, 0]
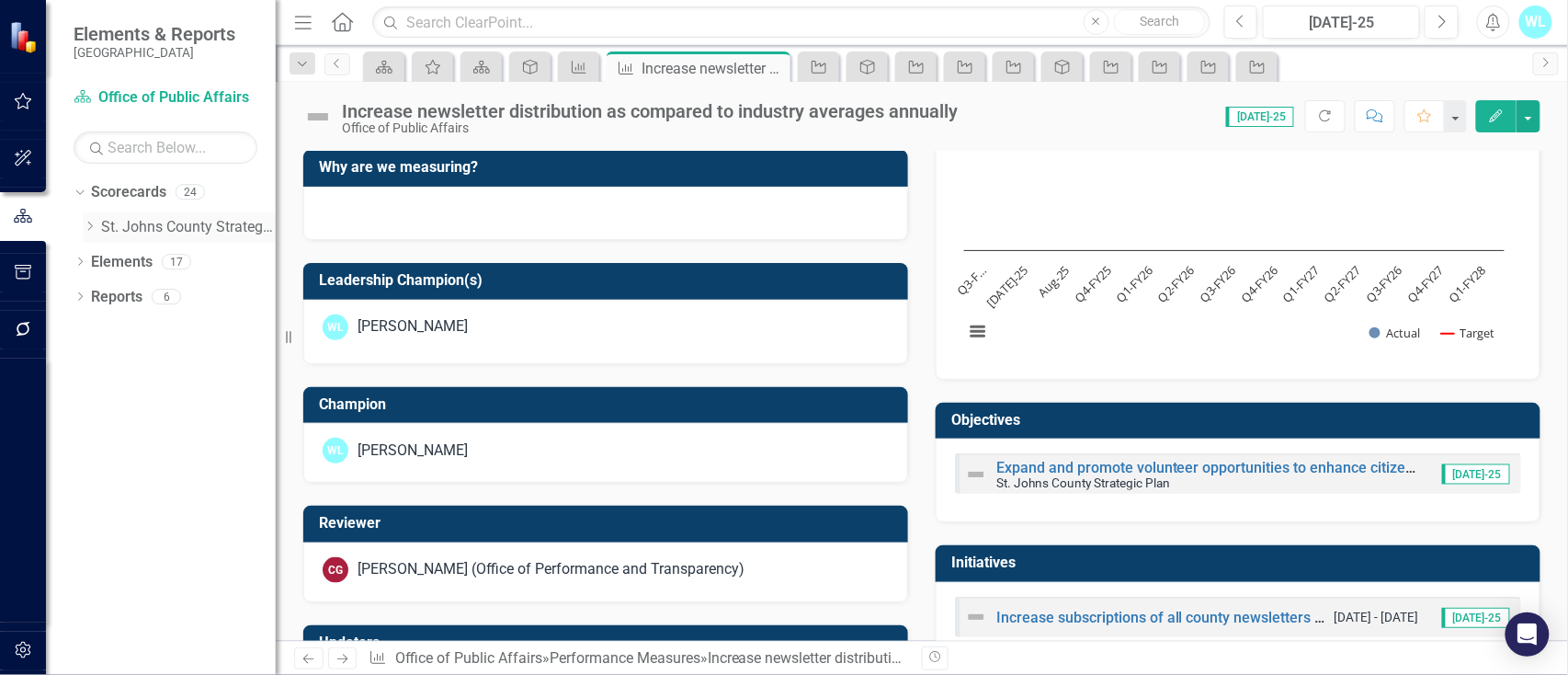
click at [93, 227] on icon "Dropdown" at bounding box center [89, 227] width 14 height 11
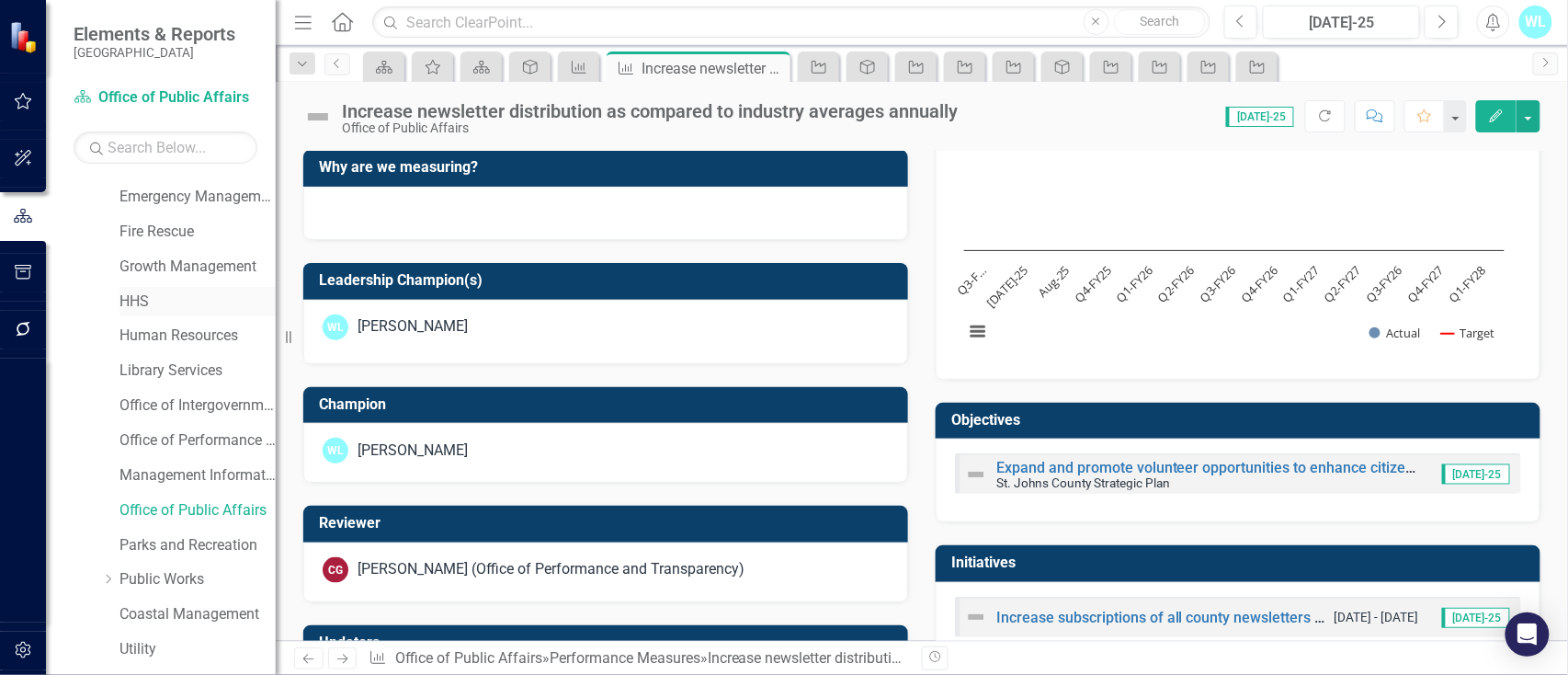
scroll to position [244, 0]
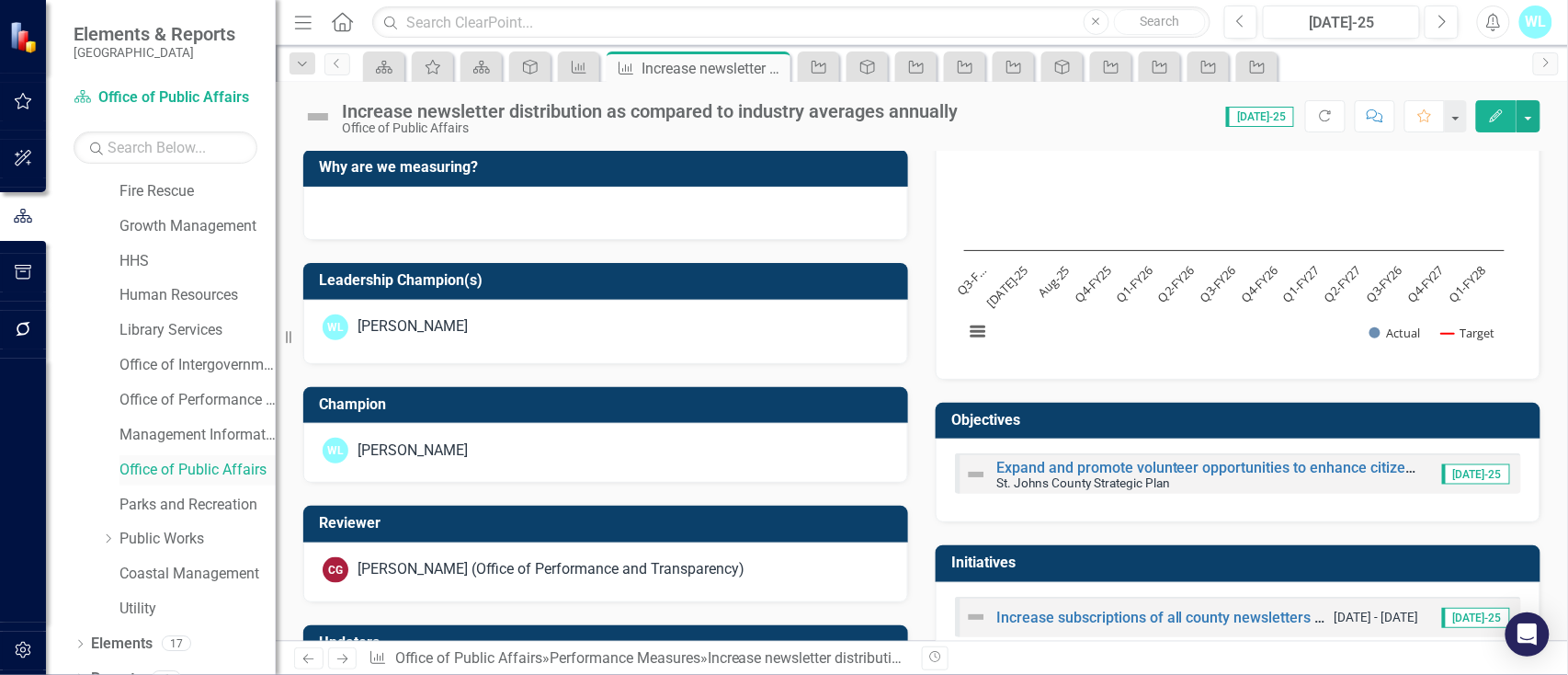
click at [158, 461] on link "Office of Public Affairs" at bounding box center [198, 470] width 156 height 21
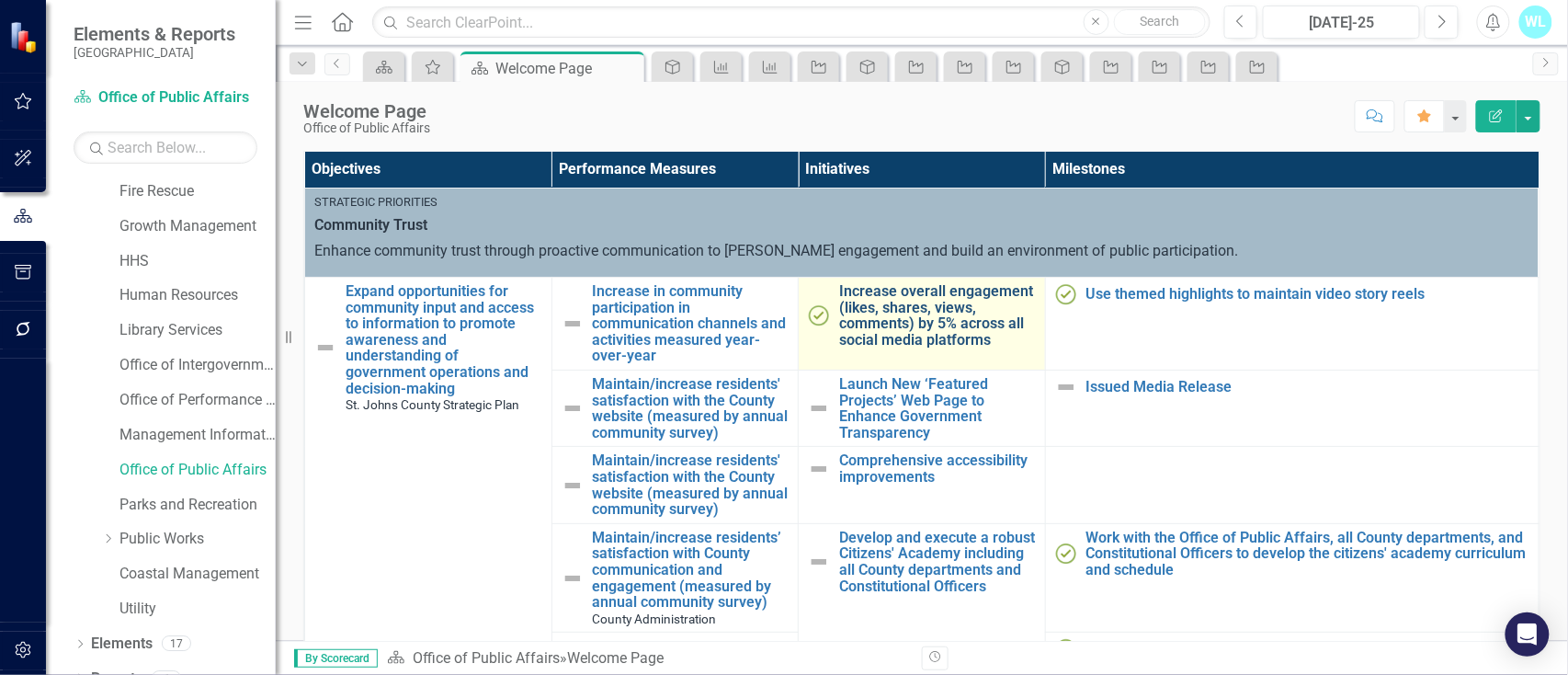
click at [912, 329] on link "Increase overall engagement (likes, shares, views, comments) by 5% across all s…" at bounding box center [938, 315] width 197 height 64
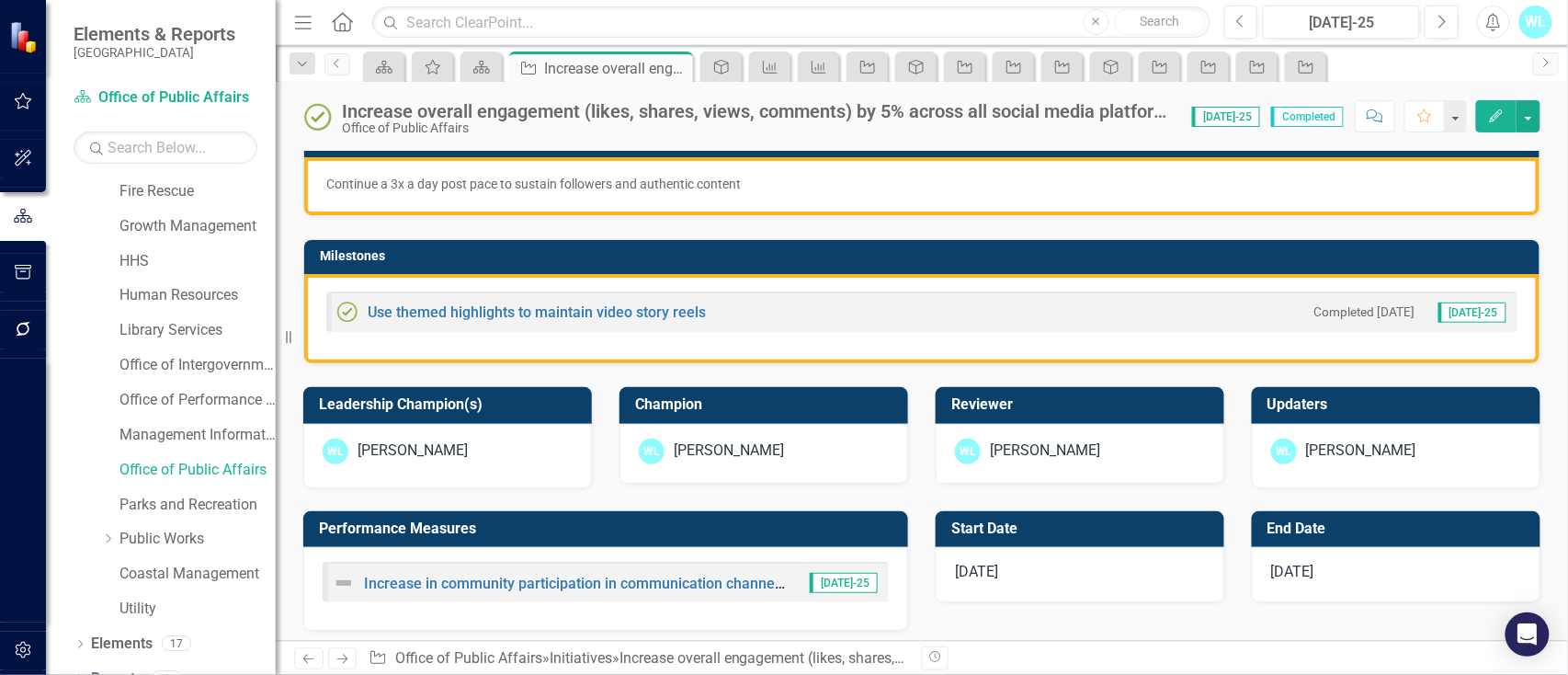
scroll to position [368, 0]
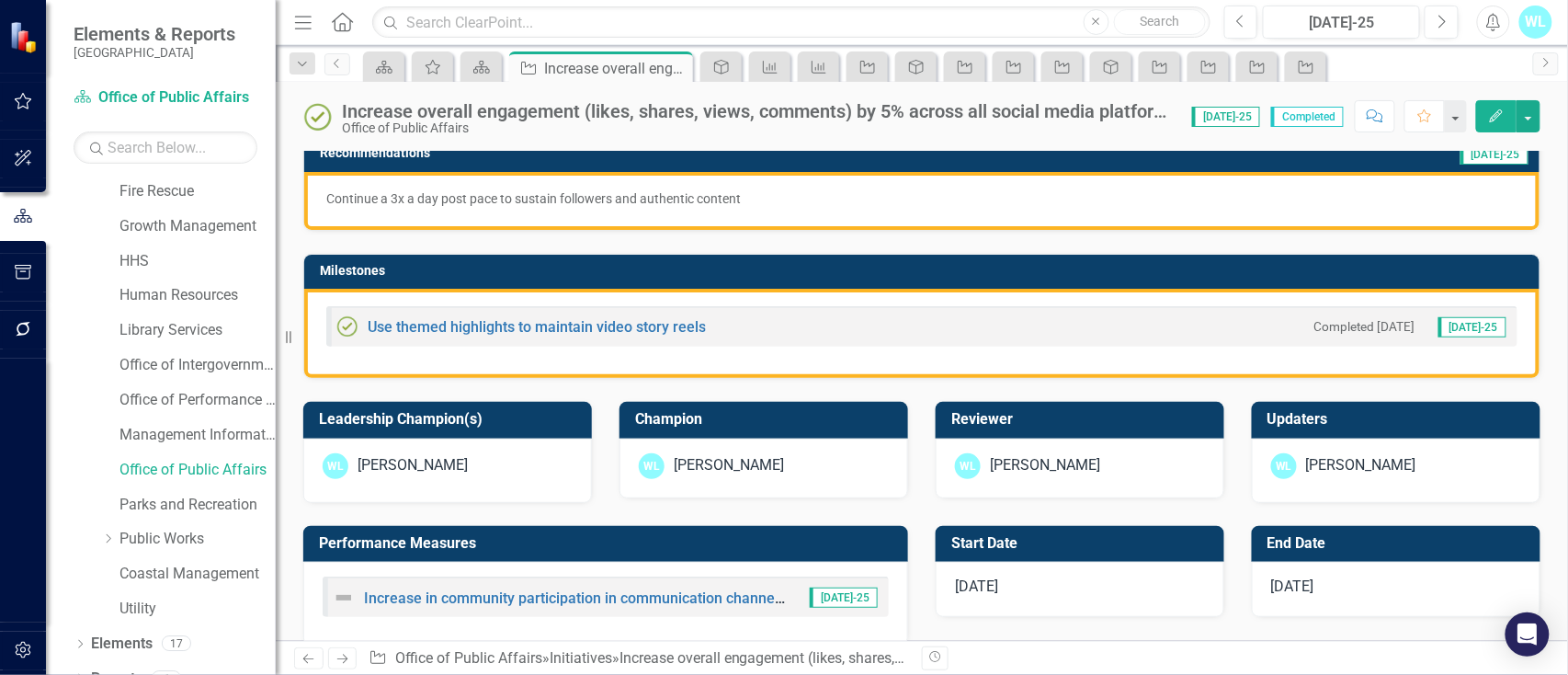
click at [1387, 454] on div "[PERSON_NAME]" at bounding box center [1395, 470] width 289 height 64
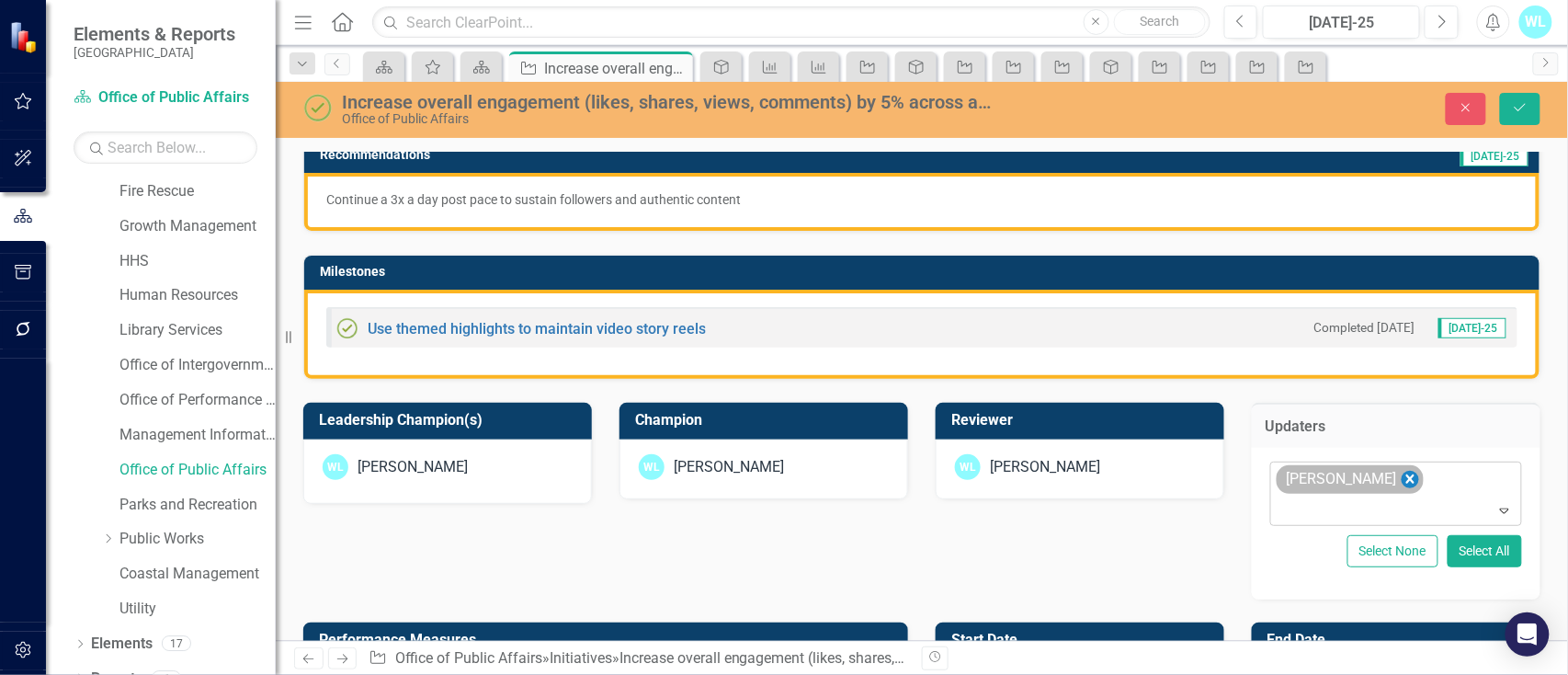
click at [1406, 479] on icon "Remove Wayne Larson" at bounding box center [1410, 479] width 8 height 9
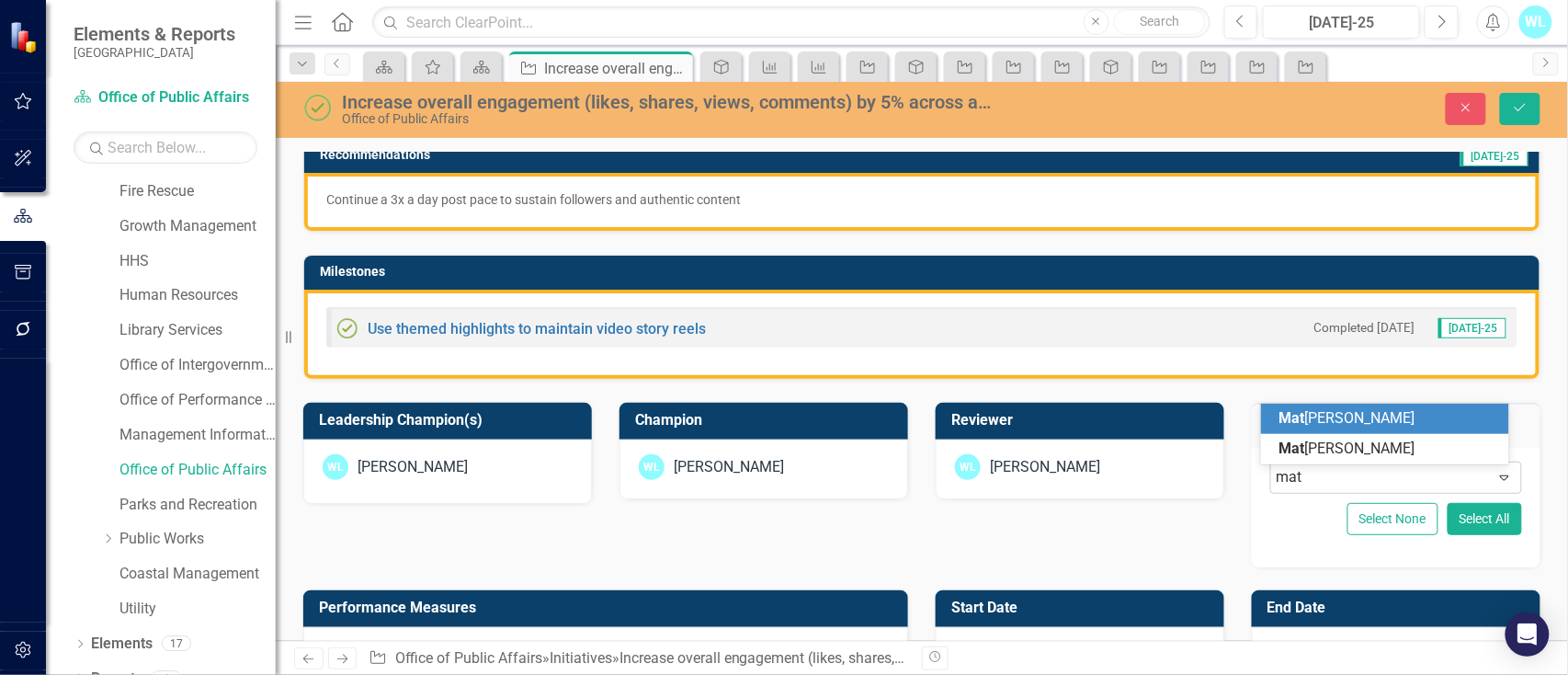
type input "ma"
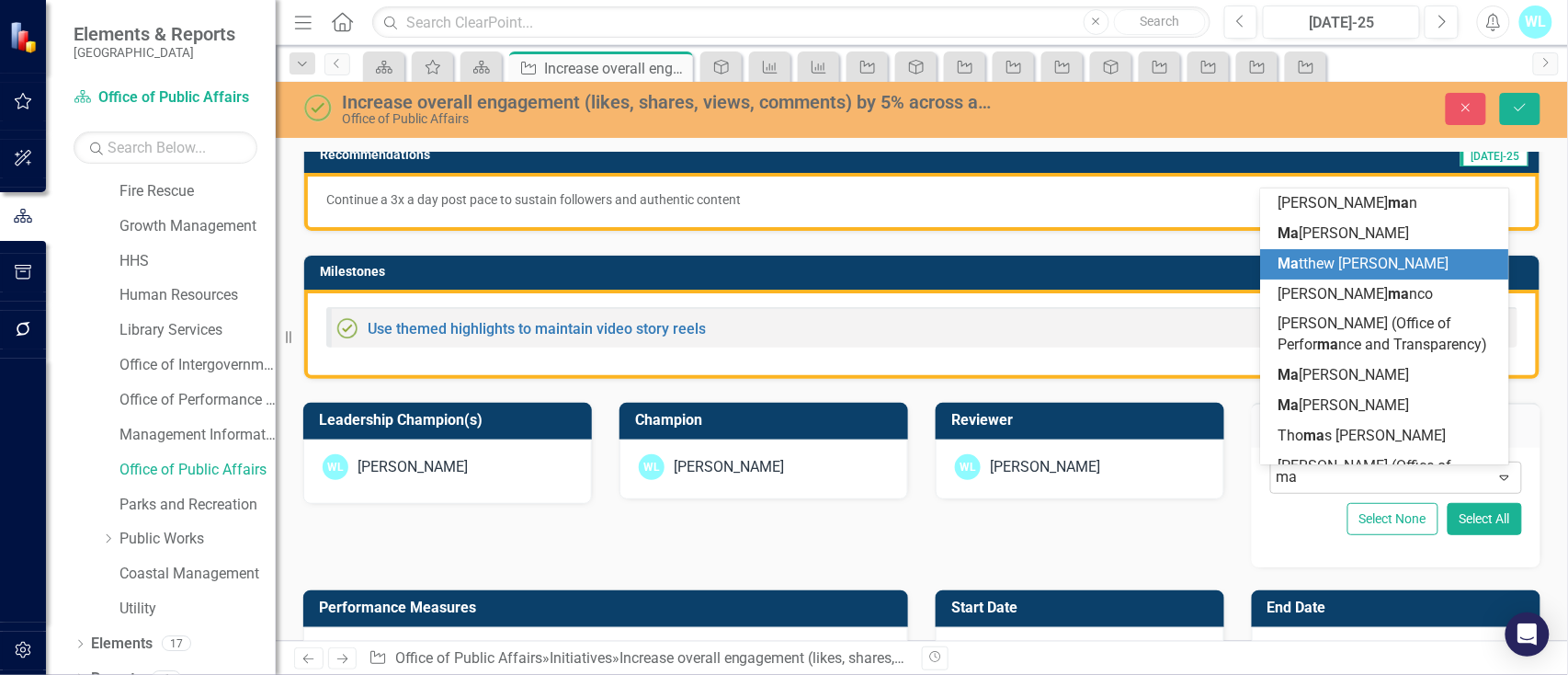
click at [1394, 266] on div "Ma tthew Denny" at bounding box center [1389, 264] width 220 height 21
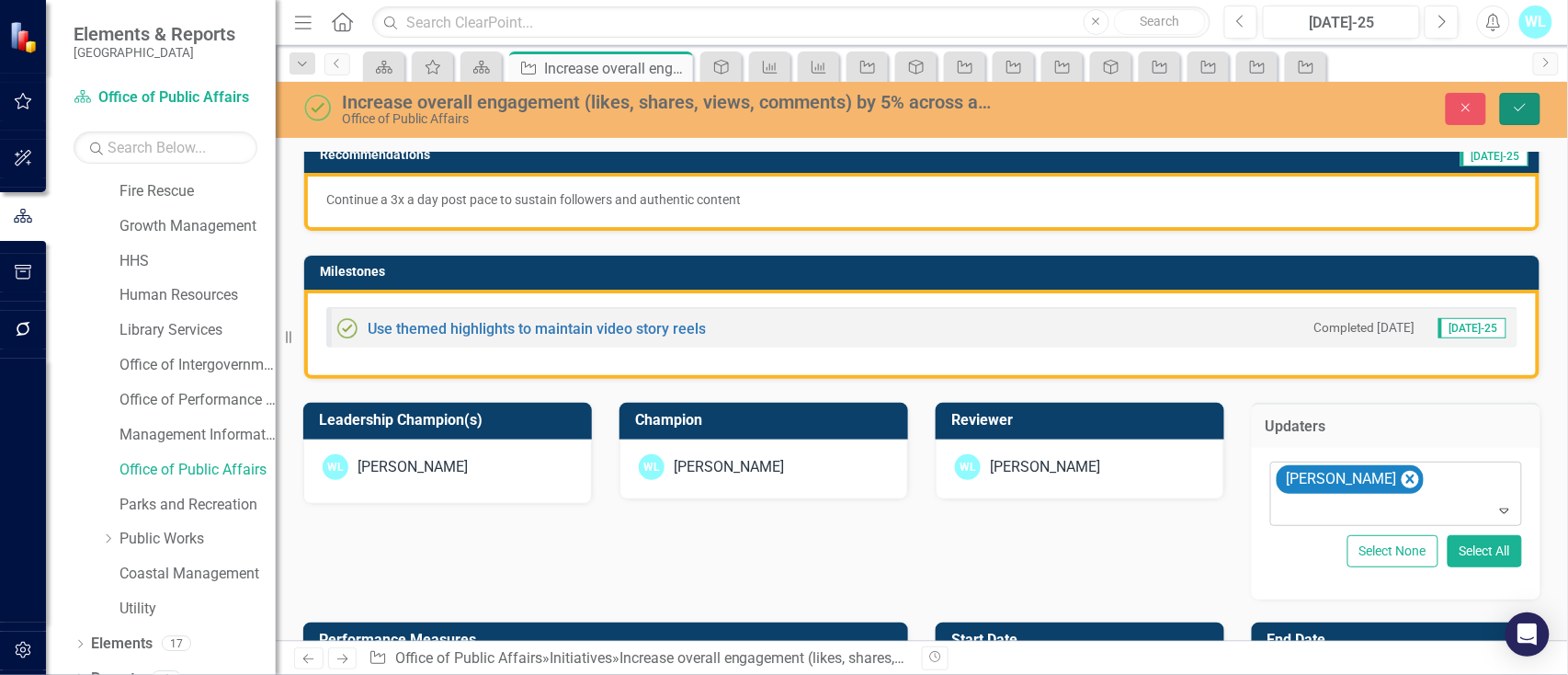
click at [1525, 111] on icon "Save" at bounding box center [1520, 108] width 17 height 13
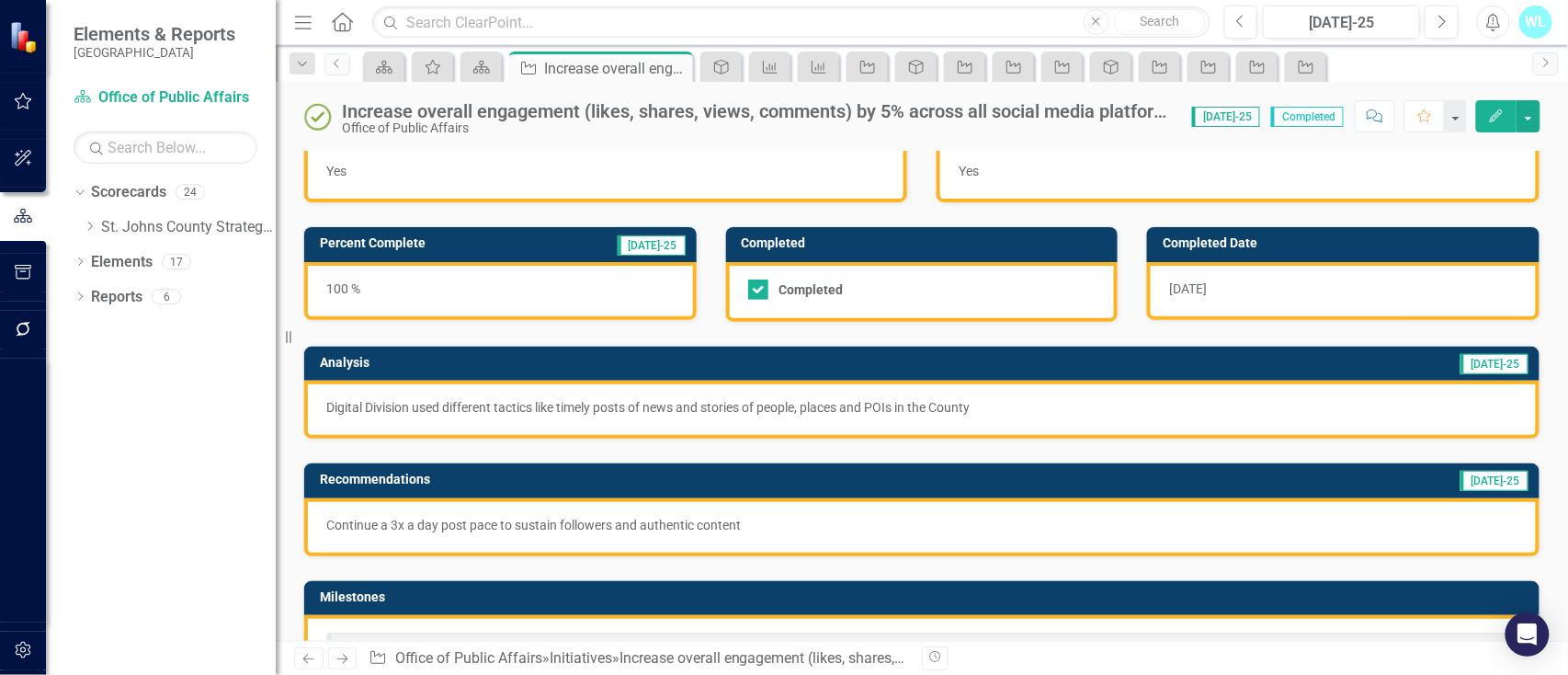
scroll to position [0, 0]
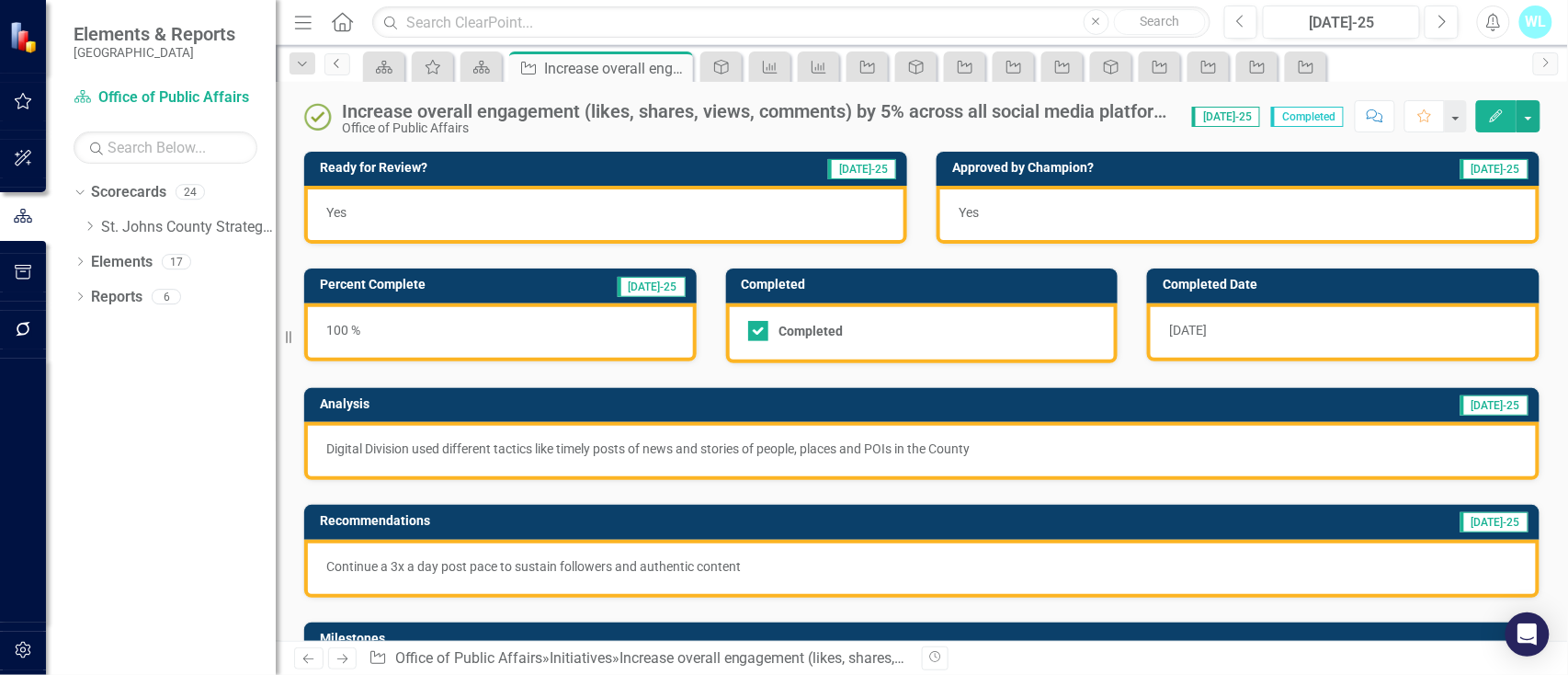
click at [338, 58] on icon "Previous" at bounding box center [337, 63] width 15 height 11
